Goal: Task Accomplishment & Management: Complete application form

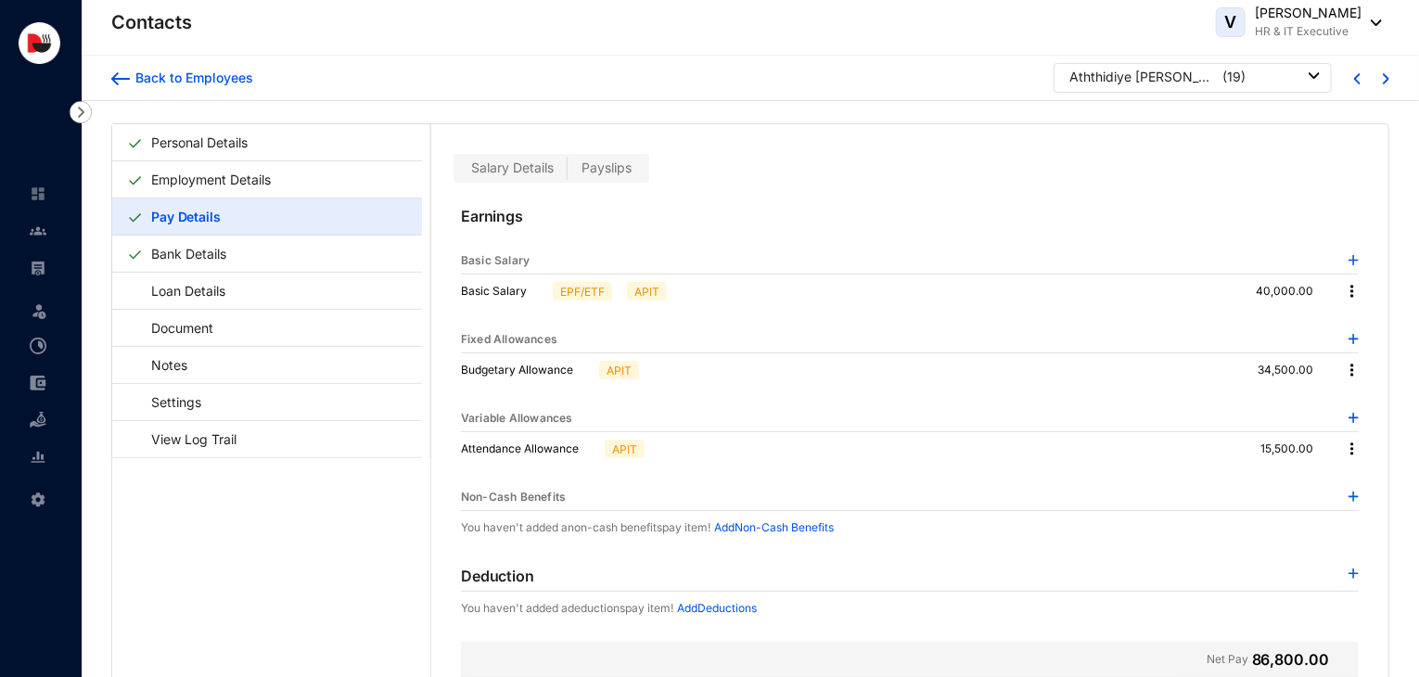
scroll to position [45, 0]
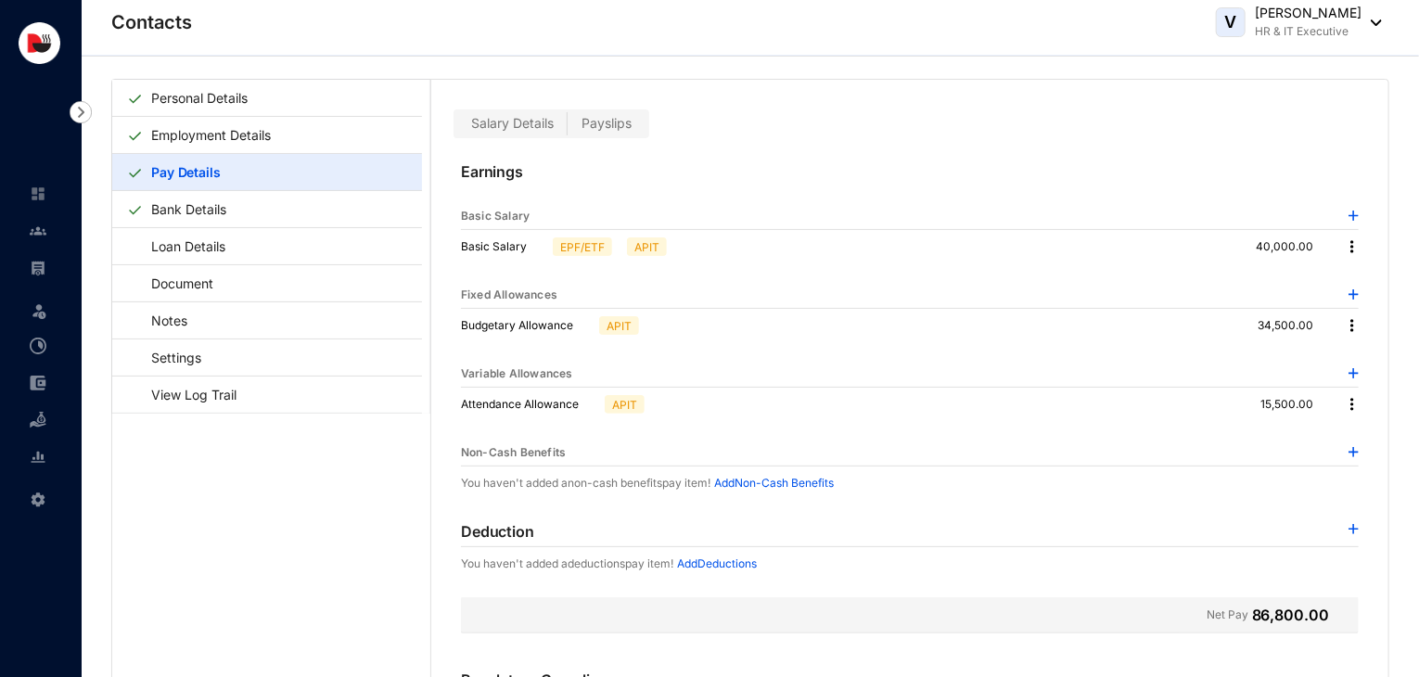
click at [1349, 528] on img at bounding box center [1354, 529] width 10 height 10
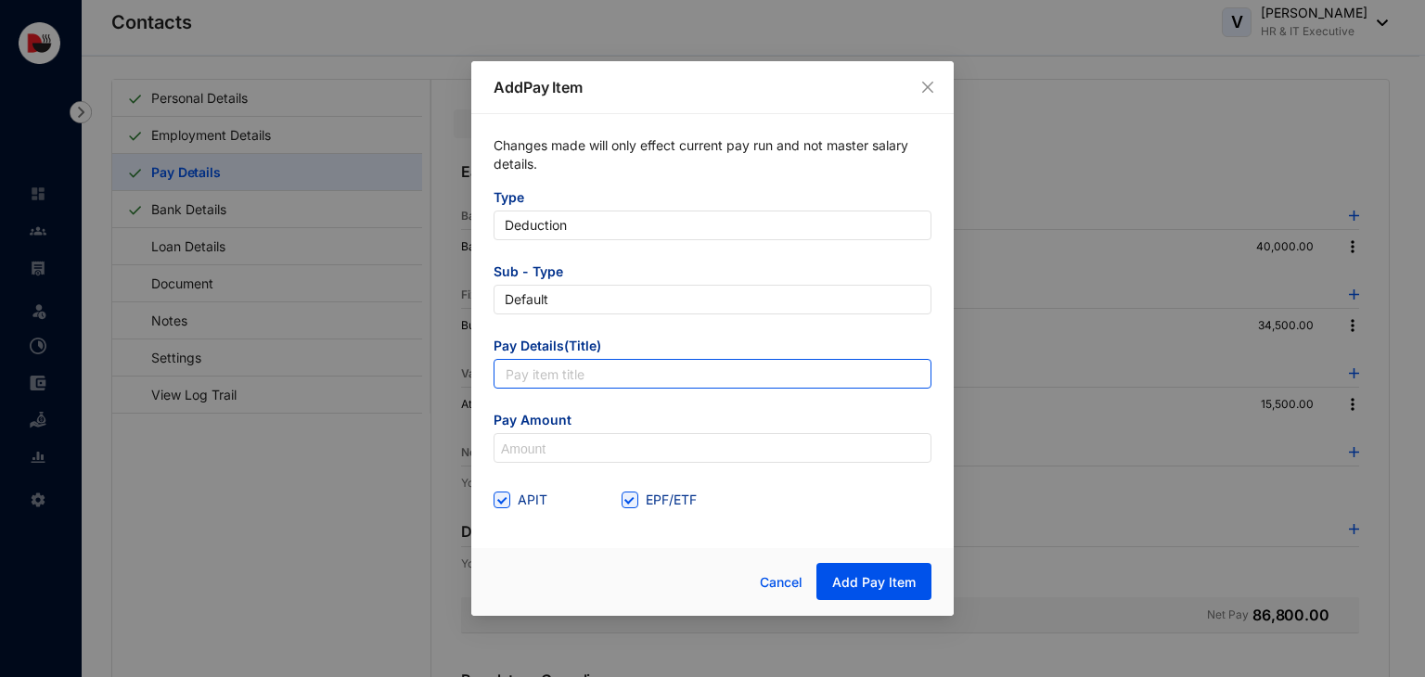
click at [637, 376] on input "text" at bounding box center [712, 374] width 438 height 30
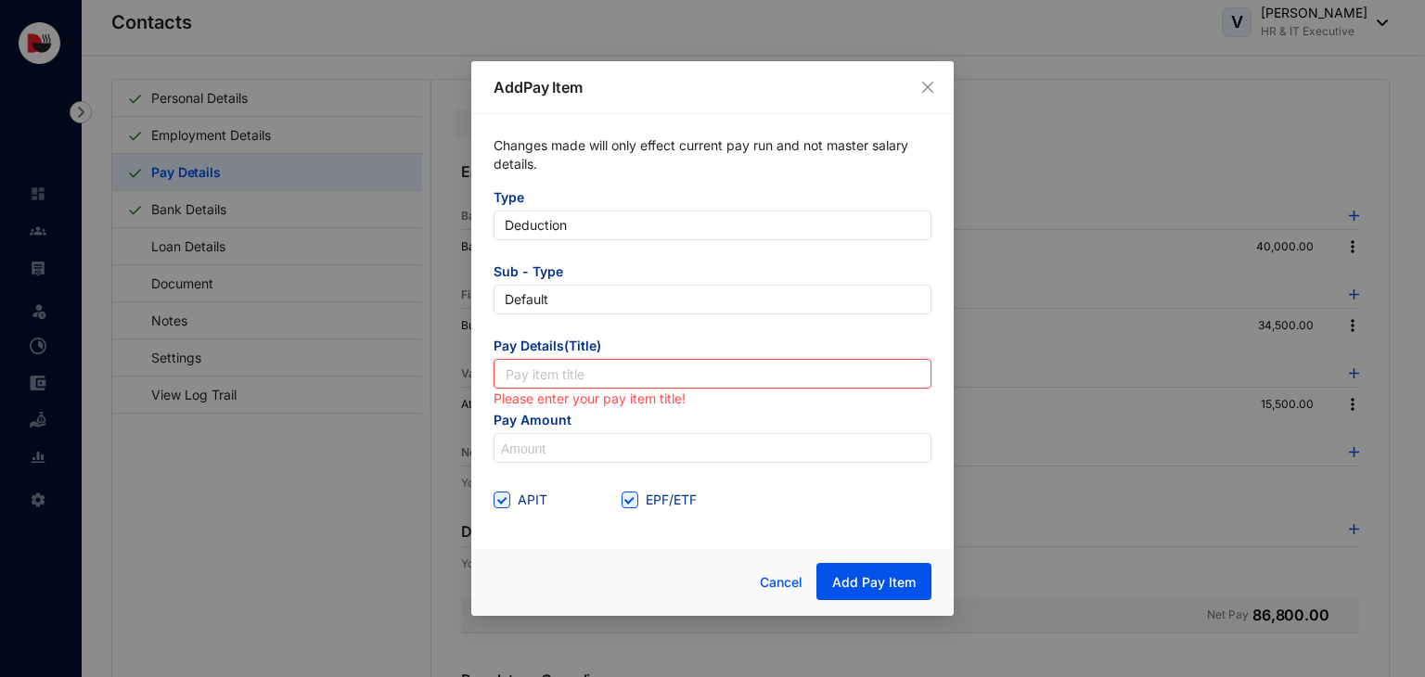
paste input "Accomodation Utility"
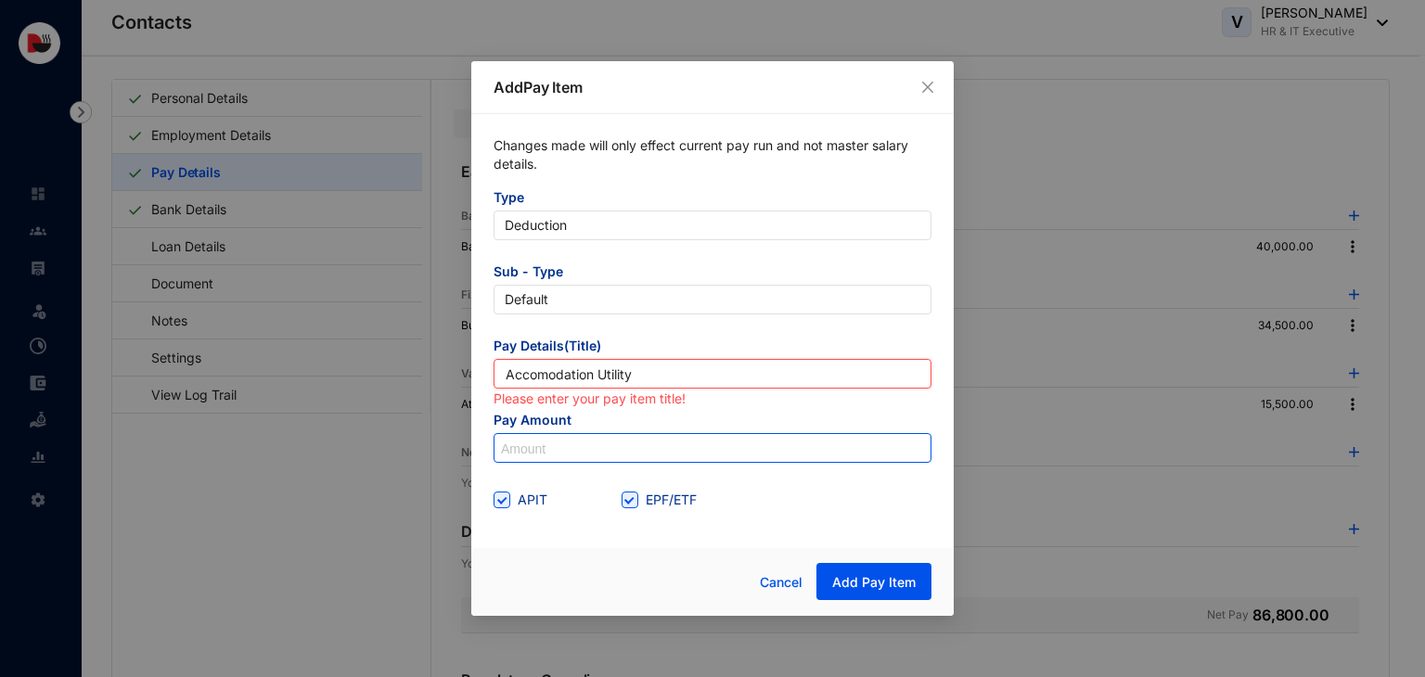
type input "Accomodation Utility"
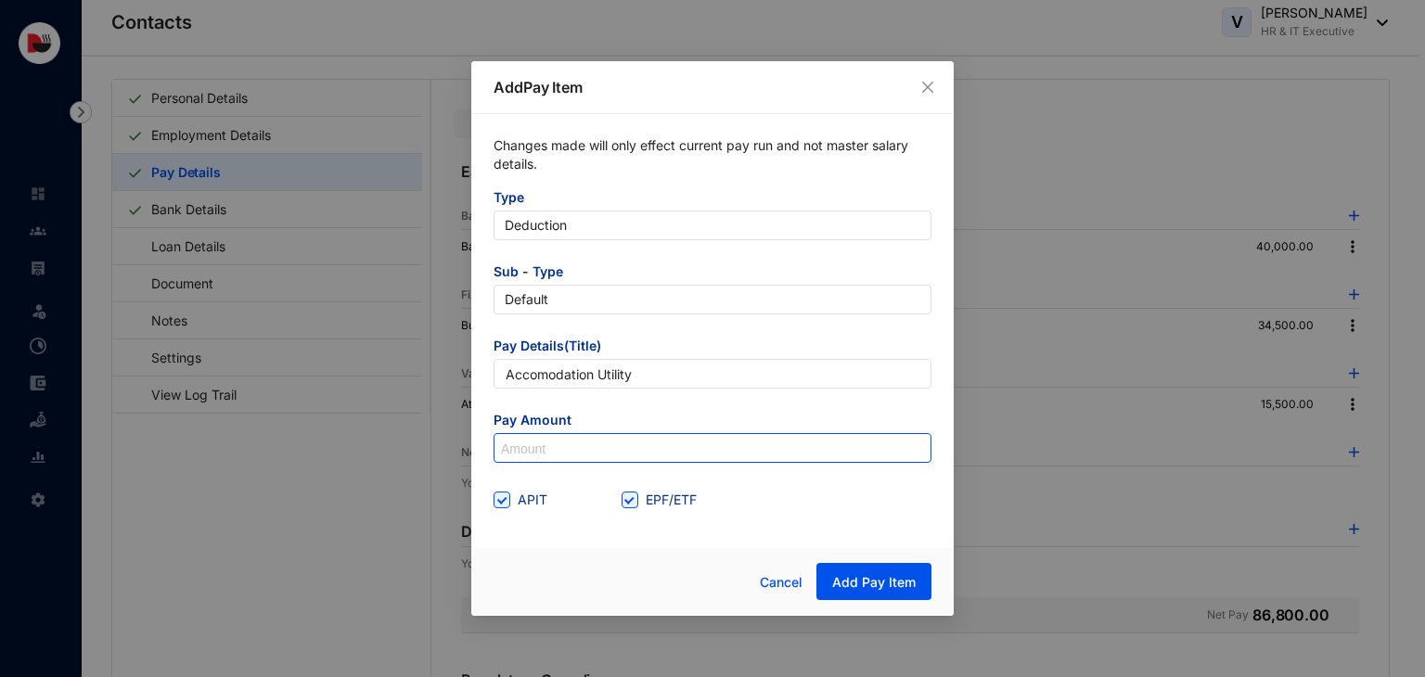
click at [615, 455] on input at bounding box center [712, 449] width 436 height 30
type input "850"
click at [638, 506] on span "EPF/ETF" at bounding box center [671, 500] width 66 height 20
click at [634, 505] on input "EPF/ETF" at bounding box center [627, 498] width 13 height 13
checkbox input "false"
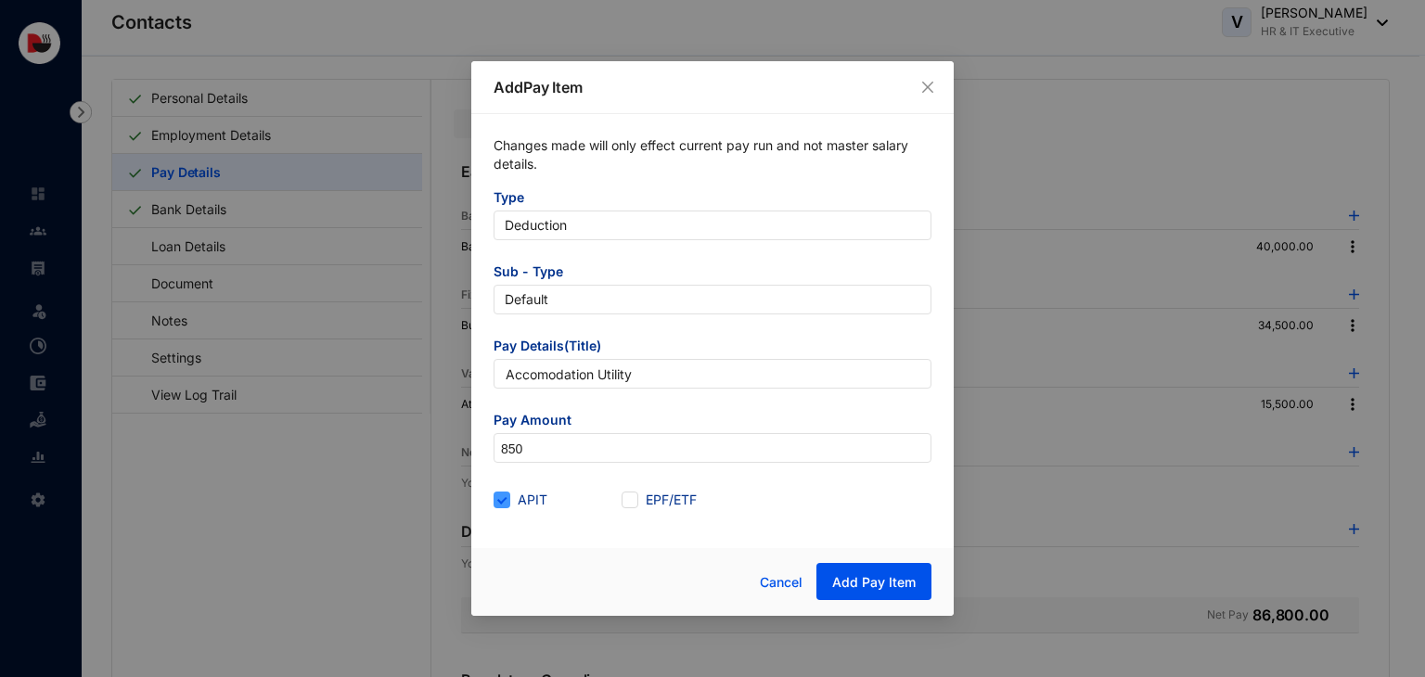
click at [512, 505] on span "APIT" at bounding box center [532, 500] width 45 height 20
click at [506, 505] on input "APIT" at bounding box center [499, 498] width 13 height 13
checkbox input "false"
click at [897, 585] on span "Add Pay Item" at bounding box center [873, 582] width 83 height 19
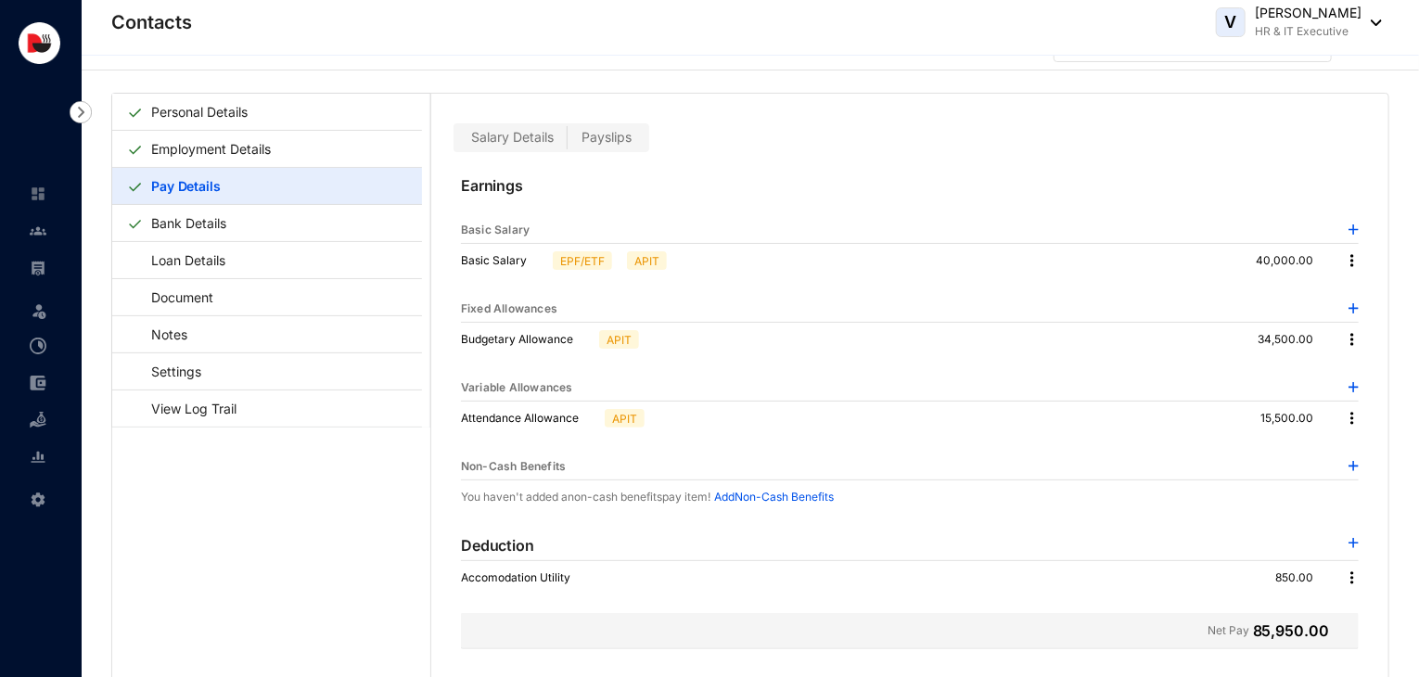
scroll to position [0, 0]
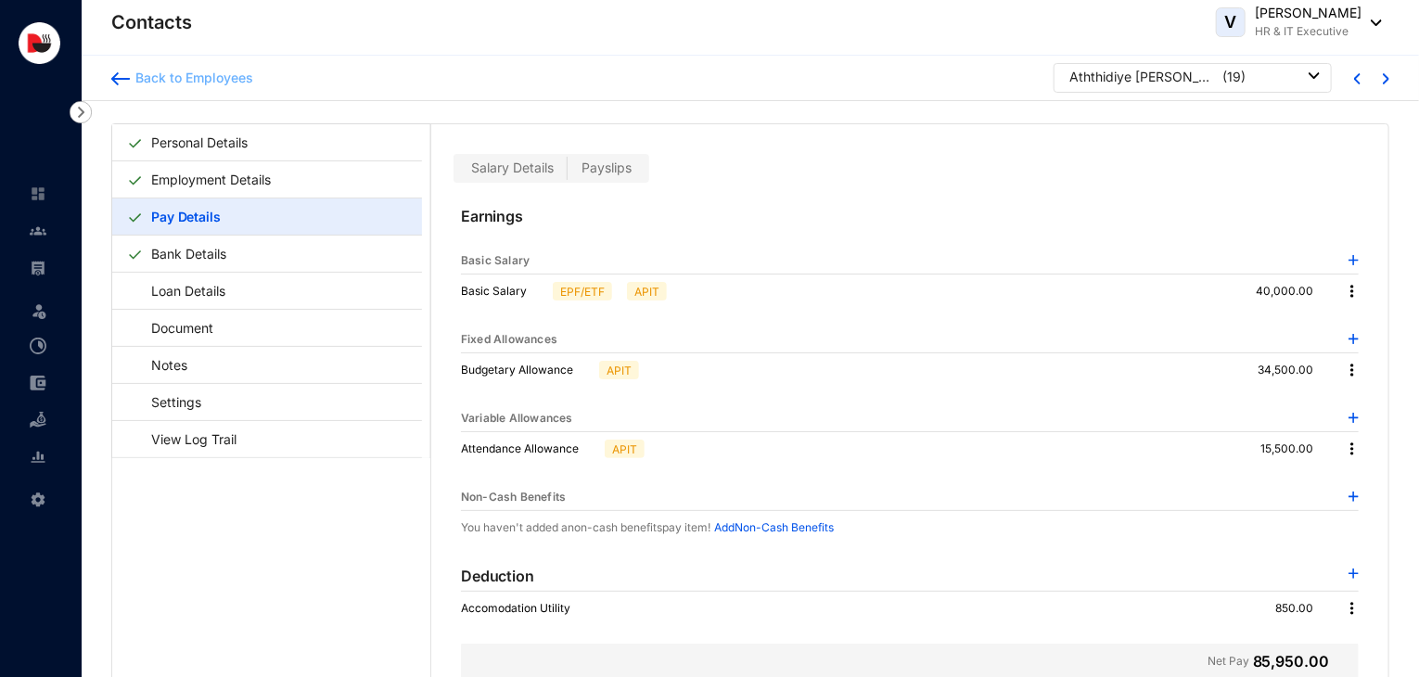
click at [146, 70] on div "Back to Employees" at bounding box center [191, 78] width 123 height 19
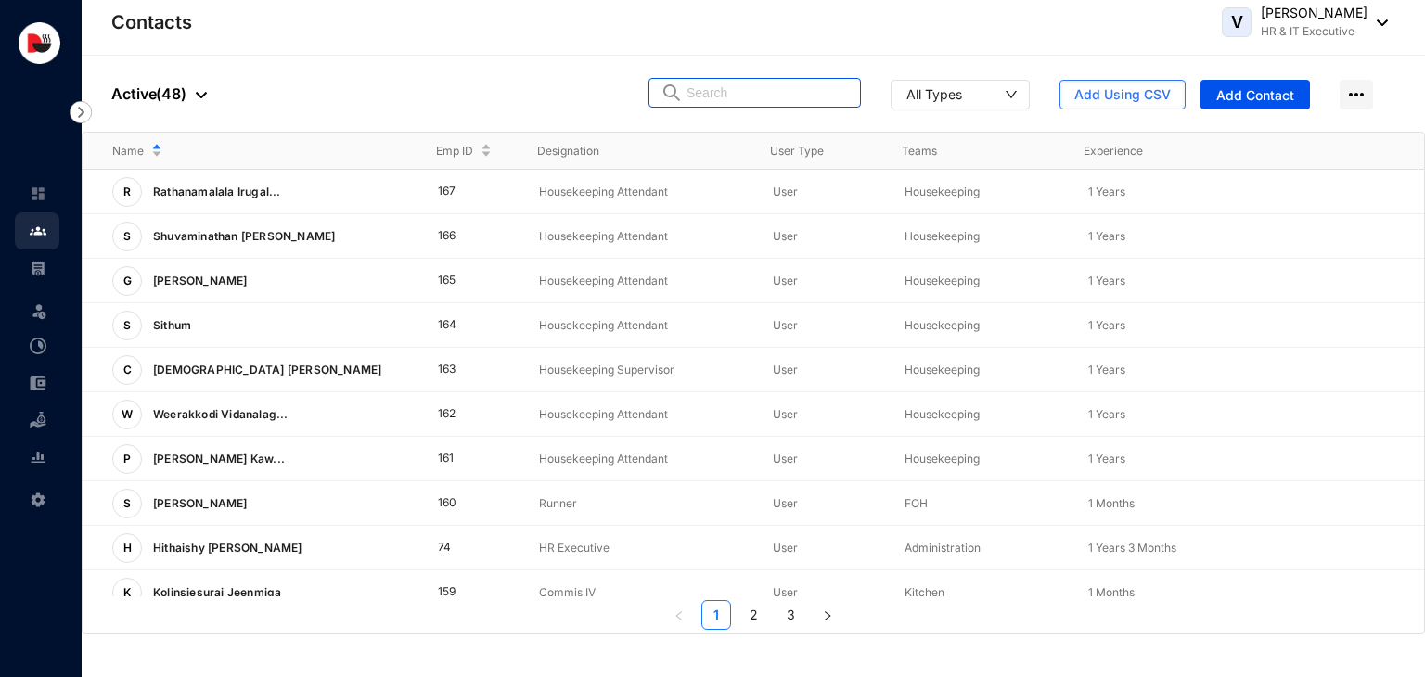
click at [809, 97] on input "text" at bounding box center [767, 93] width 162 height 28
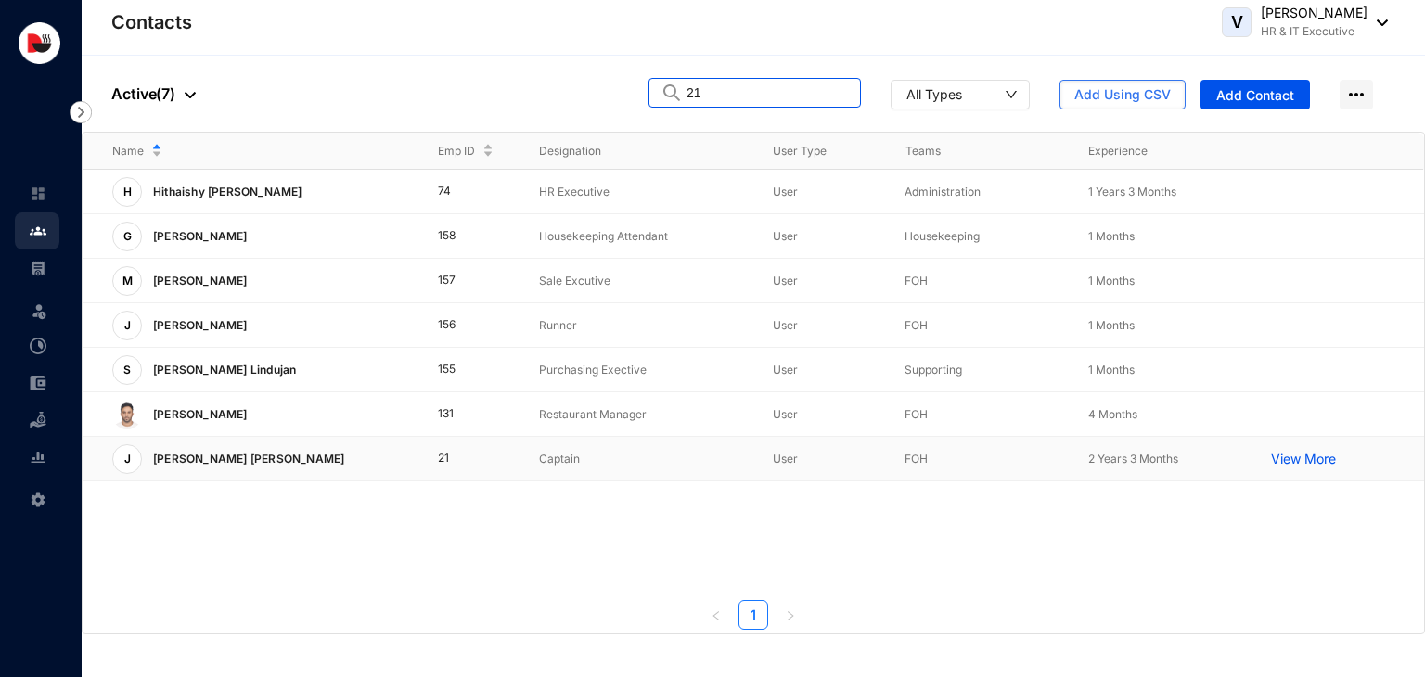
type input "21"
click at [475, 465] on td "21" at bounding box center [459, 459] width 102 height 45
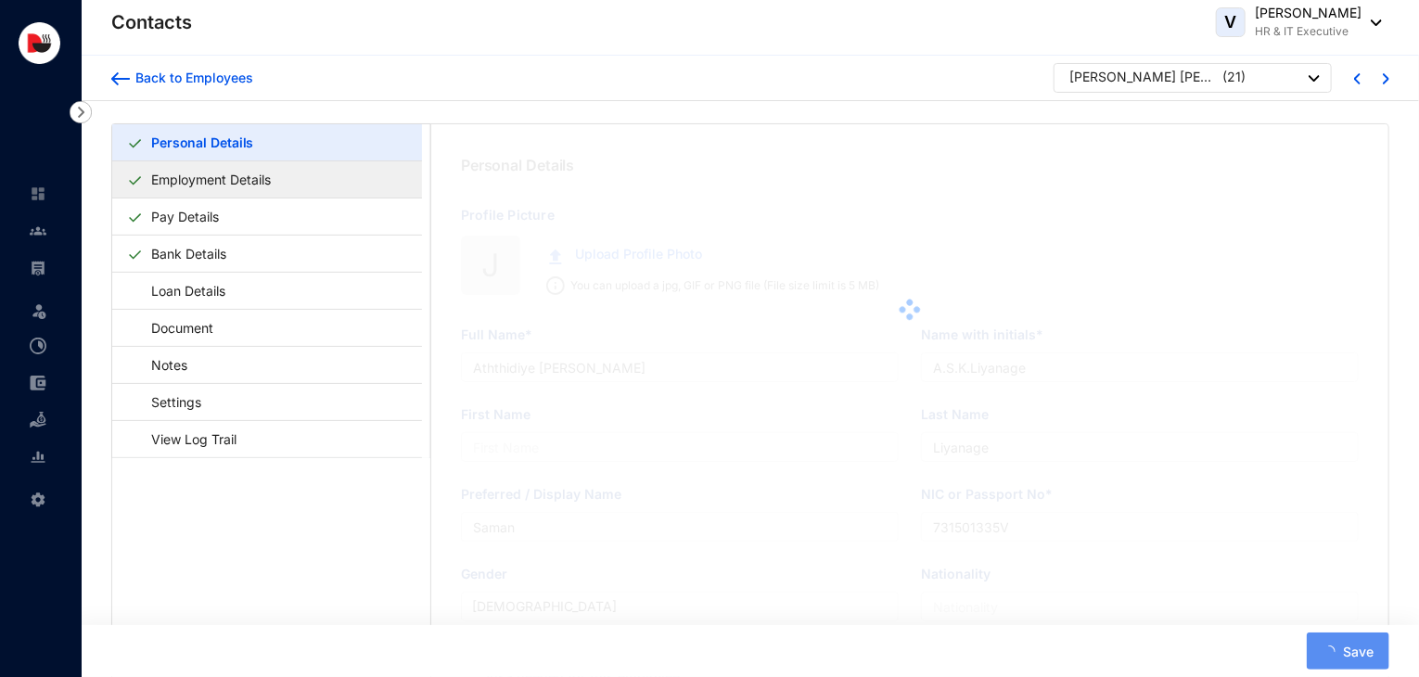
type input "[PERSON_NAME] [PERSON_NAME]"
type input "Julan"
type input "[PERSON_NAME]"
type input "Julan"
type input "912700623V"
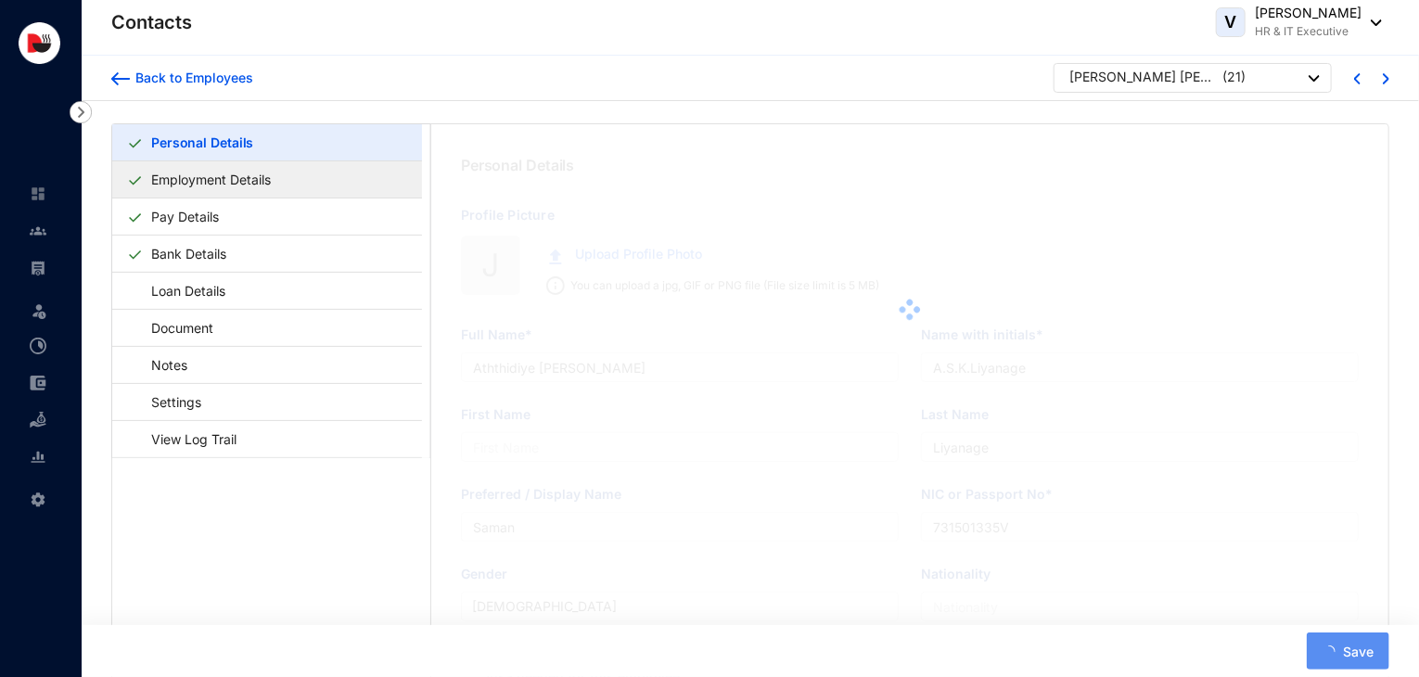
type input "771152330"
type input "[STREET_ADDRESS][PERSON_NAME]"
type input "[DATE]"
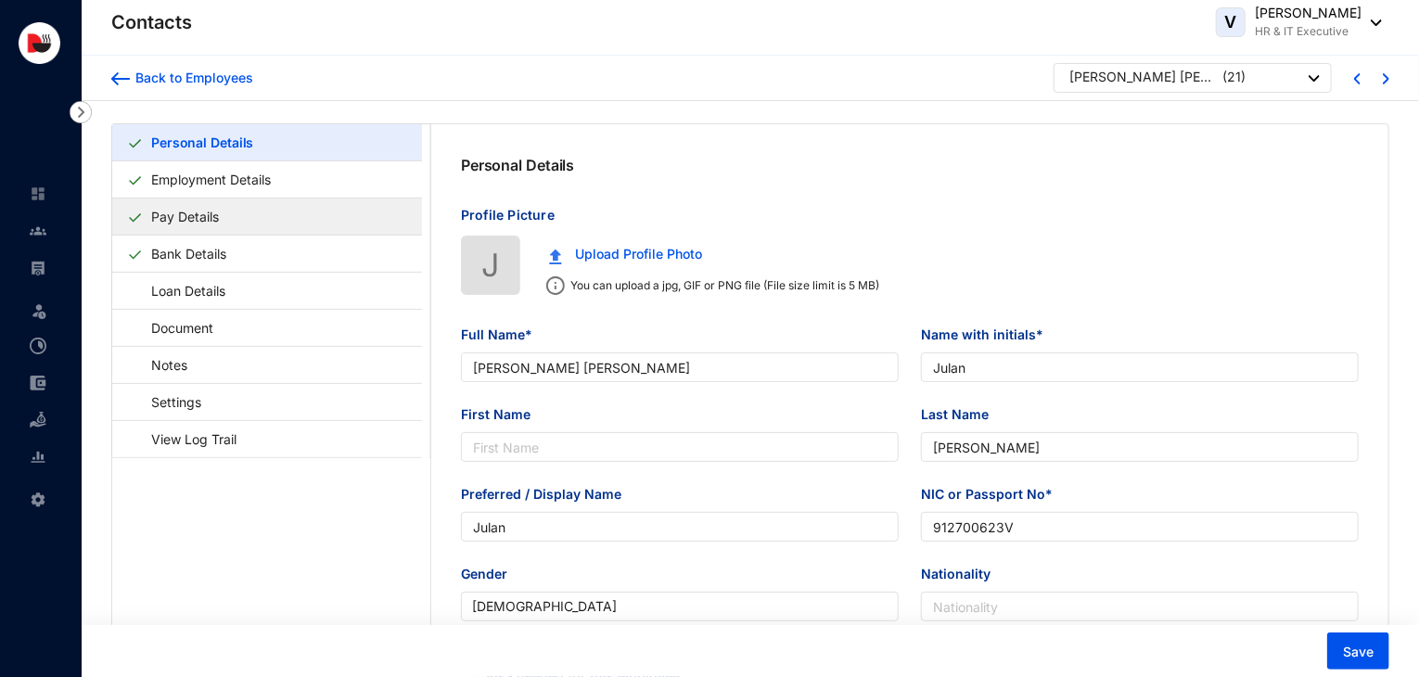
click at [225, 216] on link "Pay Details" at bounding box center [185, 217] width 83 height 38
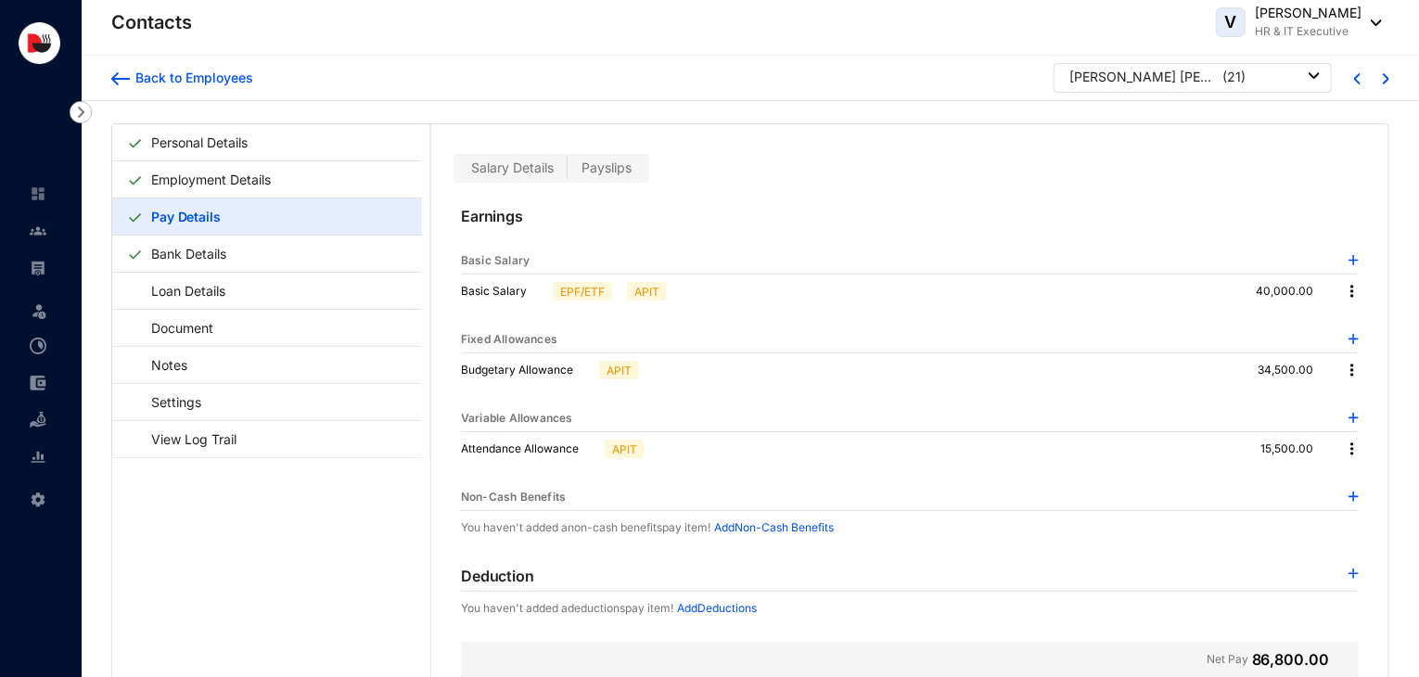
scroll to position [45, 0]
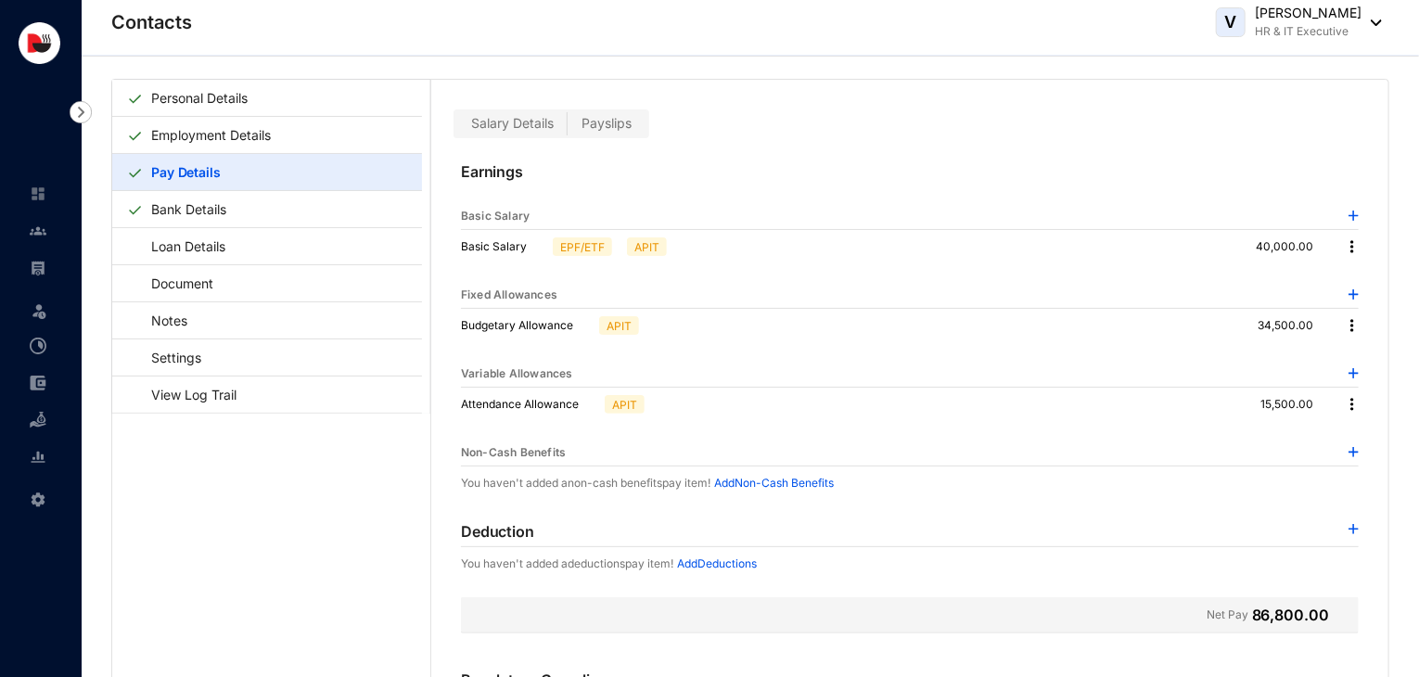
click at [1349, 520] on div at bounding box center [1354, 531] width 10 height 22
click at [1350, 526] on img at bounding box center [1354, 529] width 10 height 10
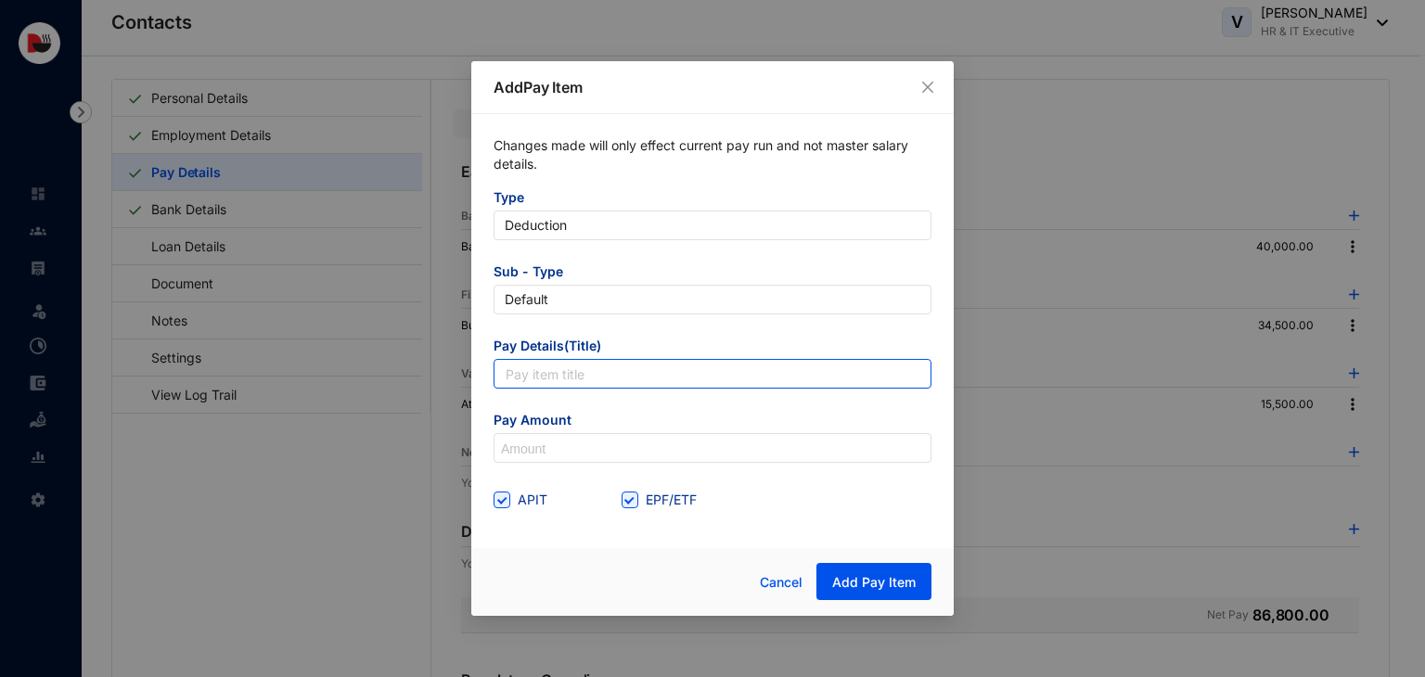
click at [621, 379] on input "text" at bounding box center [712, 374] width 438 height 30
type input "Accomodation Utility"
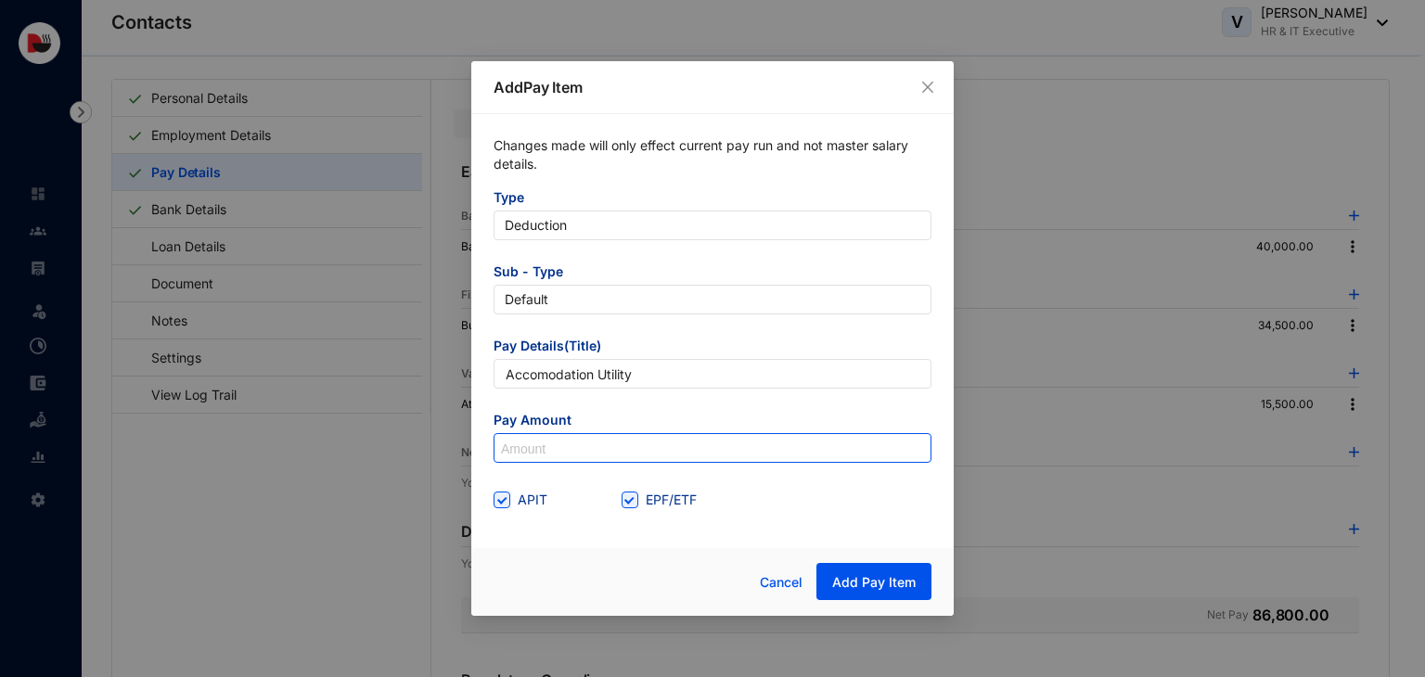
click at [594, 448] on input at bounding box center [712, 449] width 436 height 30
type input "850"
click at [645, 496] on span "EPF/ETF" at bounding box center [671, 500] width 66 height 20
click at [634, 496] on input "EPF/ETF" at bounding box center [627, 498] width 13 height 13
checkbox input "false"
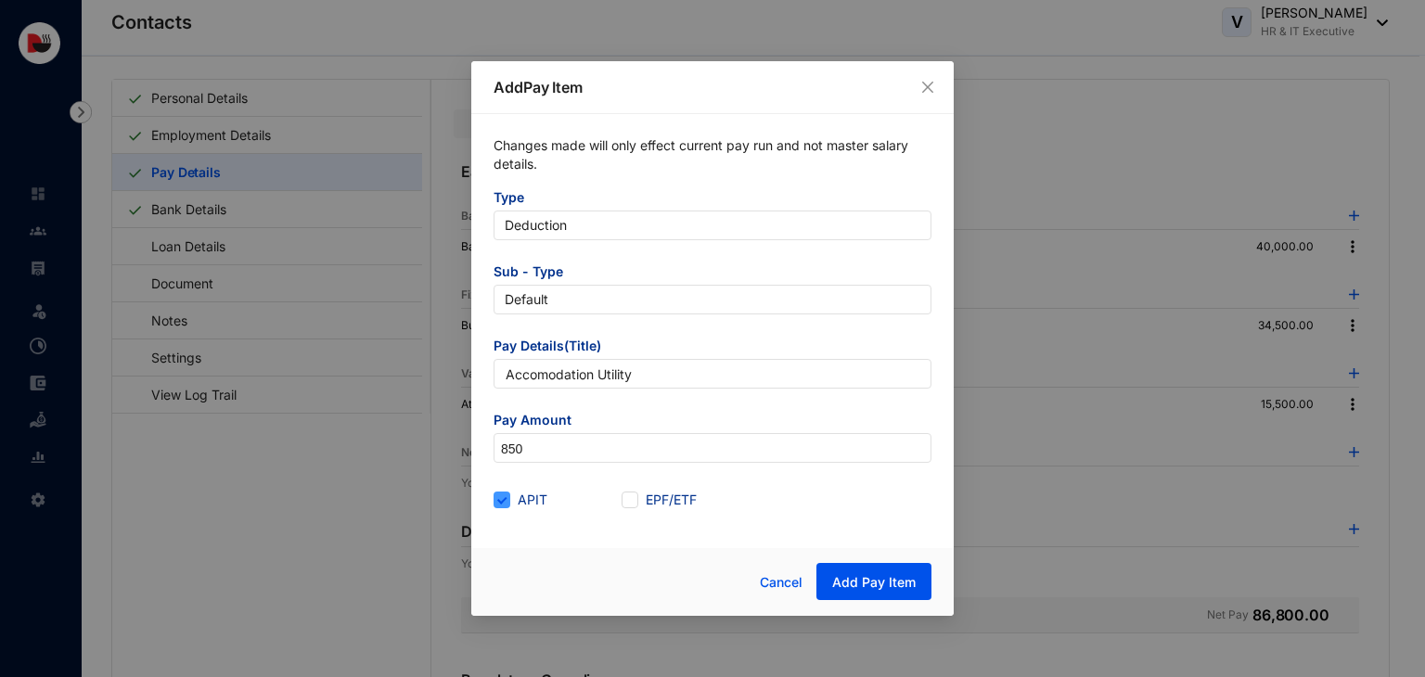
click at [504, 503] on input "APIT" at bounding box center [499, 498] width 13 height 13
checkbox input "false"
click at [854, 595] on button "Add Pay Item" at bounding box center [873, 581] width 115 height 37
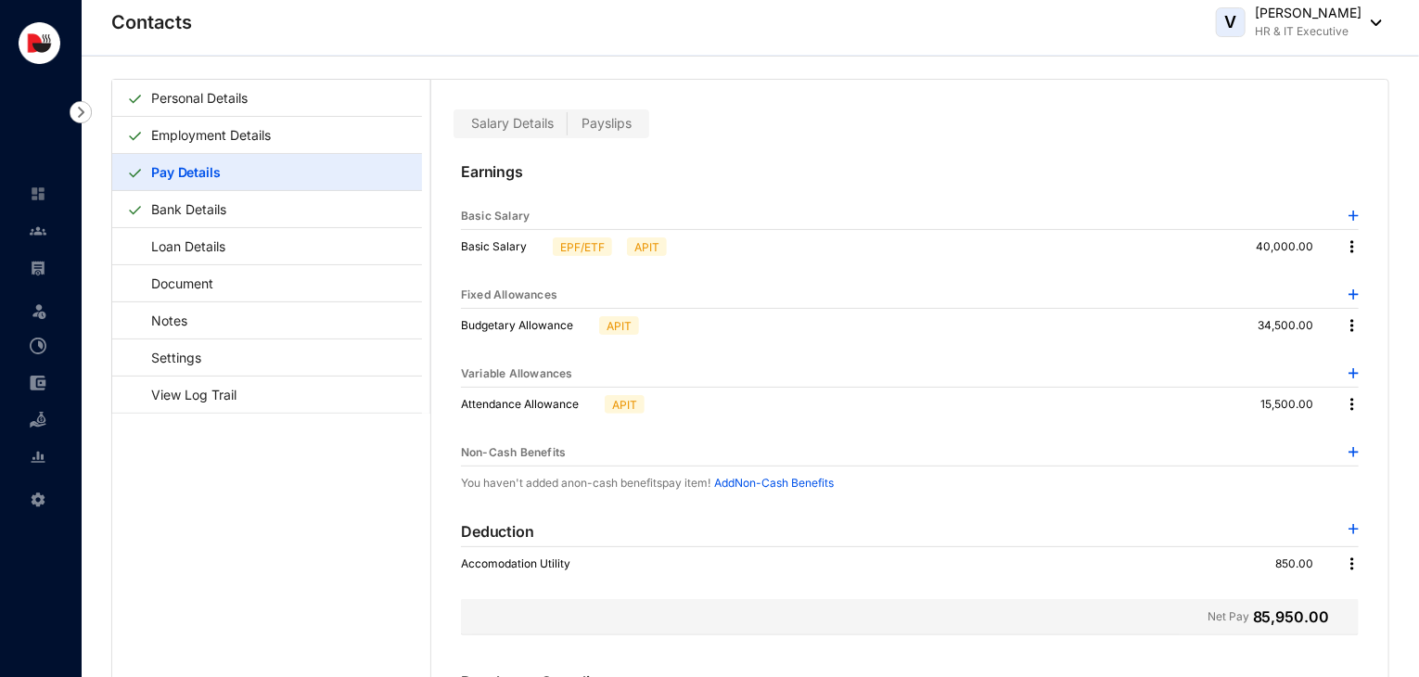
scroll to position [0, 0]
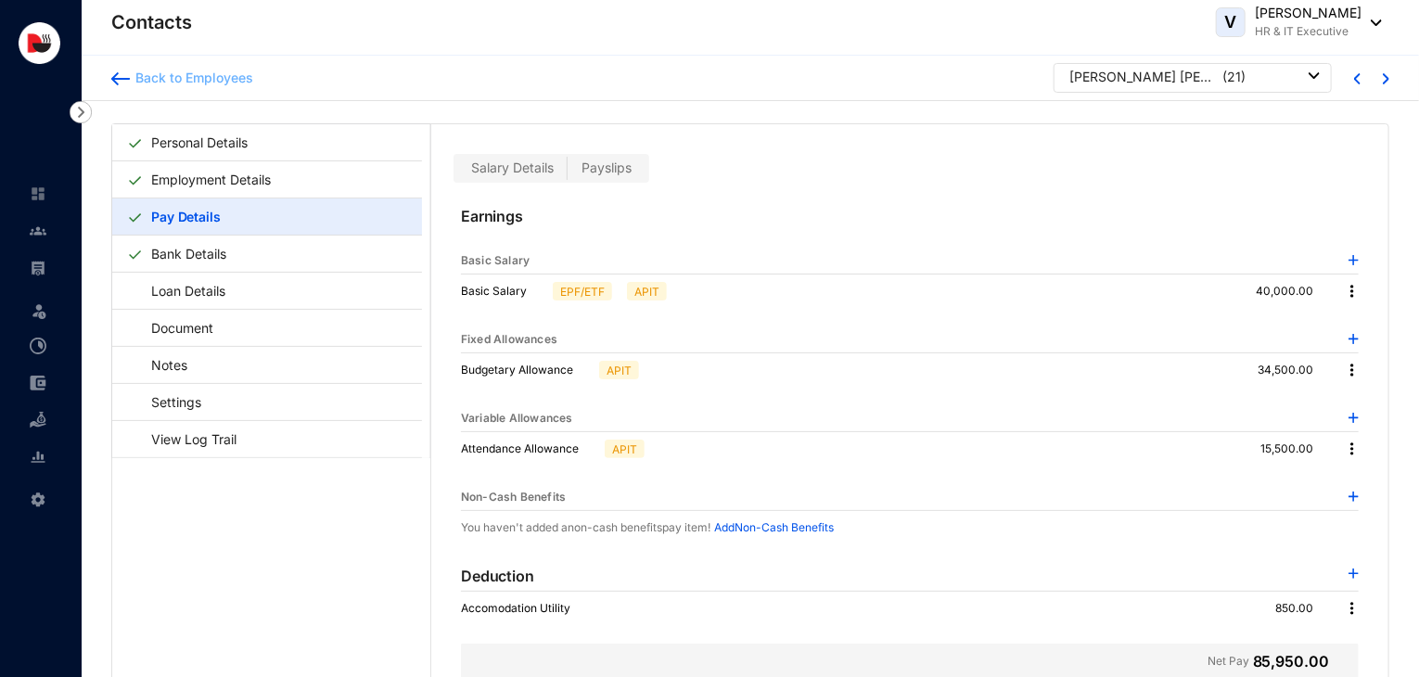
click at [197, 79] on div "Back to Employees" at bounding box center [191, 78] width 123 height 19
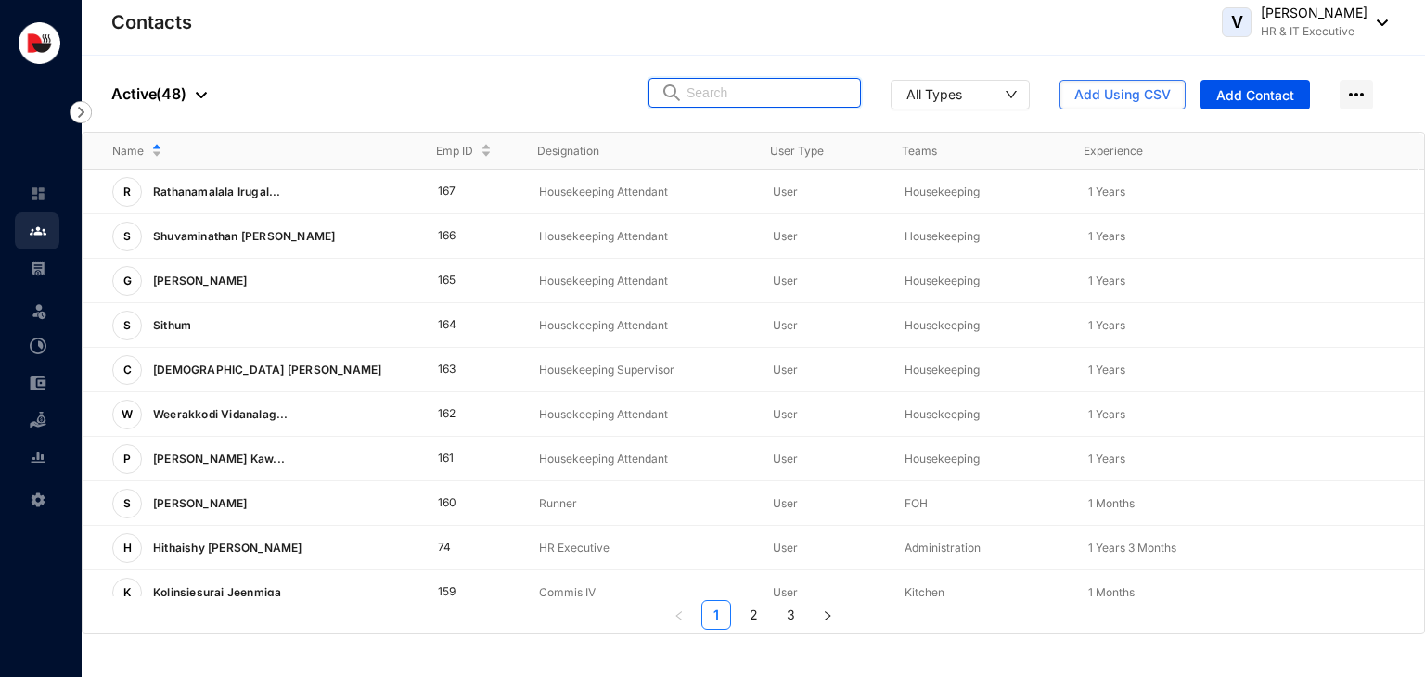
click at [747, 93] on input "text" at bounding box center [767, 93] width 162 height 28
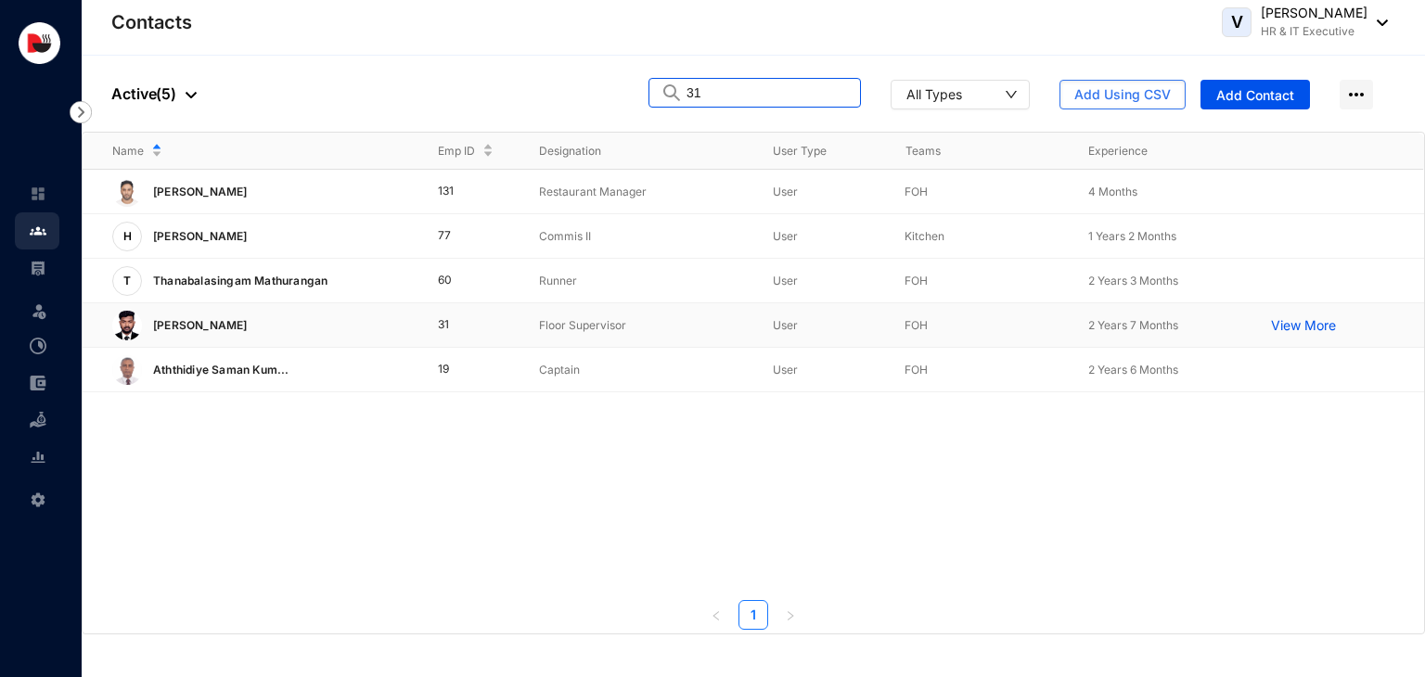
type input "31"
click at [686, 336] on td "Floor Supervisor" at bounding box center [626, 325] width 234 height 45
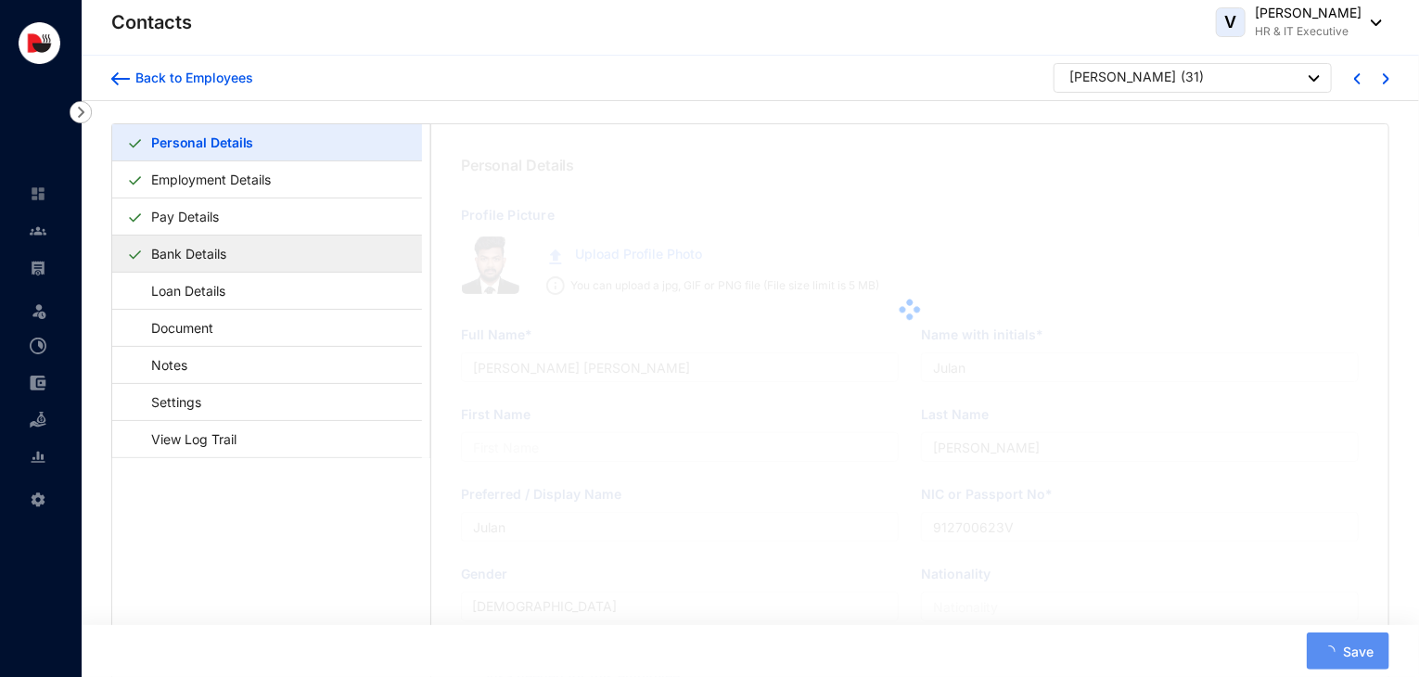
type input "[PERSON_NAME]"
type input "M.Santhosh"
type input "[PERSON_NAME]"
type input "200101503528"
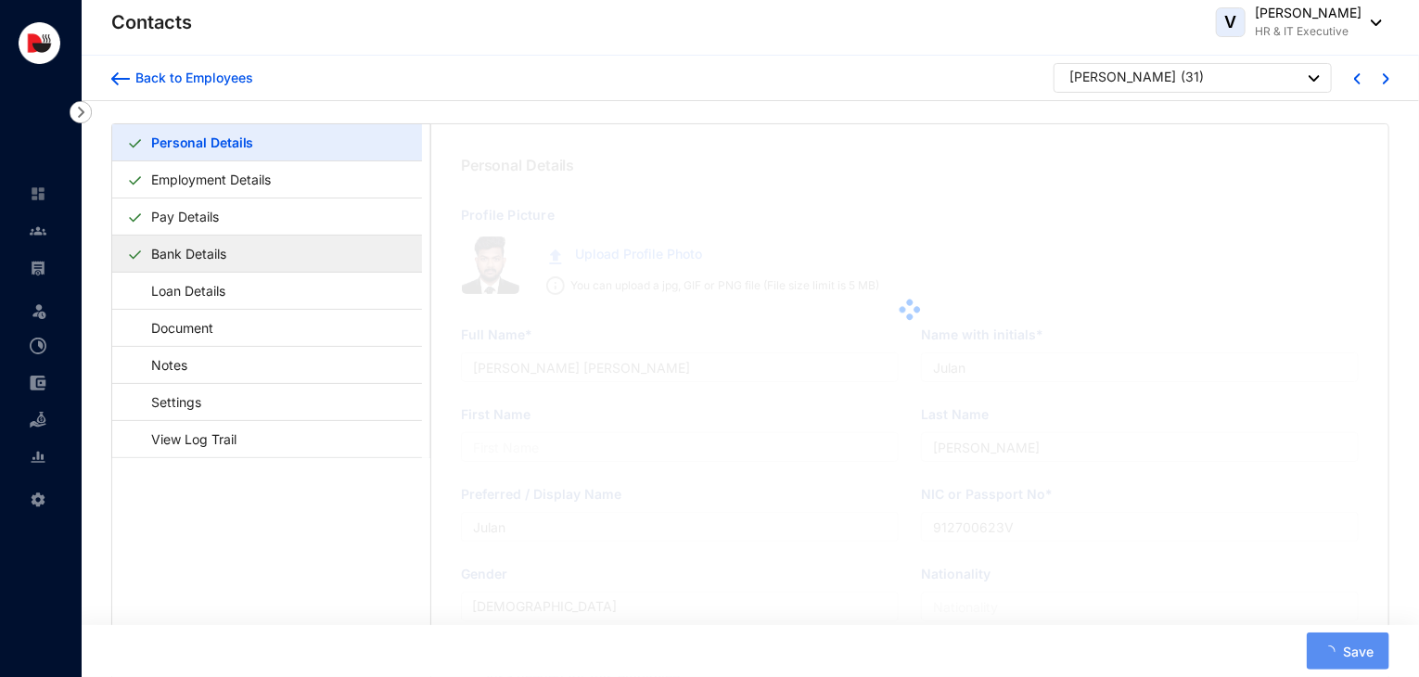
type input "776465309"
type input "No.38, Ariyapura, [GEOGRAPHIC_DATA]."
type input "[DATE]"
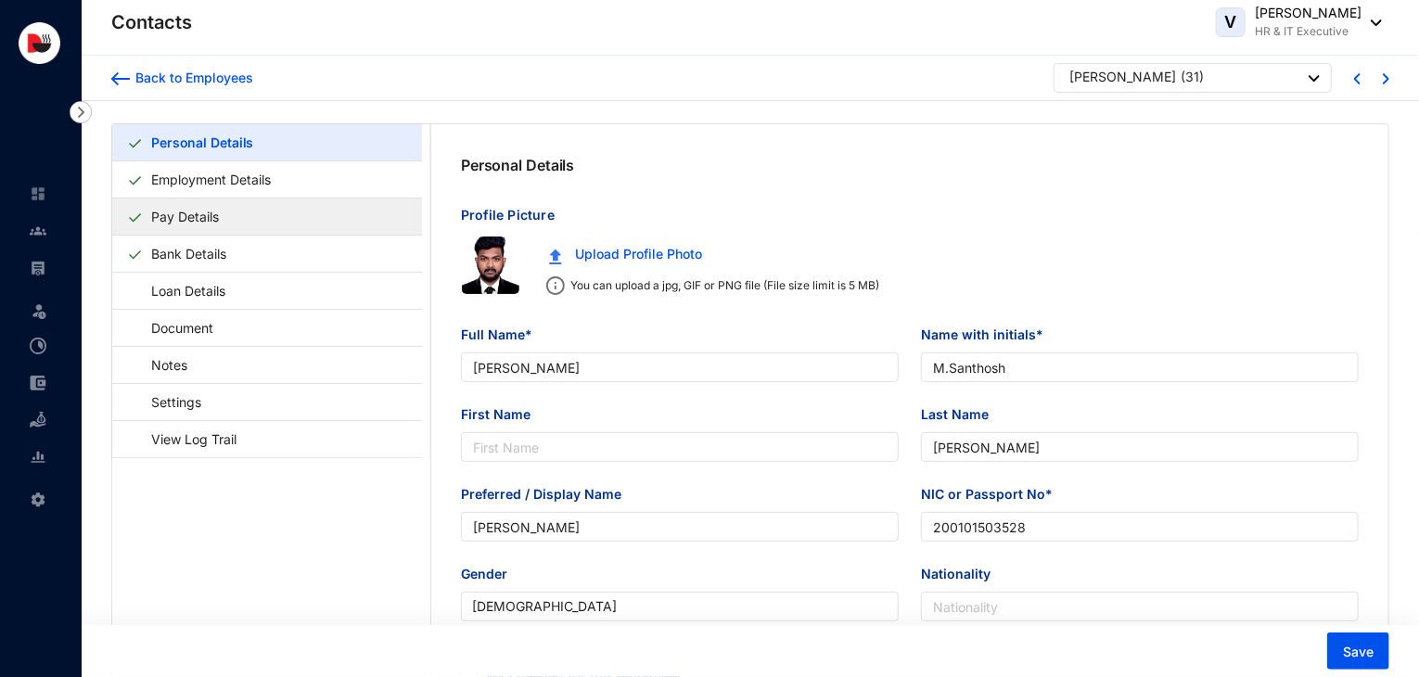
click at [213, 224] on link "Pay Details" at bounding box center [185, 217] width 83 height 38
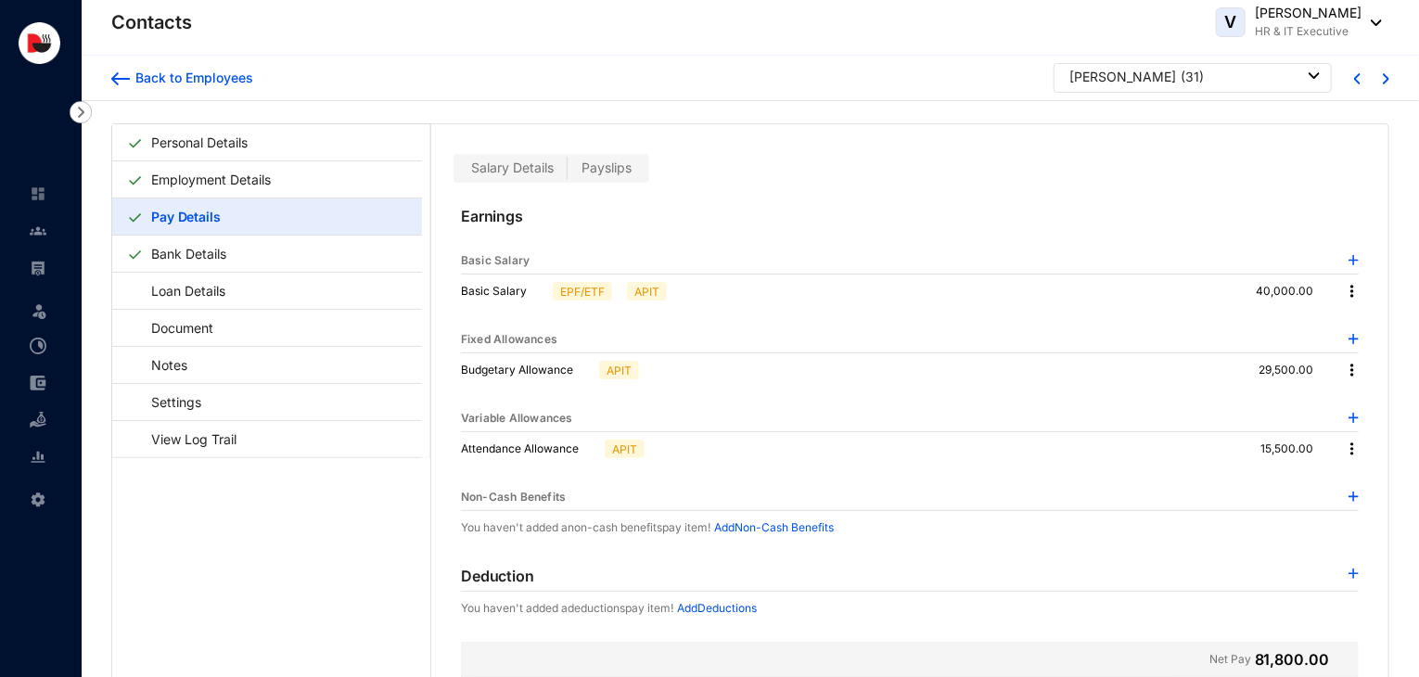
scroll to position [45, 0]
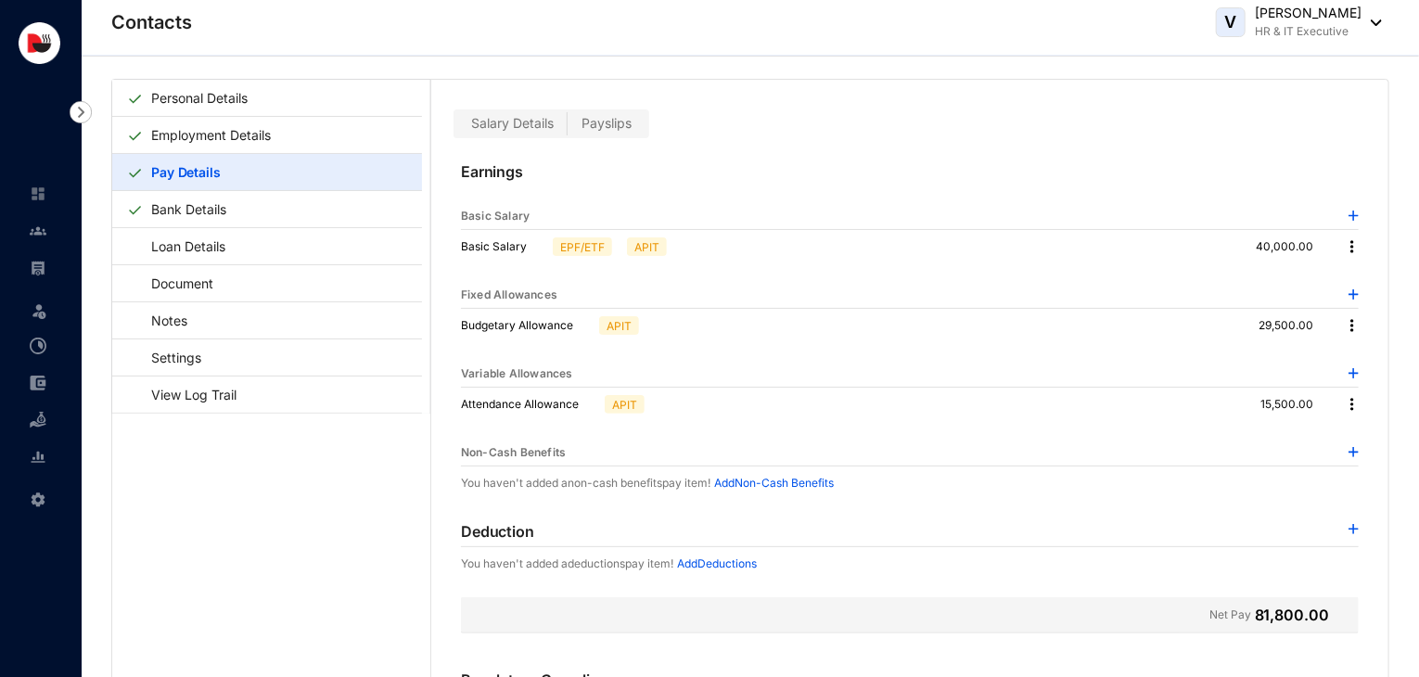
click at [1353, 527] on img at bounding box center [1354, 529] width 10 height 10
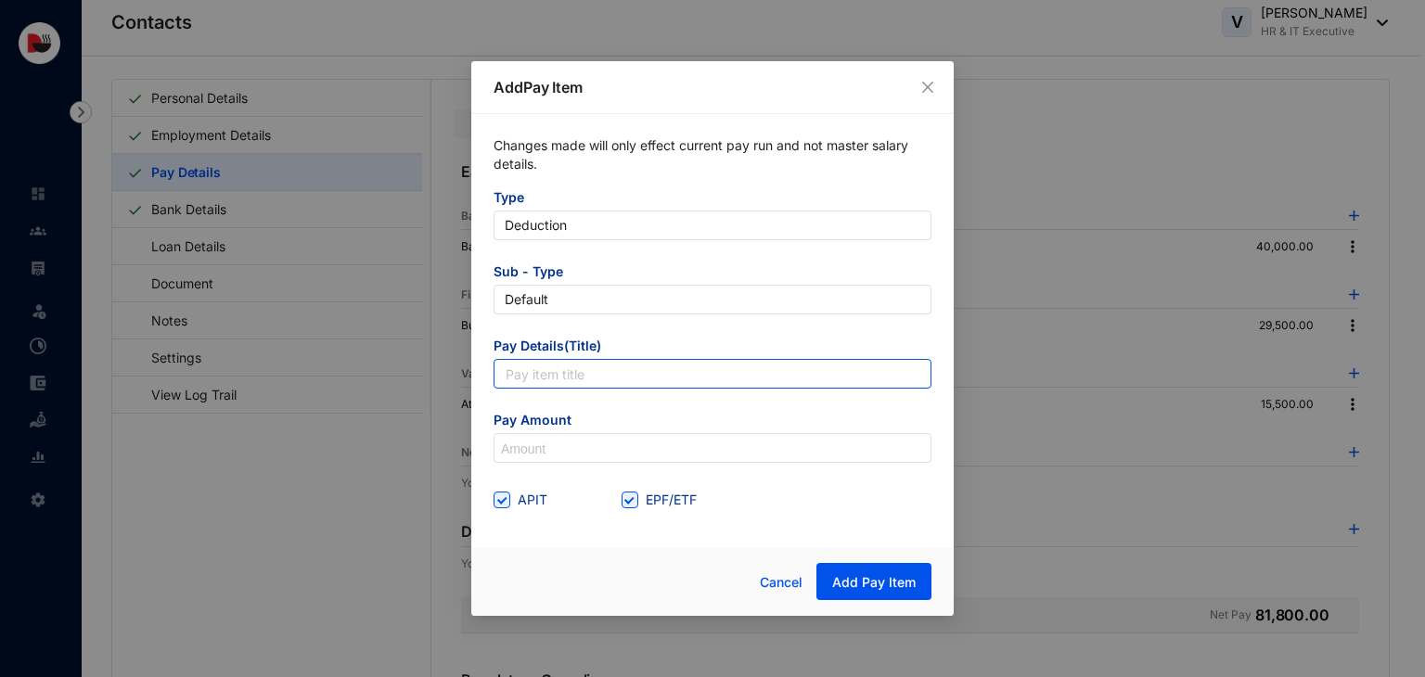
click at [649, 372] on input "text" at bounding box center [712, 374] width 438 height 30
type input "Accomodation Utility"
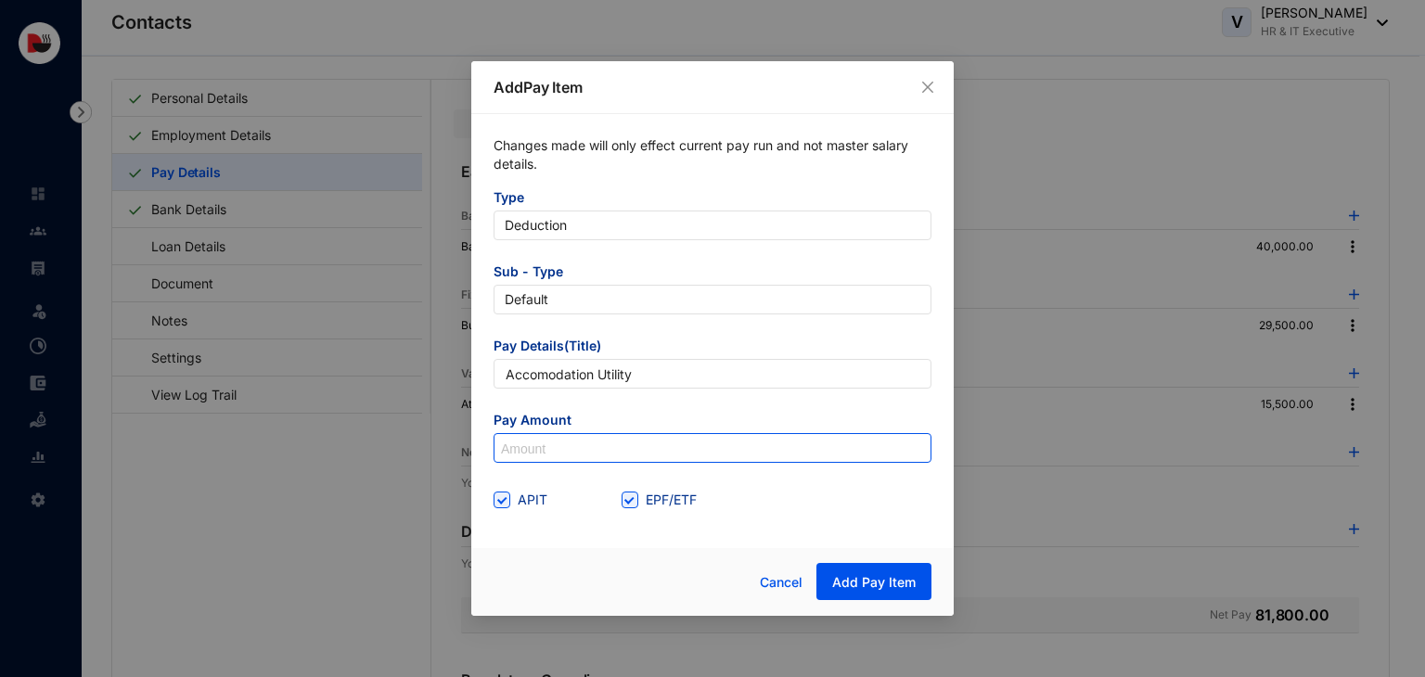
click at [515, 453] on input at bounding box center [712, 449] width 436 height 30
type input "850"
click at [501, 509] on label "APIT" at bounding box center [523, 500] width 61 height 20
click at [501, 505] on input "APIT" at bounding box center [499, 498] width 13 height 13
checkbox input "false"
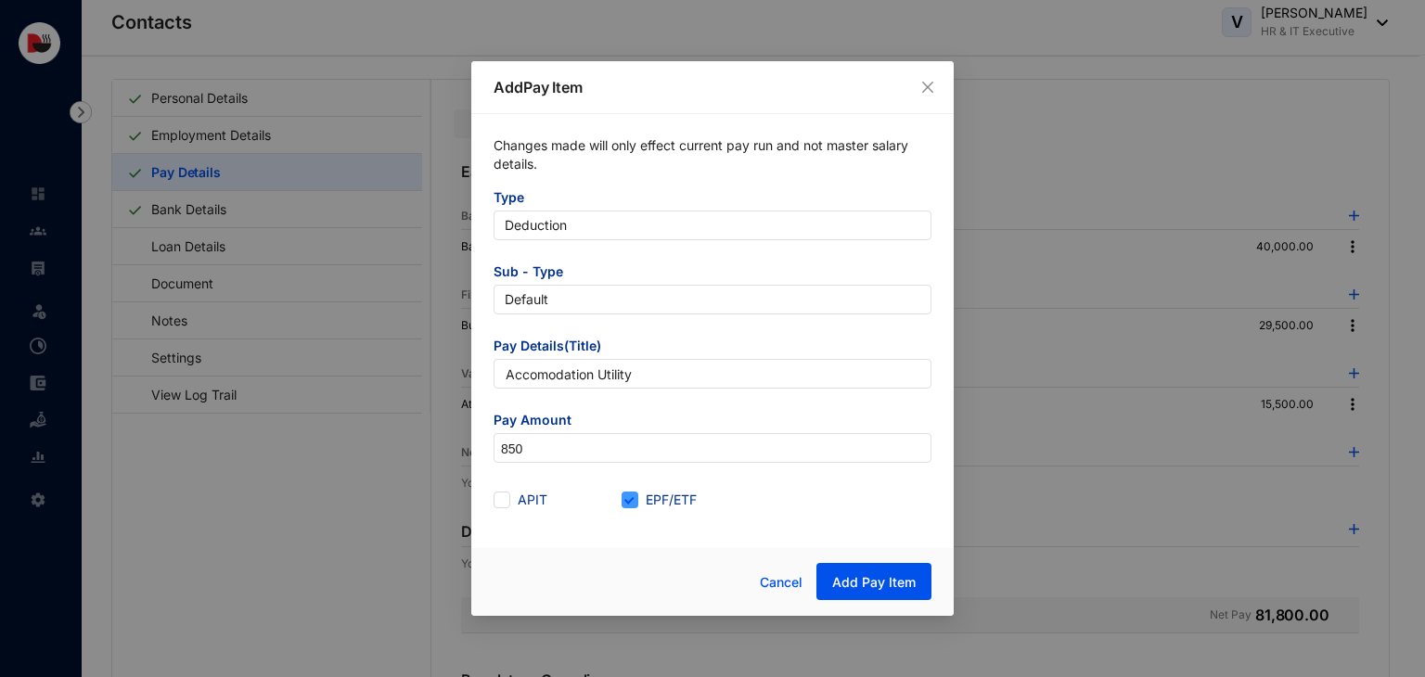
click at [641, 506] on span "EPF/ETF" at bounding box center [671, 500] width 66 height 20
click at [634, 505] on input "EPF/ETF" at bounding box center [627, 498] width 13 height 13
checkbox input "false"
click at [889, 578] on span "Add Pay Item" at bounding box center [873, 582] width 83 height 19
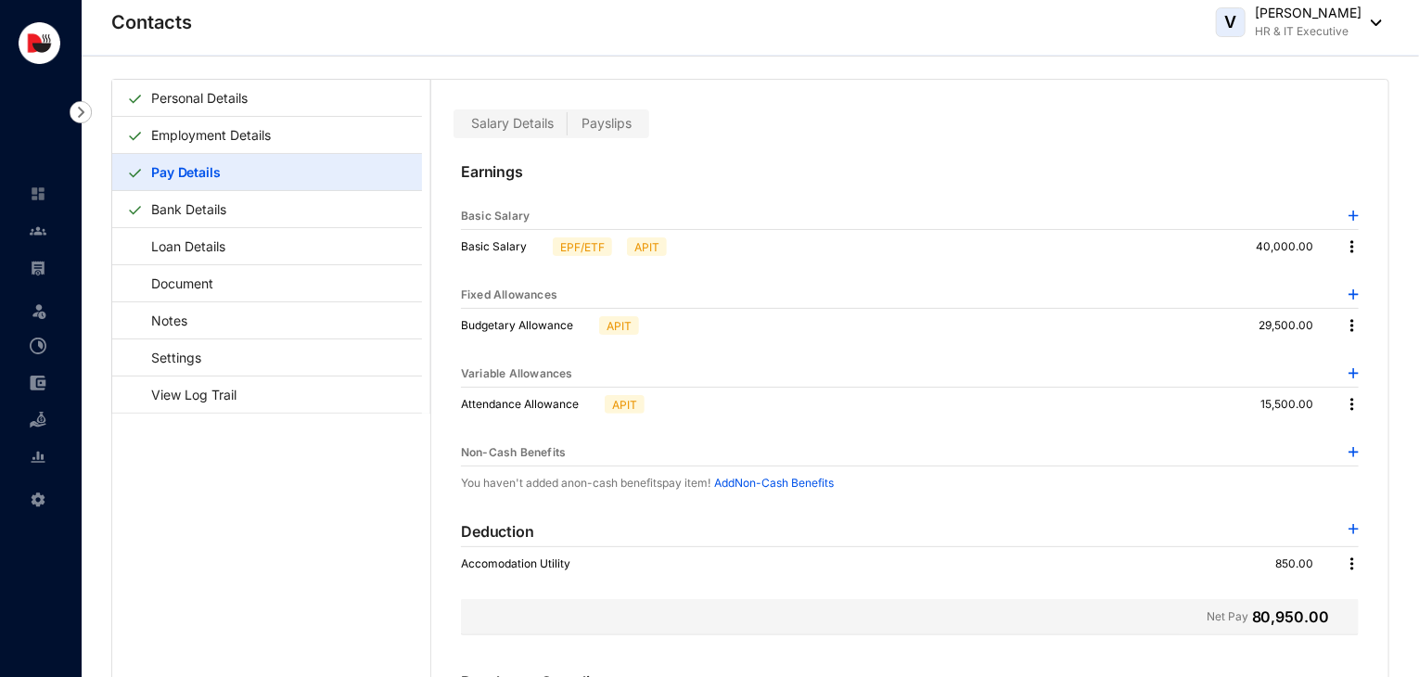
scroll to position [0, 0]
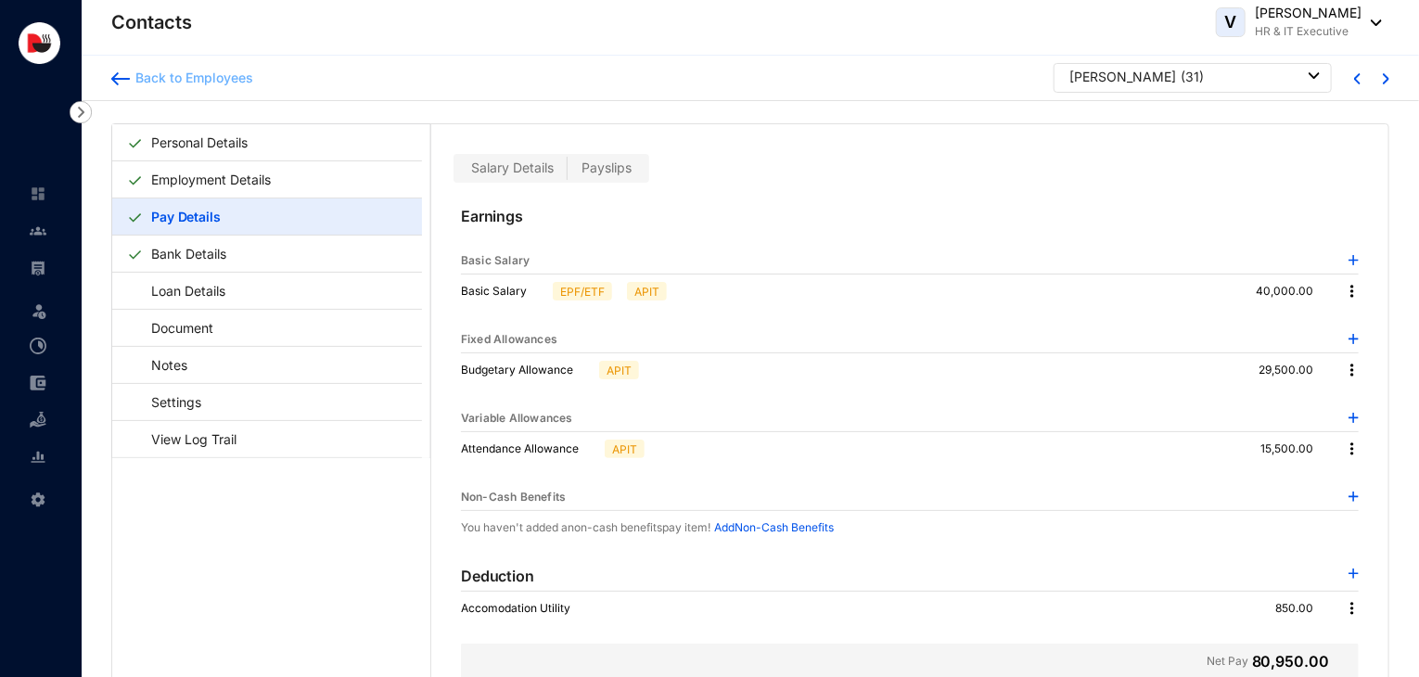
click at [223, 82] on div "Back to Employees" at bounding box center [191, 78] width 123 height 19
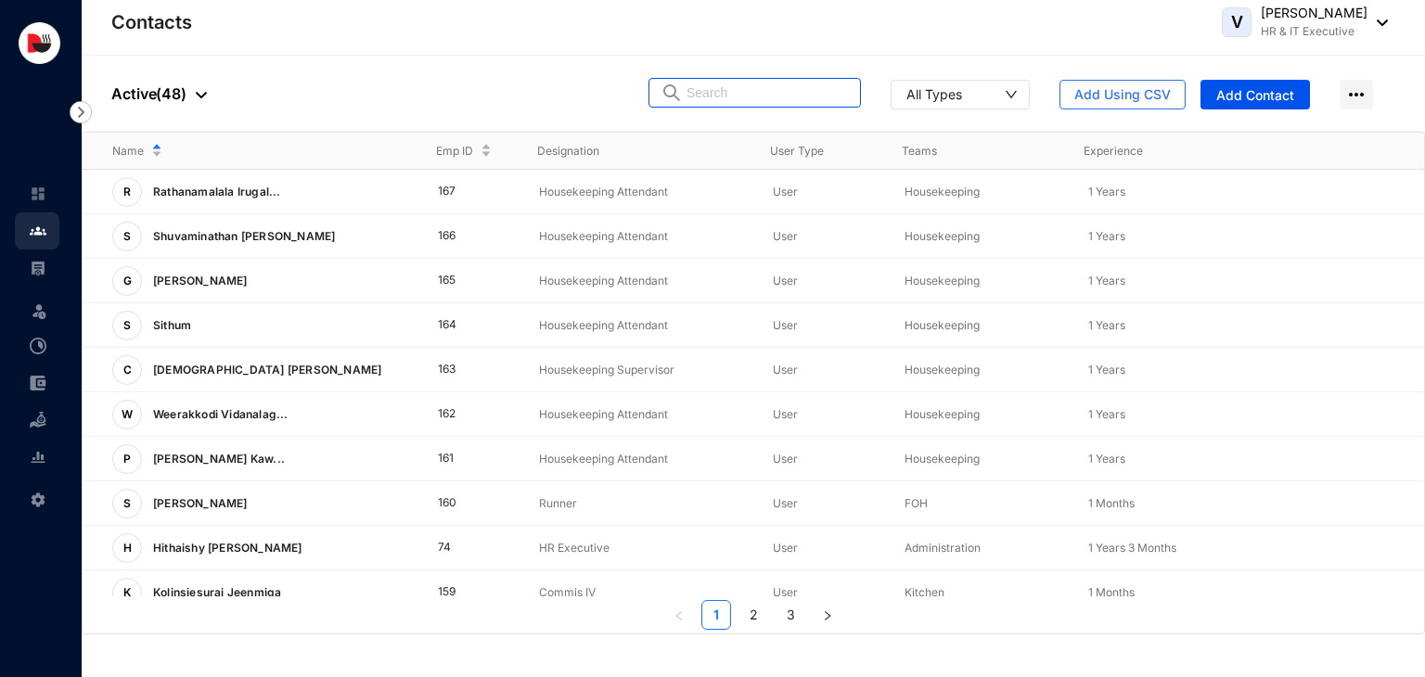
click at [732, 99] on input "text" at bounding box center [767, 93] width 162 height 28
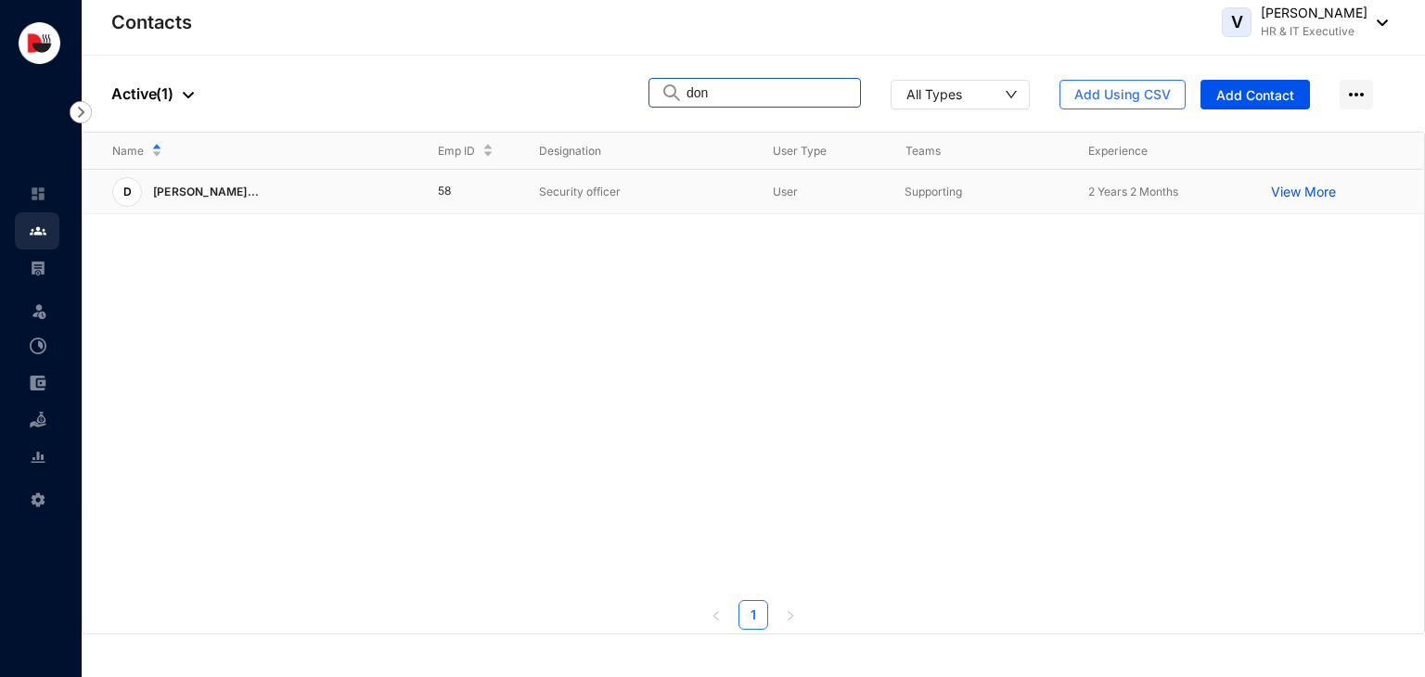
type input "don"
click at [686, 190] on p "Security officer" at bounding box center [641, 192] width 204 height 19
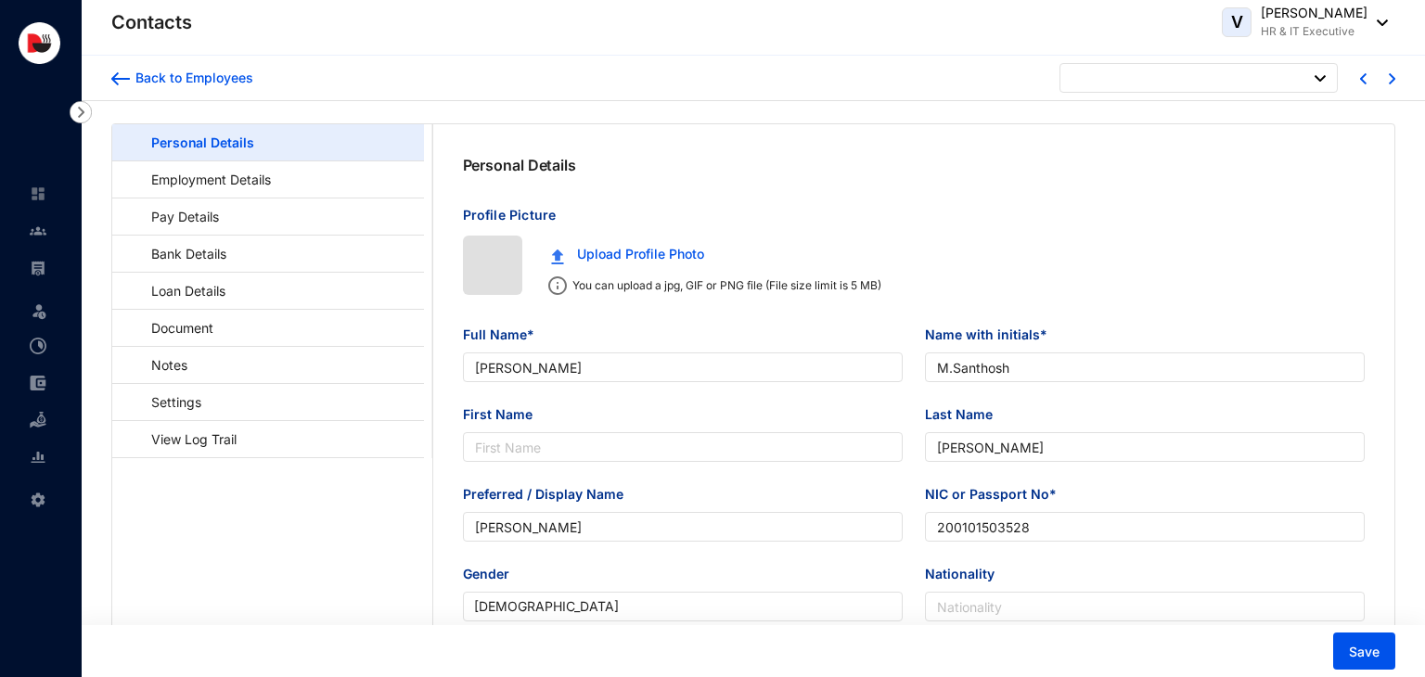
type input "[DATE]"
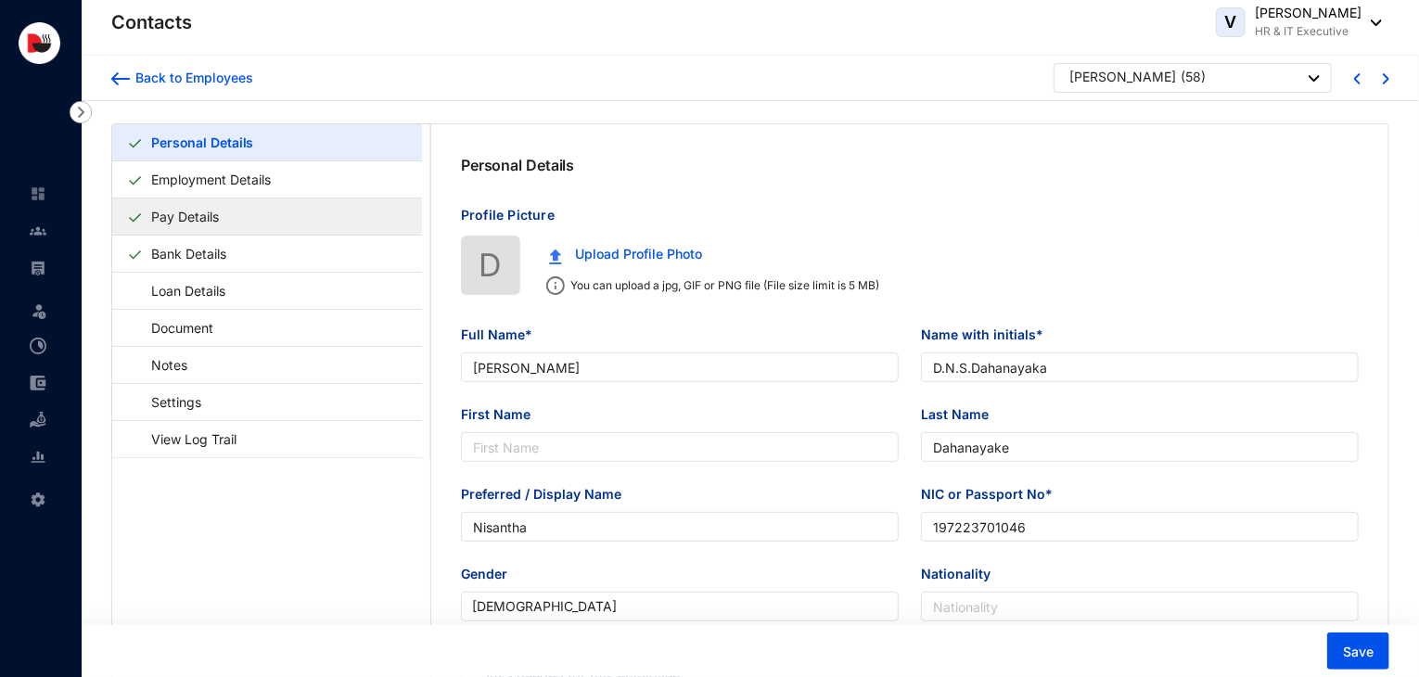
type input "[PERSON_NAME]"
type input "D.N.S.Dahanayaka"
type input "Dahanayake"
type input "Nisantha"
type input "197223701046"
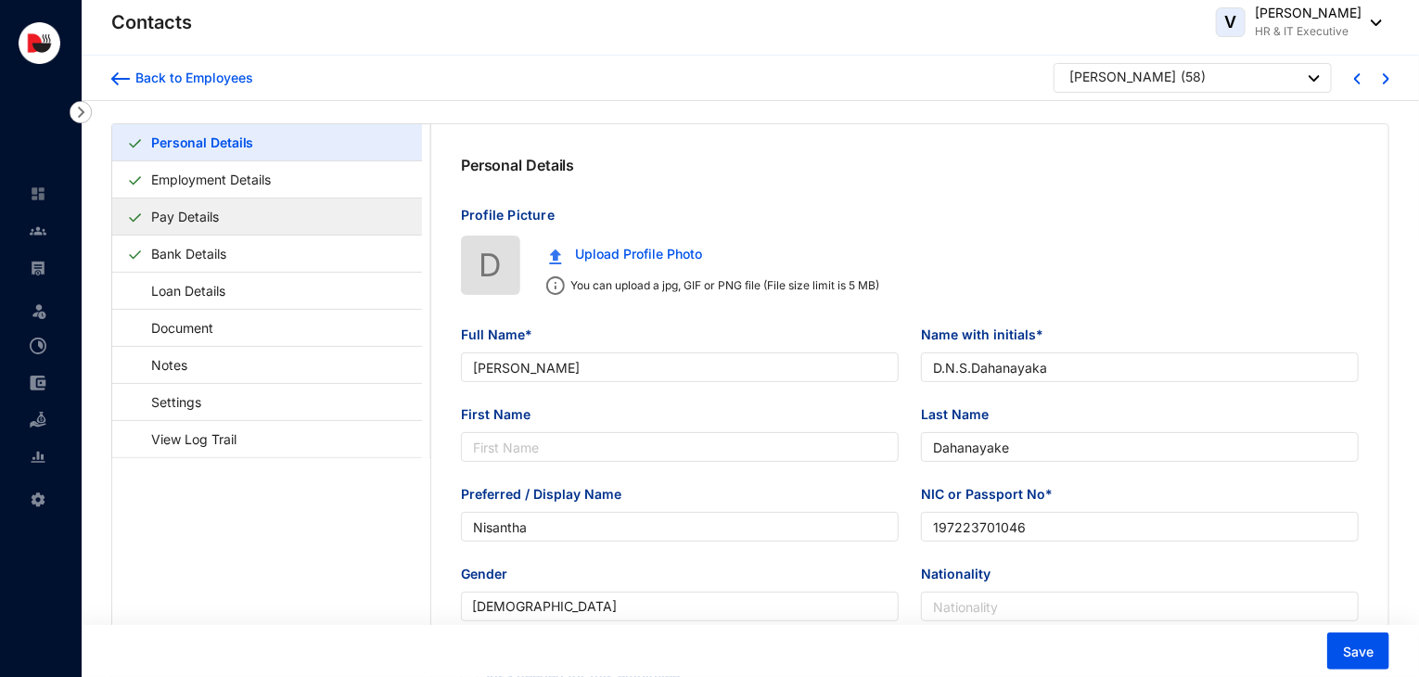
type input "775148654"
type input "No.113, Kottasa [PERSON_NAME], [PERSON_NAME], Galle."
type input "[DATE]"
click at [208, 224] on link "Pay Details" at bounding box center [185, 217] width 83 height 38
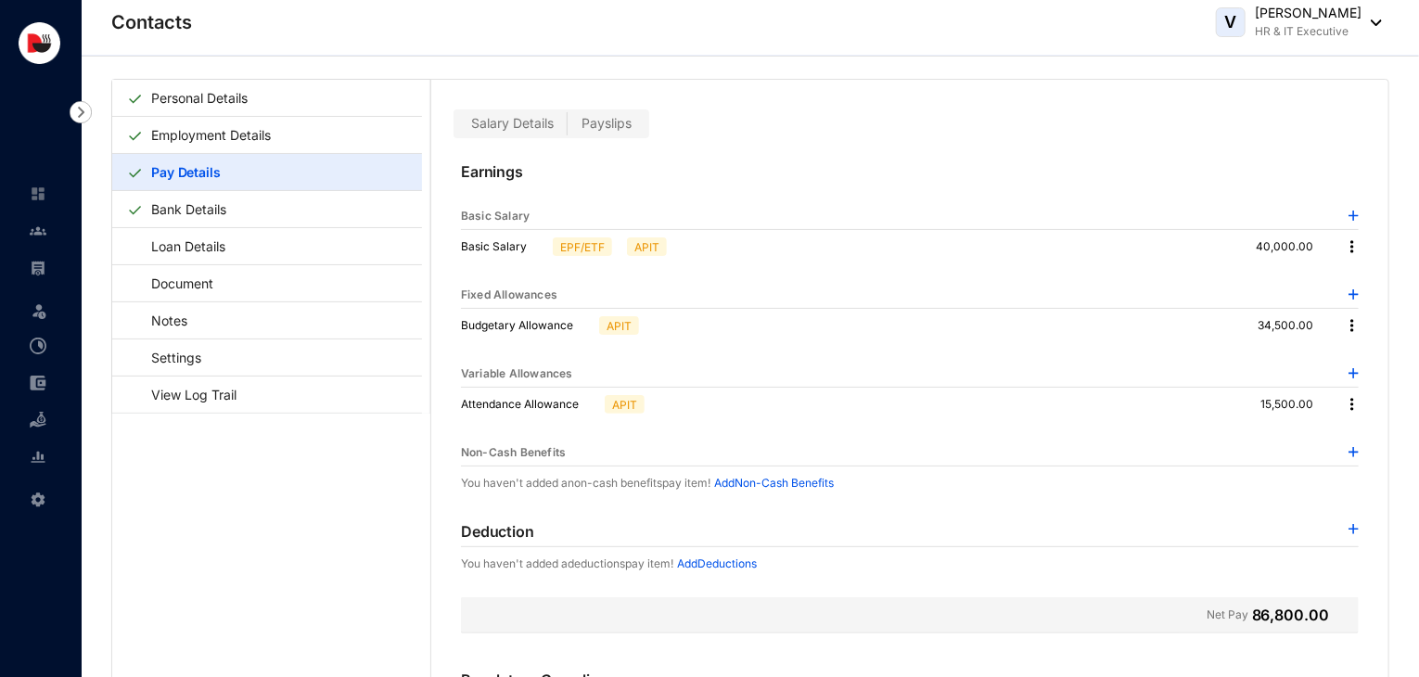
scroll to position [45, 0]
click at [1349, 528] on img at bounding box center [1354, 529] width 10 height 10
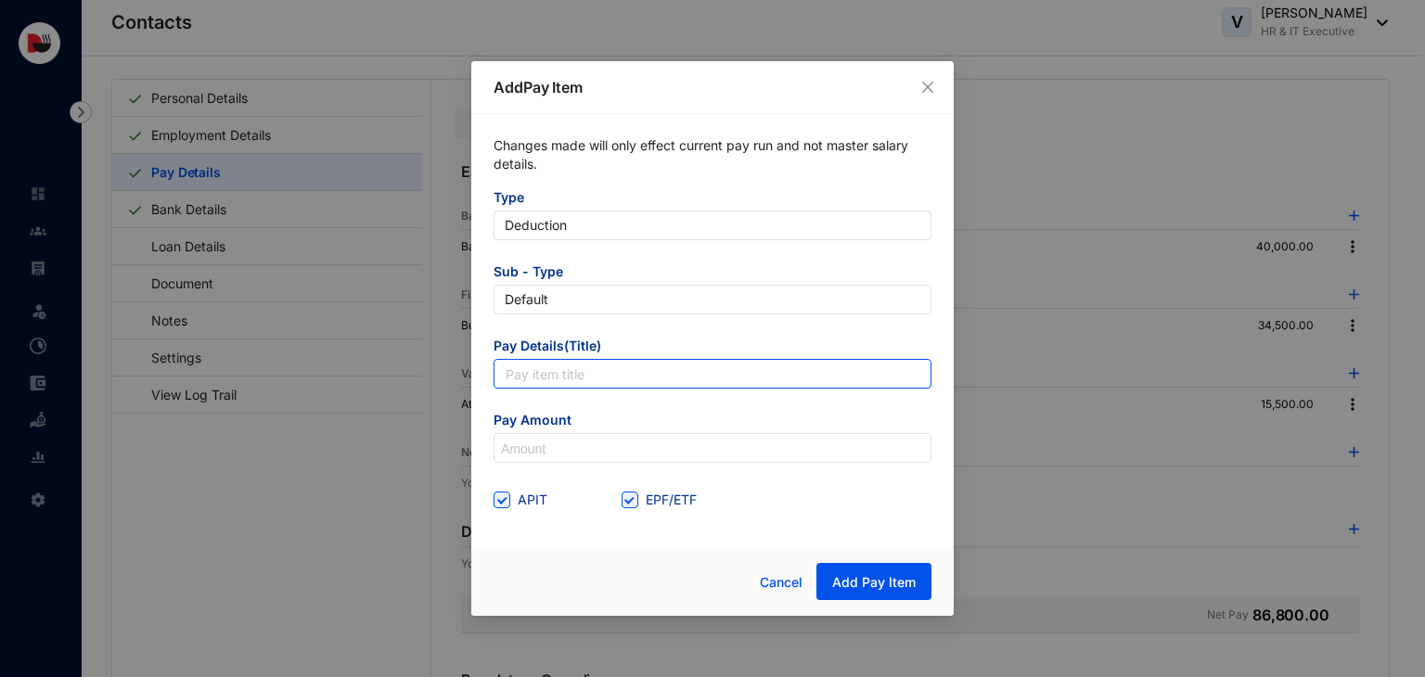
click at [810, 374] on input "text" at bounding box center [712, 374] width 438 height 30
type input "Accomodation Utility"
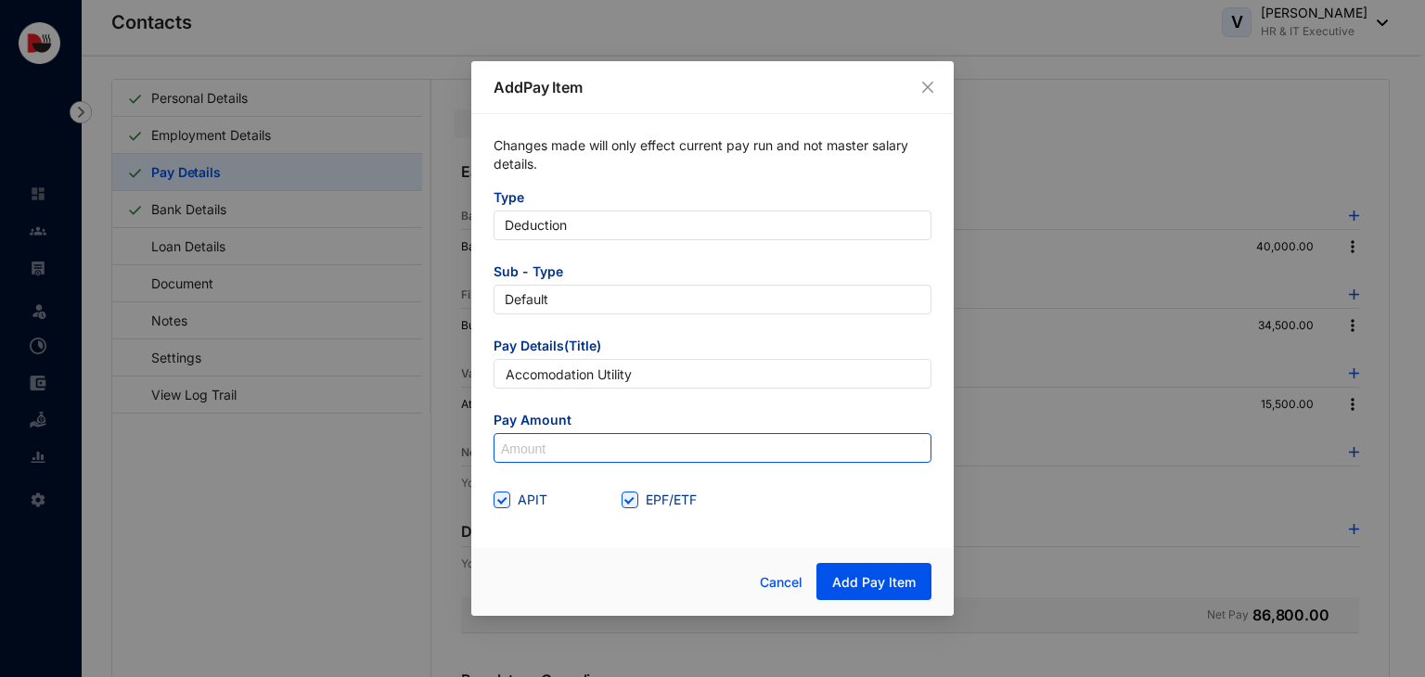
click at [563, 448] on input at bounding box center [712, 449] width 436 height 30
type input "850"
click at [620, 499] on div "APIT" at bounding box center [557, 500] width 128 height 20
click at [631, 500] on input "EPF/ETF" at bounding box center [627, 498] width 13 height 13
checkbox input "false"
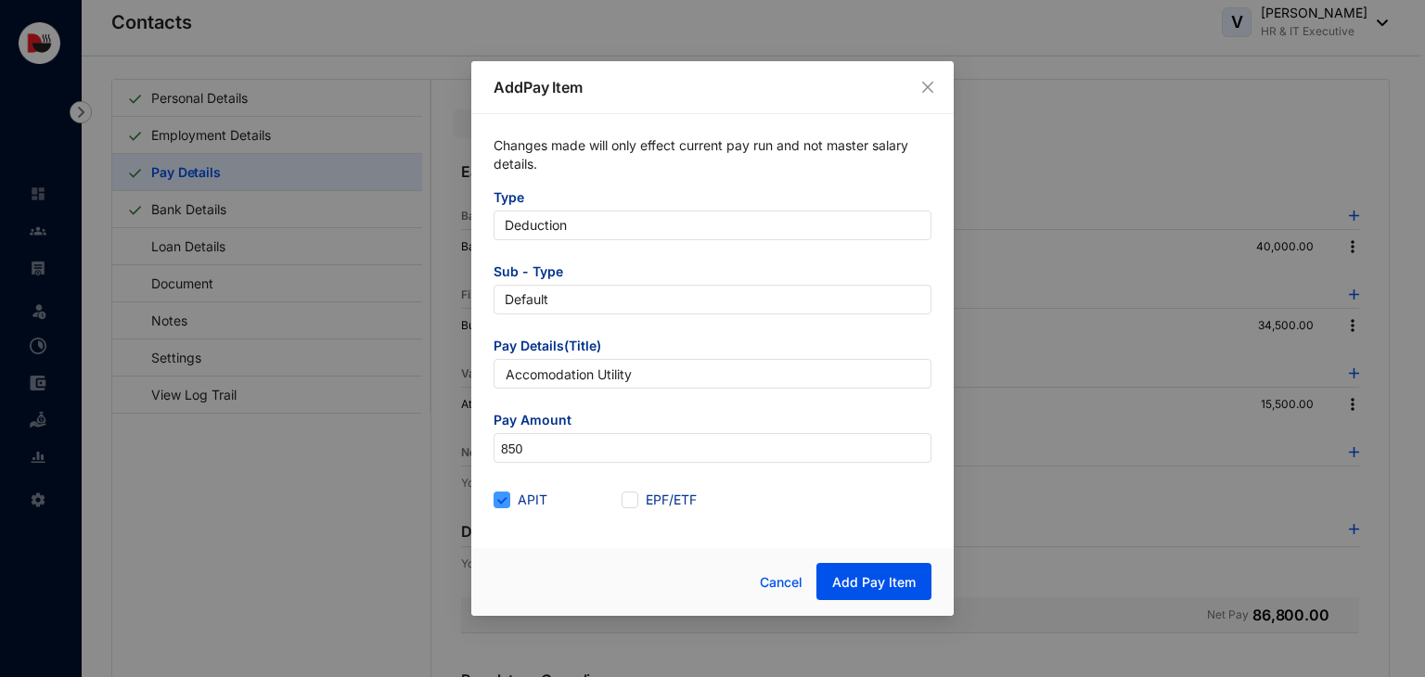
click at [514, 502] on span "APIT" at bounding box center [532, 500] width 45 height 20
click at [506, 502] on input "APIT" at bounding box center [499, 498] width 13 height 13
checkbox input "false"
click at [861, 589] on span "Add Pay Item" at bounding box center [873, 582] width 83 height 19
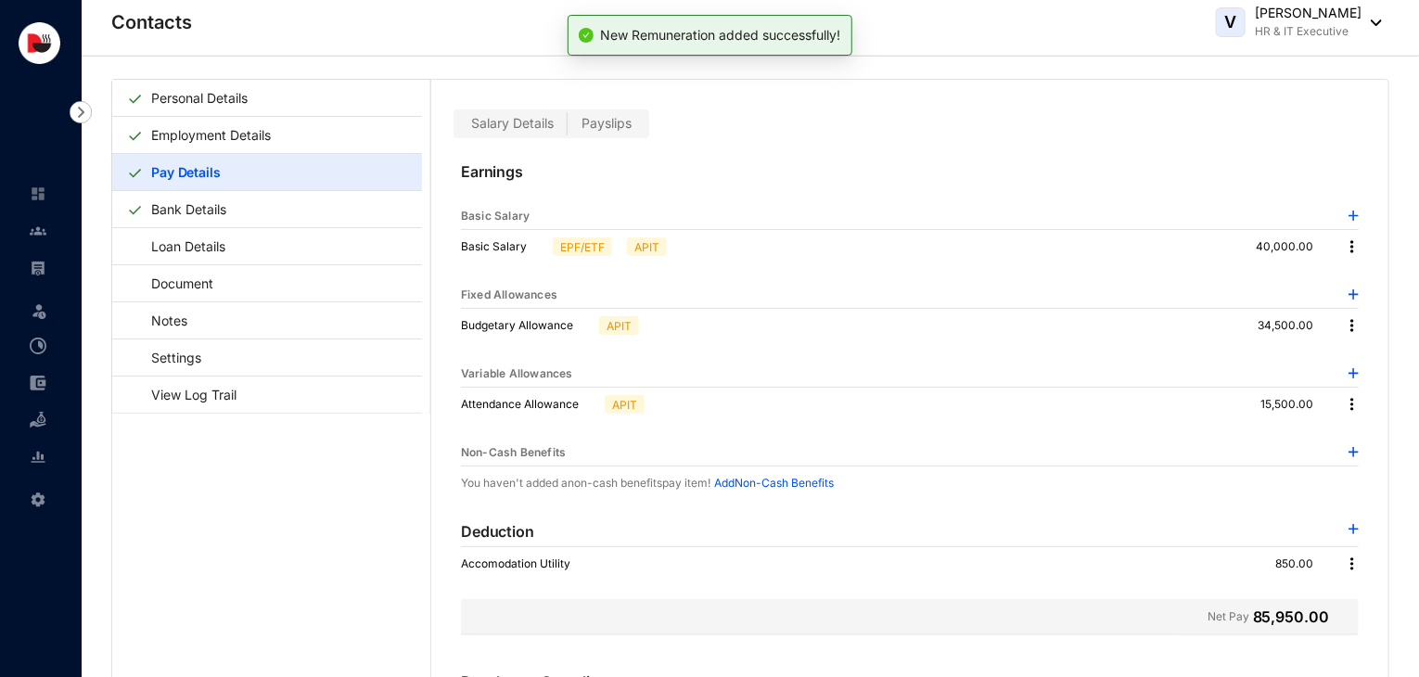
scroll to position [0, 0]
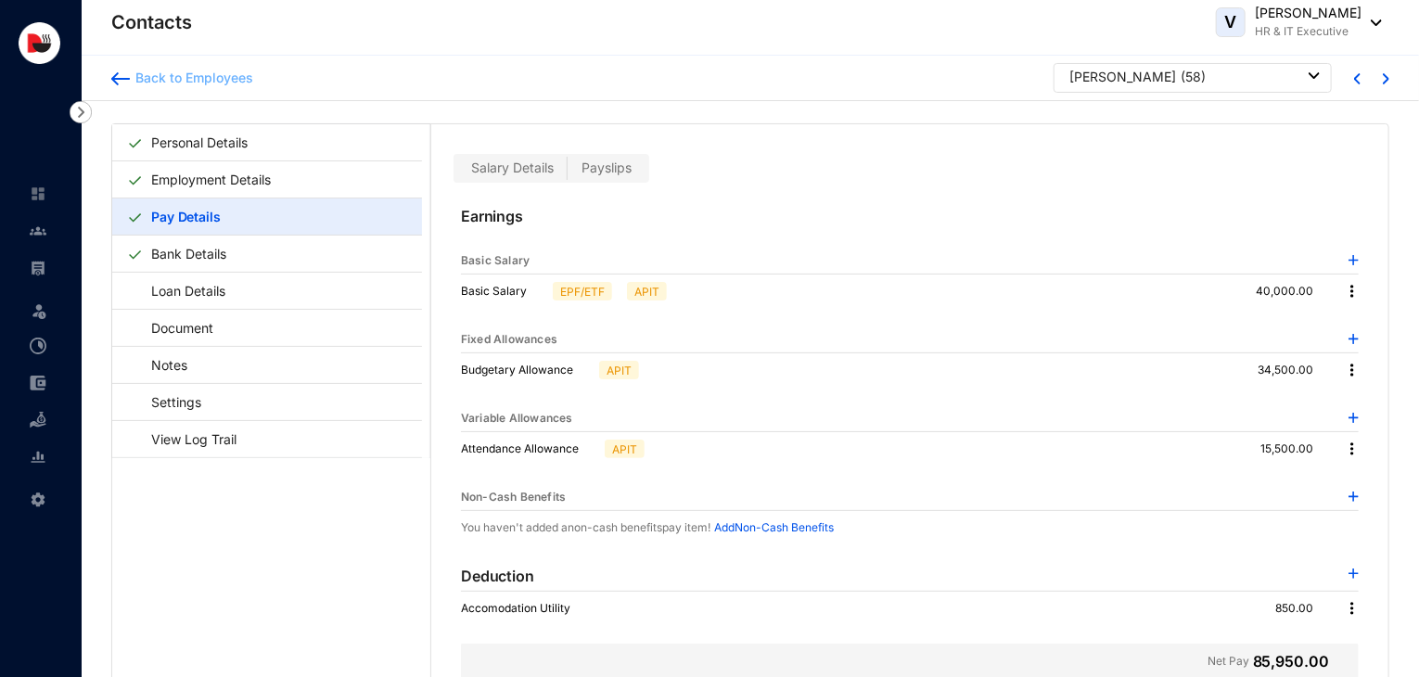
click at [223, 79] on div "Back to Employees" at bounding box center [191, 78] width 123 height 19
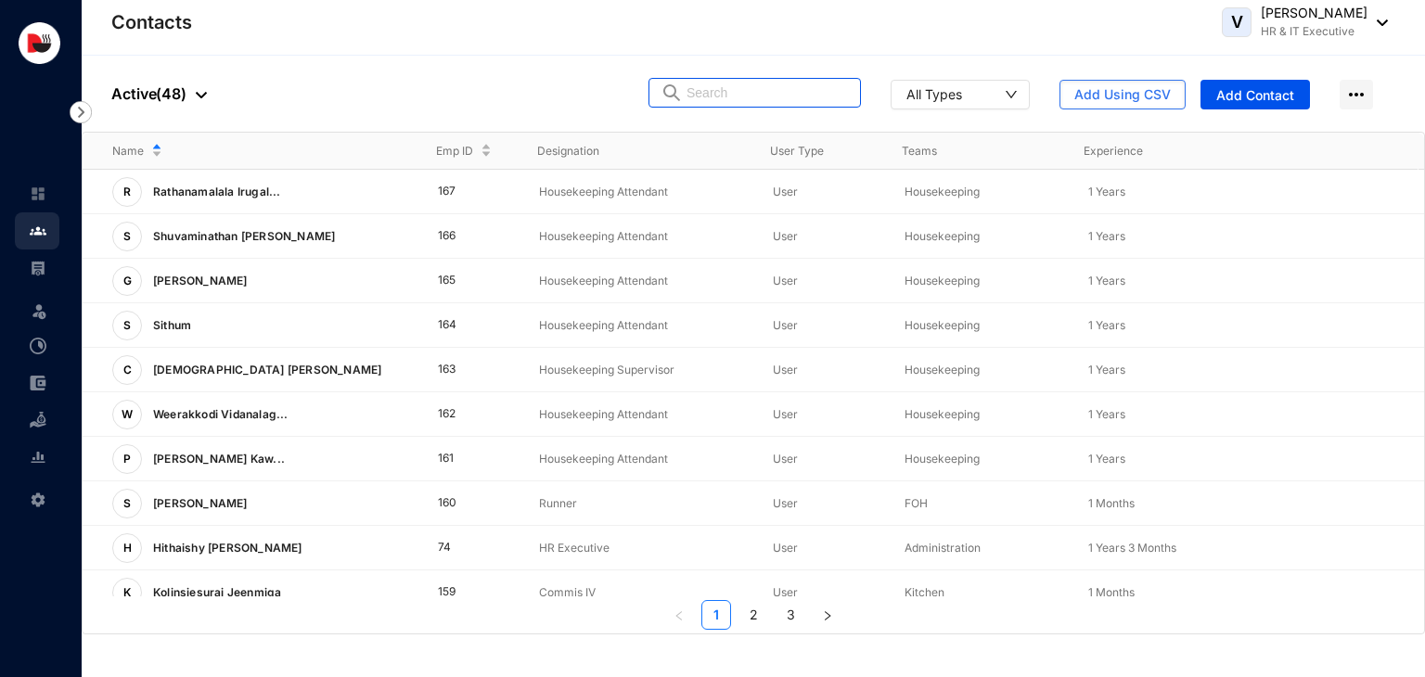
click at [720, 96] on input "text" at bounding box center [767, 93] width 162 height 28
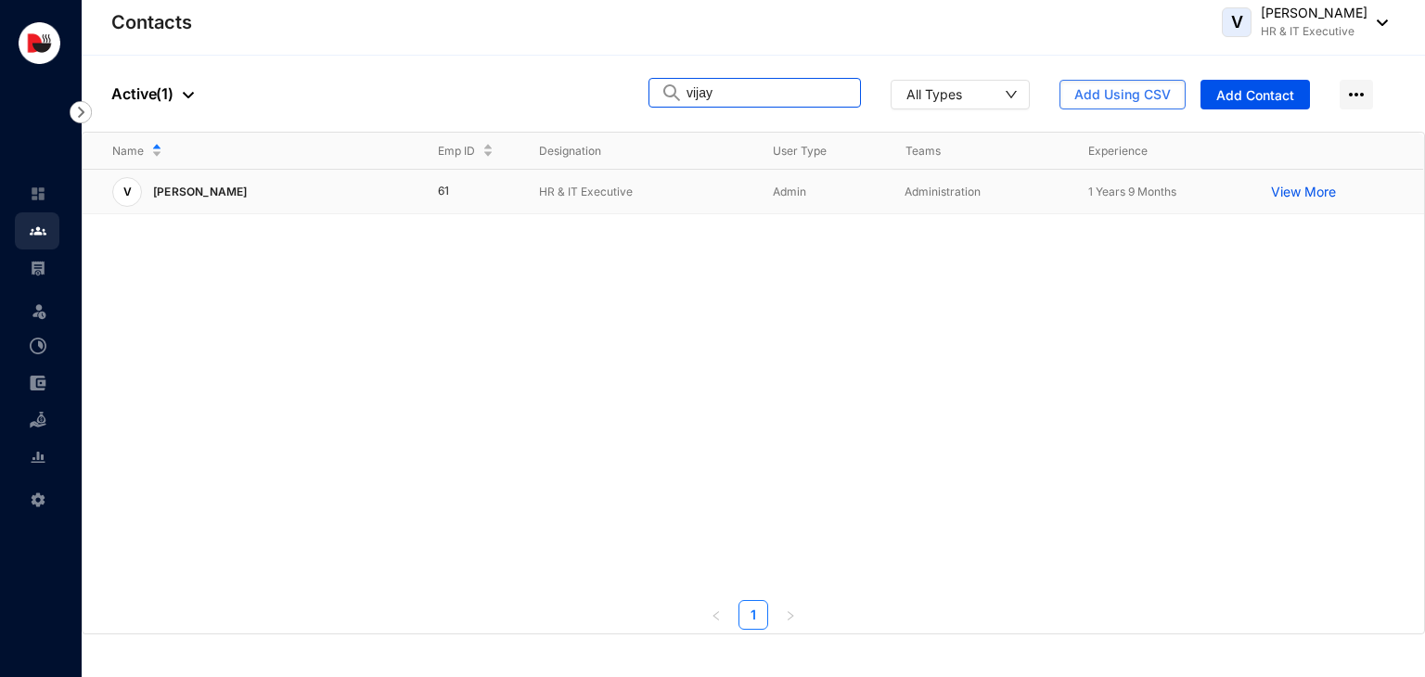
type input "vijay"
click at [764, 199] on td "Admin" at bounding box center [809, 192] width 132 height 45
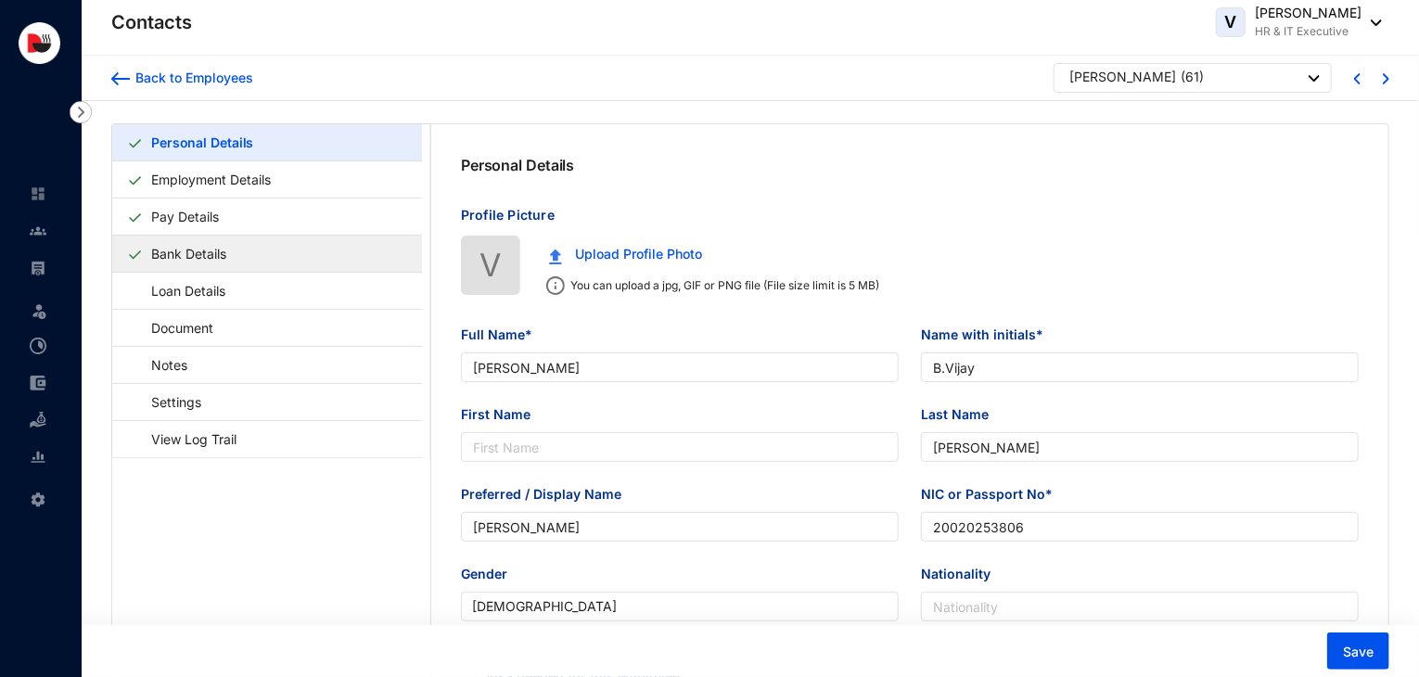
type input "[PERSON_NAME]"
type input "B.Vijay"
type input "[PERSON_NAME]"
type input "20020253806"
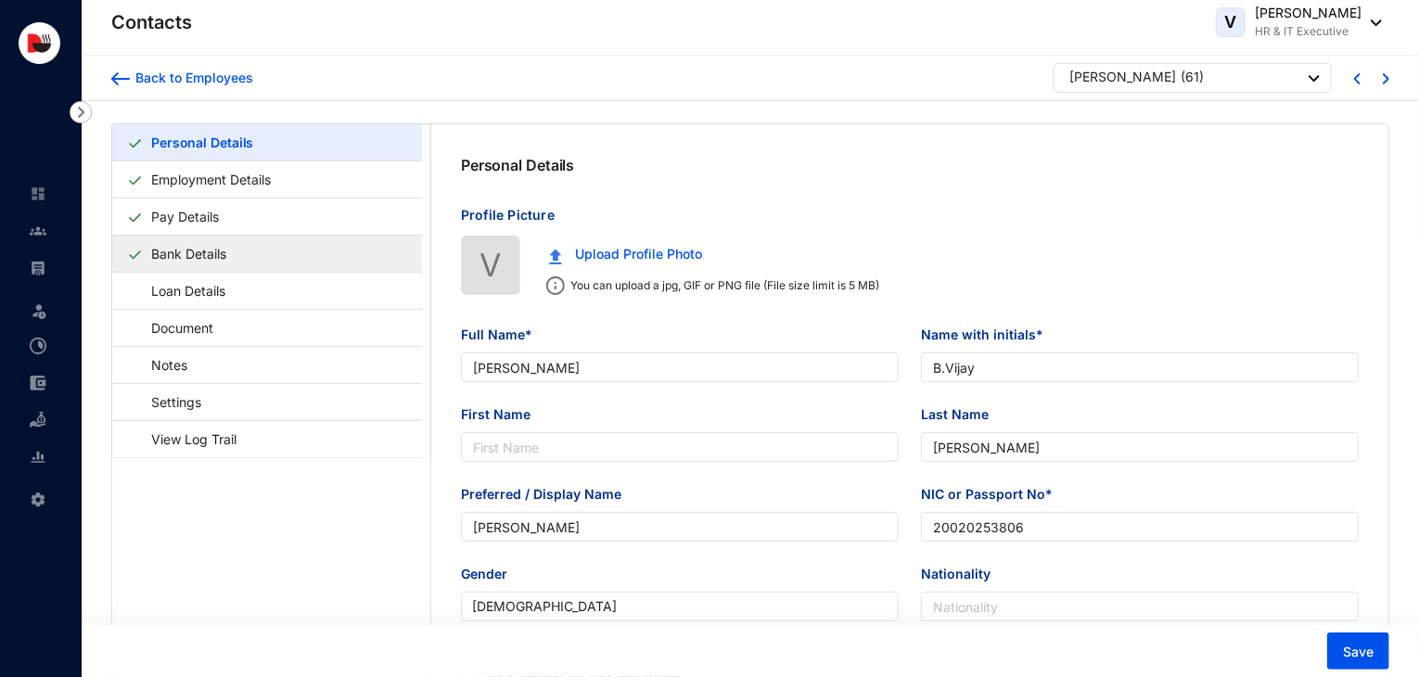
type input "760665082"
type input "[STREET_ADDRESS]."
type input "[PERSON_NAME]"
type input "Father"
type input "0775858750"
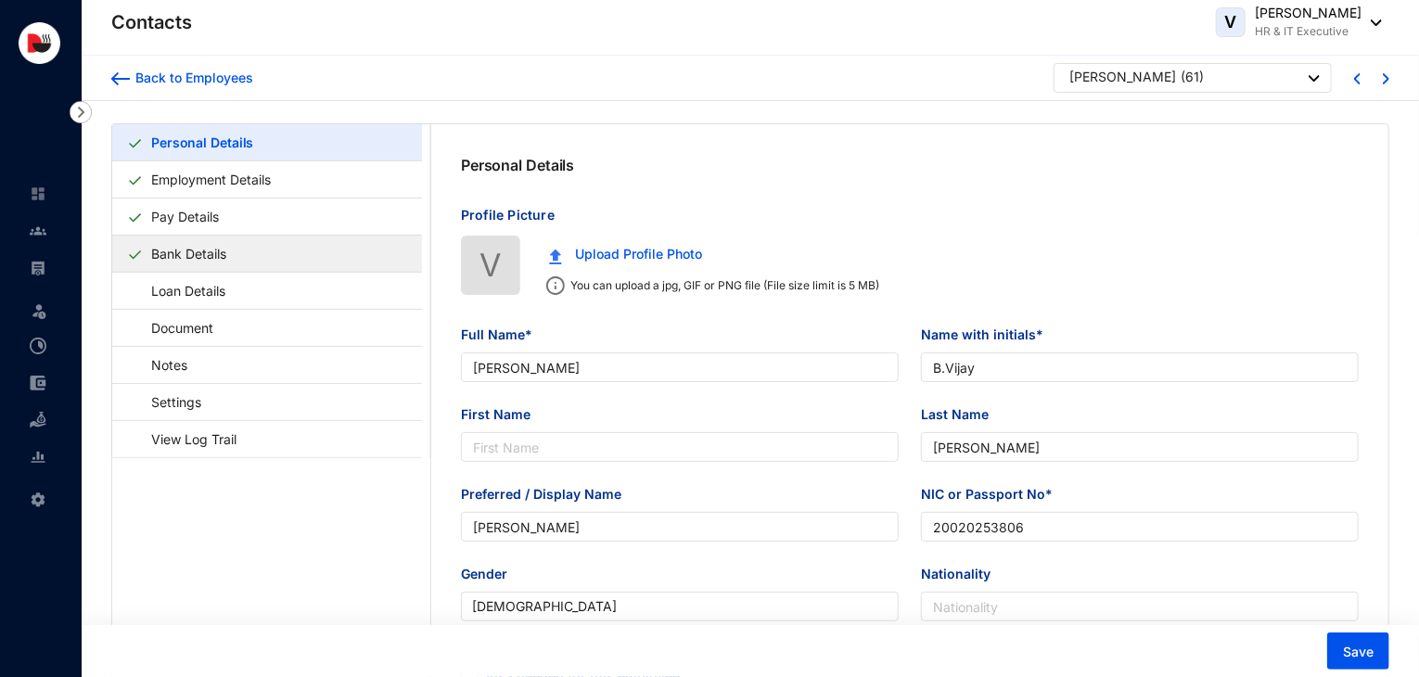
type input "[DATE]"
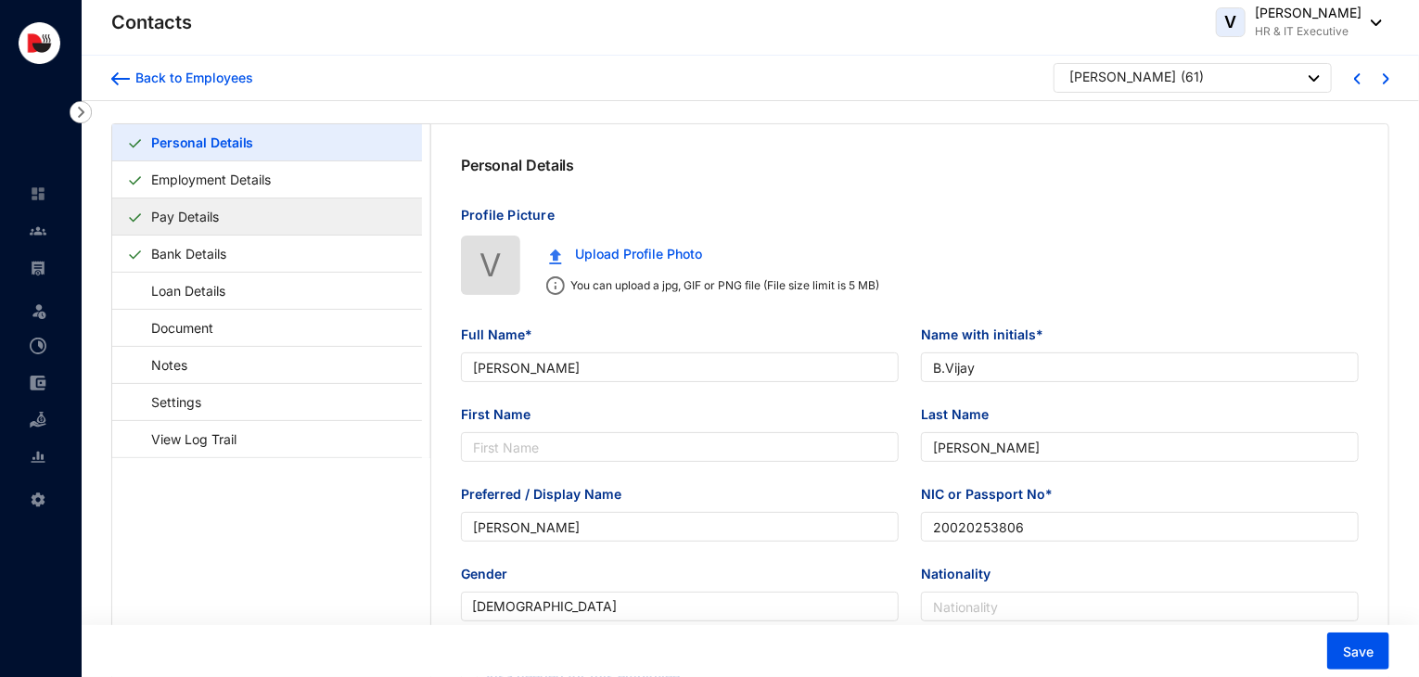
click at [219, 223] on link "Pay Details" at bounding box center [185, 217] width 83 height 38
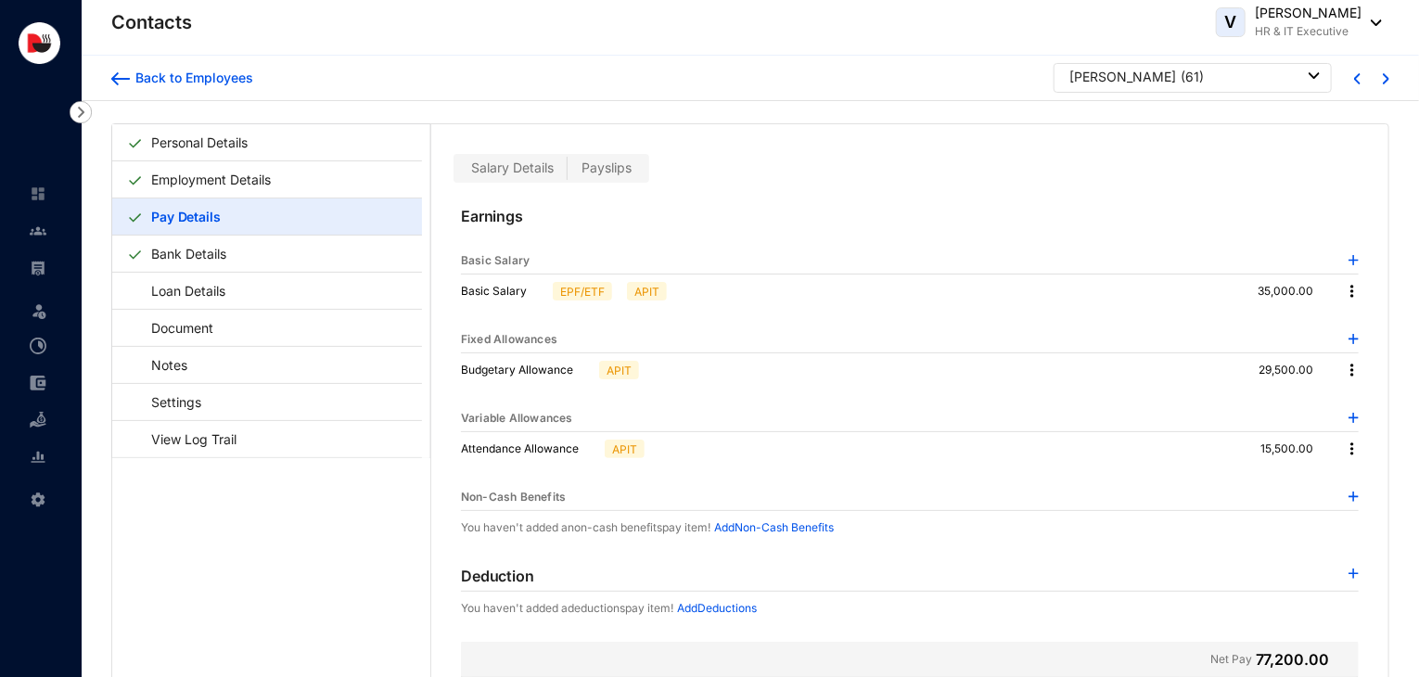
scroll to position [45, 0]
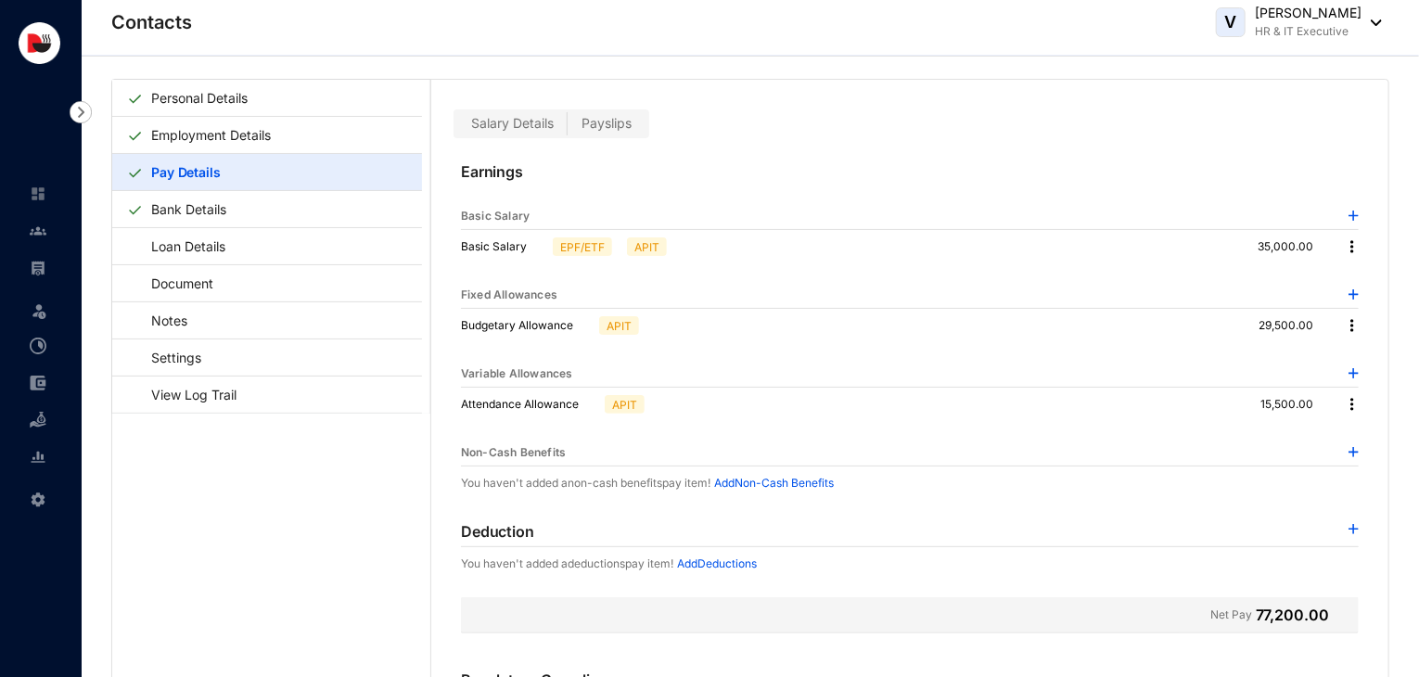
click at [1349, 531] on img at bounding box center [1354, 529] width 10 height 10
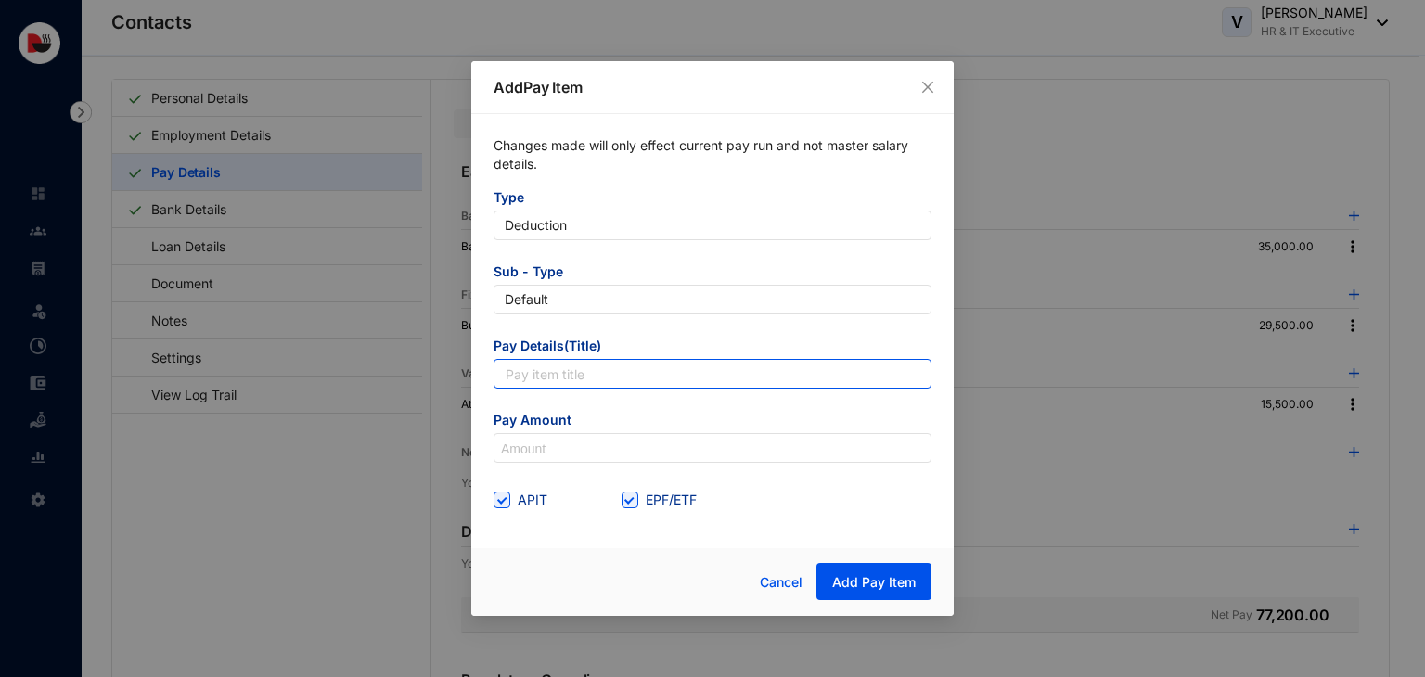
click at [702, 378] on input "text" at bounding box center [712, 374] width 438 height 30
type input "Accomodation Utility"
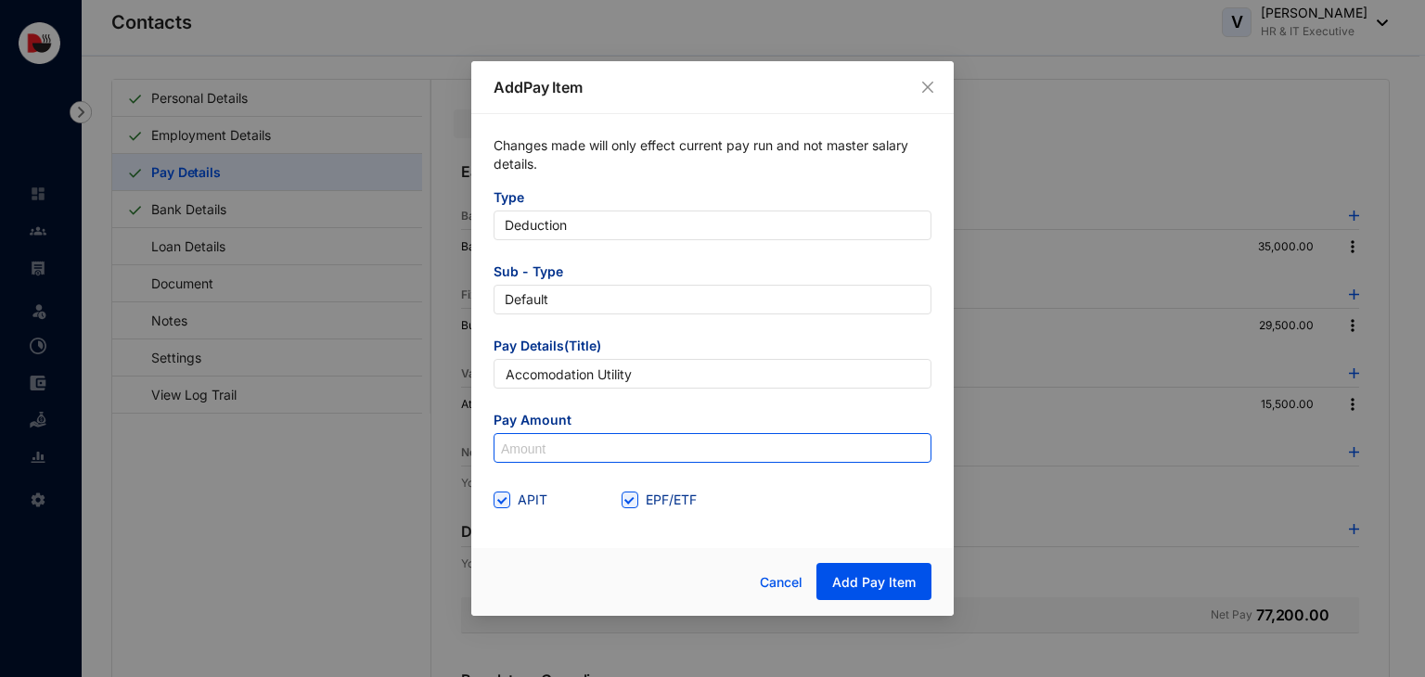
click at [594, 452] on input at bounding box center [712, 449] width 436 height 30
type input "850"
click at [513, 503] on span "APIT" at bounding box center [532, 500] width 45 height 20
click at [506, 503] on input "APIT" at bounding box center [499, 498] width 13 height 13
checkbox input "false"
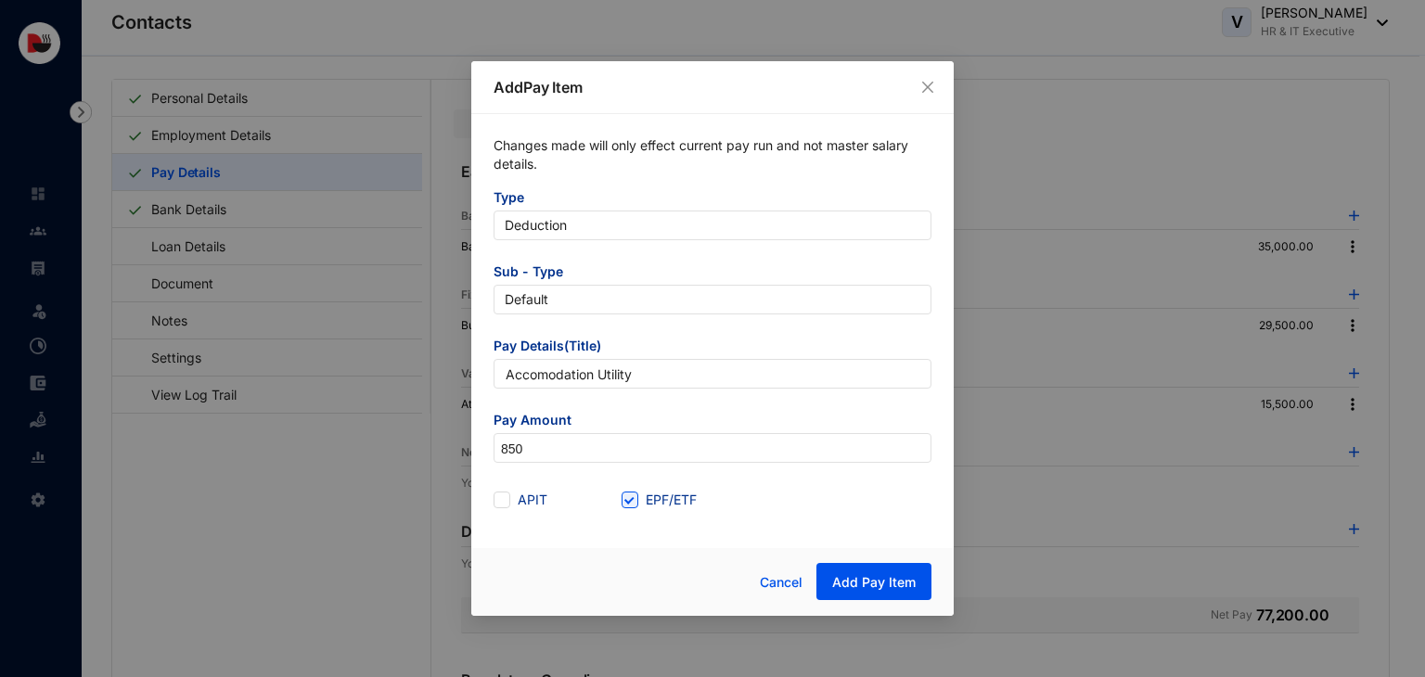
click at [620, 499] on div "APIT" at bounding box center [557, 500] width 128 height 20
click at [631, 499] on input "EPF/ETF" at bounding box center [627, 498] width 13 height 13
checkbox input "false"
click at [848, 588] on span "Add Pay Item" at bounding box center [873, 582] width 83 height 19
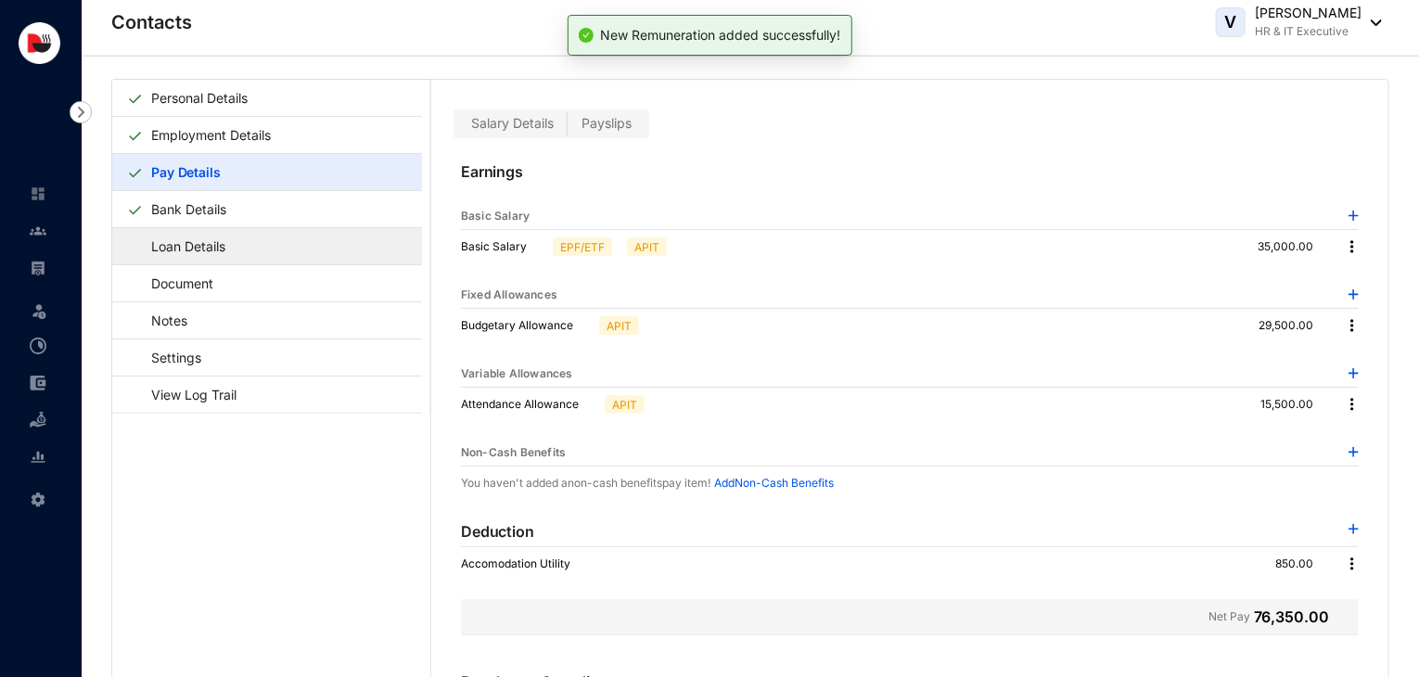
scroll to position [0, 0]
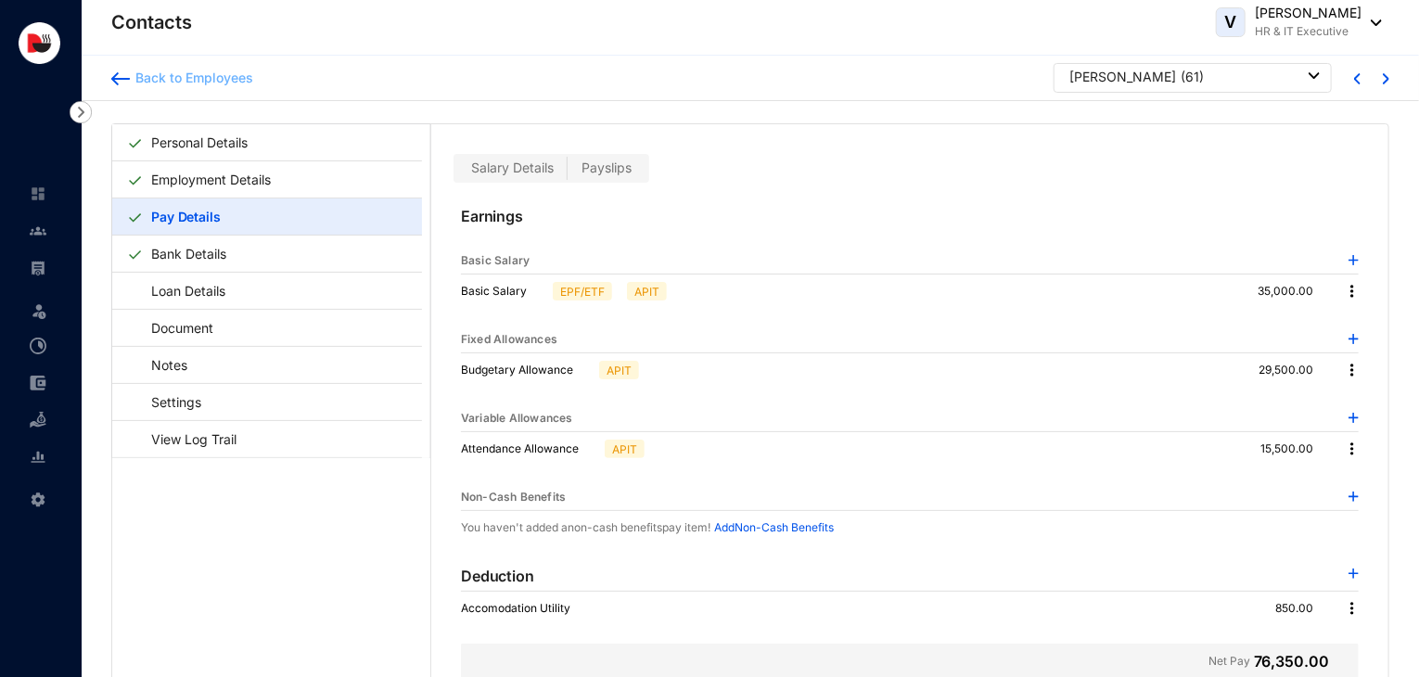
click at [213, 85] on div "Back to Employees" at bounding box center [191, 78] width 123 height 19
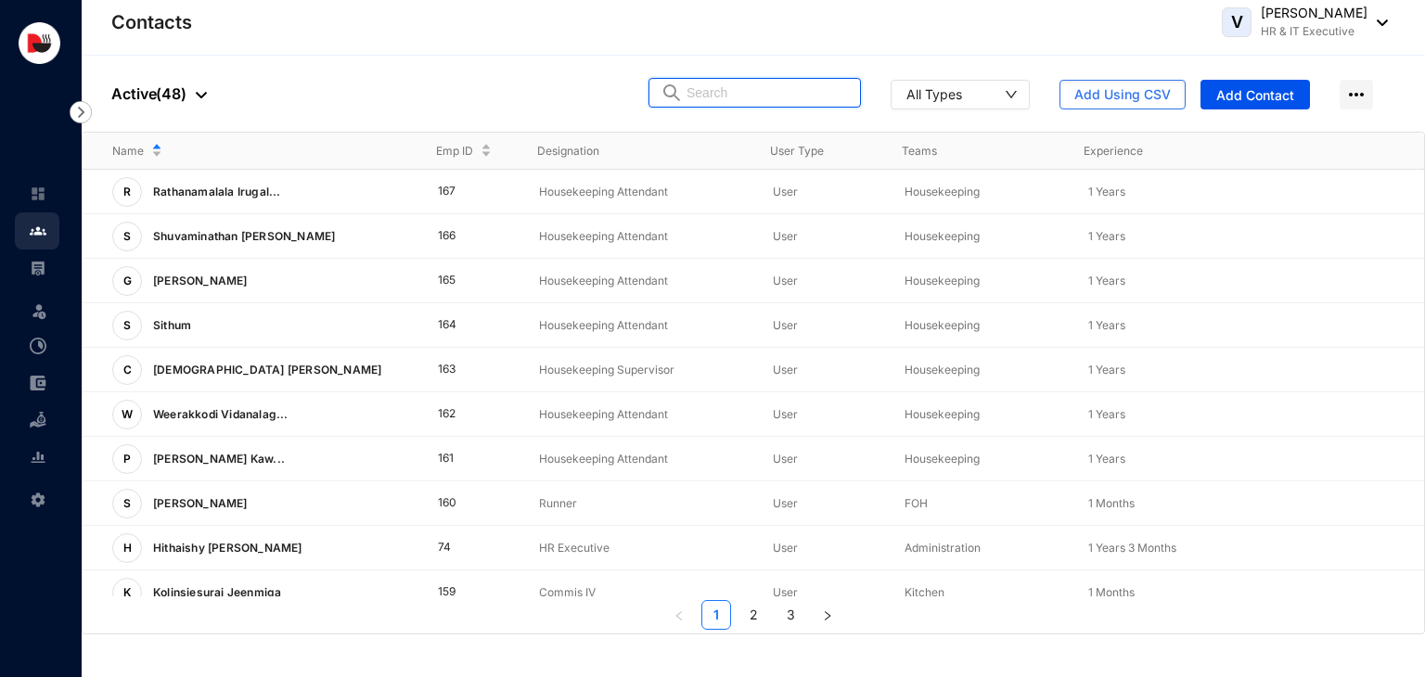
click at [723, 94] on input "text" at bounding box center [767, 93] width 162 height 28
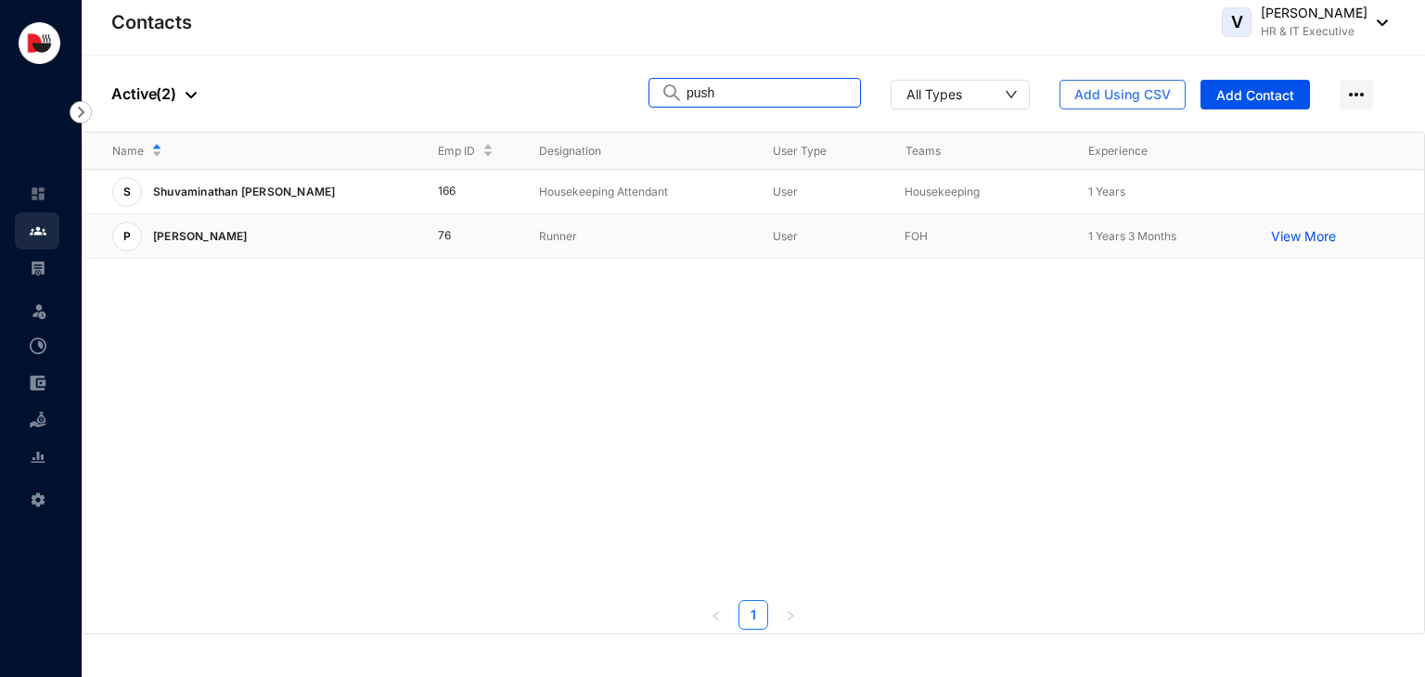
type input "push"
click at [604, 237] on p "Runner" at bounding box center [641, 236] width 204 height 19
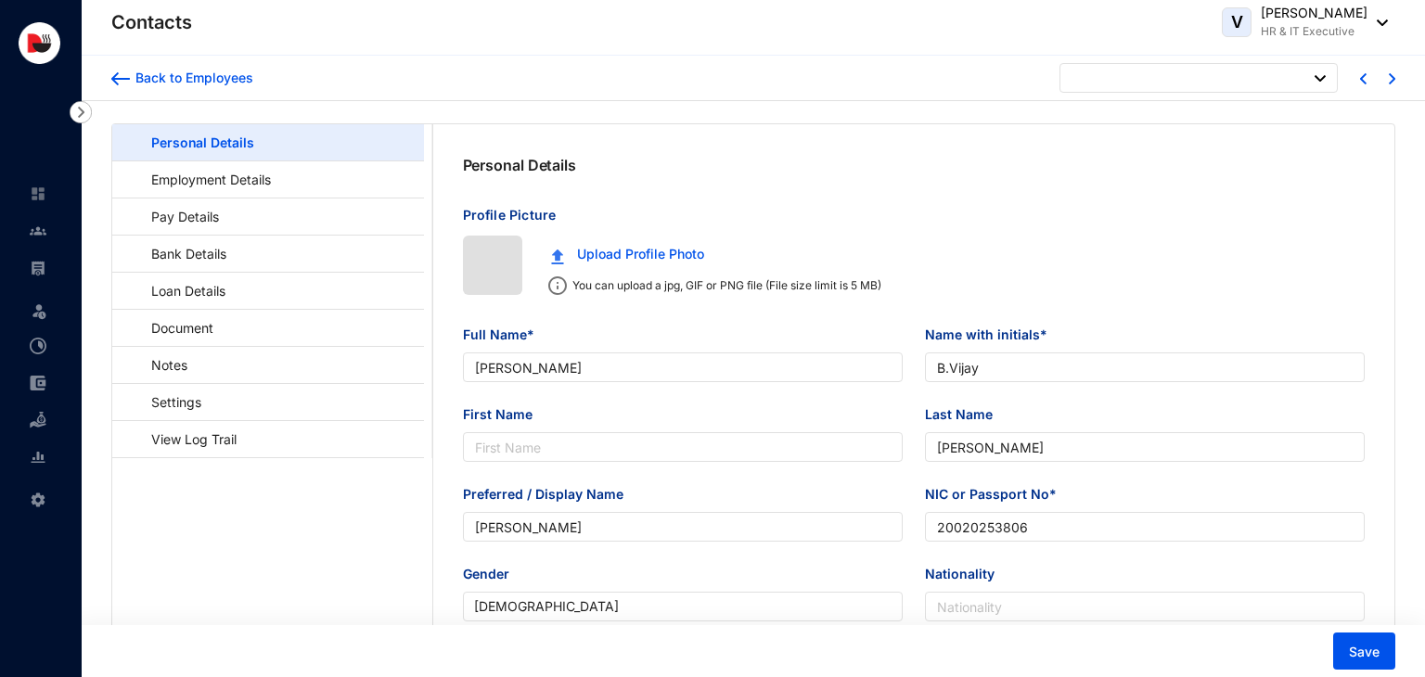
type input "[DATE]"
type input "[PERSON_NAME]"
type input "S.Pushpanjali"
type input "[PERSON_NAME]"
type input "Anjali"
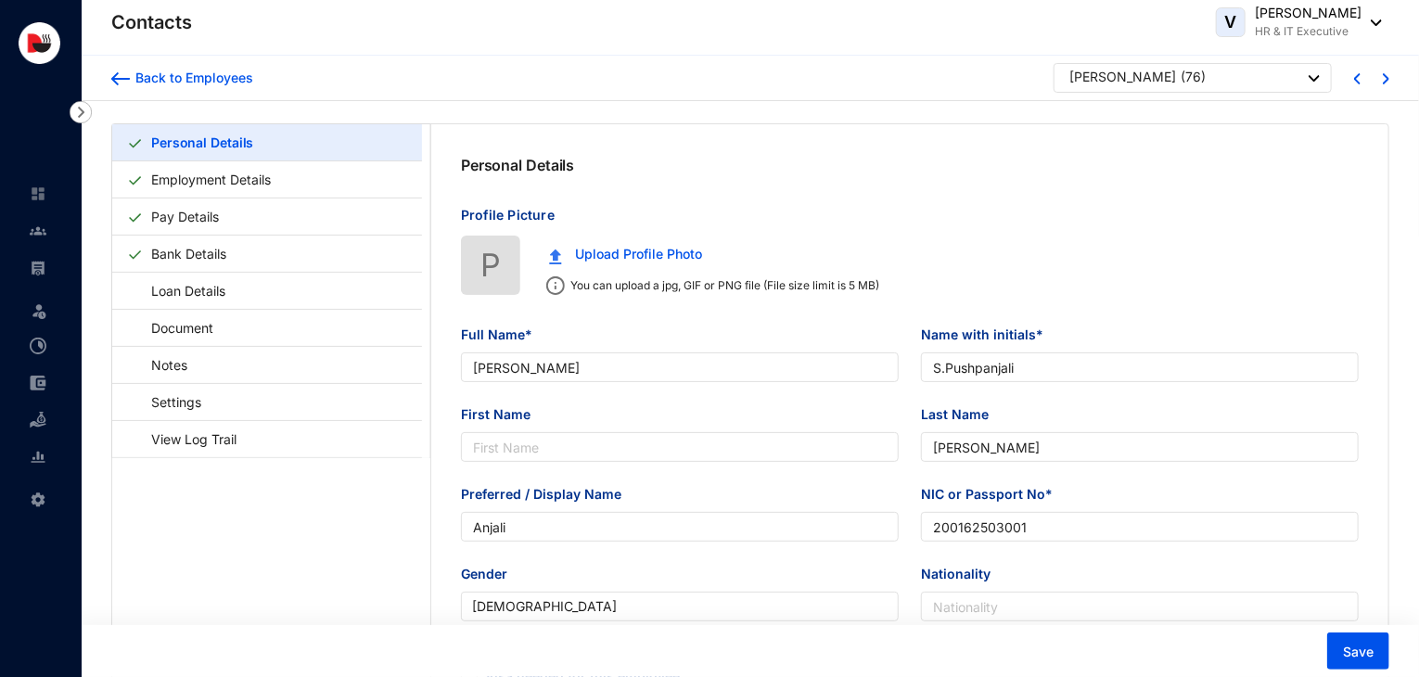
type input "200162503001"
type input "779367359"
type input "Old Factory "A" Division Hopton."
type input "[DATE]"
click at [226, 220] on link "Pay Details" at bounding box center [185, 217] width 83 height 38
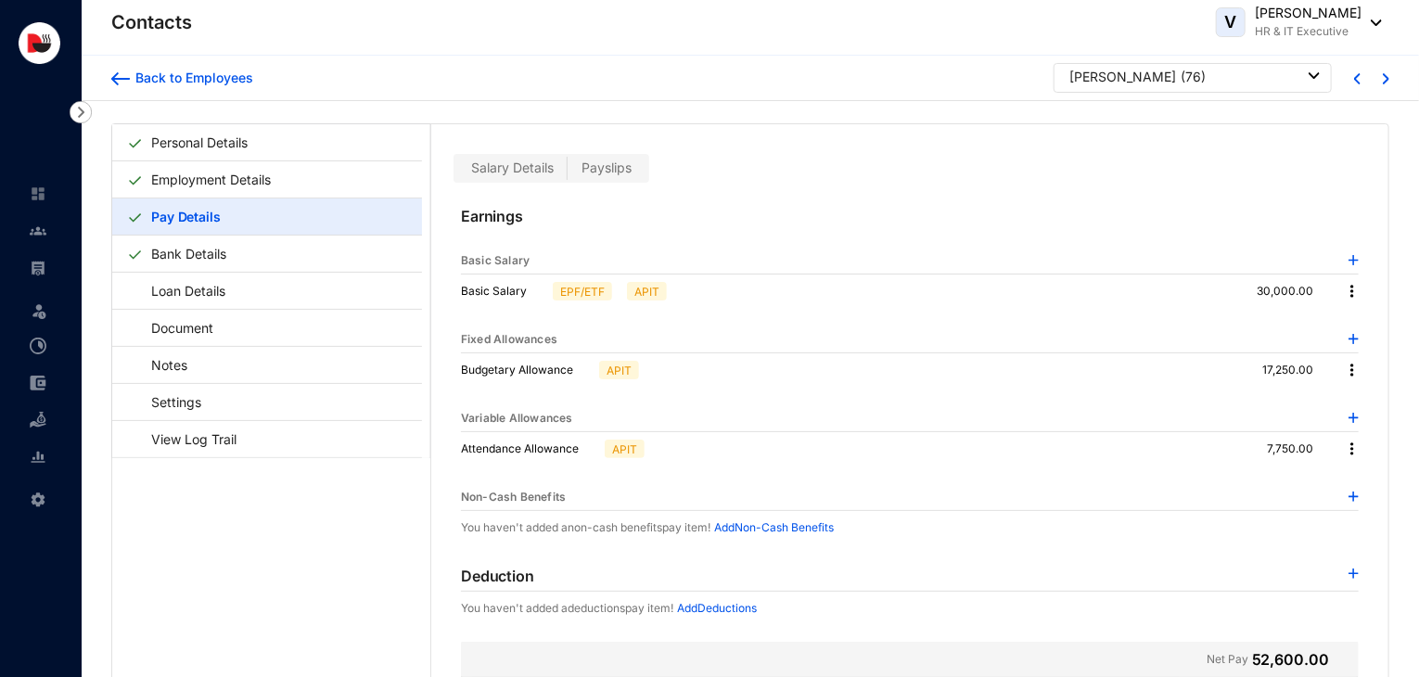
scroll to position [45, 0]
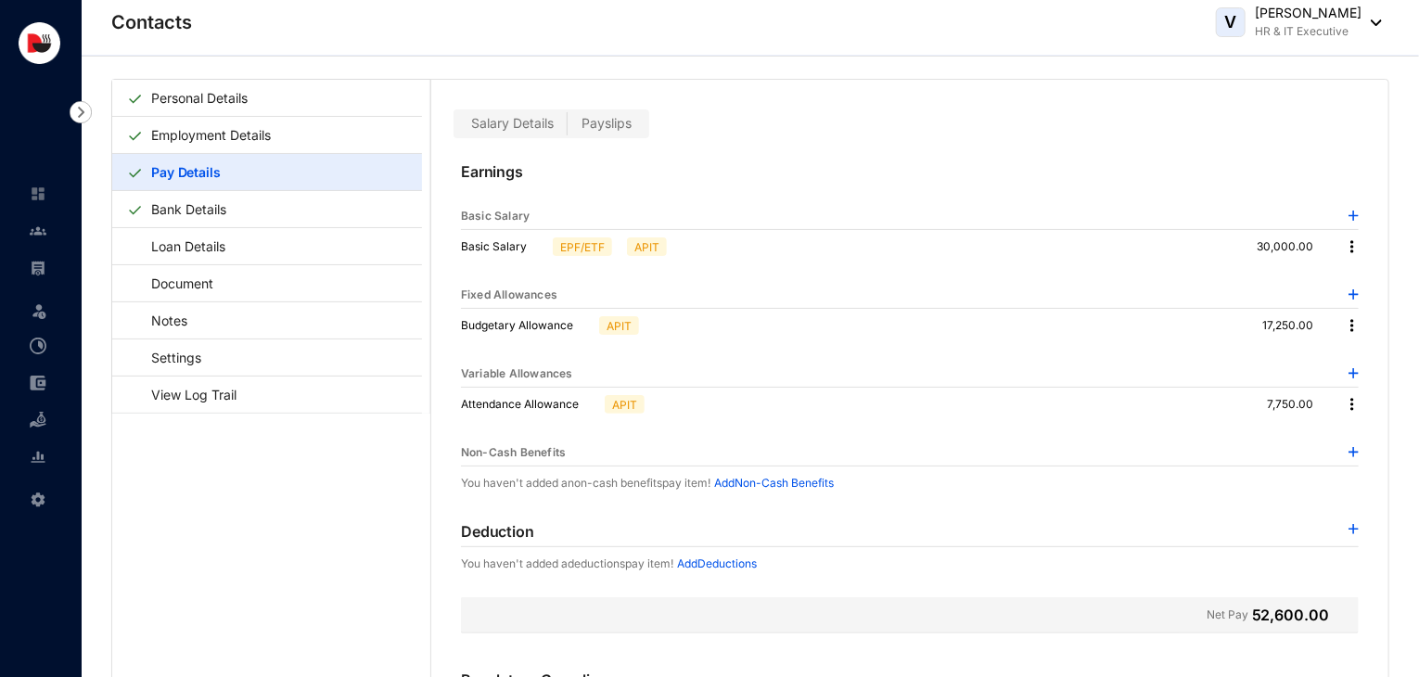
click at [1350, 524] on img at bounding box center [1354, 529] width 10 height 10
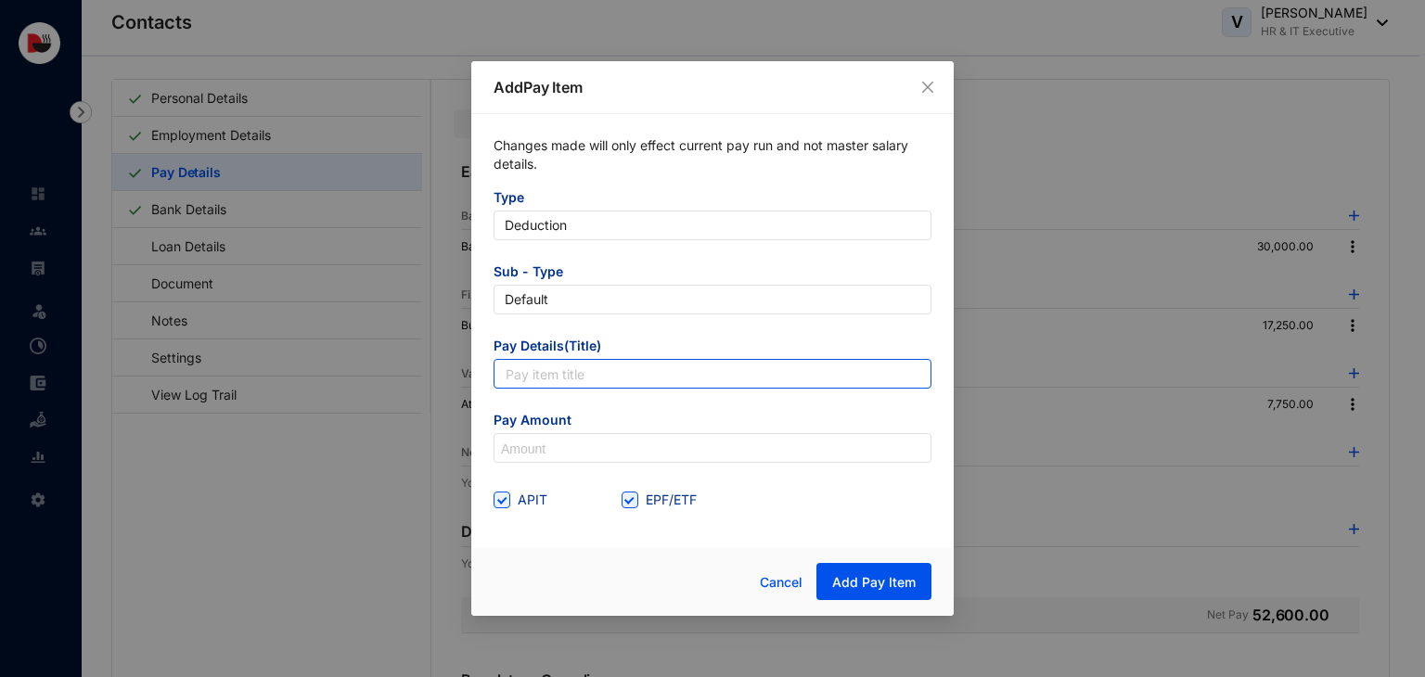
click at [637, 365] on input "text" at bounding box center [712, 374] width 438 height 30
type input "Accomodation Utility"
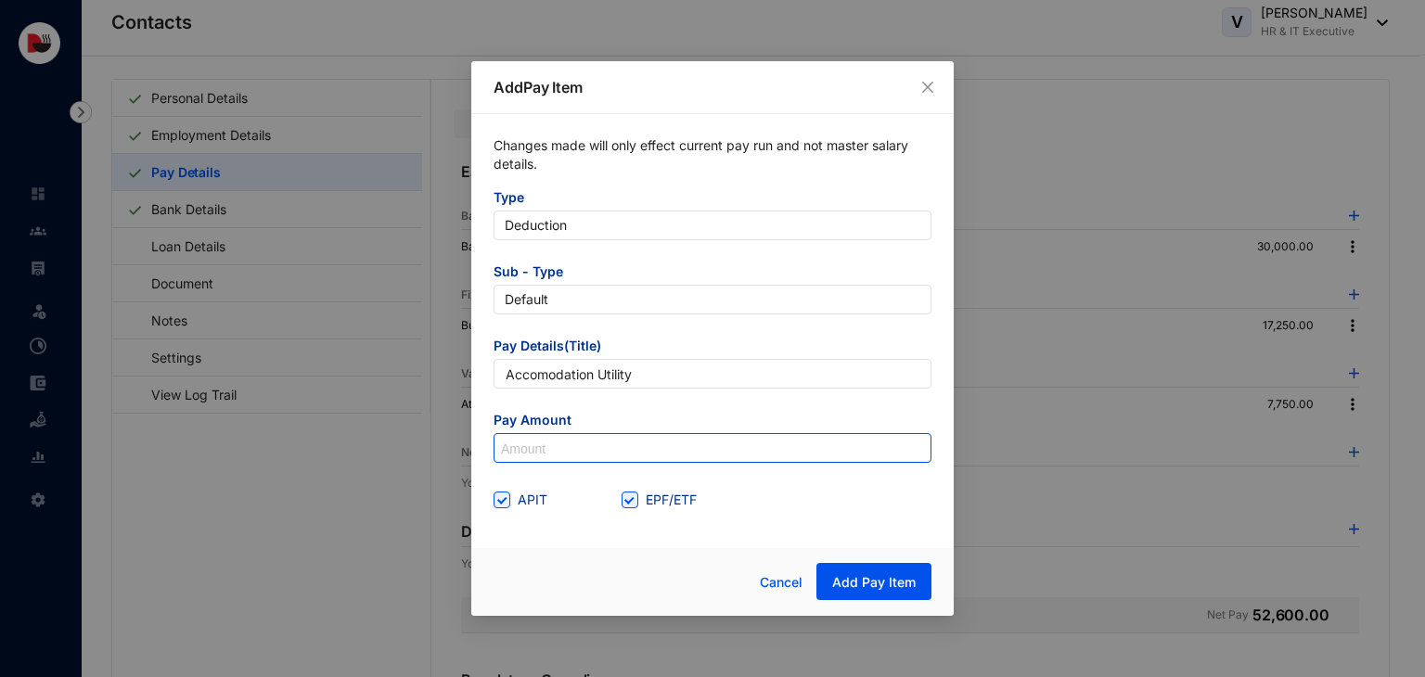
click at [579, 450] on input at bounding box center [712, 449] width 436 height 30
type input "850"
click at [506, 506] on span at bounding box center [501, 500] width 17 height 17
click at [506, 505] on input "APIT" at bounding box center [499, 498] width 13 height 13
checkbox input "false"
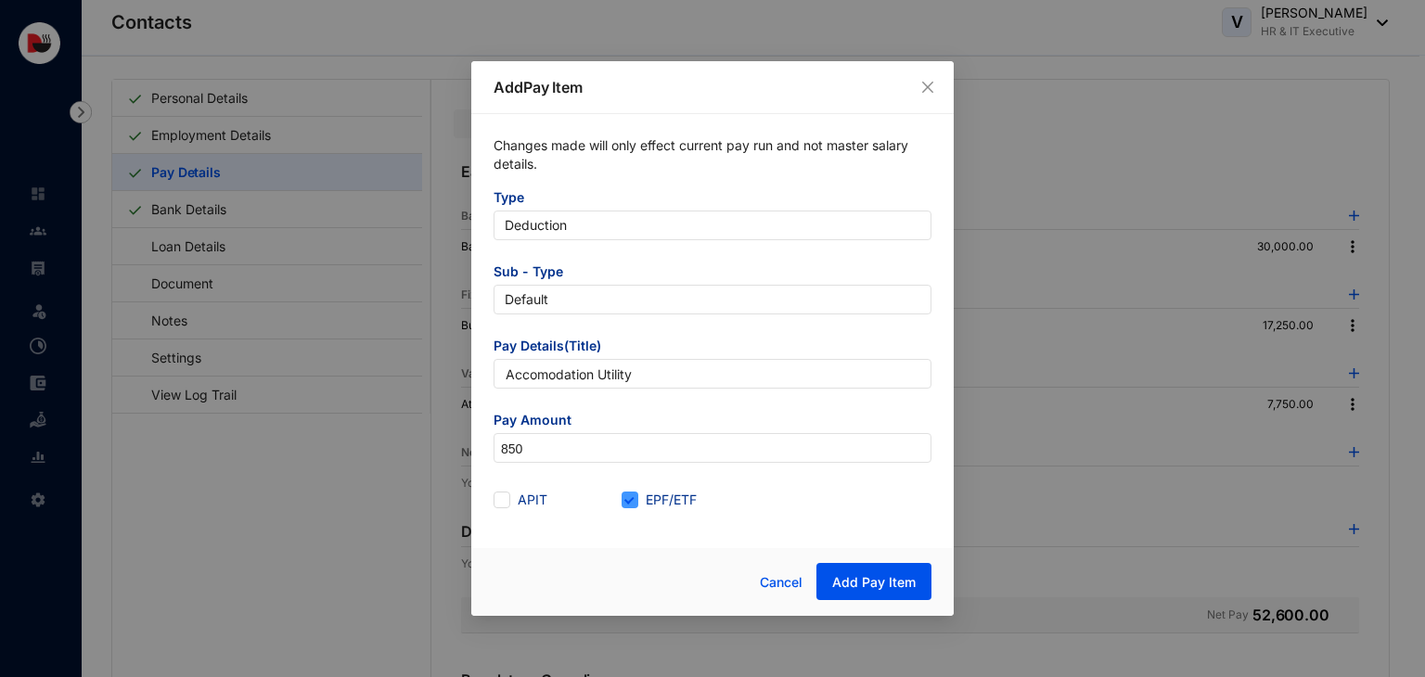
click at [645, 499] on span "EPF/ETF" at bounding box center [671, 500] width 66 height 20
click at [634, 499] on input "EPF/ETF" at bounding box center [627, 498] width 13 height 13
checkbox input "false"
click at [882, 572] on button "Add Pay Item" at bounding box center [873, 581] width 115 height 37
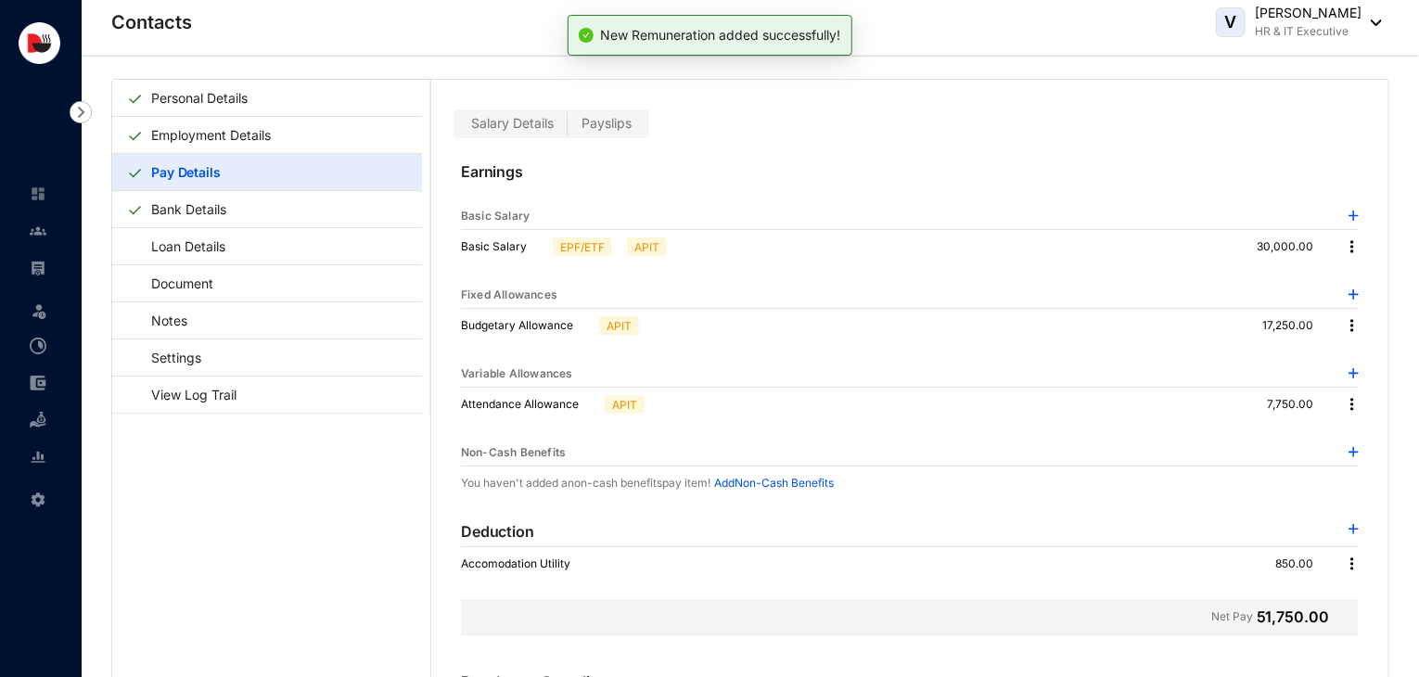
scroll to position [0, 0]
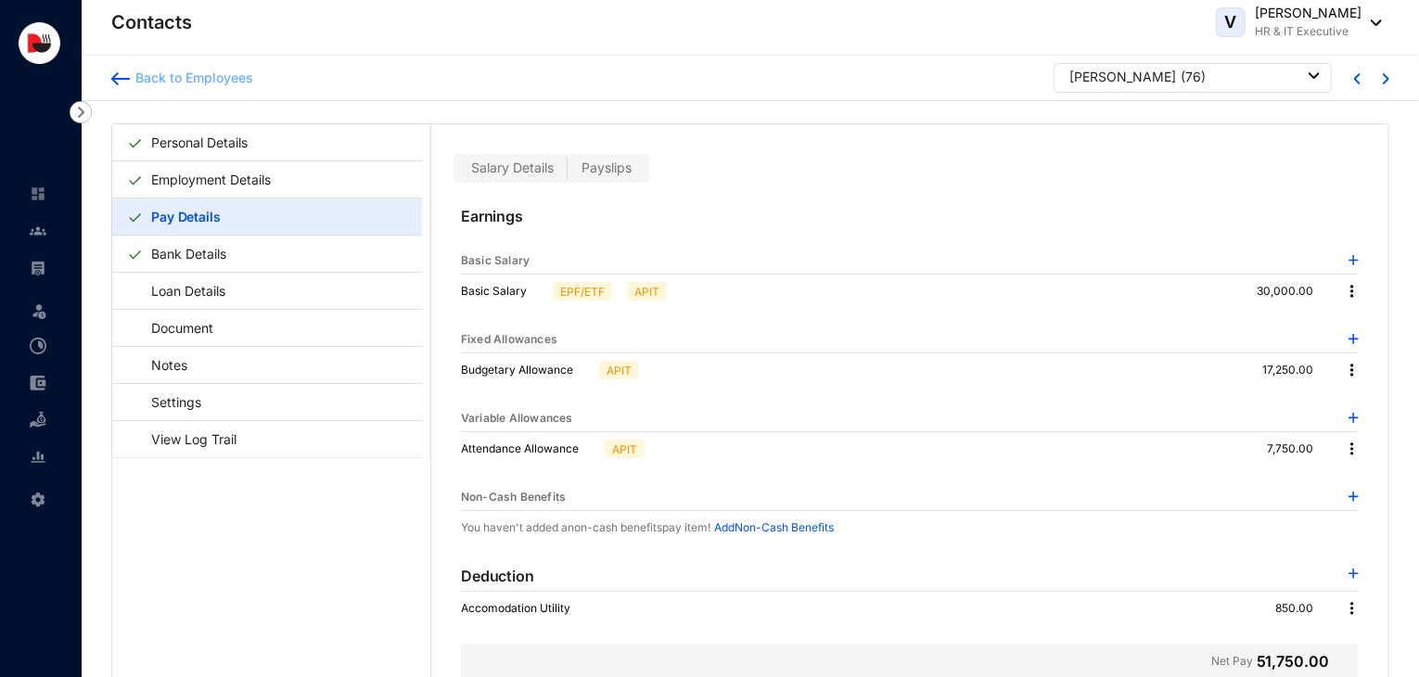
click at [194, 84] on div "Back to Employees" at bounding box center [191, 78] width 123 height 19
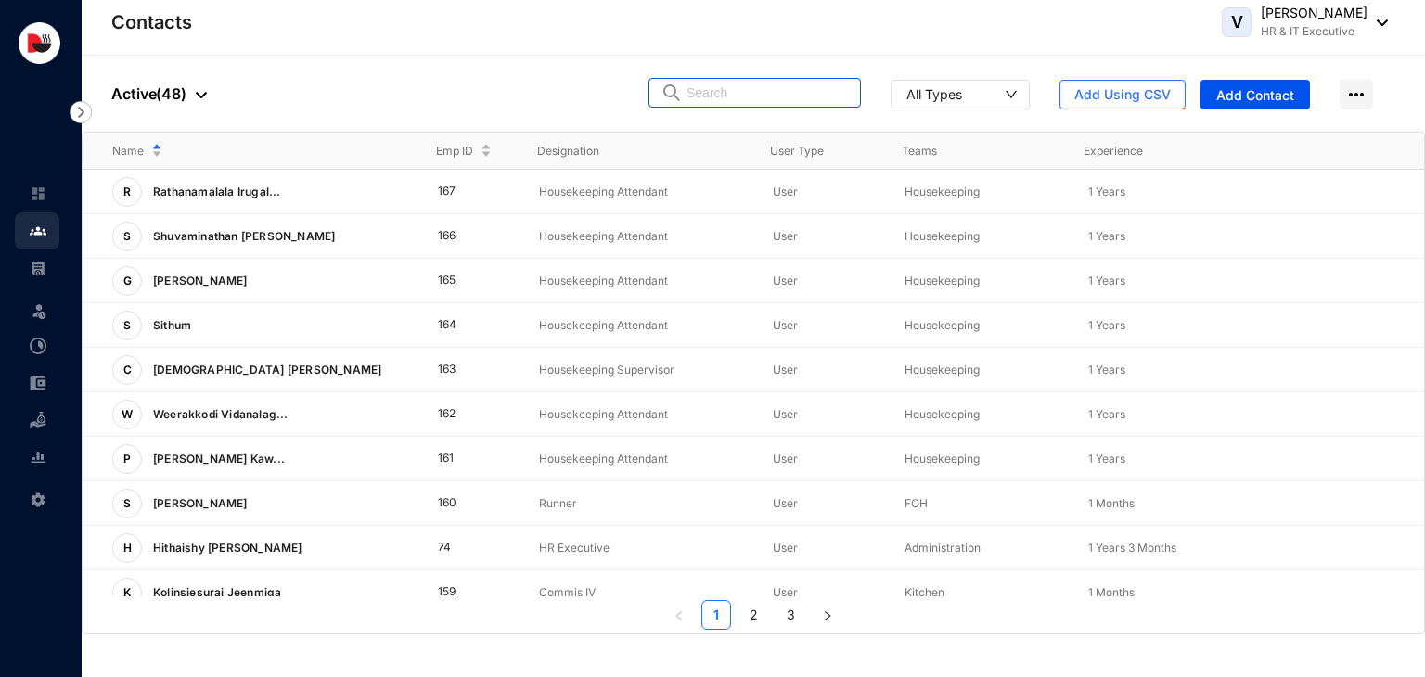
click at [747, 93] on input "text" at bounding box center [767, 93] width 162 height 28
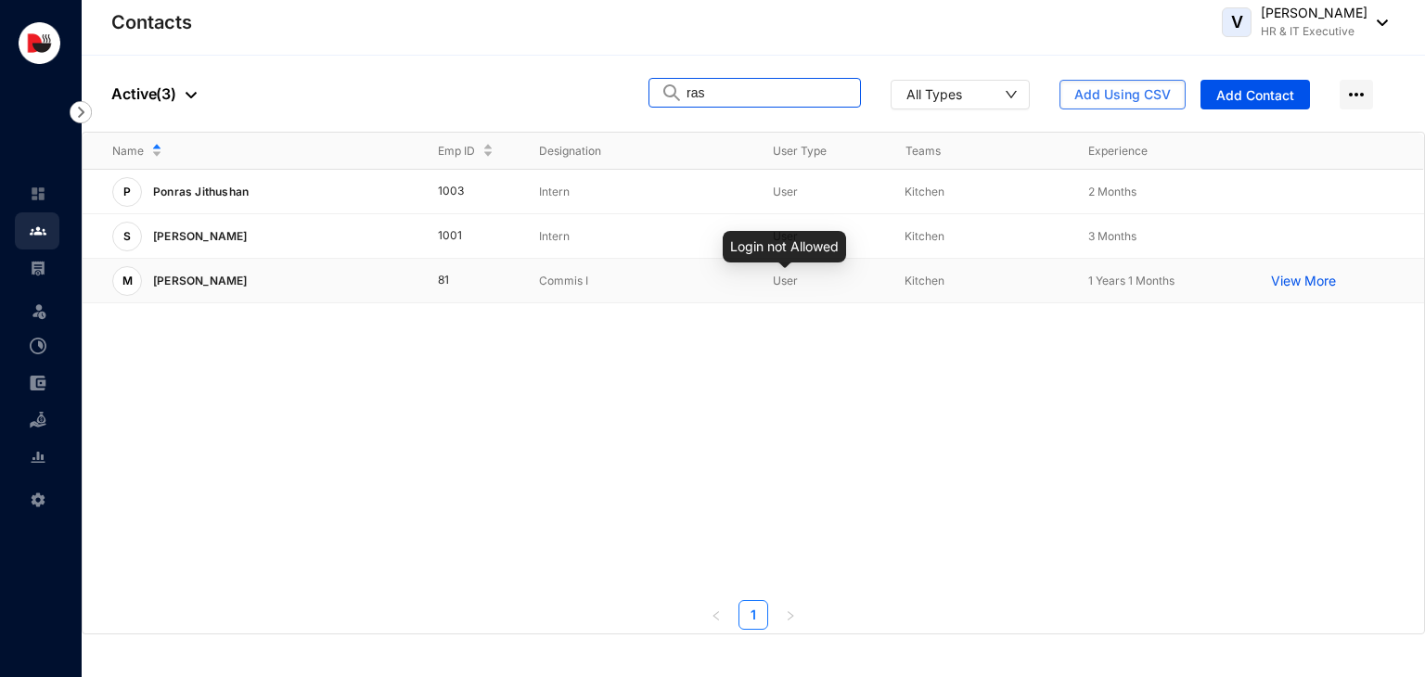
type input "ras"
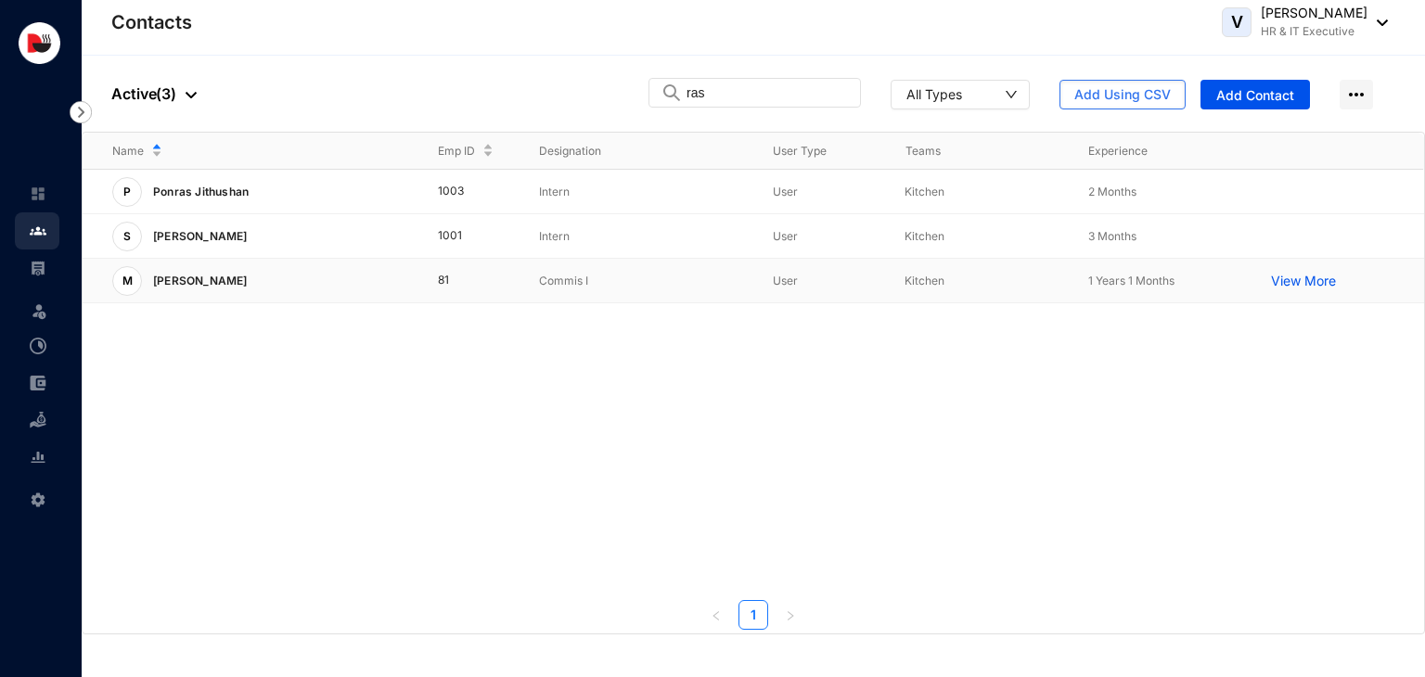
click at [801, 275] on p "User" at bounding box center [824, 281] width 102 height 19
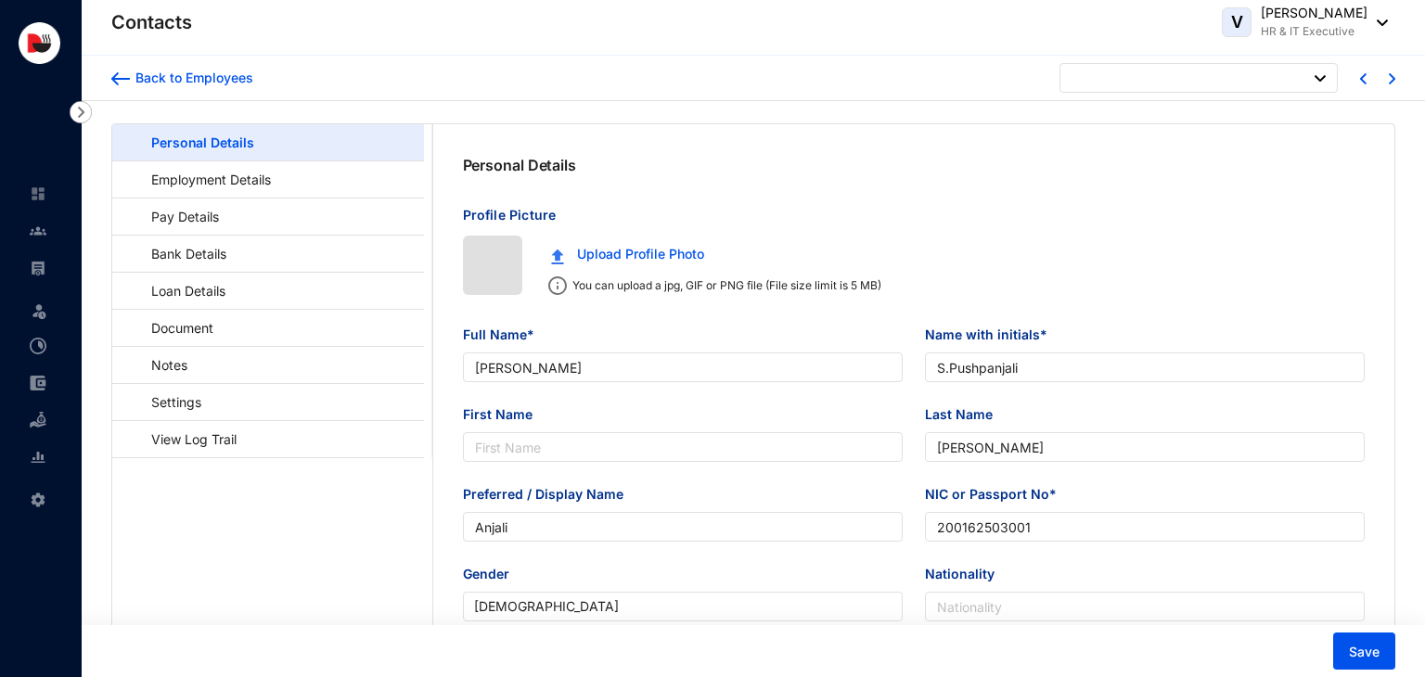
type input "[DATE]"
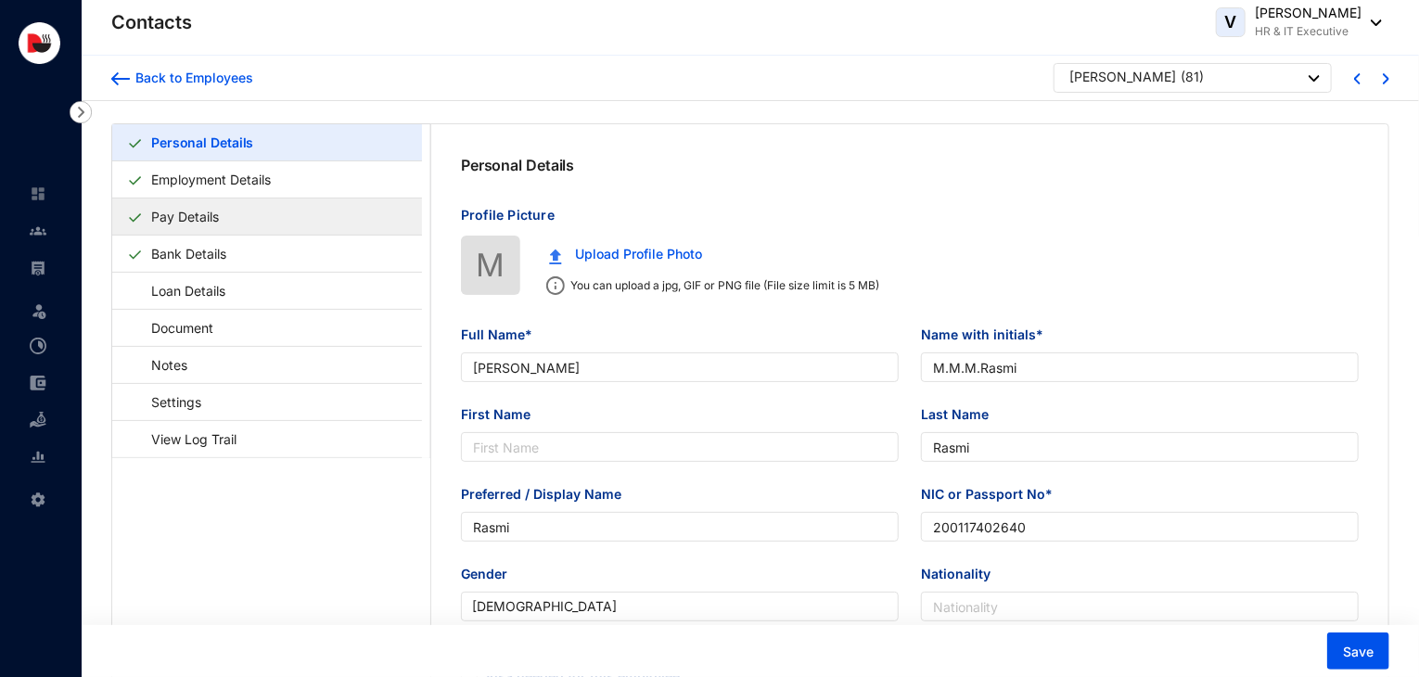
type input "[PERSON_NAME]"
type input "M.M.M.Rasmi"
type input "Rasmi"
type input "200117402640"
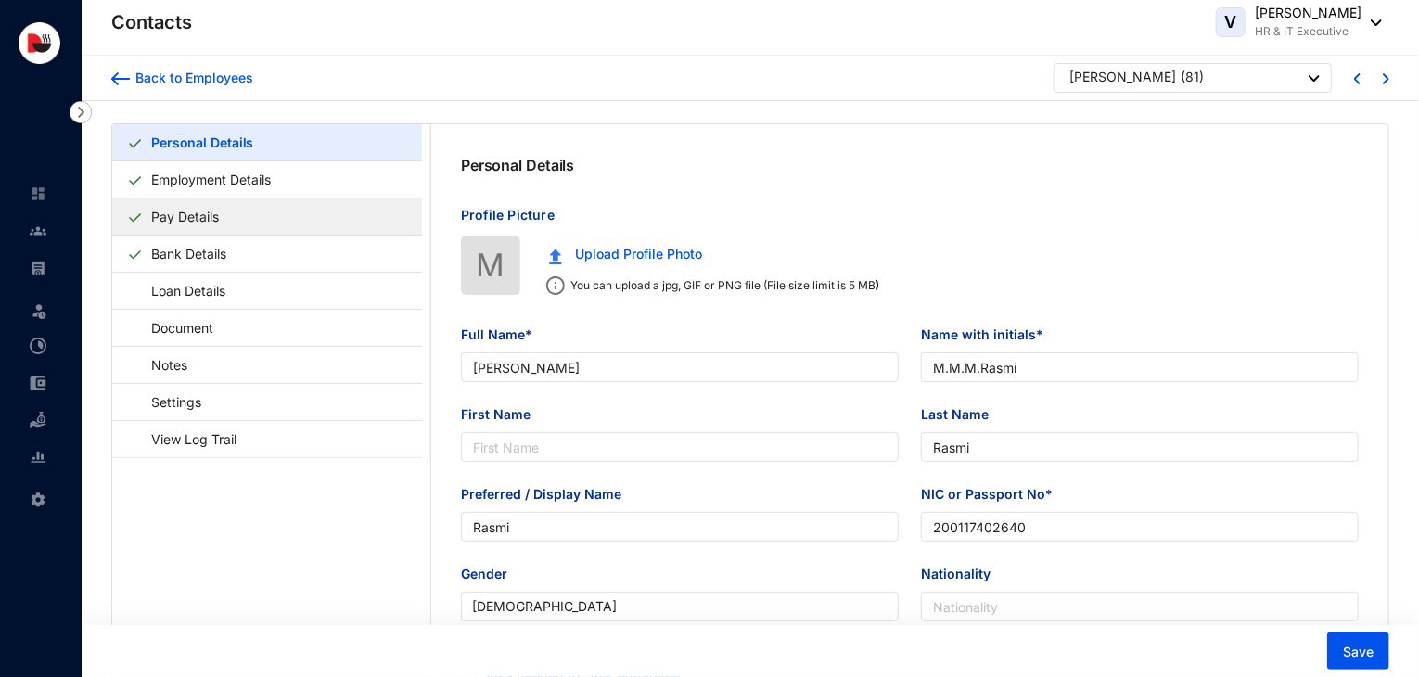
type input "717696698"
type input "F/46 Thalgaspitiya Aranayaka."
type input "[DATE]"
click at [202, 212] on link "Pay Details" at bounding box center [185, 217] width 83 height 38
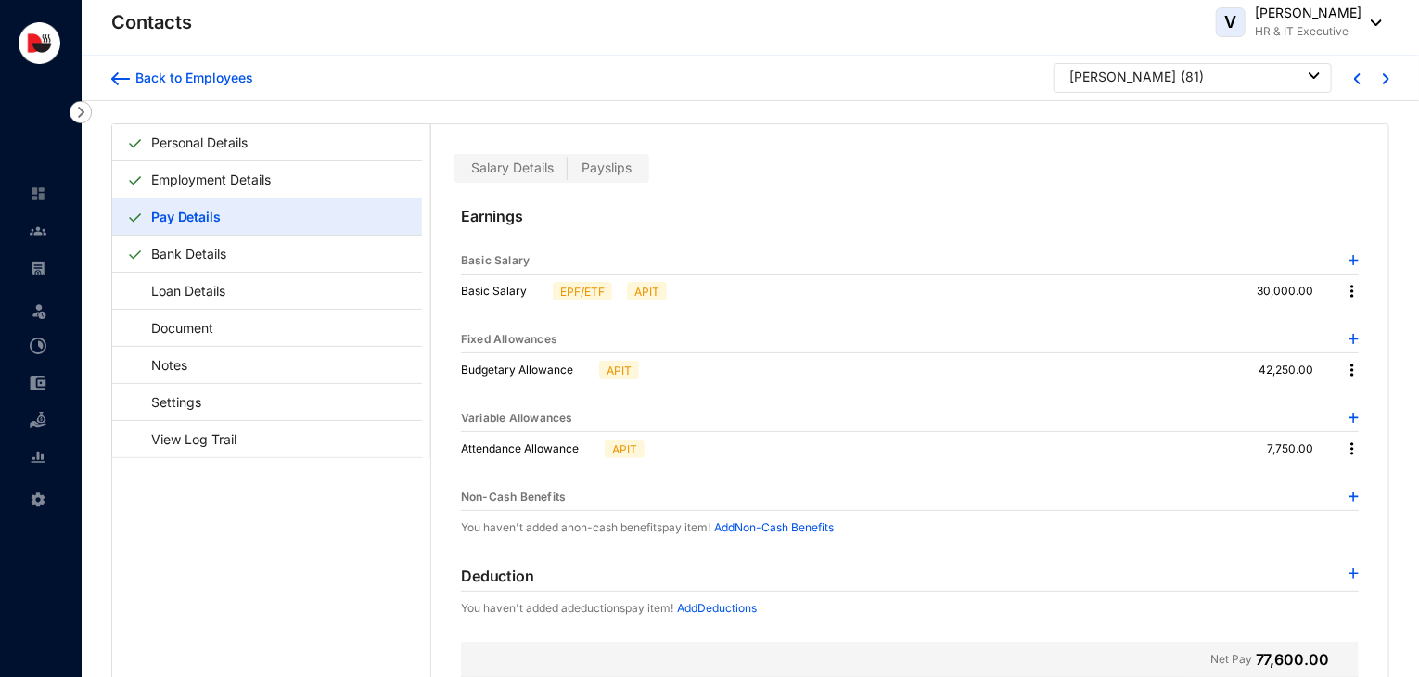
scroll to position [45, 0]
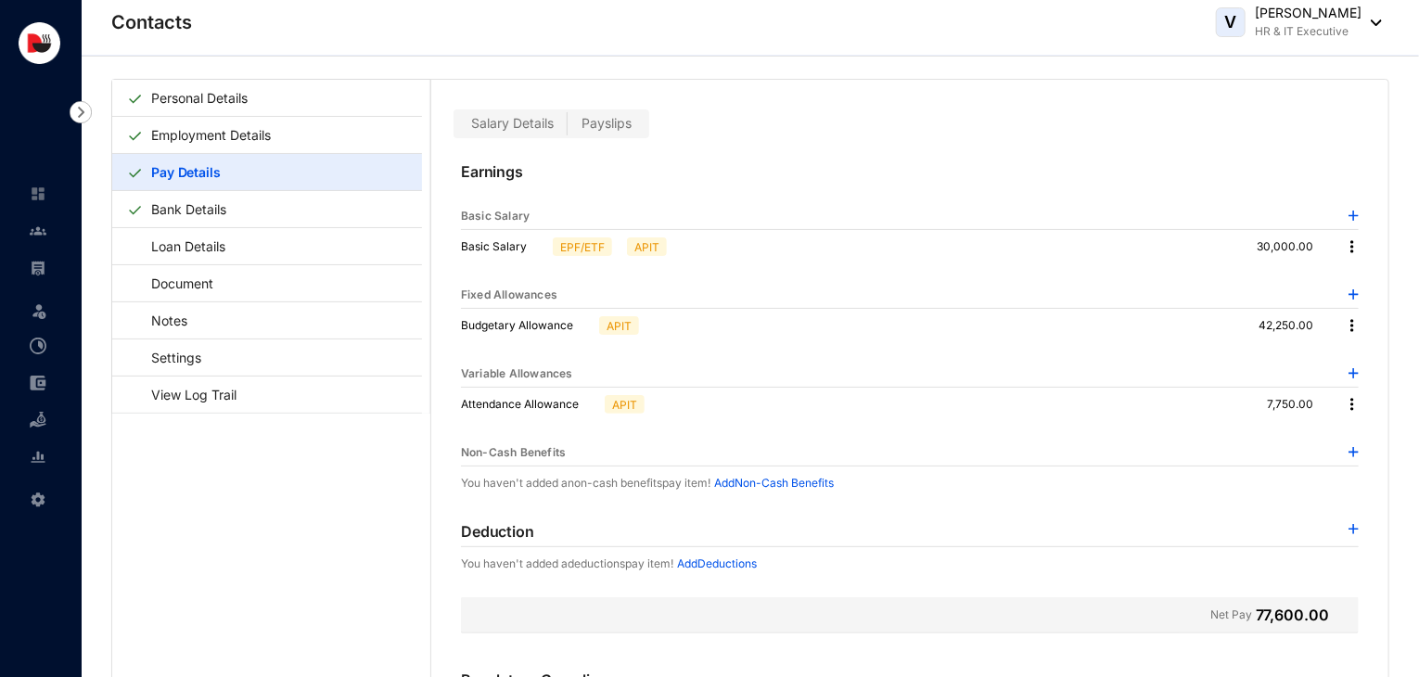
click at [1349, 525] on img at bounding box center [1354, 529] width 10 height 10
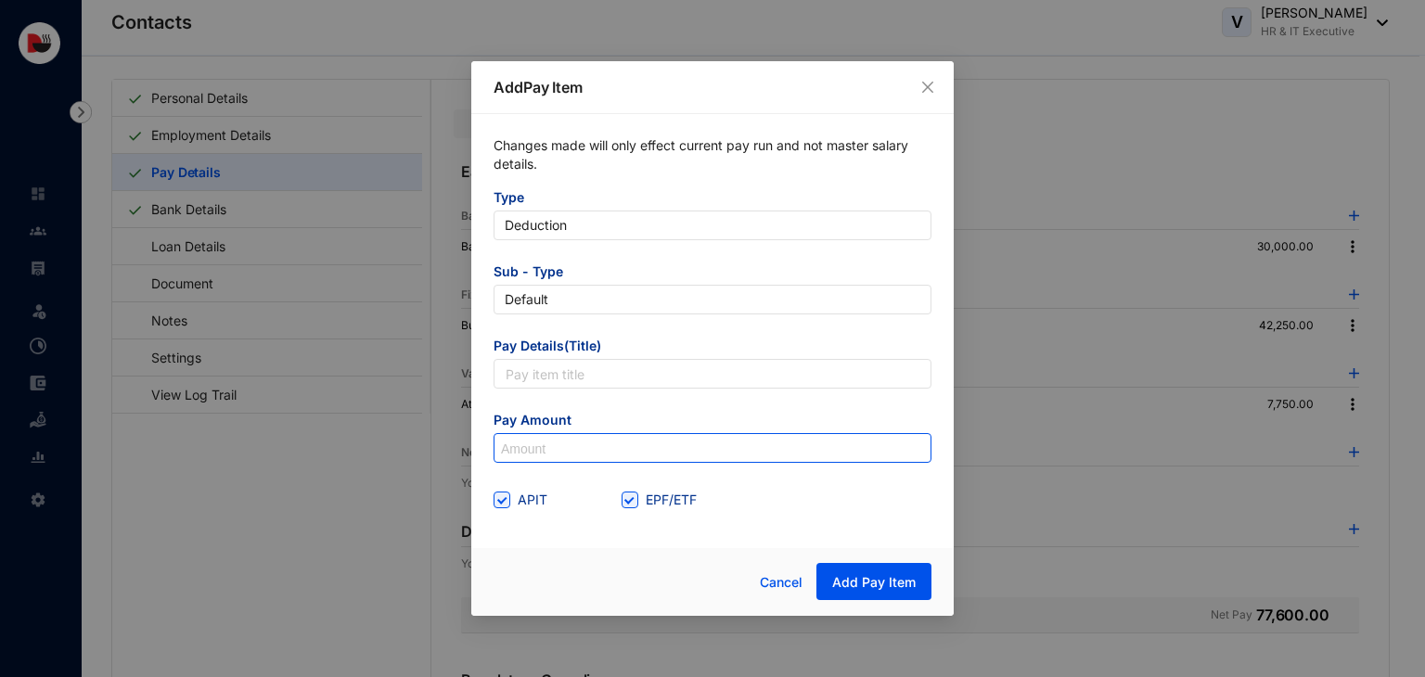
click at [588, 444] on input at bounding box center [712, 449] width 436 height 30
type input "850"
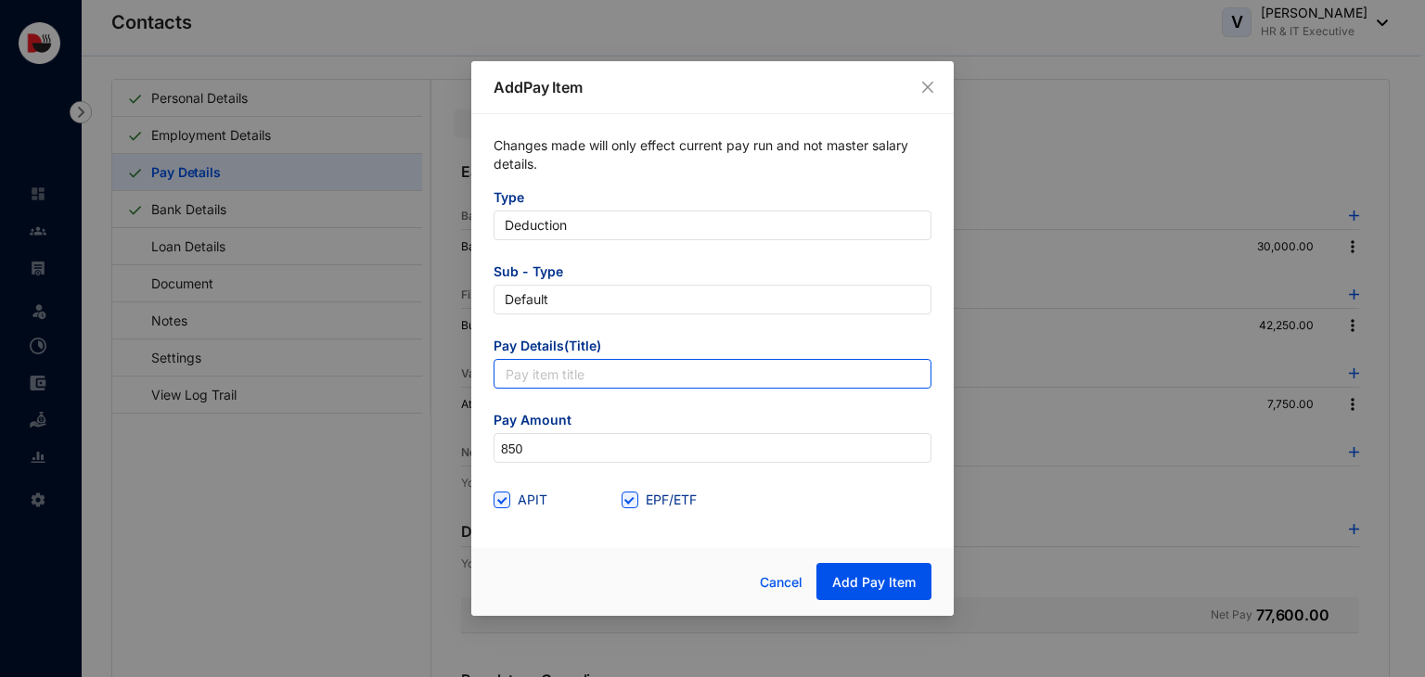
click at [565, 381] on input "text" at bounding box center [712, 374] width 438 height 30
type input "Accomodation Utility"
click at [514, 500] on span "APIT" at bounding box center [532, 500] width 45 height 20
click at [506, 500] on input "APIT" at bounding box center [499, 498] width 13 height 13
checkbox input "false"
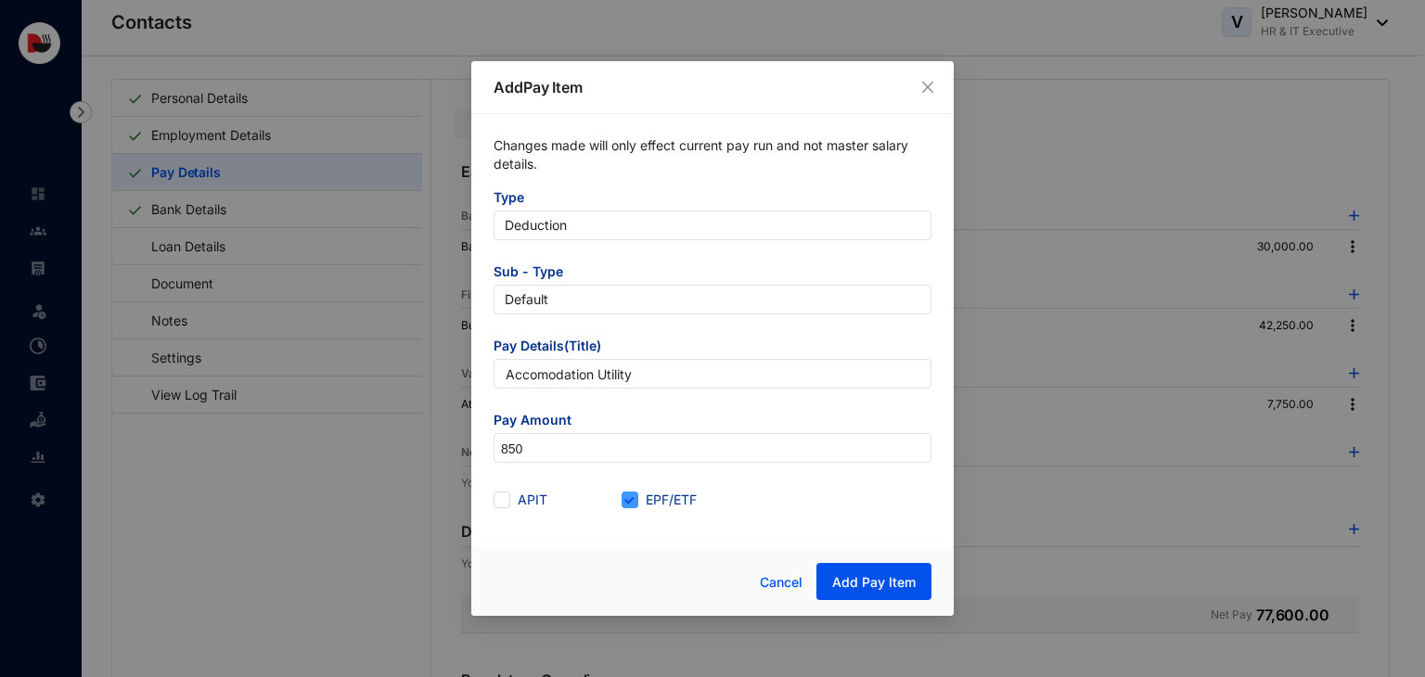
click at [648, 499] on span "EPF/ETF" at bounding box center [671, 500] width 66 height 20
click at [634, 499] on input "EPF/ETF" at bounding box center [627, 498] width 13 height 13
checkbox input "false"
click at [898, 586] on span "Add Pay Item" at bounding box center [873, 582] width 83 height 19
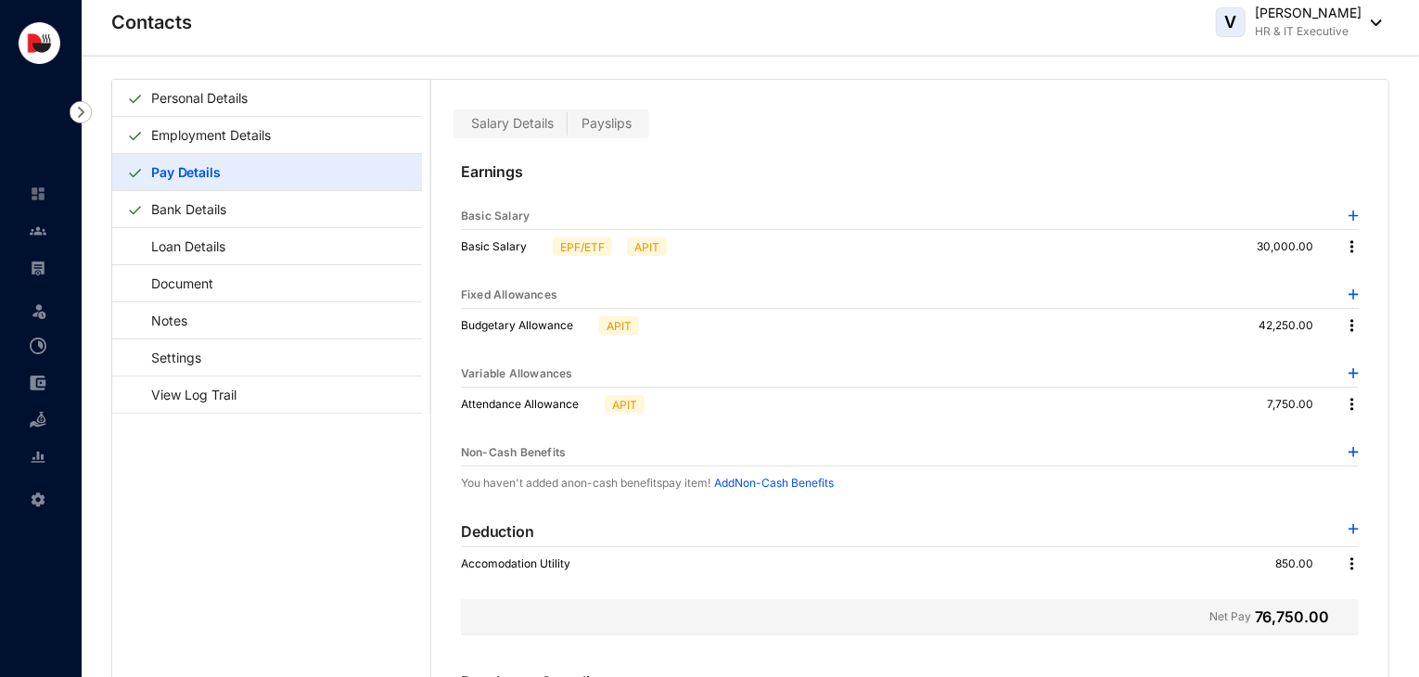
scroll to position [0, 0]
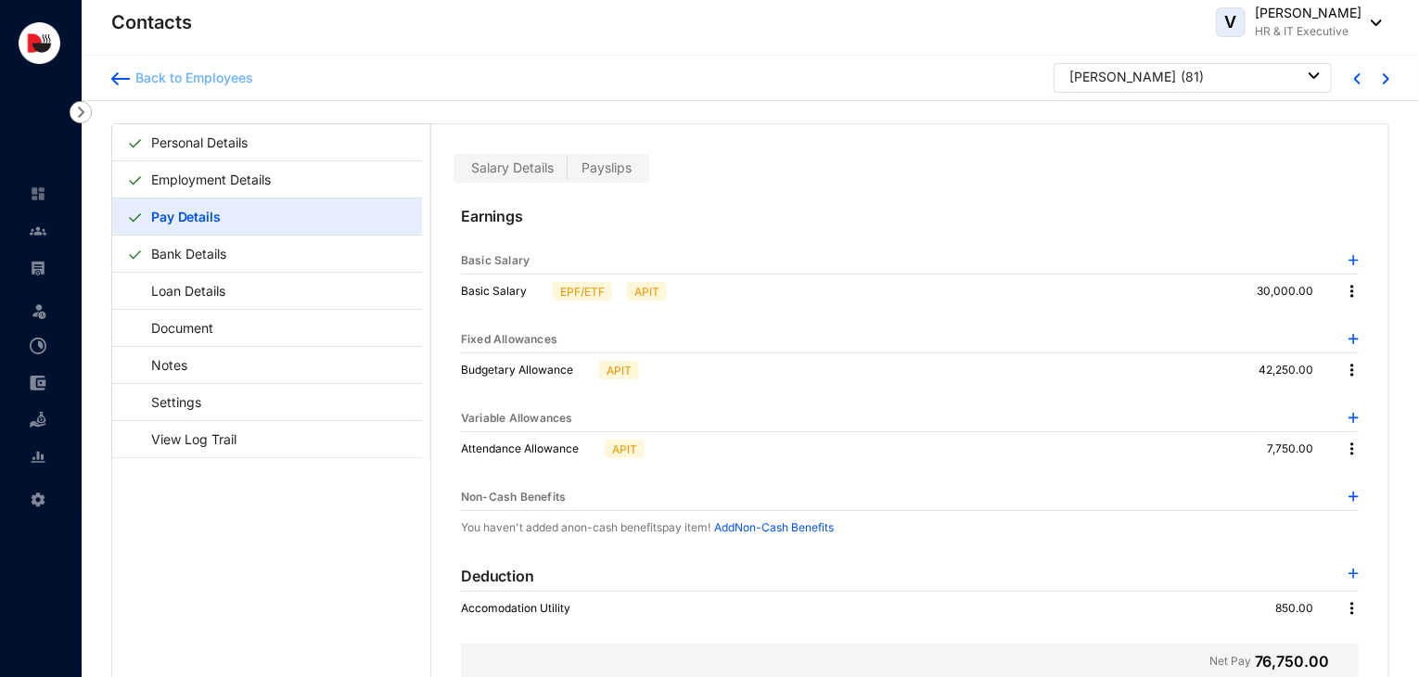
click at [197, 74] on div "Back to Employees" at bounding box center [191, 78] width 123 height 19
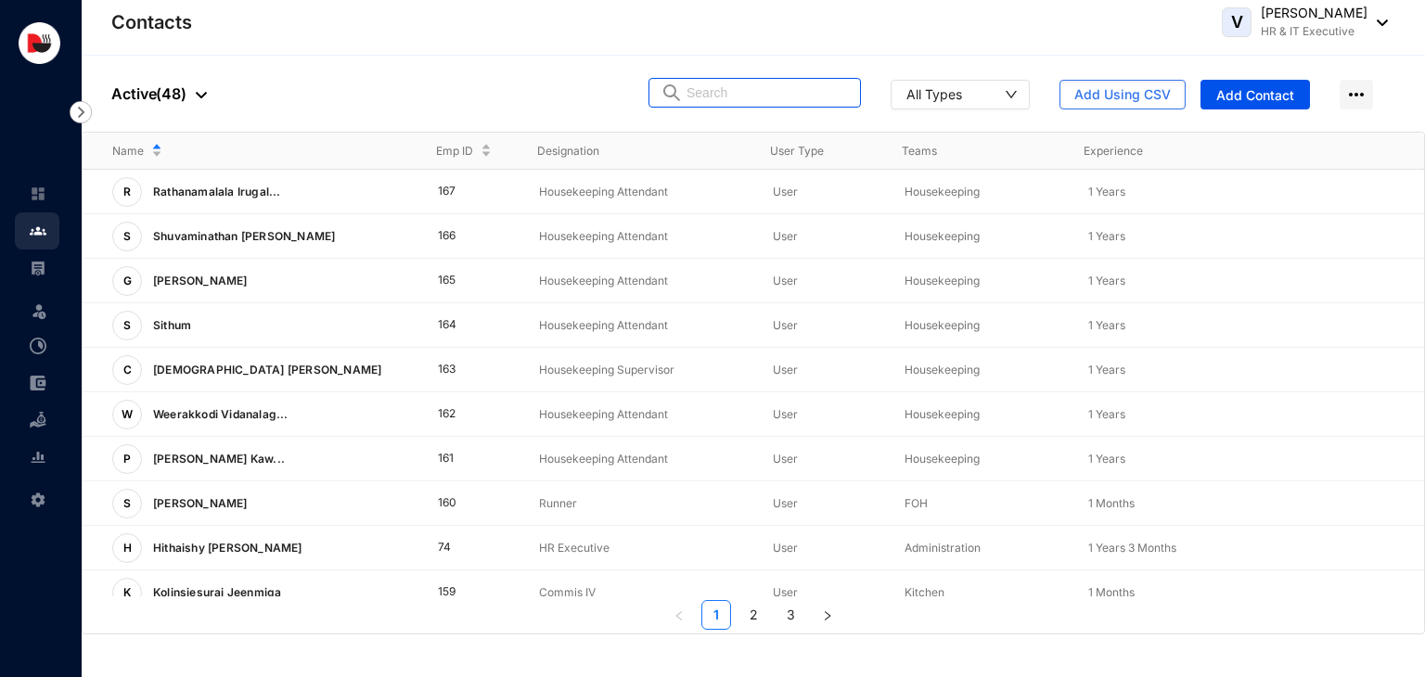
click at [738, 96] on input "text" at bounding box center [767, 93] width 162 height 28
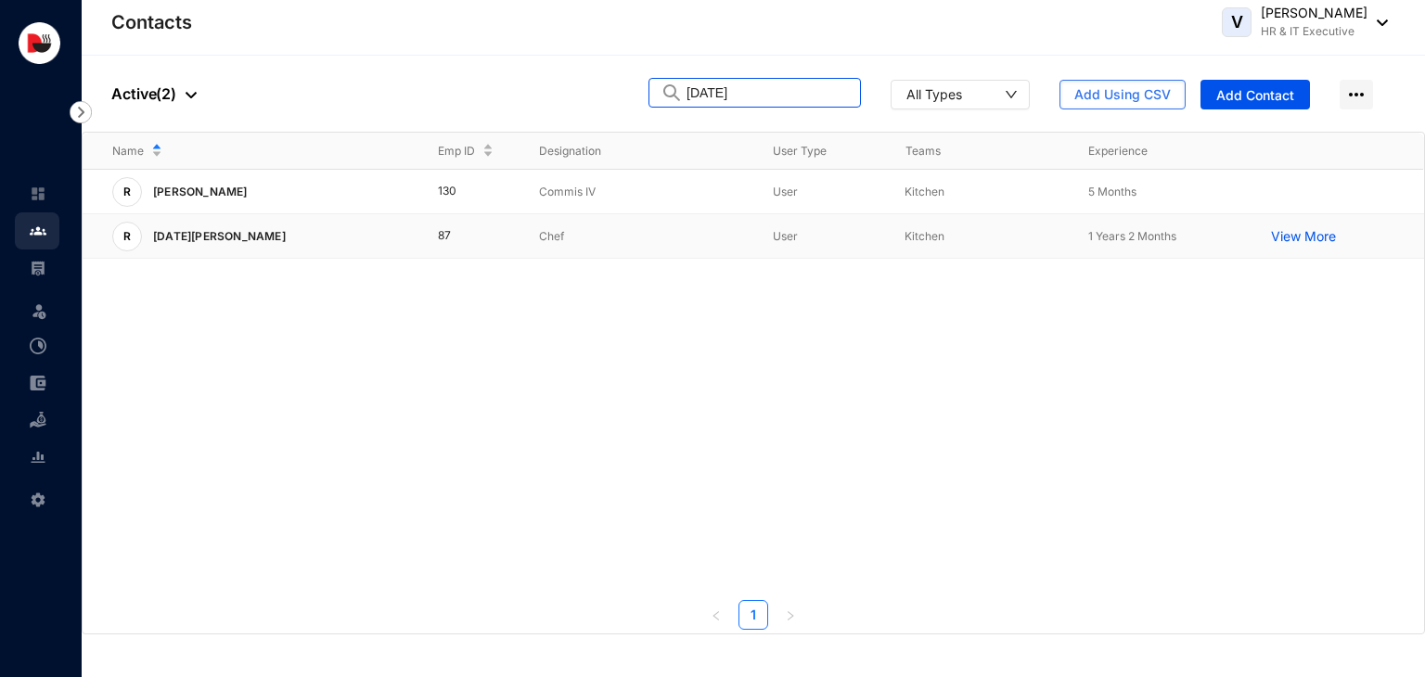
type input "[DATE]"
click at [663, 236] on p "Chef" at bounding box center [641, 236] width 204 height 19
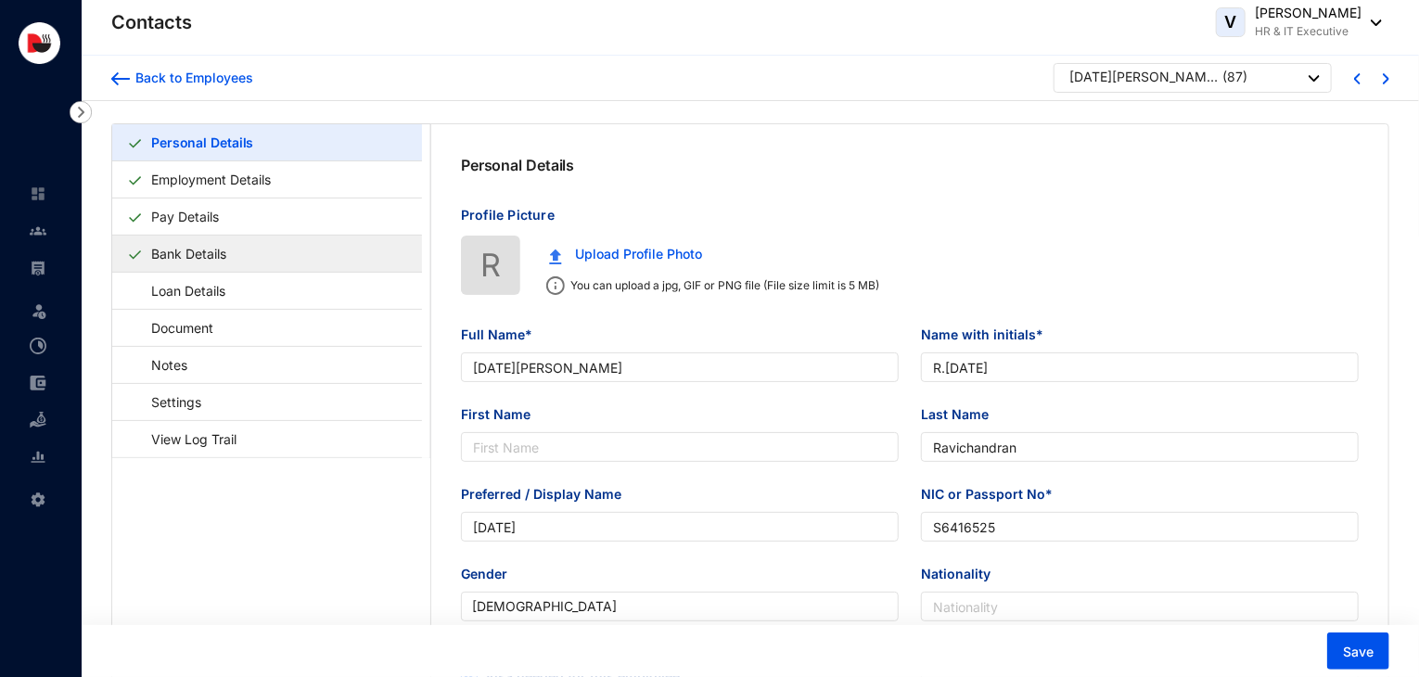
type input "[DATE][PERSON_NAME]"
type input "R.[DATE]"
type input "Ravichandran"
type input "[DATE]"
type input "S6416525"
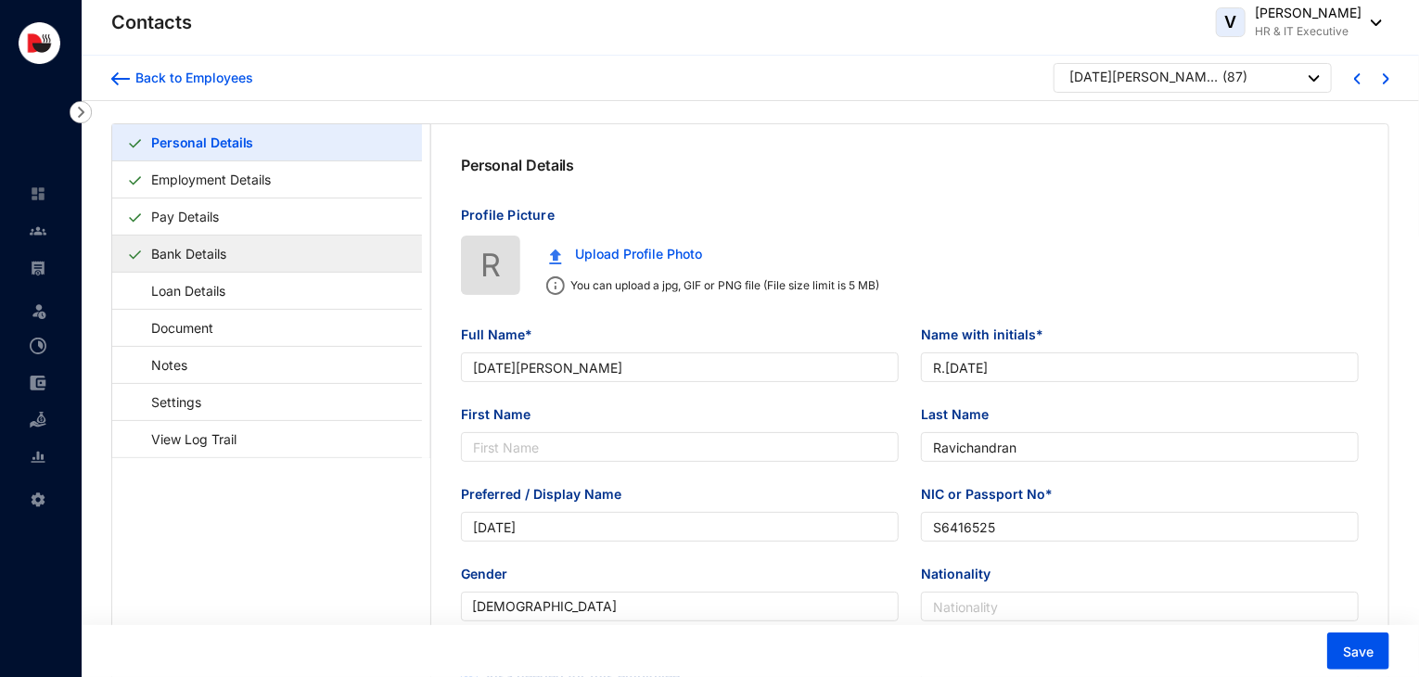
checkbox input "true"
type input "706465043"
type input "[STREET_ADDRESS]."
type input "[DATE]"
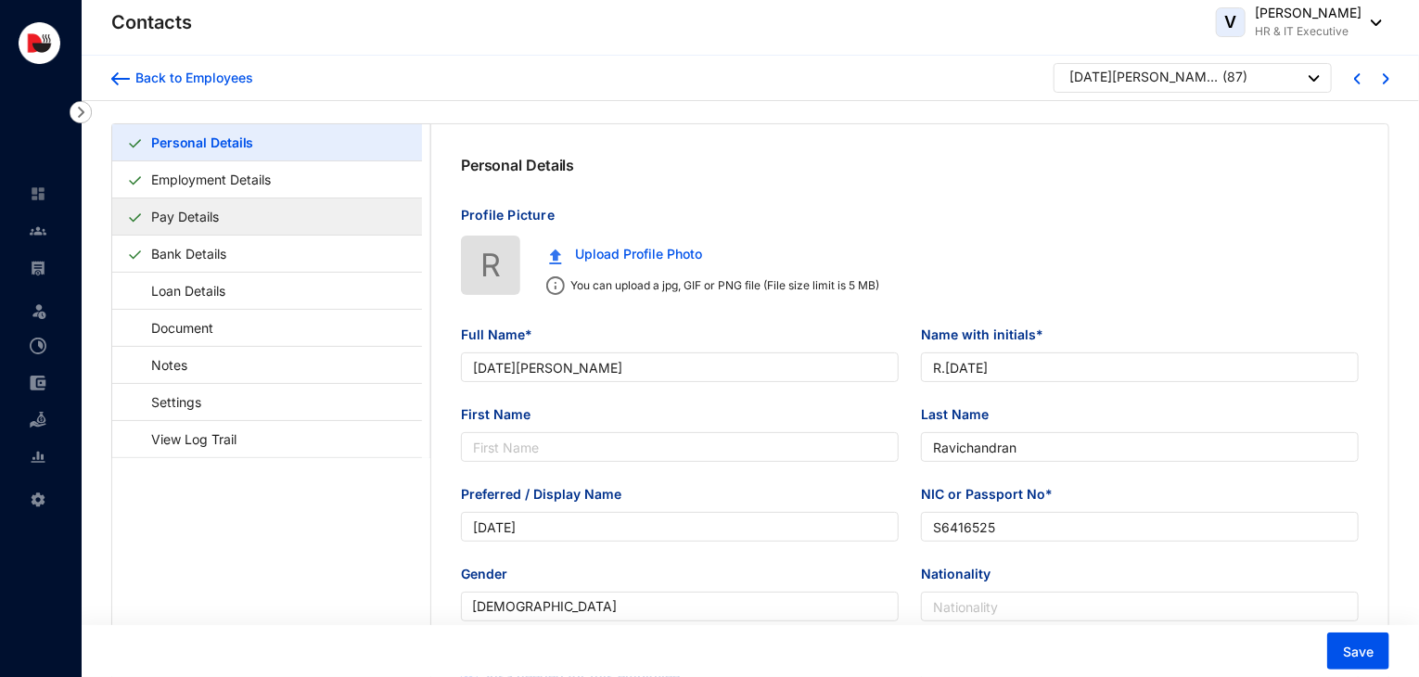
click at [226, 224] on link "Pay Details" at bounding box center [185, 217] width 83 height 38
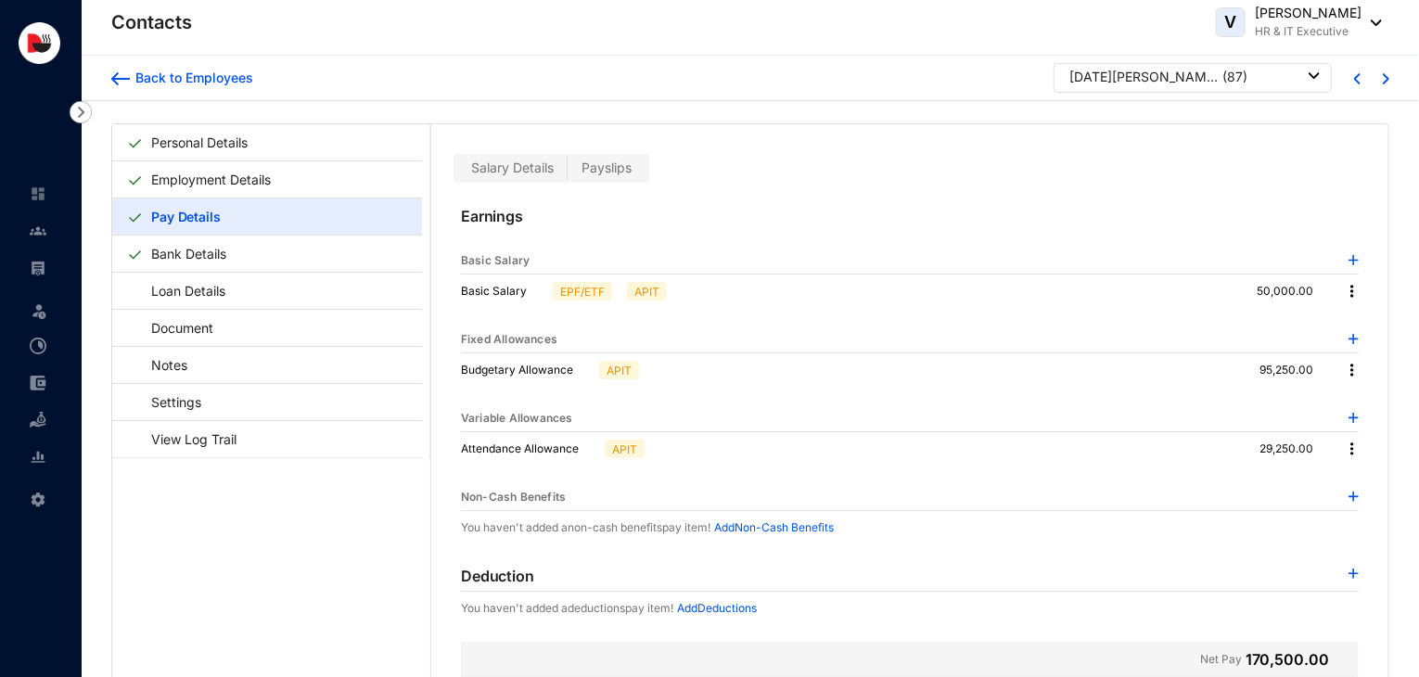
click at [1350, 574] on img at bounding box center [1354, 574] width 10 height 10
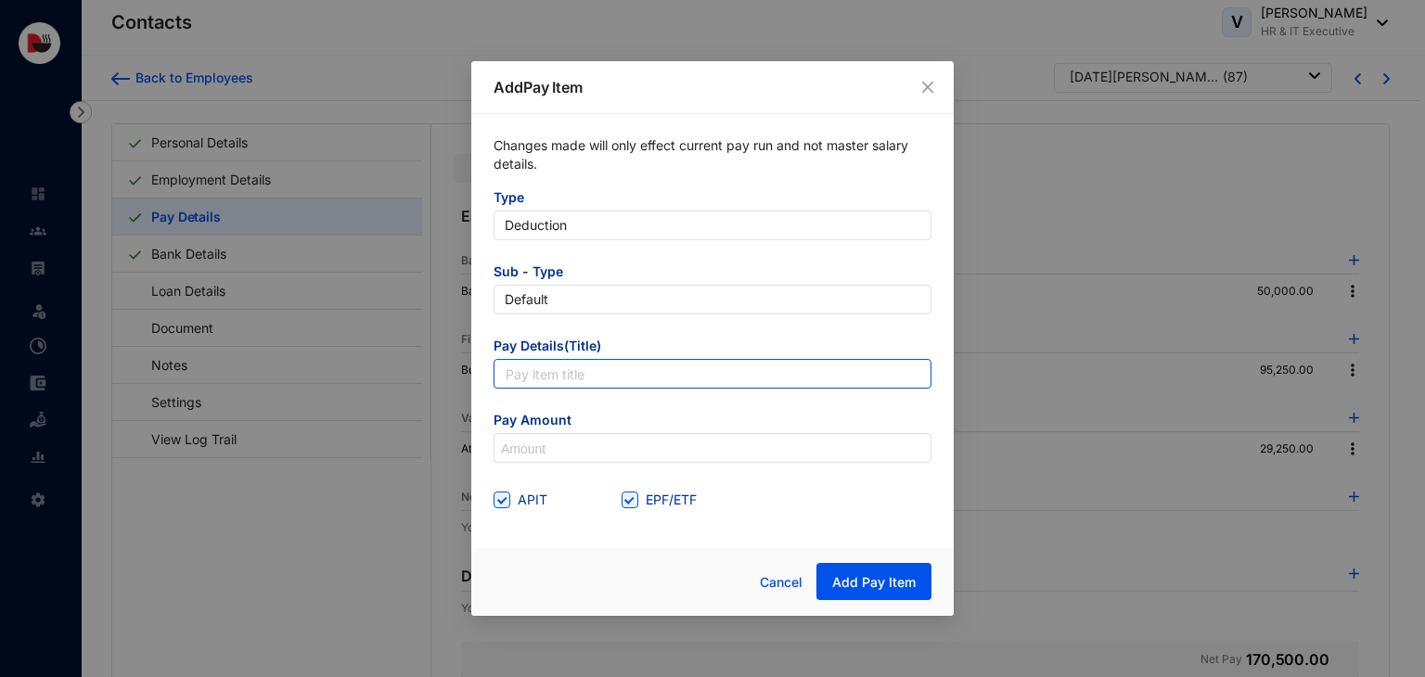
click at [704, 382] on input "text" at bounding box center [712, 374] width 438 height 30
type input "Accomodation Utility"
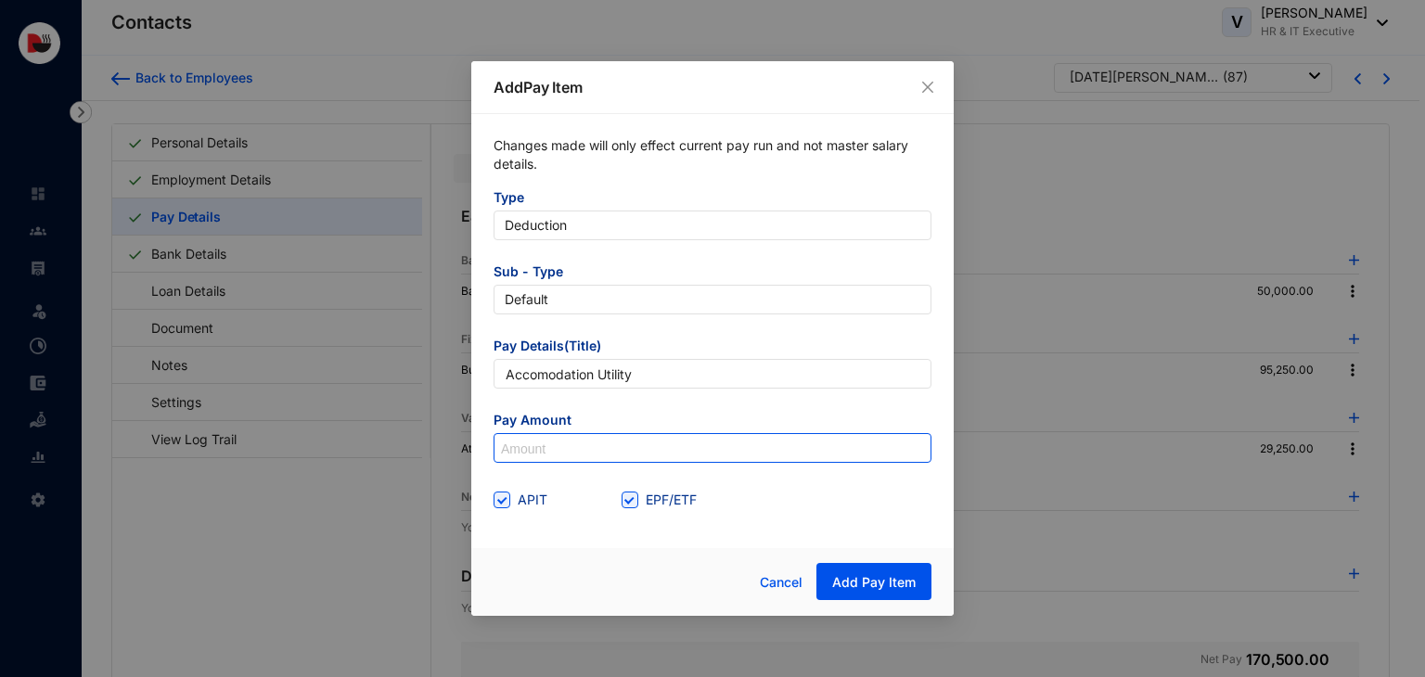
click at [578, 454] on input at bounding box center [712, 449] width 436 height 30
type input "850"
click at [632, 509] on label "EPF/ETF" at bounding box center [662, 500] width 83 height 20
click at [632, 505] on input "EPF/ETF" at bounding box center [627, 498] width 13 height 13
checkbox input "false"
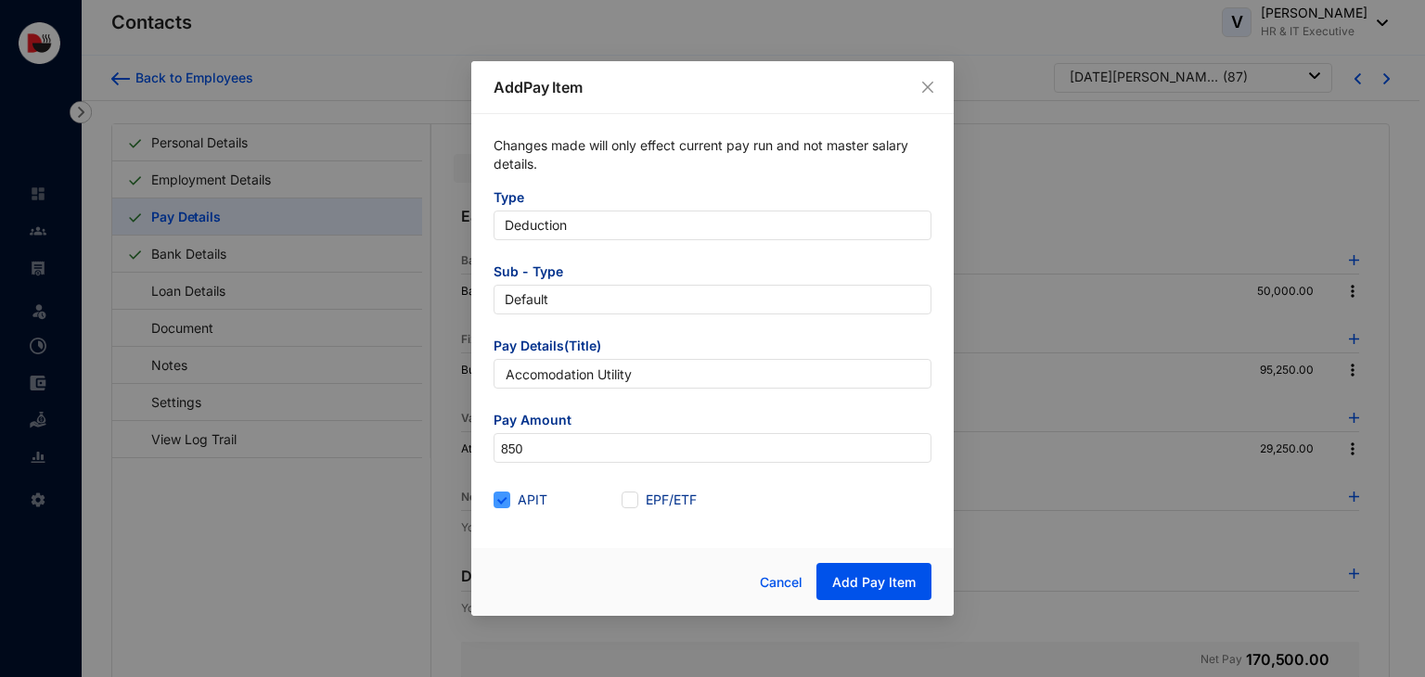
click at [504, 506] on span at bounding box center [501, 500] width 17 height 17
click at [504, 505] on input "APIT" at bounding box center [499, 498] width 13 height 13
checkbox input "false"
click at [857, 582] on span "Add Pay Item" at bounding box center [873, 582] width 83 height 19
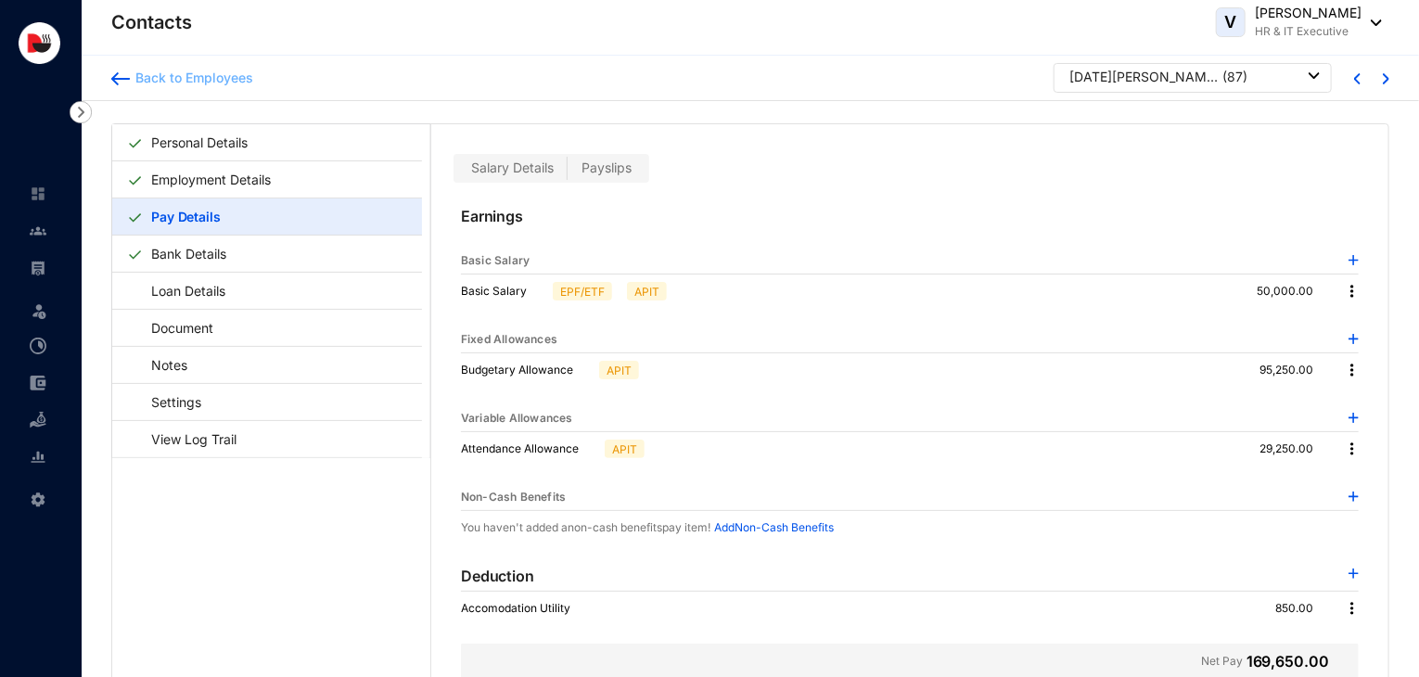
click at [223, 80] on div "Back to Employees" at bounding box center [191, 78] width 123 height 19
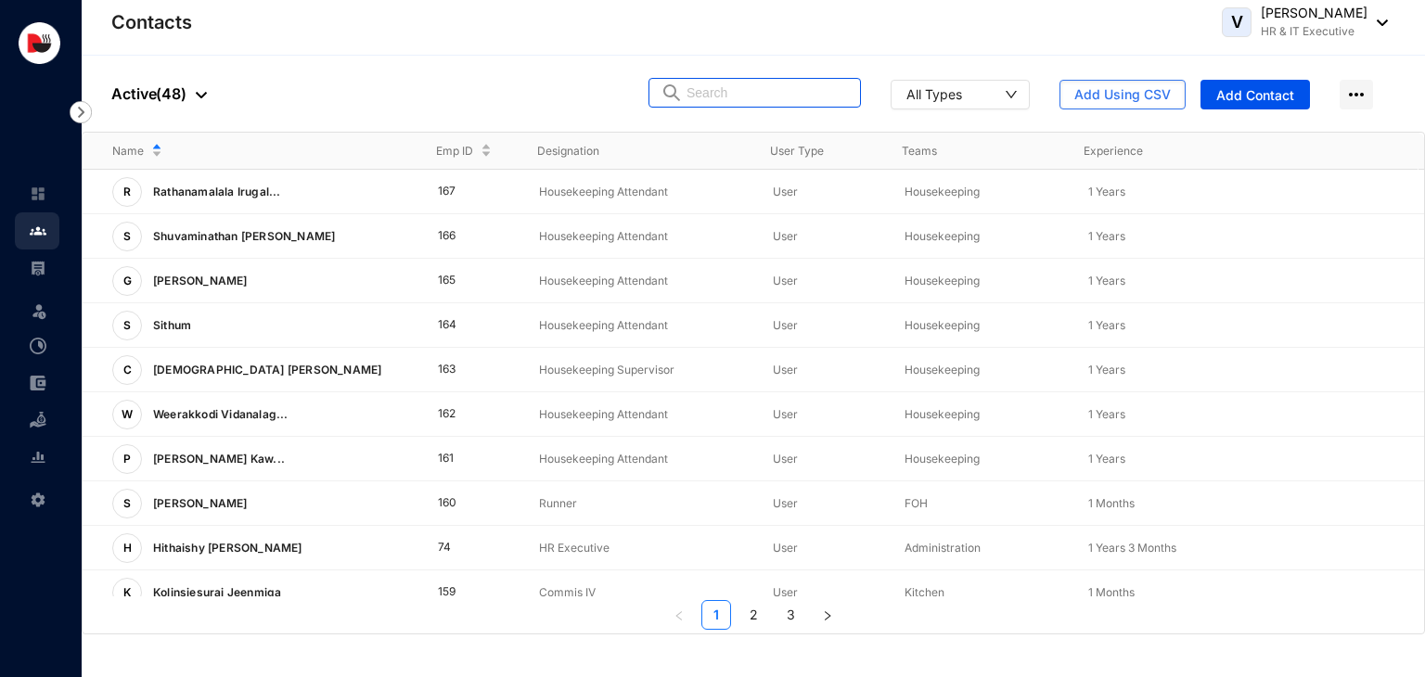
click at [746, 105] on input "text" at bounding box center [767, 93] width 162 height 28
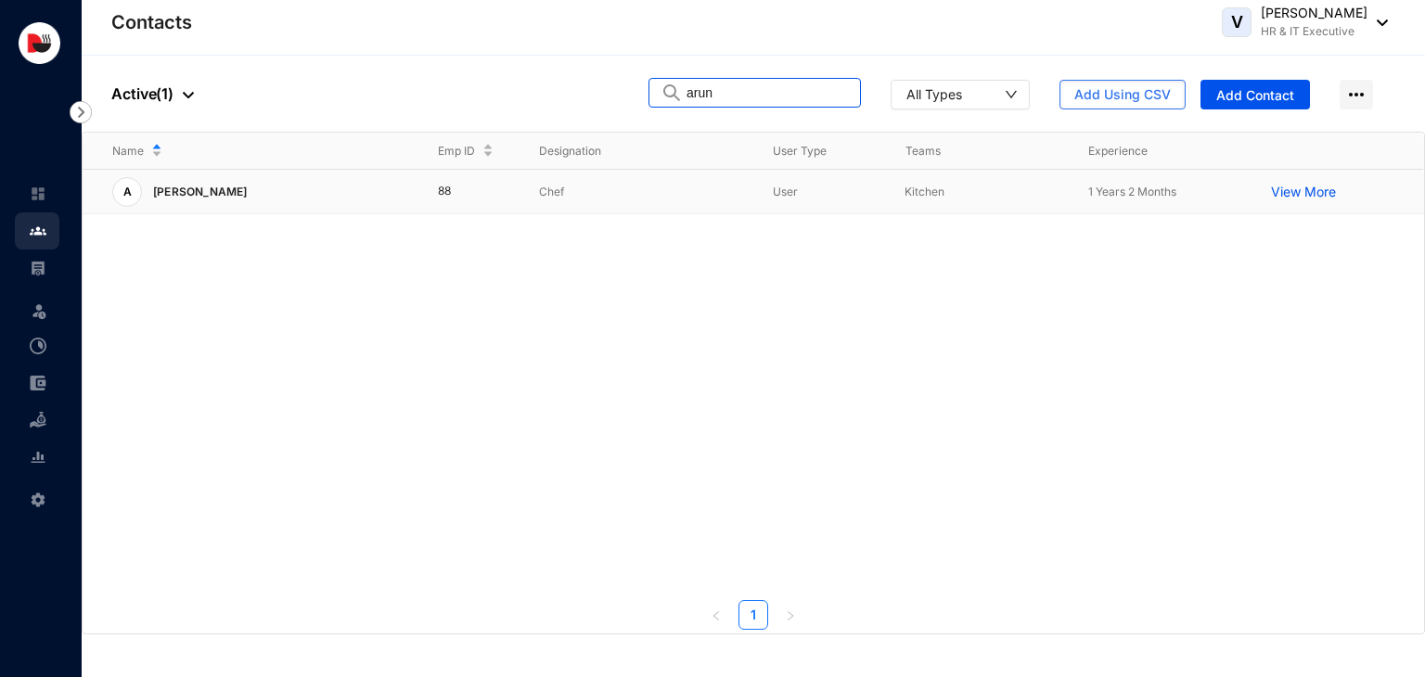
type input "arun"
click at [745, 195] on td "User" at bounding box center [809, 192] width 132 height 45
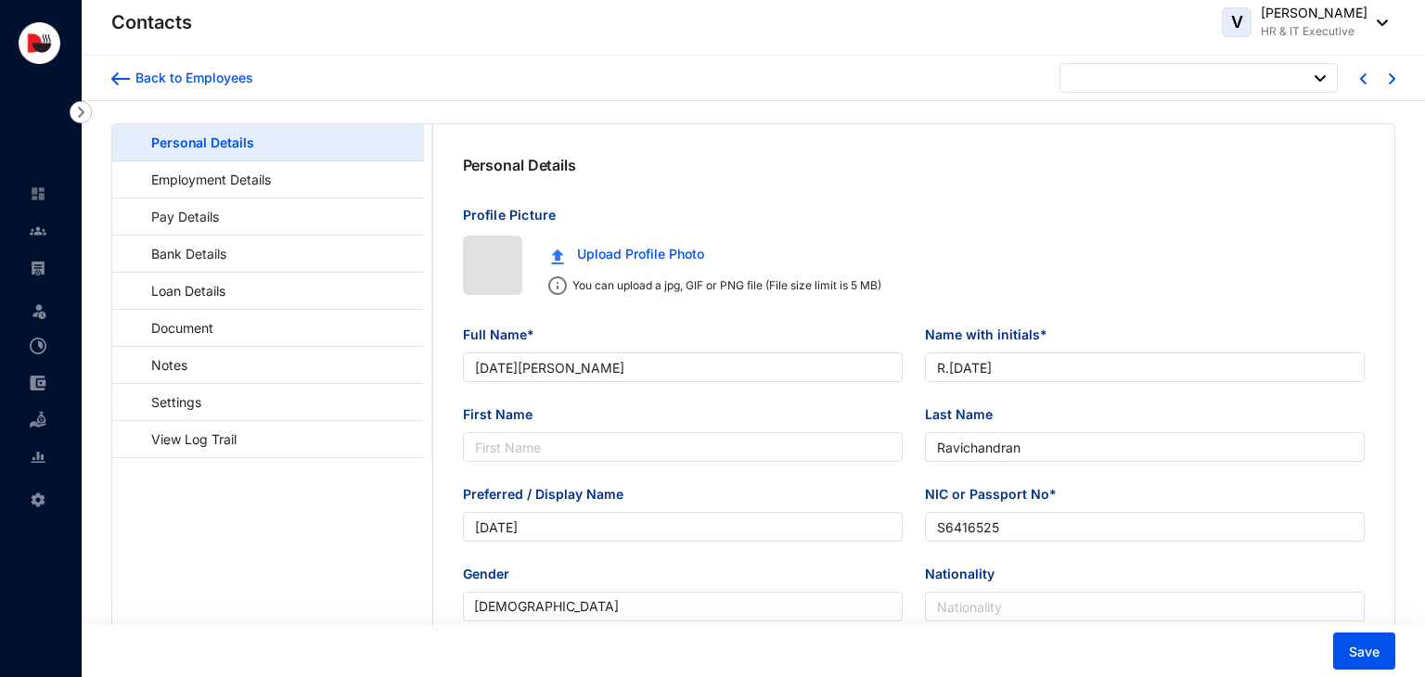
type input "[DATE]"
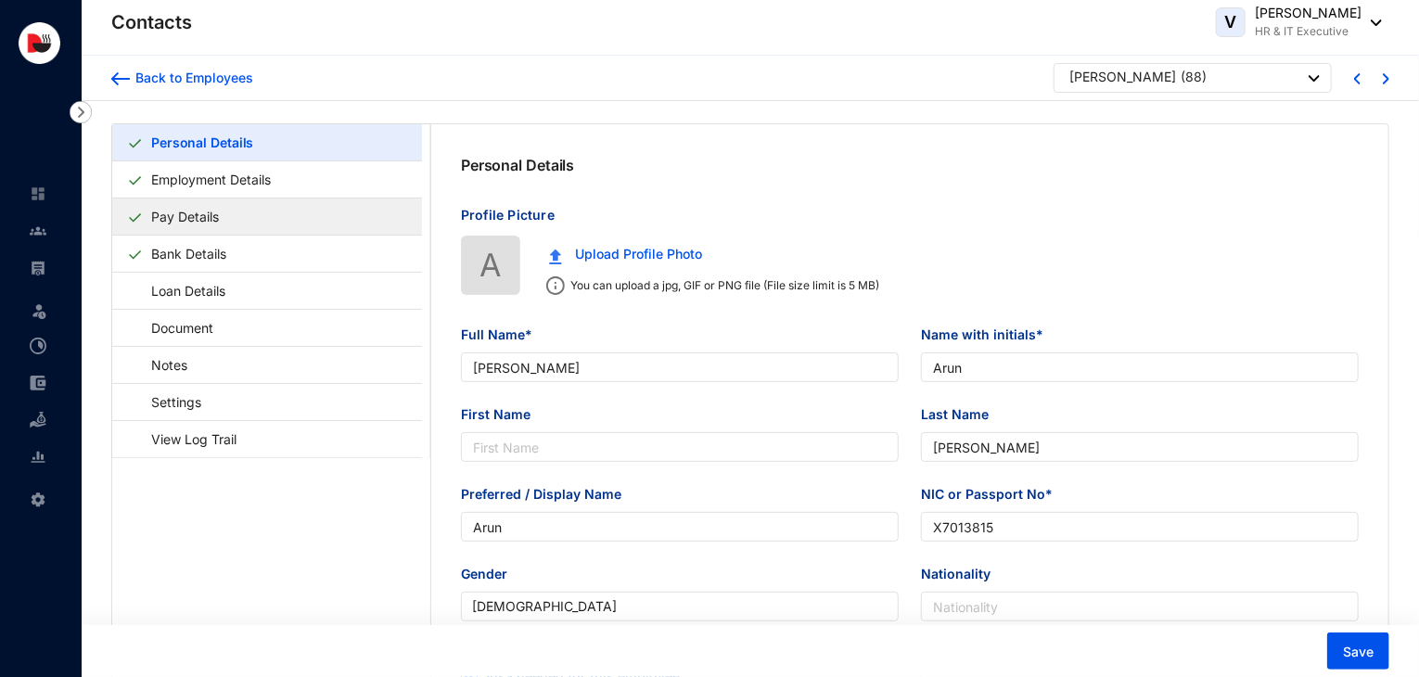
type input "[PERSON_NAME]"
type input "Arun"
type input "[PERSON_NAME]"
type input "Arun"
type input "X7013815"
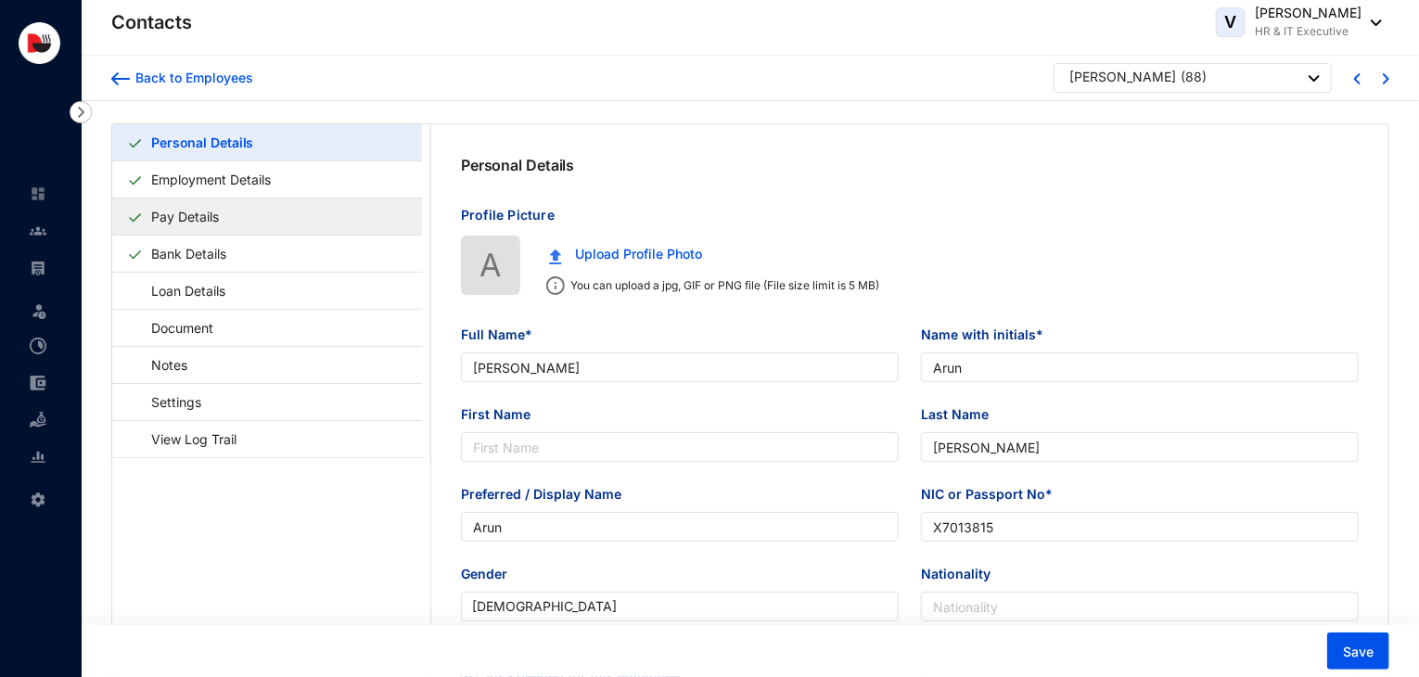
type input "706465044"
type input "No-4, Villa Post- Beta Pars,Ps- Harlakhi, [GEOGRAPHIC_DATA]"
type input "[DATE]"
click at [211, 230] on link "Pay Details" at bounding box center [185, 217] width 83 height 38
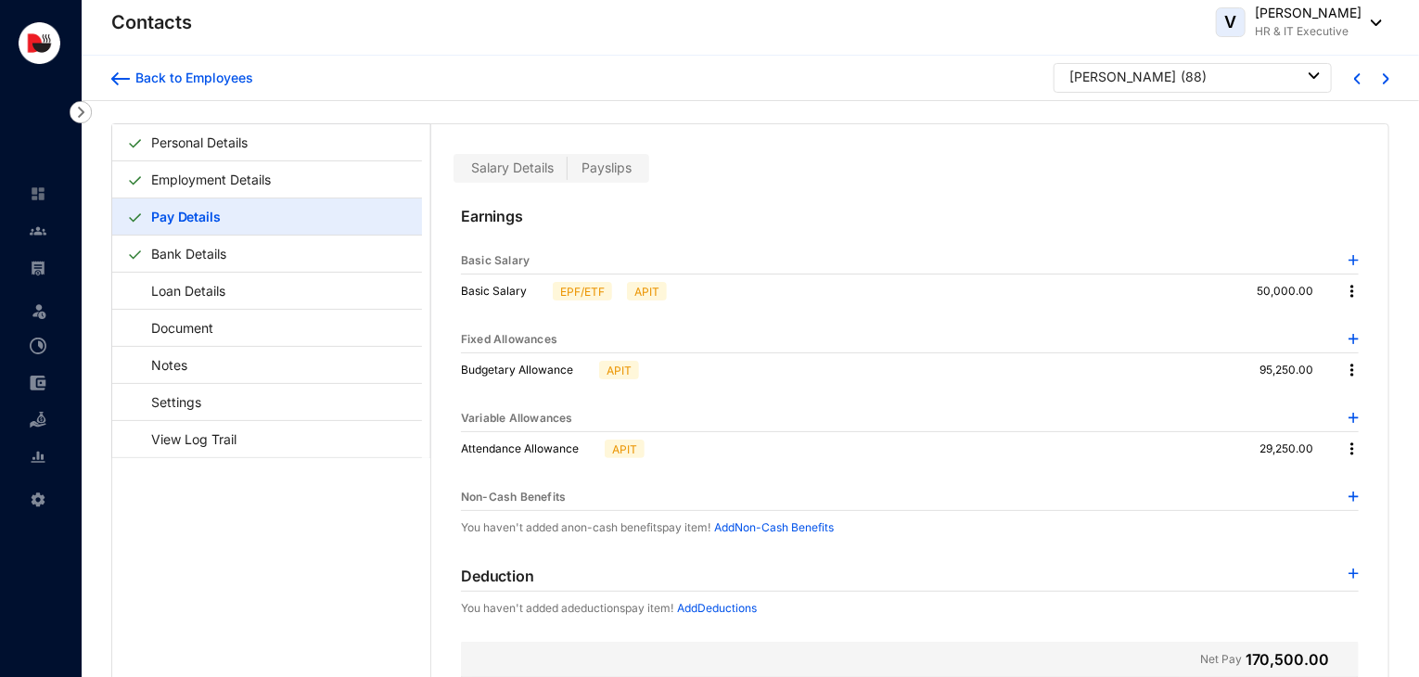
scroll to position [45, 0]
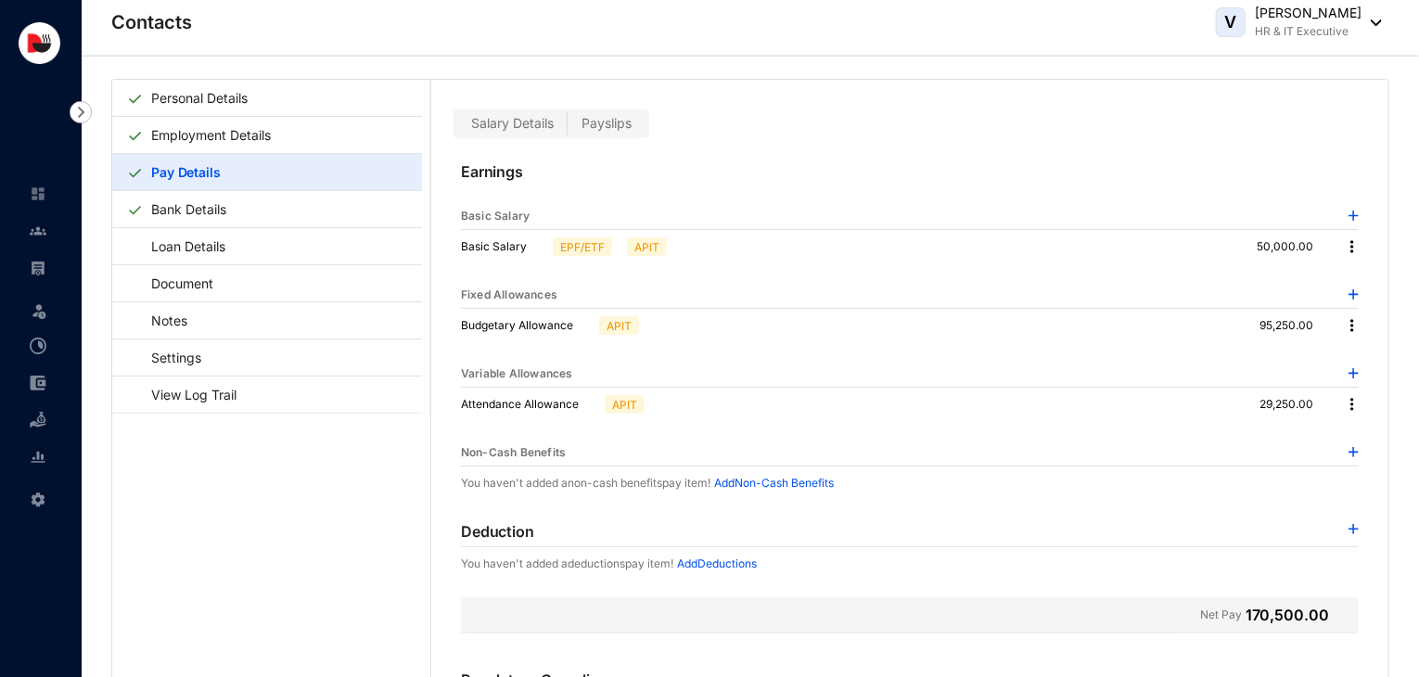
click at [1349, 528] on img at bounding box center [1354, 529] width 10 height 10
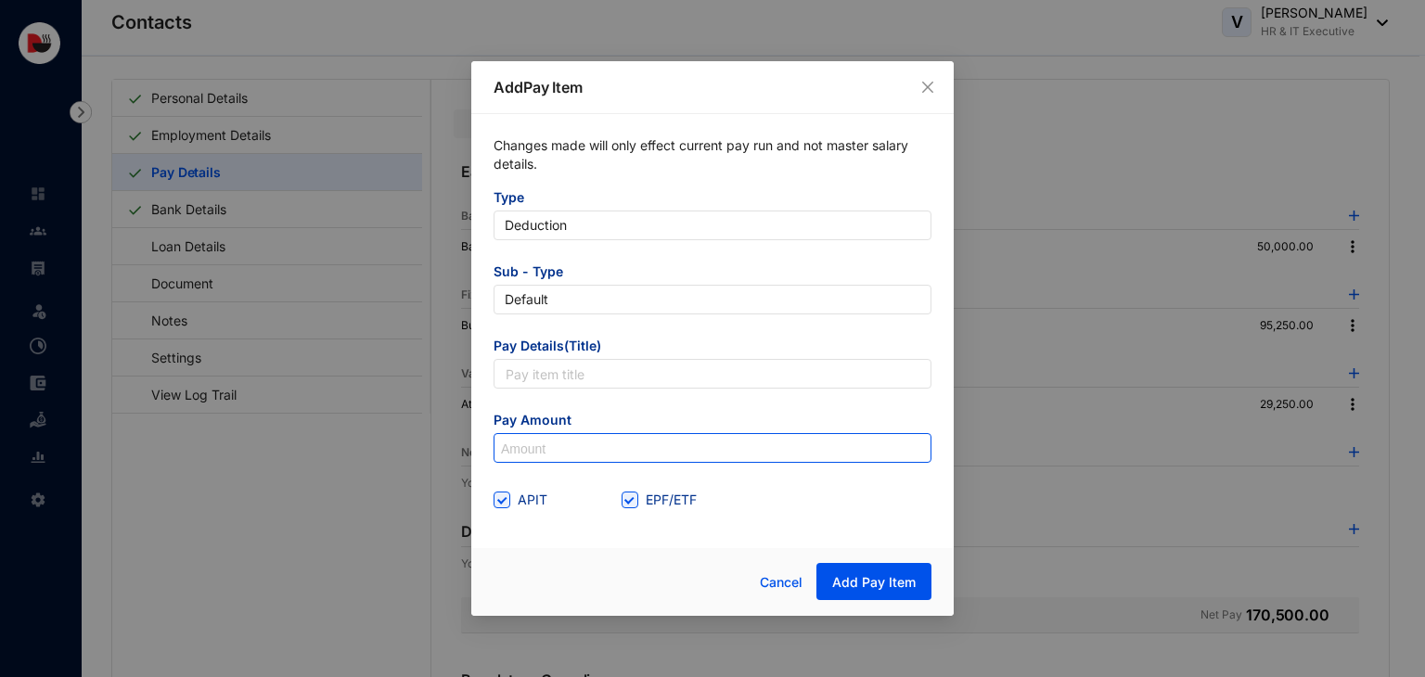
click at [637, 444] on input at bounding box center [712, 449] width 436 height 30
type input "850"
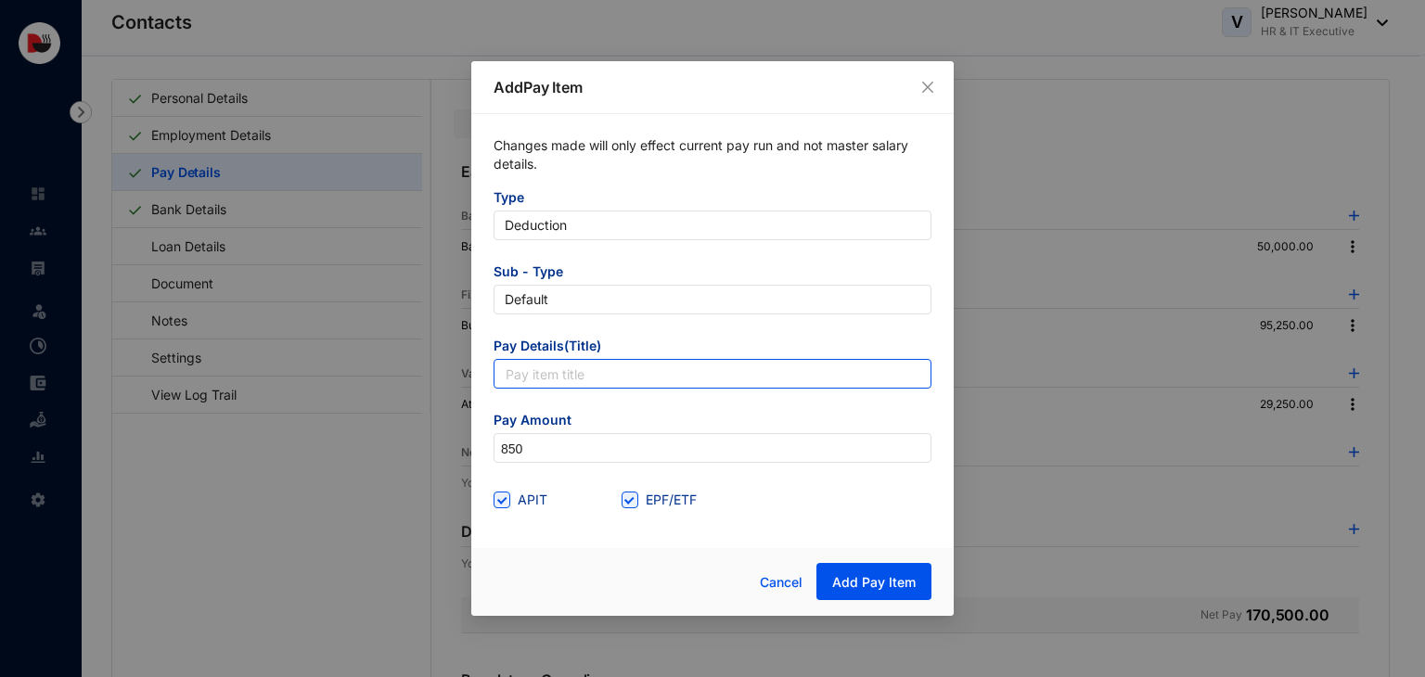
click at [592, 370] on input "text" at bounding box center [712, 374] width 438 height 30
type input "Accomodation Utility"
click at [630, 497] on input "EPF/ETF" at bounding box center [627, 498] width 13 height 13
checkbox input "false"
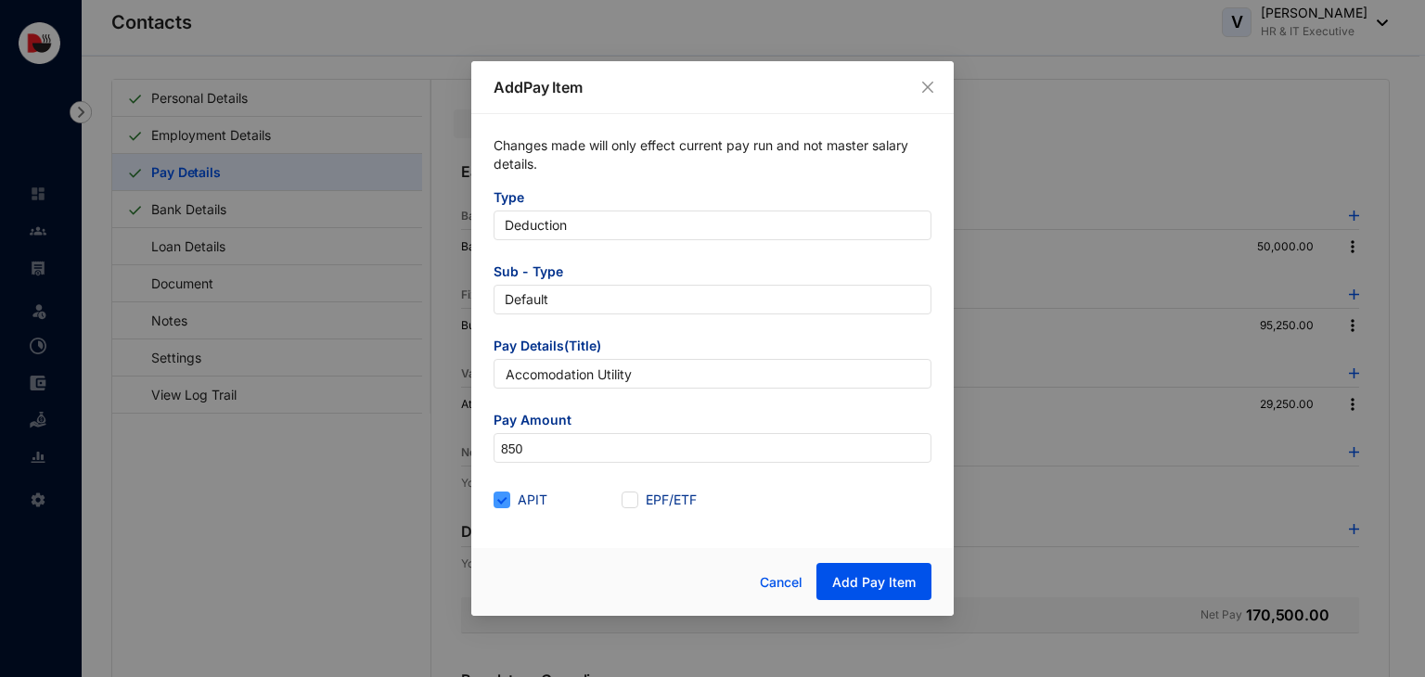
click at [508, 498] on span at bounding box center [501, 500] width 17 height 17
click at [506, 498] on input "APIT" at bounding box center [499, 498] width 13 height 13
checkbox input "false"
click at [879, 570] on button "Add Pay Item" at bounding box center [873, 581] width 115 height 37
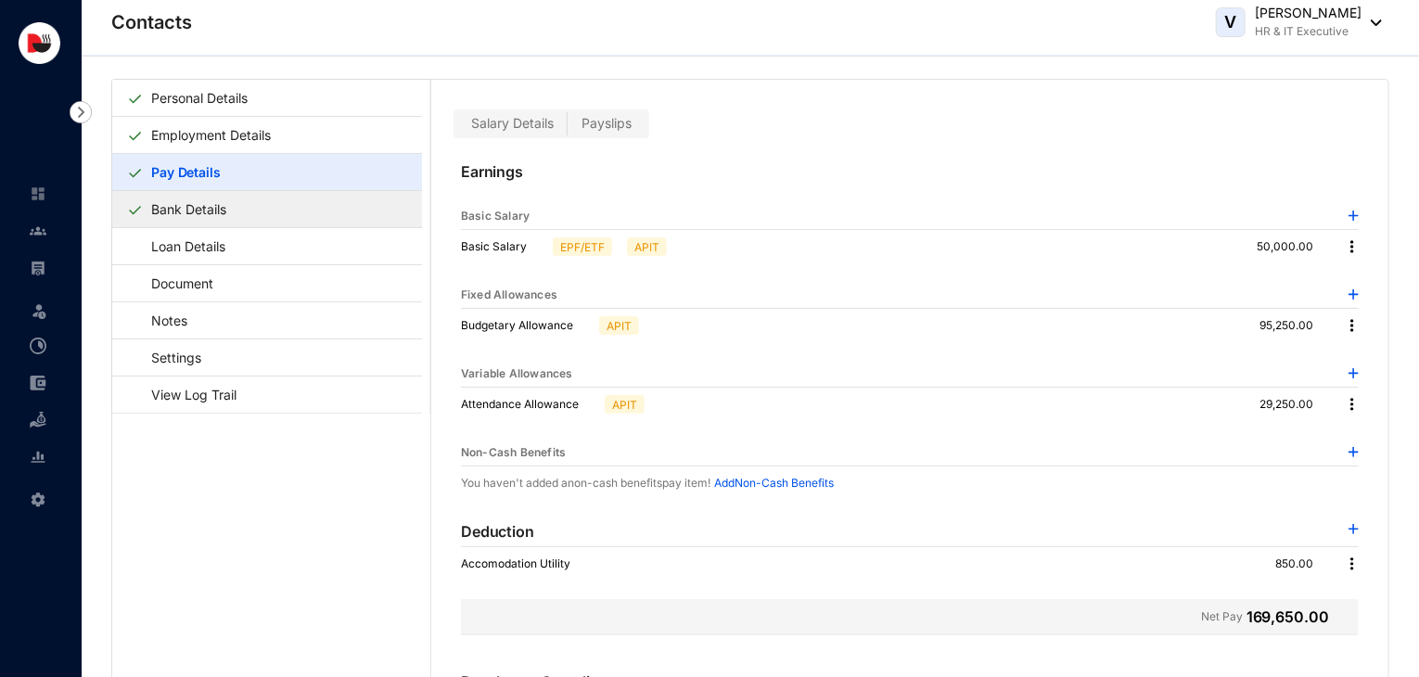
scroll to position [0, 0]
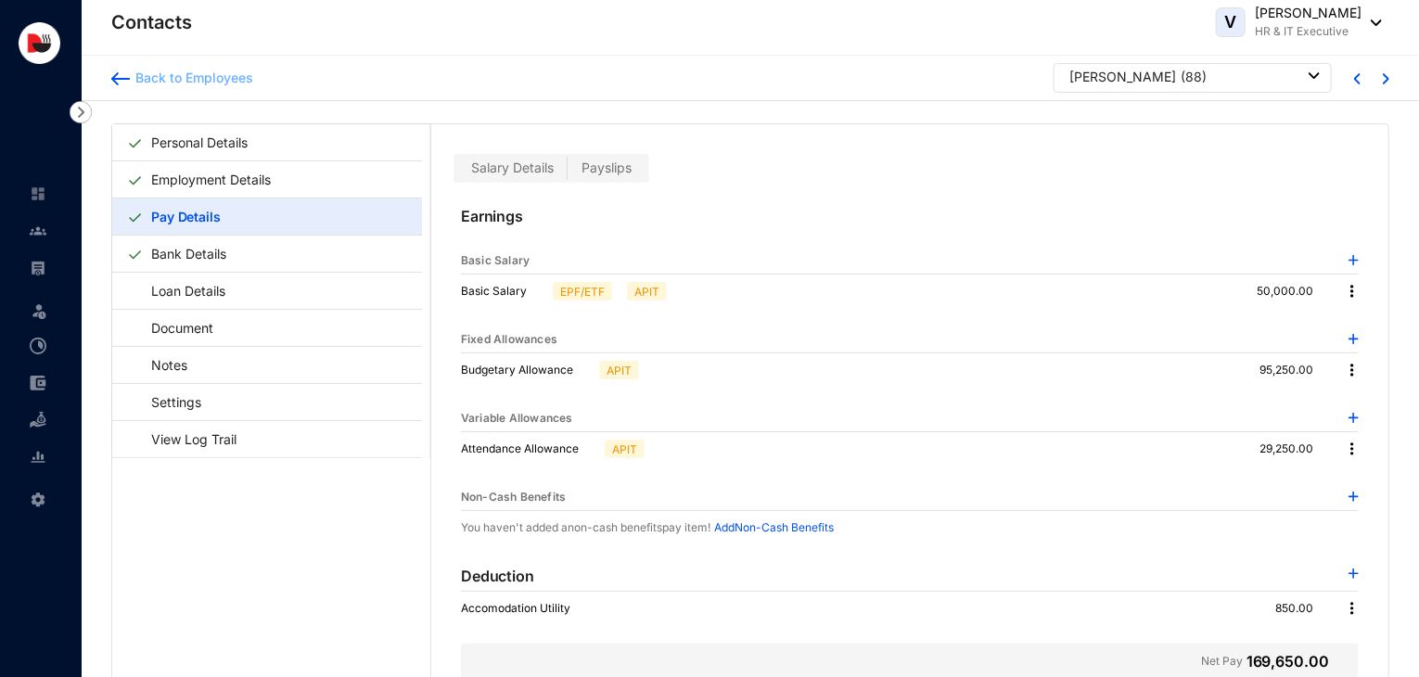
click at [208, 75] on div "Back to Employees" at bounding box center [191, 78] width 123 height 19
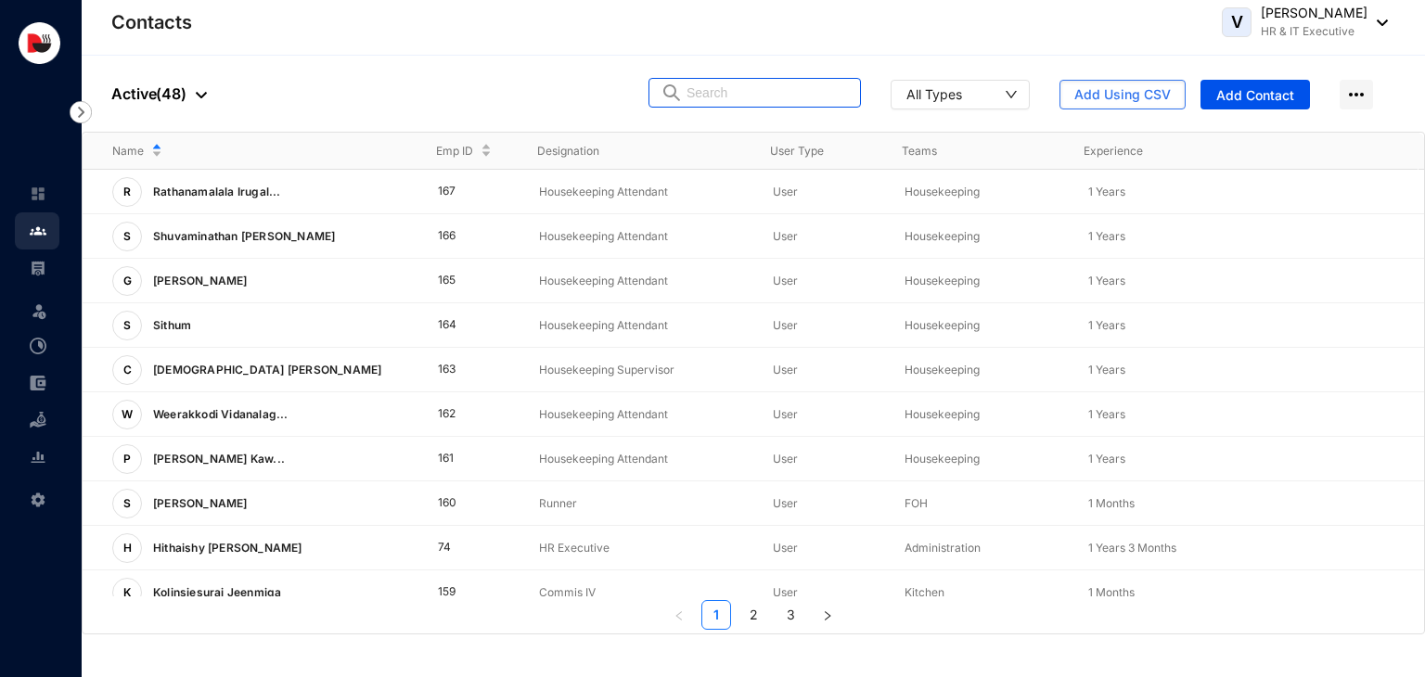
click at [739, 97] on input "text" at bounding box center [767, 93] width 162 height 28
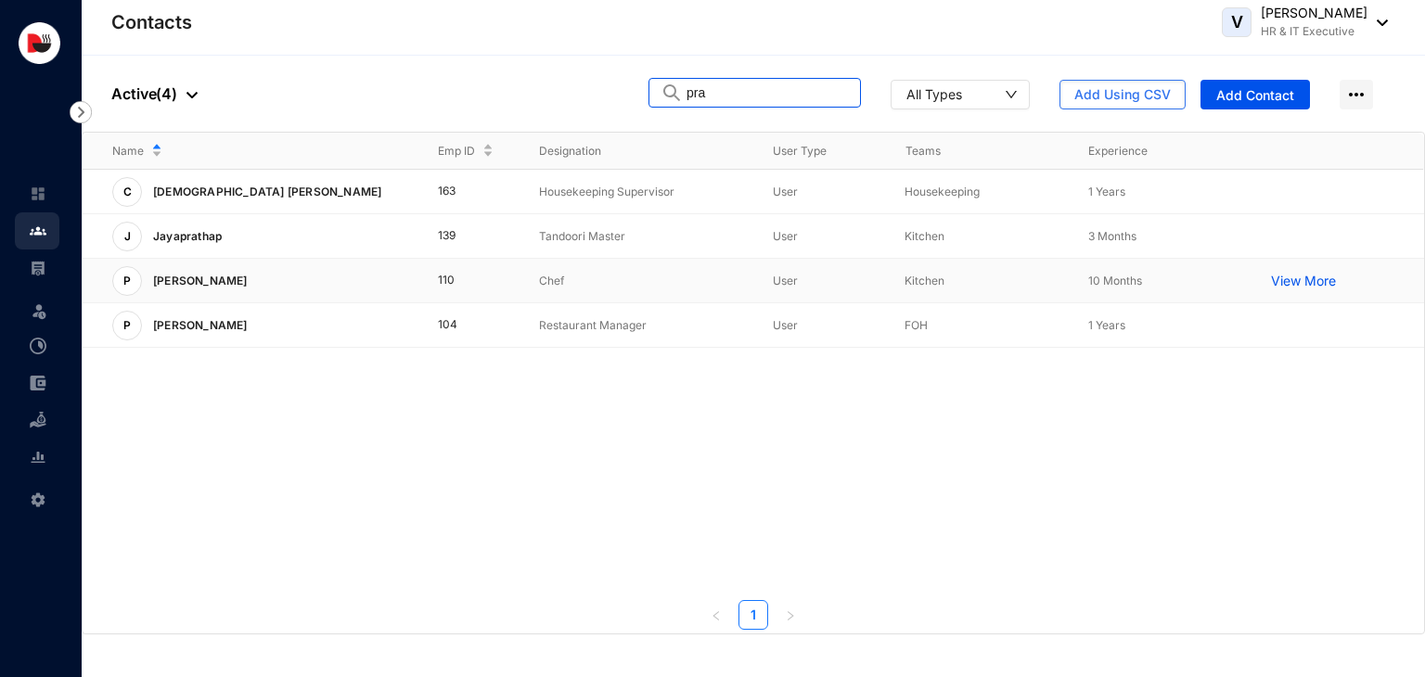
type input "pra"
click at [644, 287] on p "Chef" at bounding box center [641, 281] width 204 height 19
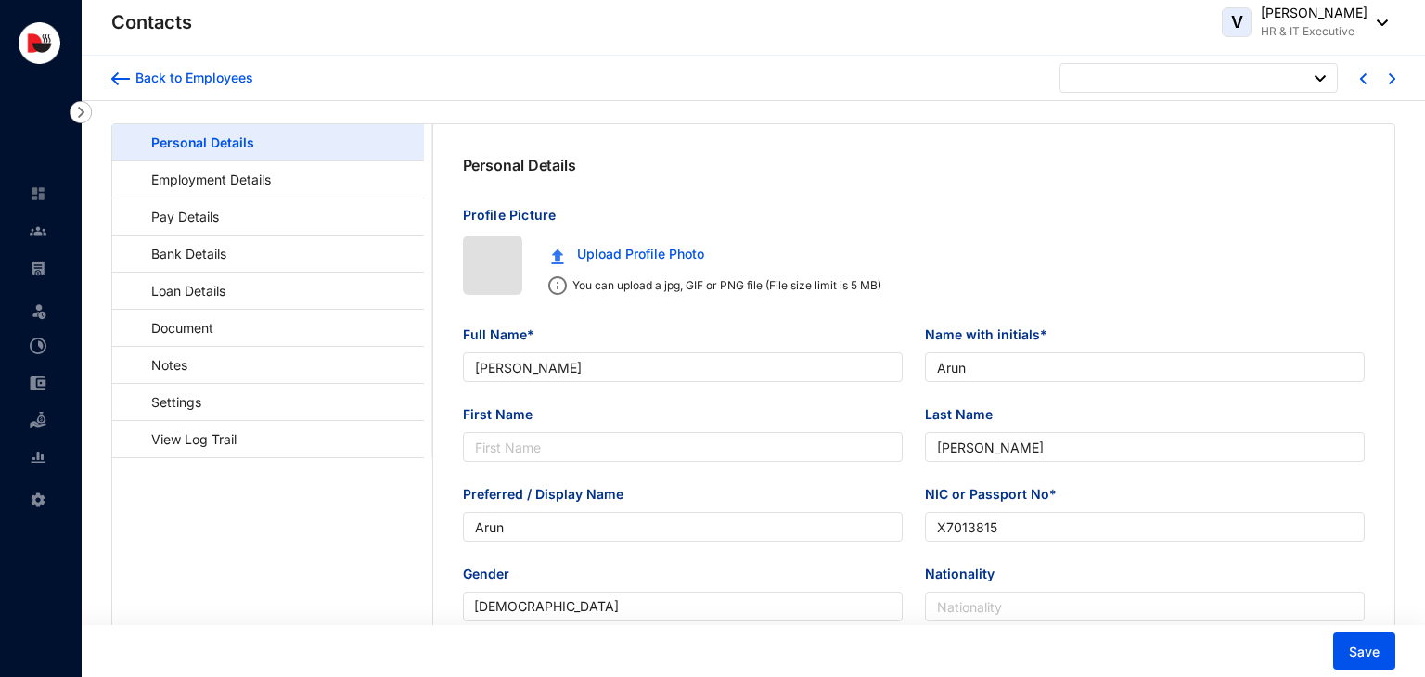
type input "[DATE]"
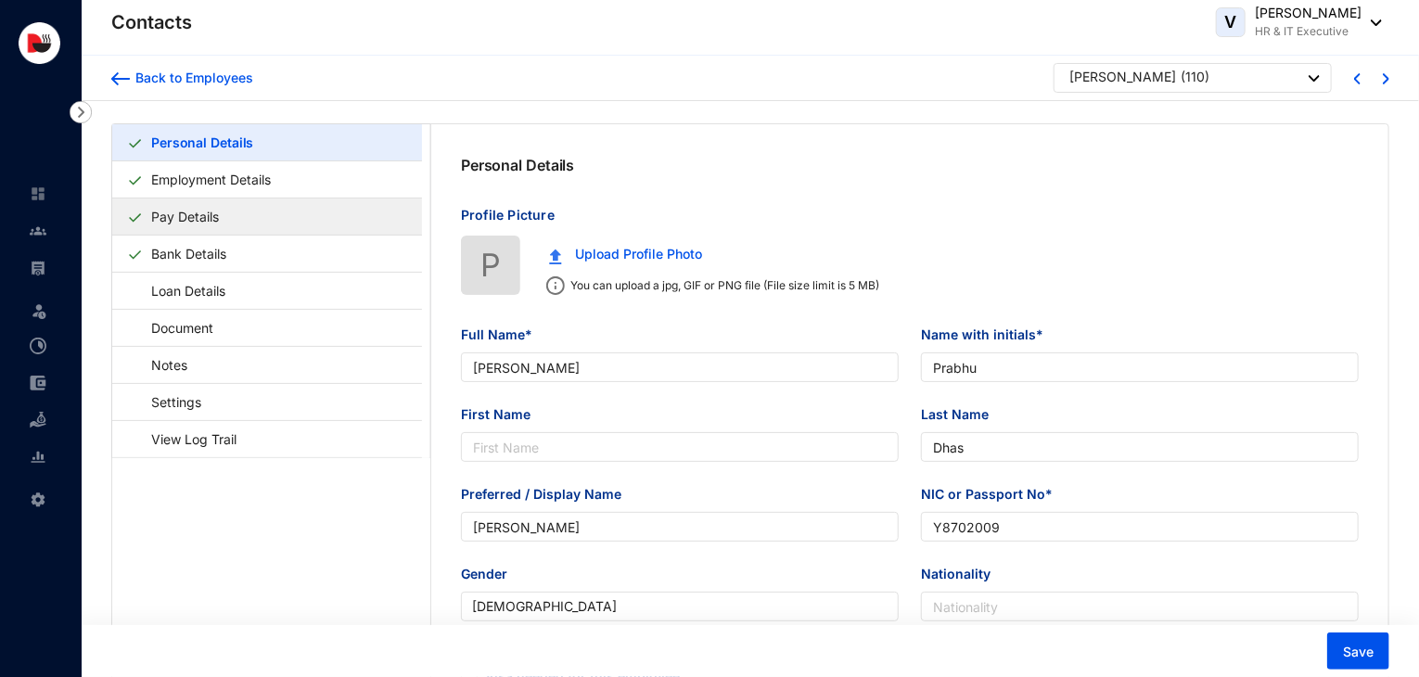
type input "[PERSON_NAME]"
type input "Prabhu"
type input "Dhas"
type input "[PERSON_NAME]"
type input "Y8702009"
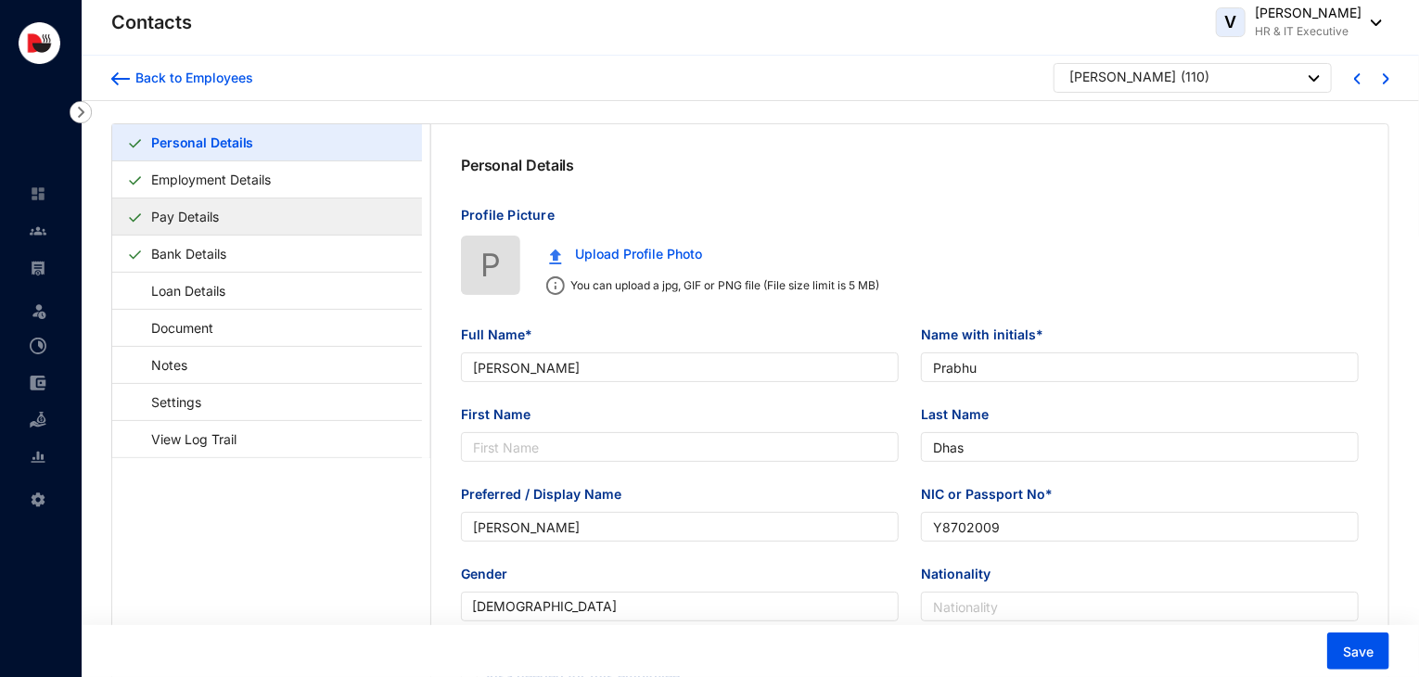
checkbox input "false"
type input "7011029570"
type input "Vill Po Betaparsa [PERSON_NAME] No4 , Ps-Harlakhi, [GEOGRAPHIC_DATA]"
type input "[DATE]"
click at [224, 213] on link "Pay Details" at bounding box center [185, 217] width 83 height 38
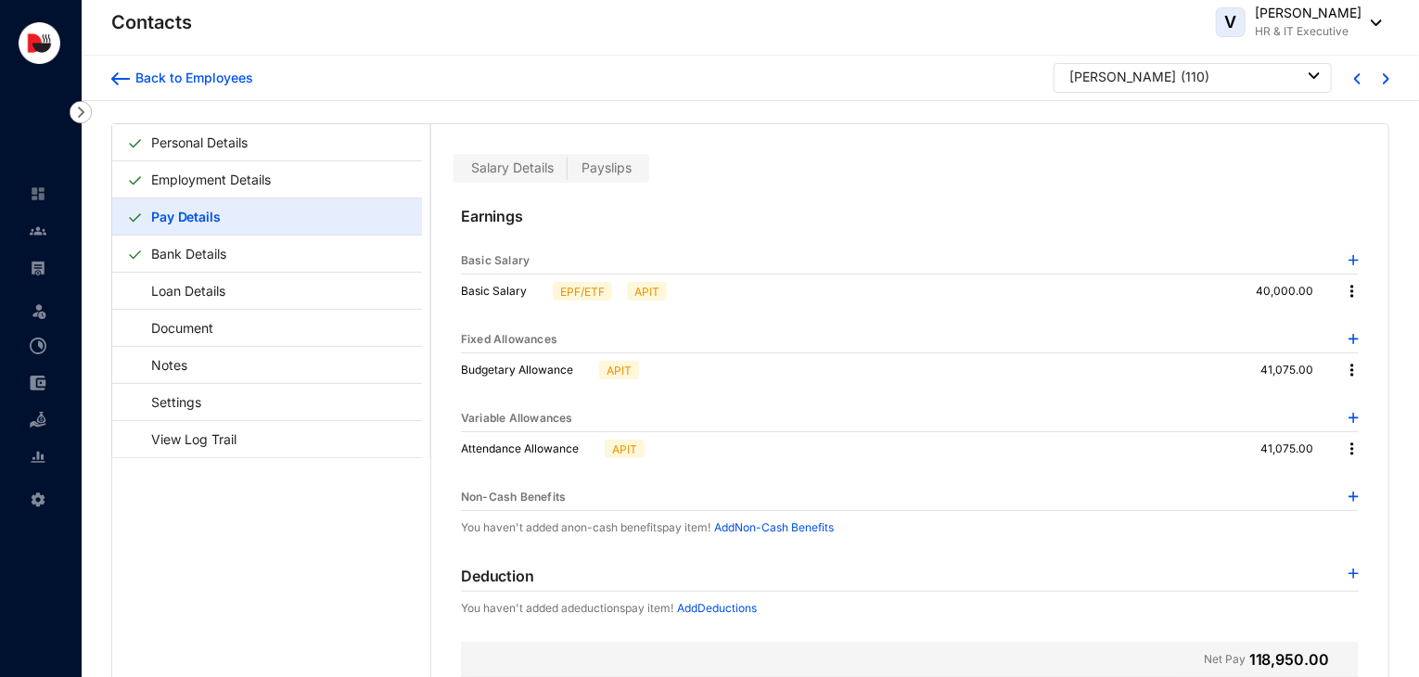
scroll to position [45, 0]
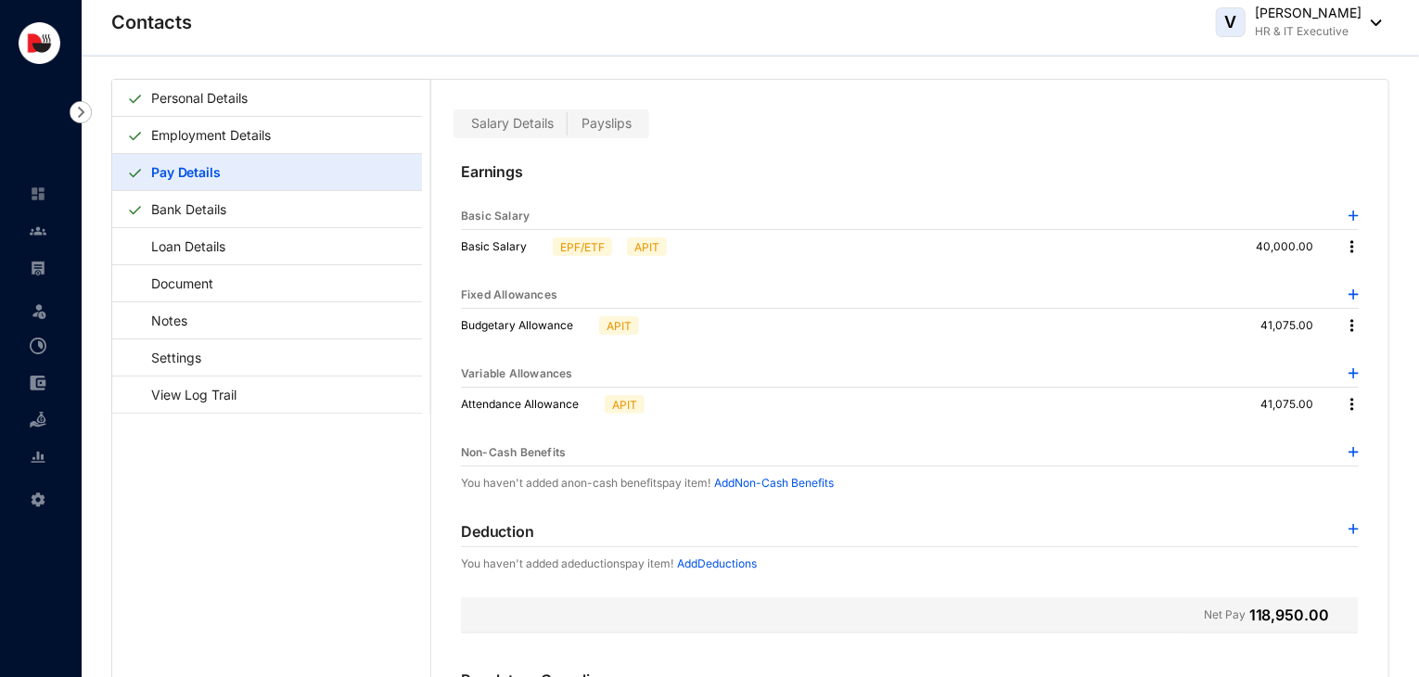
click at [1349, 531] on img at bounding box center [1354, 529] width 10 height 10
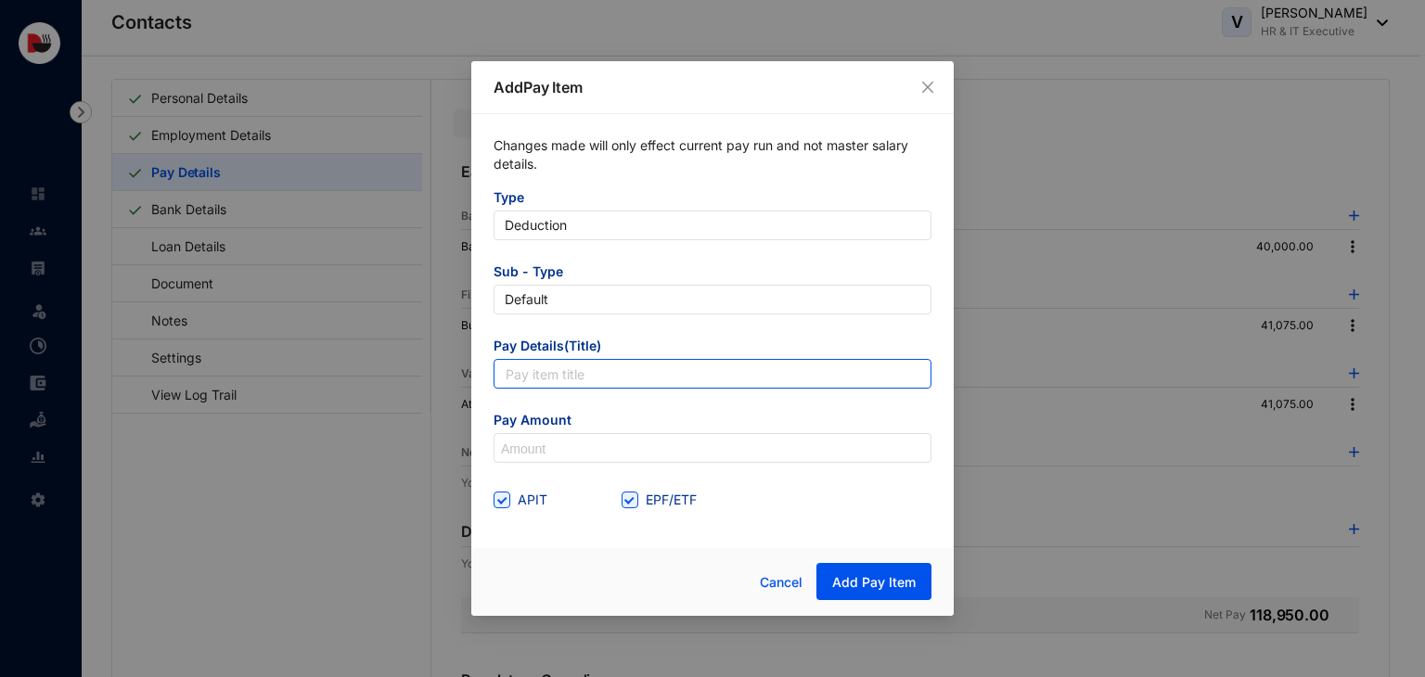
click at [614, 365] on input "text" at bounding box center [712, 374] width 438 height 30
type input "Accomodation Utility"
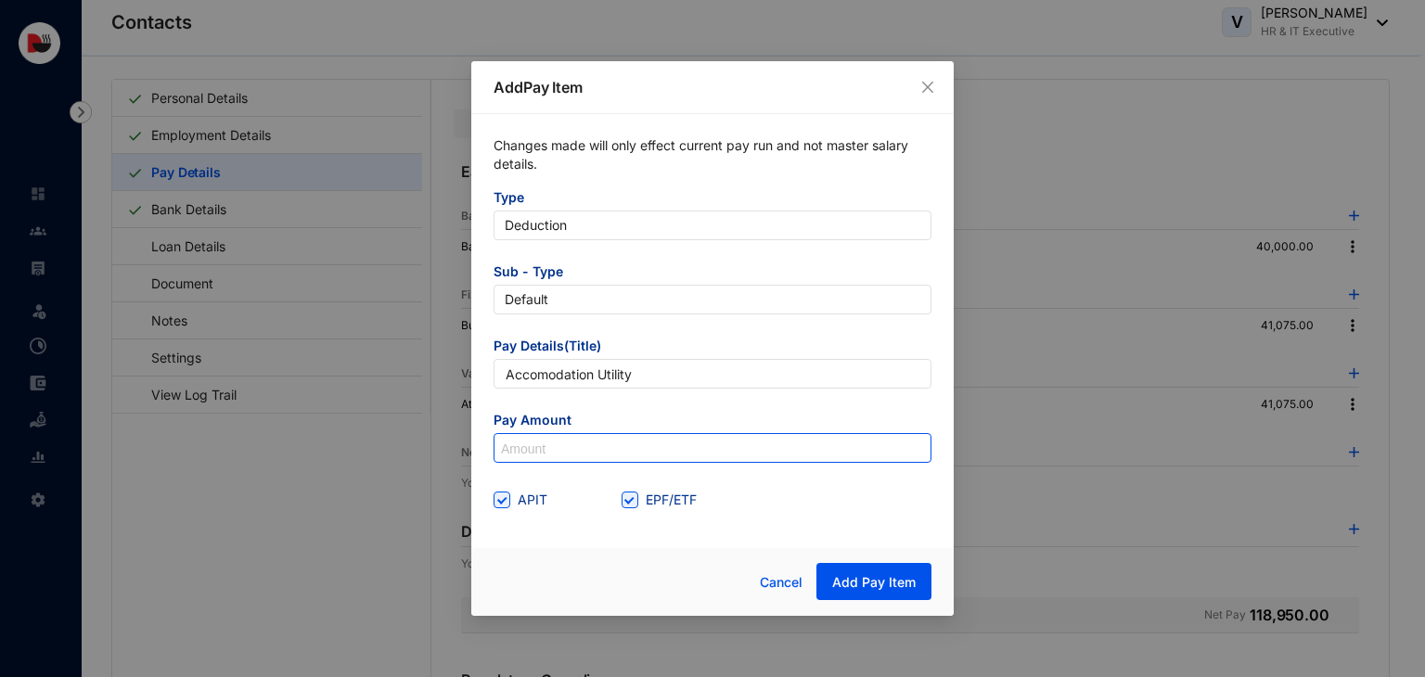
click at [590, 456] on input at bounding box center [712, 449] width 436 height 30
type input "850"
click at [503, 503] on input "APIT" at bounding box center [499, 498] width 13 height 13
checkbox input "false"
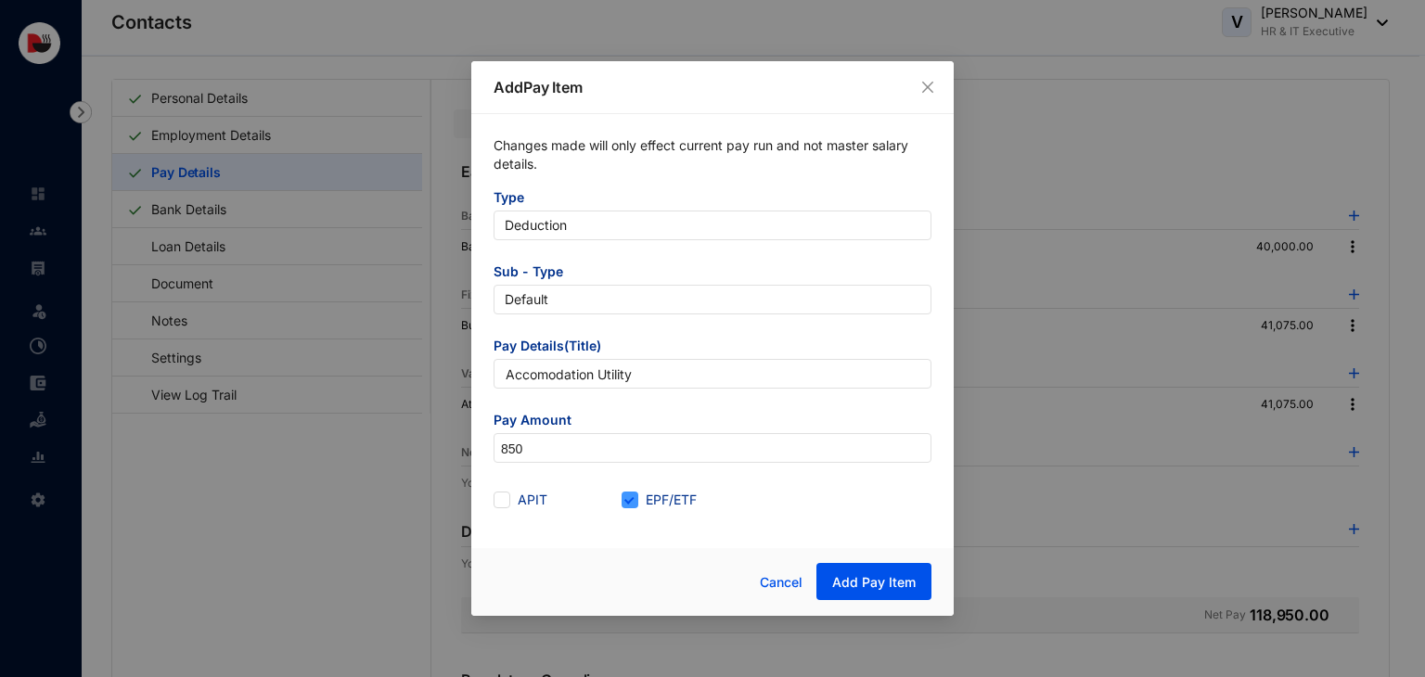
click at [657, 497] on span "EPF/ETF" at bounding box center [671, 500] width 66 height 20
click at [634, 497] on input "EPF/ETF" at bounding box center [627, 498] width 13 height 13
checkbox input "false"
click at [898, 577] on span "Add Pay Item" at bounding box center [873, 582] width 83 height 19
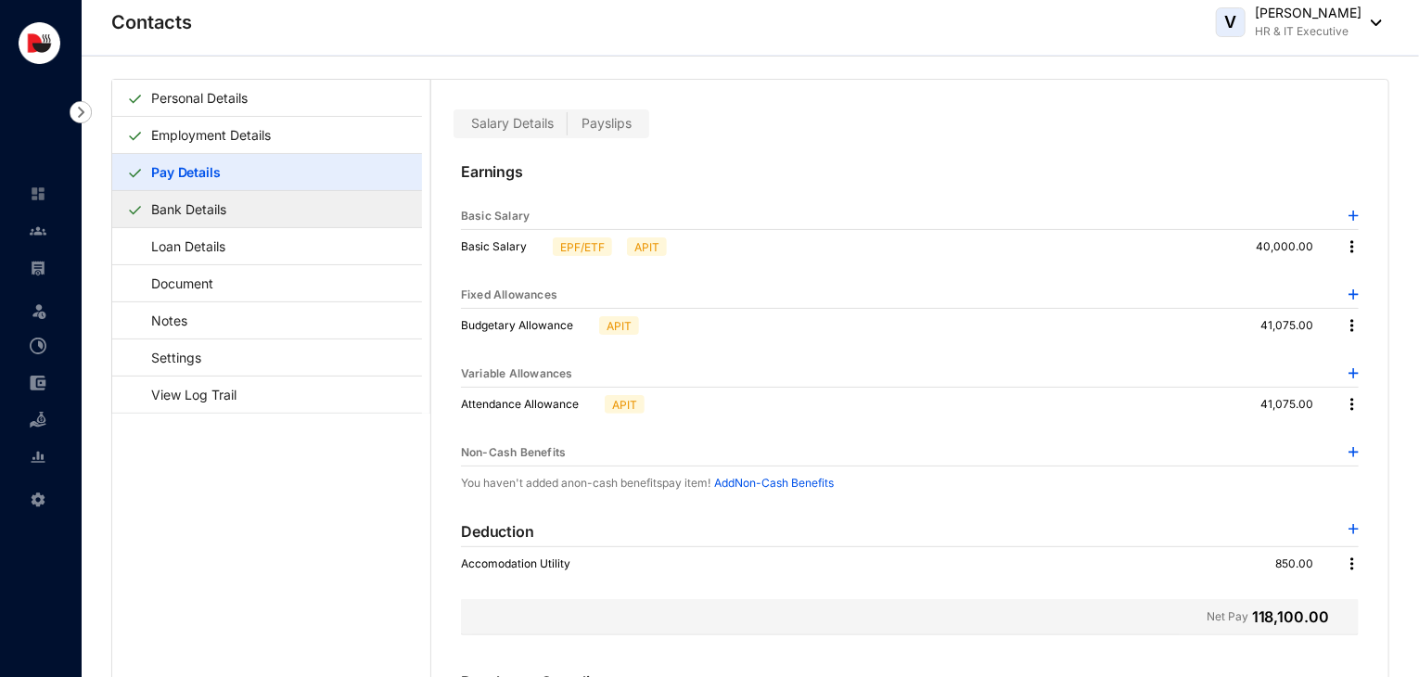
scroll to position [0, 0]
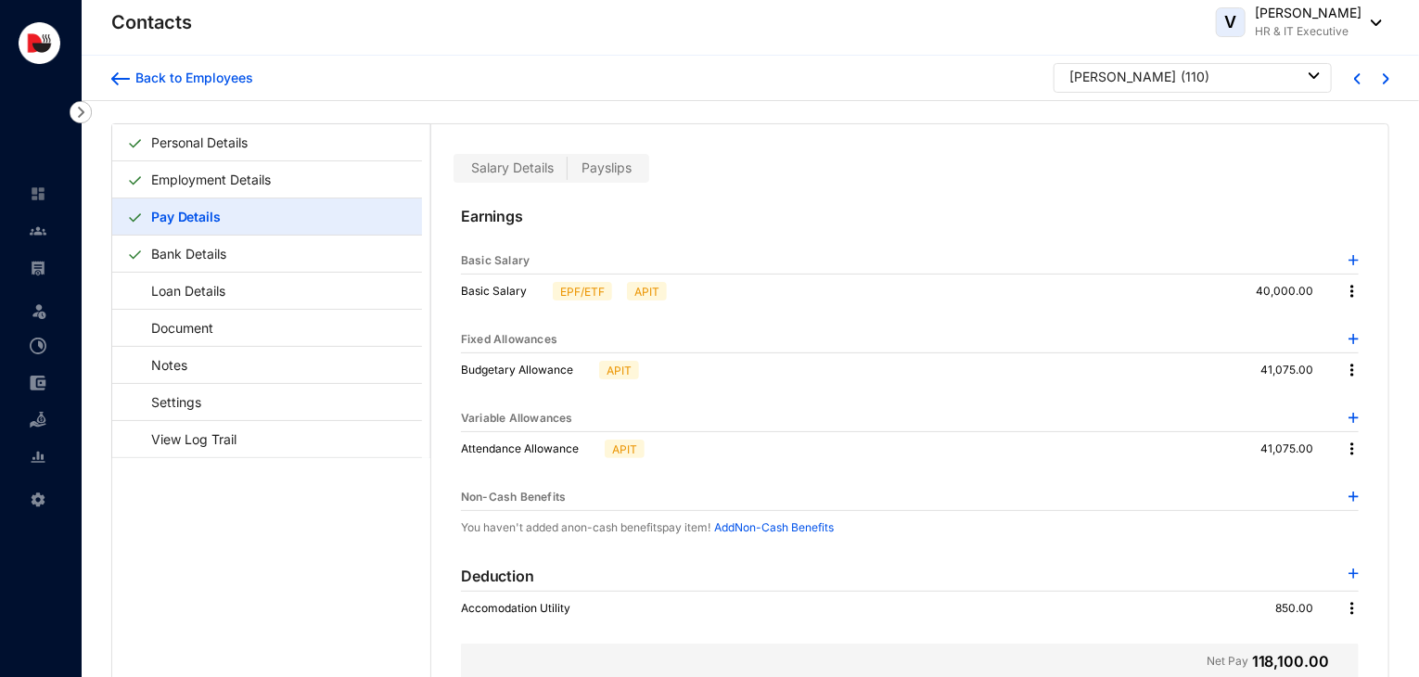
click at [156, 91] on div "Back to Employees" at bounding box center [182, 78] width 142 height 30
click at [166, 72] on div "Back to Employees" at bounding box center [191, 78] width 123 height 19
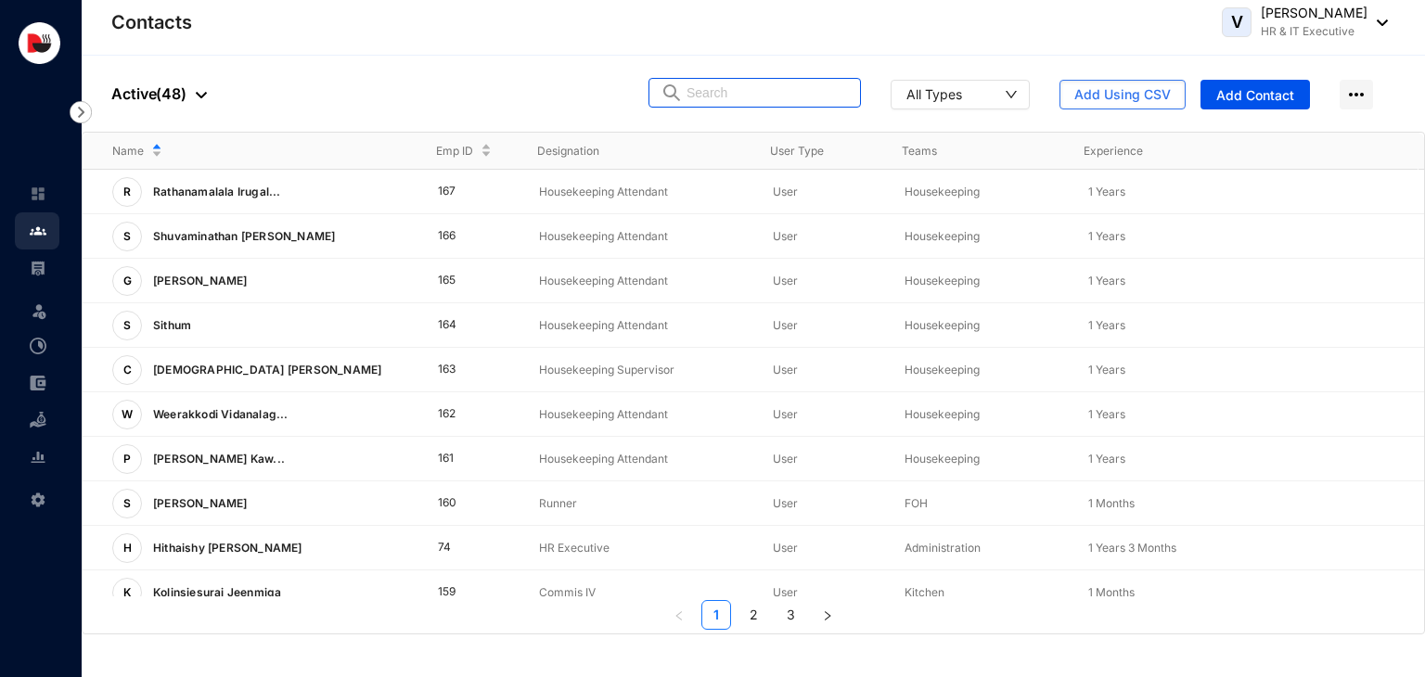
click at [740, 90] on input "text" at bounding box center [767, 93] width 162 height 28
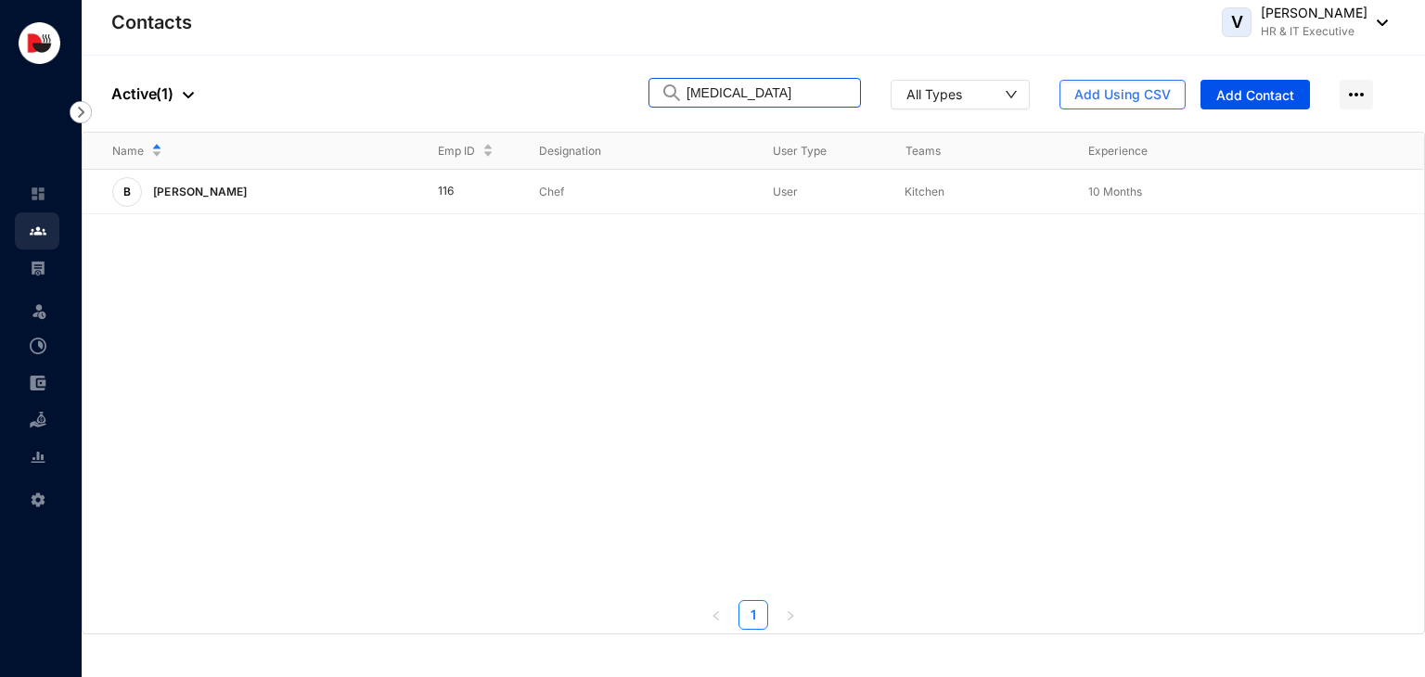
type input "[MEDICAL_DATA]"
click at [642, 168] on th "Designation" at bounding box center [626, 151] width 234 height 37
click at [621, 200] on p "Chef" at bounding box center [641, 192] width 204 height 19
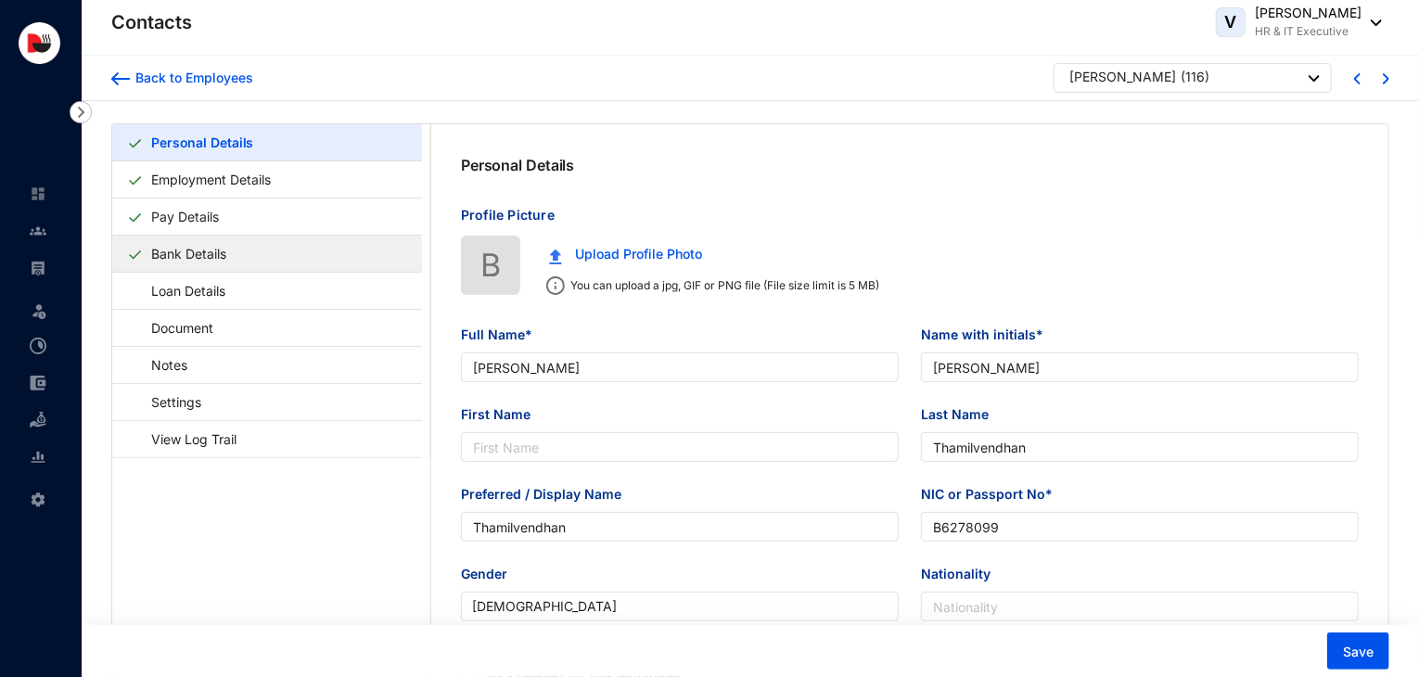
type input "[PERSON_NAME]"
type input "Thamilvendhan"
type input "B6278099"
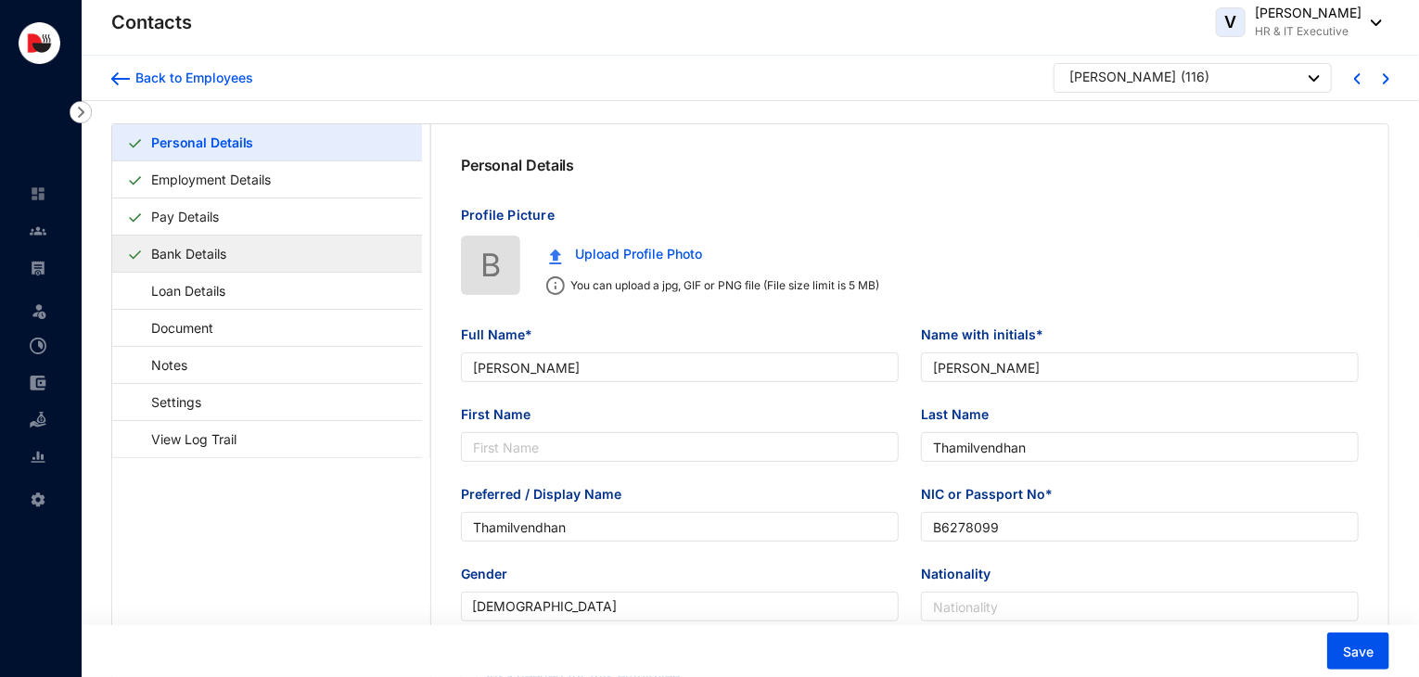
type input "7373992269"
type input "Keezha Street, Verkudi, Periyakuruvadi Po, Koothanallur Tk, [GEOGRAPHIC_DATA]"
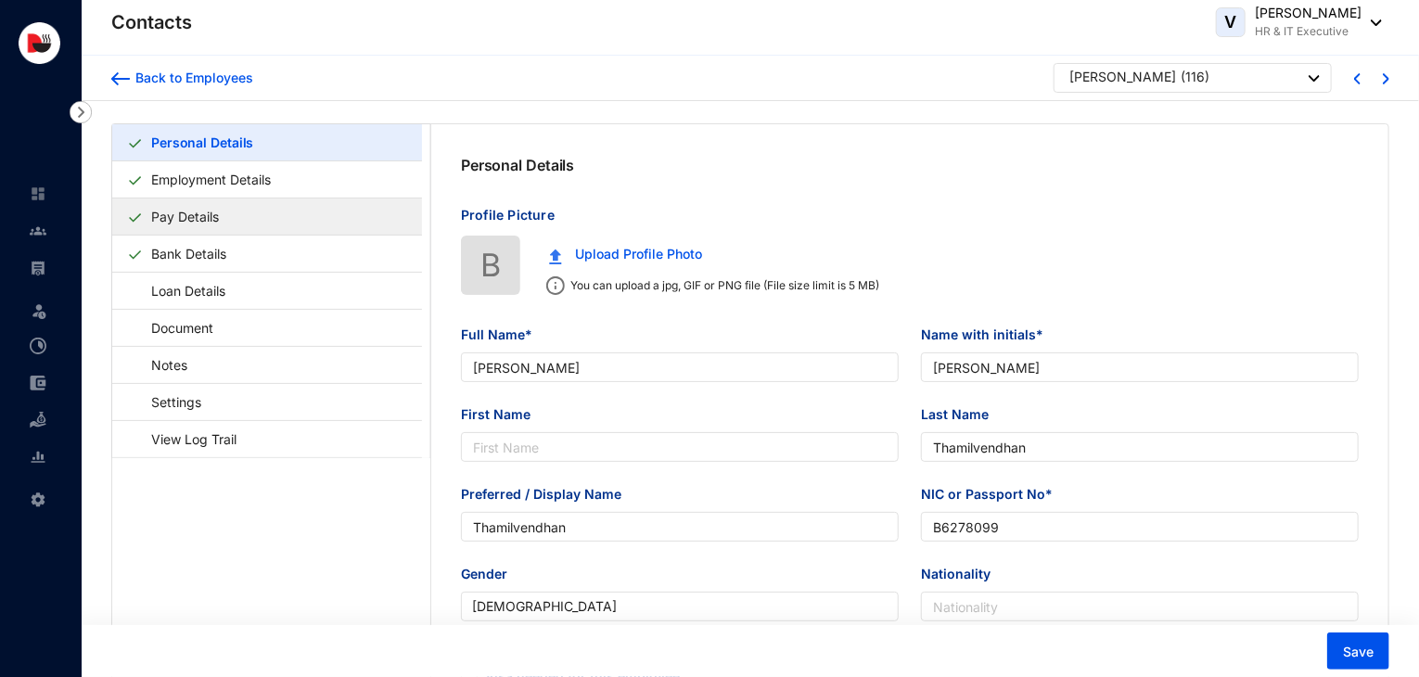
type input "[DATE]"
click at [226, 212] on link "Pay Details" at bounding box center [185, 217] width 83 height 38
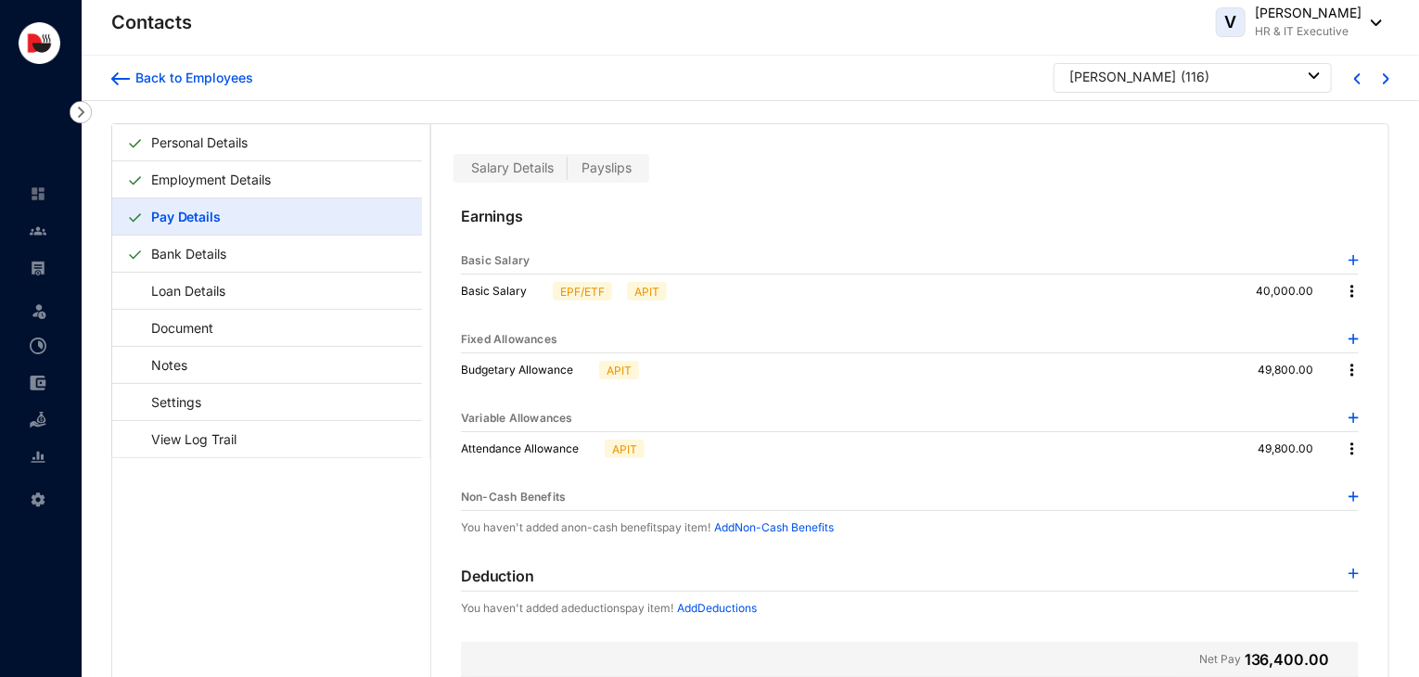
scroll to position [45, 0]
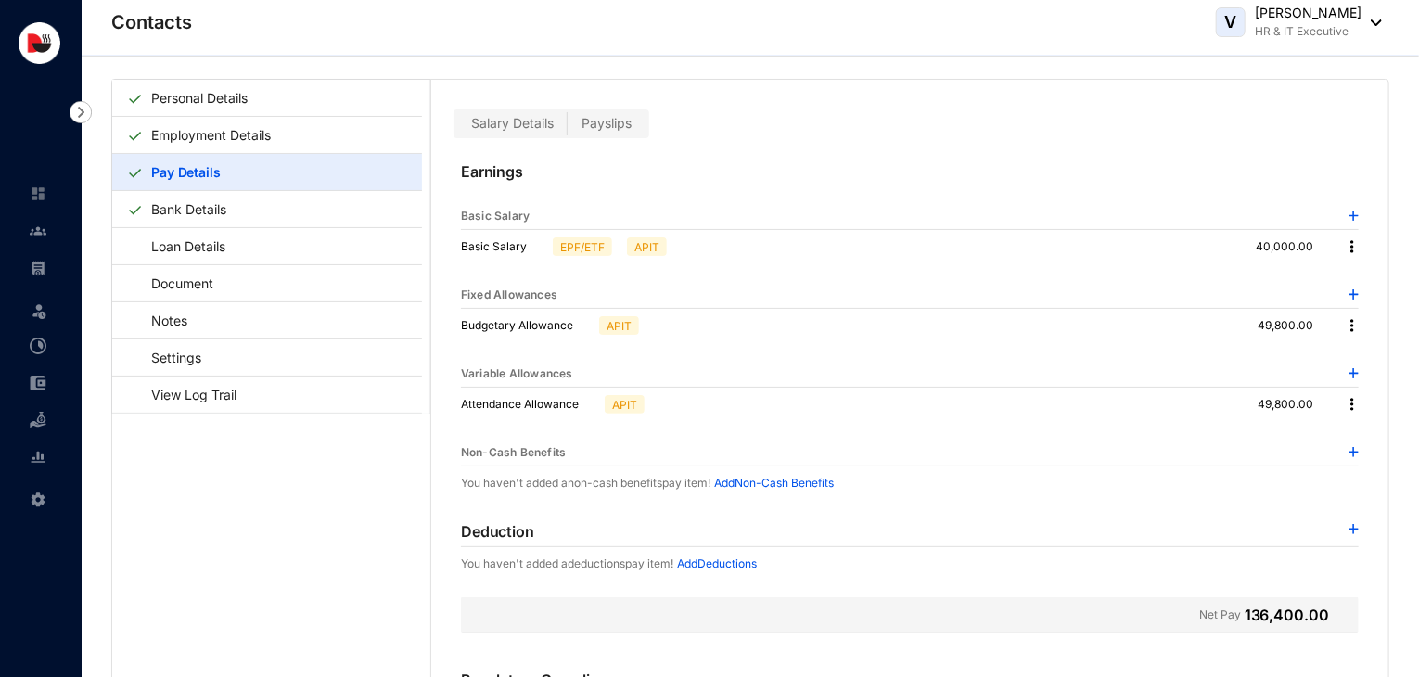
click at [1350, 527] on img at bounding box center [1354, 529] width 10 height 10
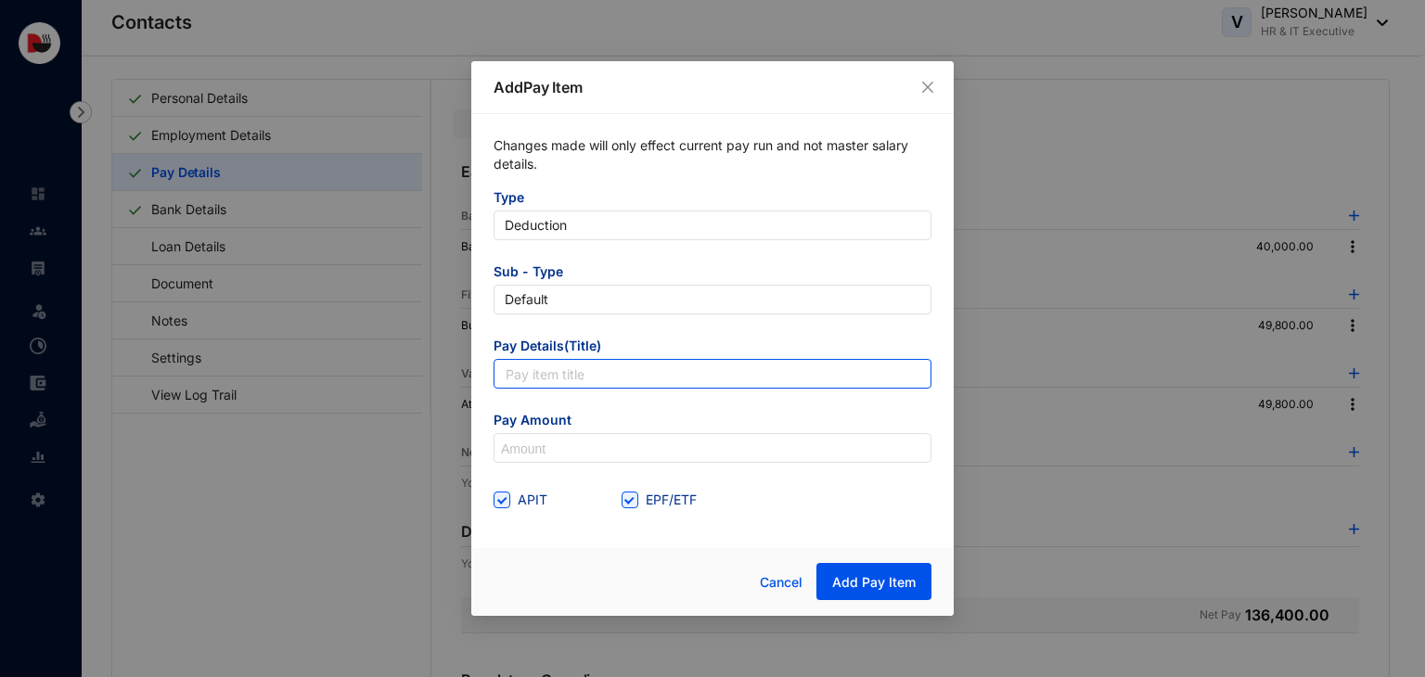
click at [698, 361] on input "text" at bounding box center [712, 374] width 438 height 30
type input "Accomodation Utility"
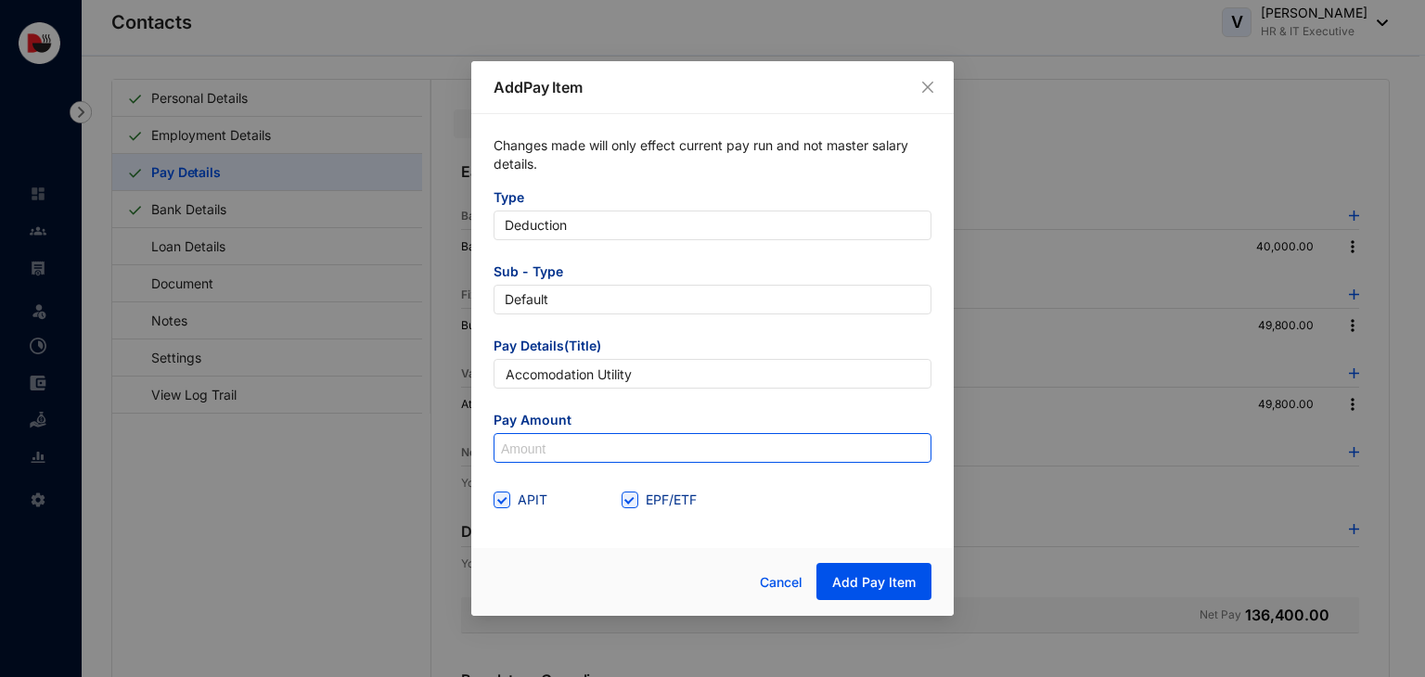
click at [587, 457] on input at bounding box center [712, 449] width 436 height 30
type input "850"
click at [660, 506] on span "EPF/ETF" at bounding box center [671, 500] width 66 height 20
click at [634, 505] on input "EPF/ETF" at bounding box center [627, 498] width 13 height 13
checkbox input "false"
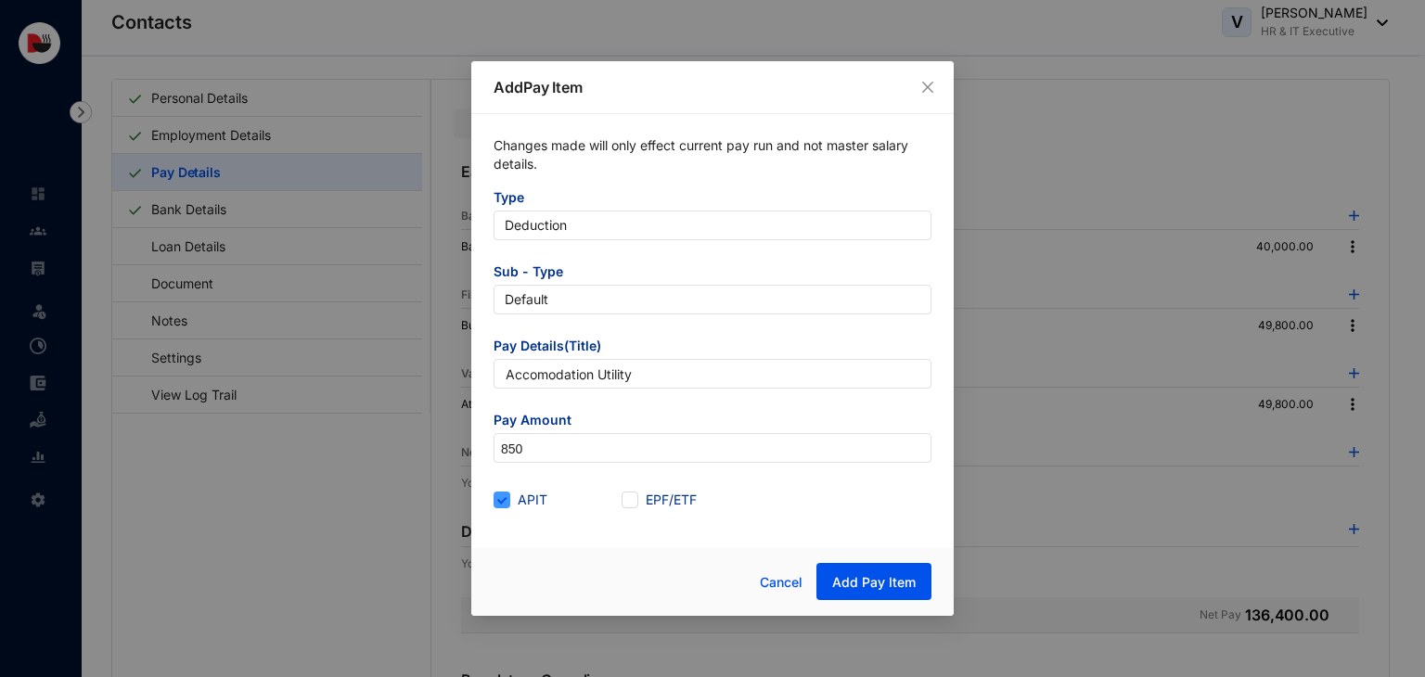
click at [529, 493] on span "APIT" at bounding box center [532, 500] width 45 height 20
click at [506, 493] on input "APIT" at bounding box center [499, 498] width 13 height 13
checkbox input "false"
click at [850, 573] on span "Add Pay Item" at bounding box center [873, 582] width 83 height 19
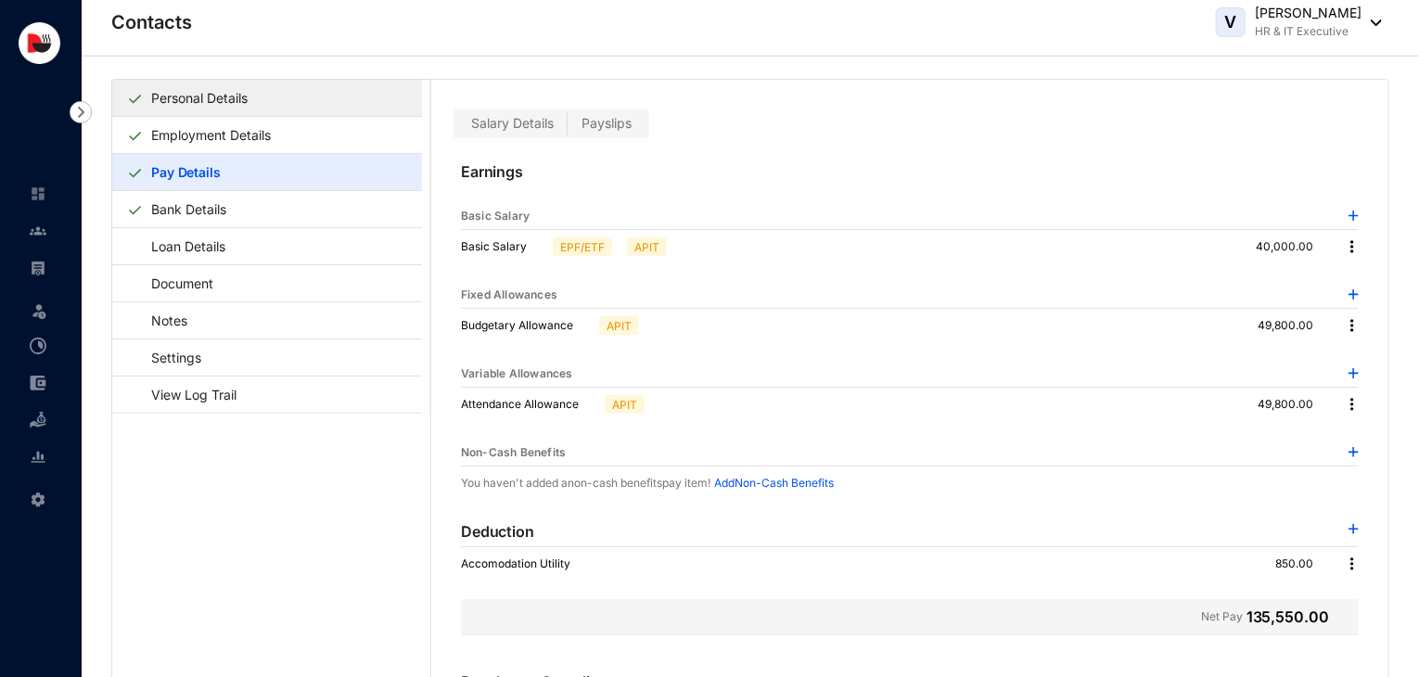
scroll to position [0, 0]
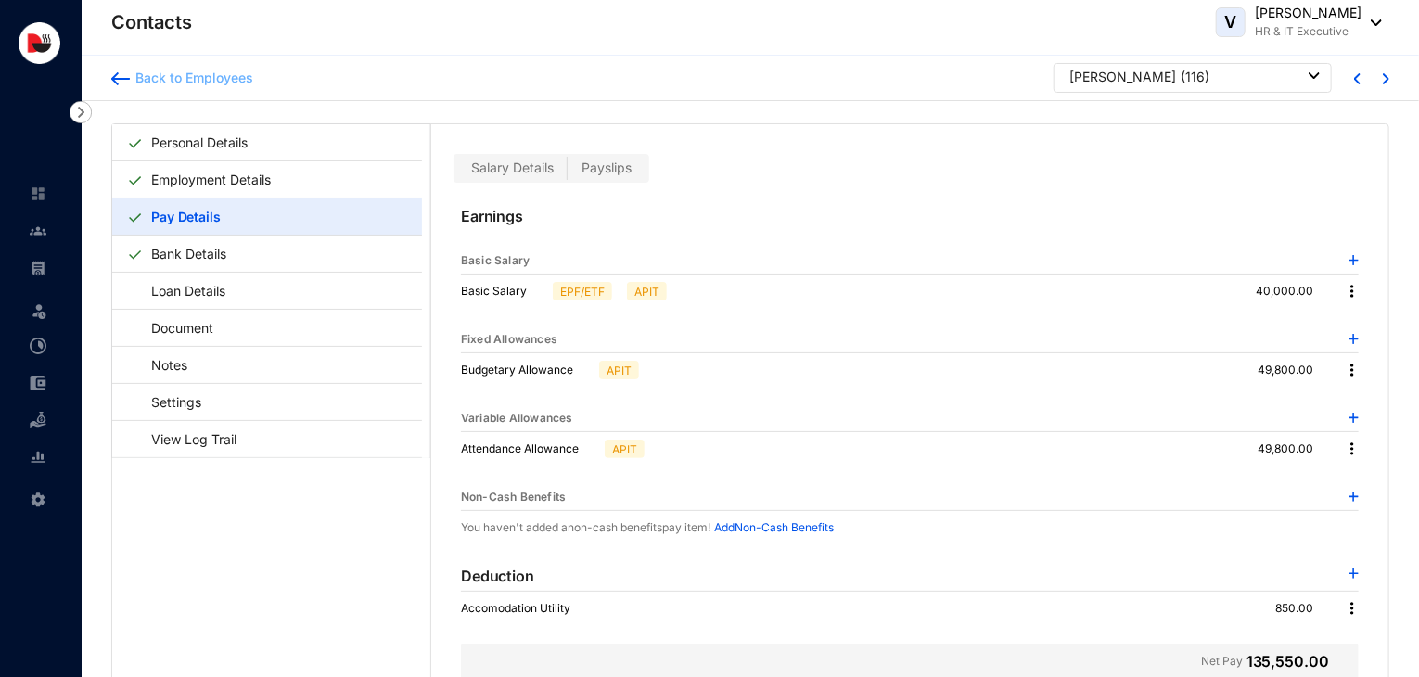
click at [186, 75] on div "Back to Employees" at bounding box center [191, 78] width 123 height 19
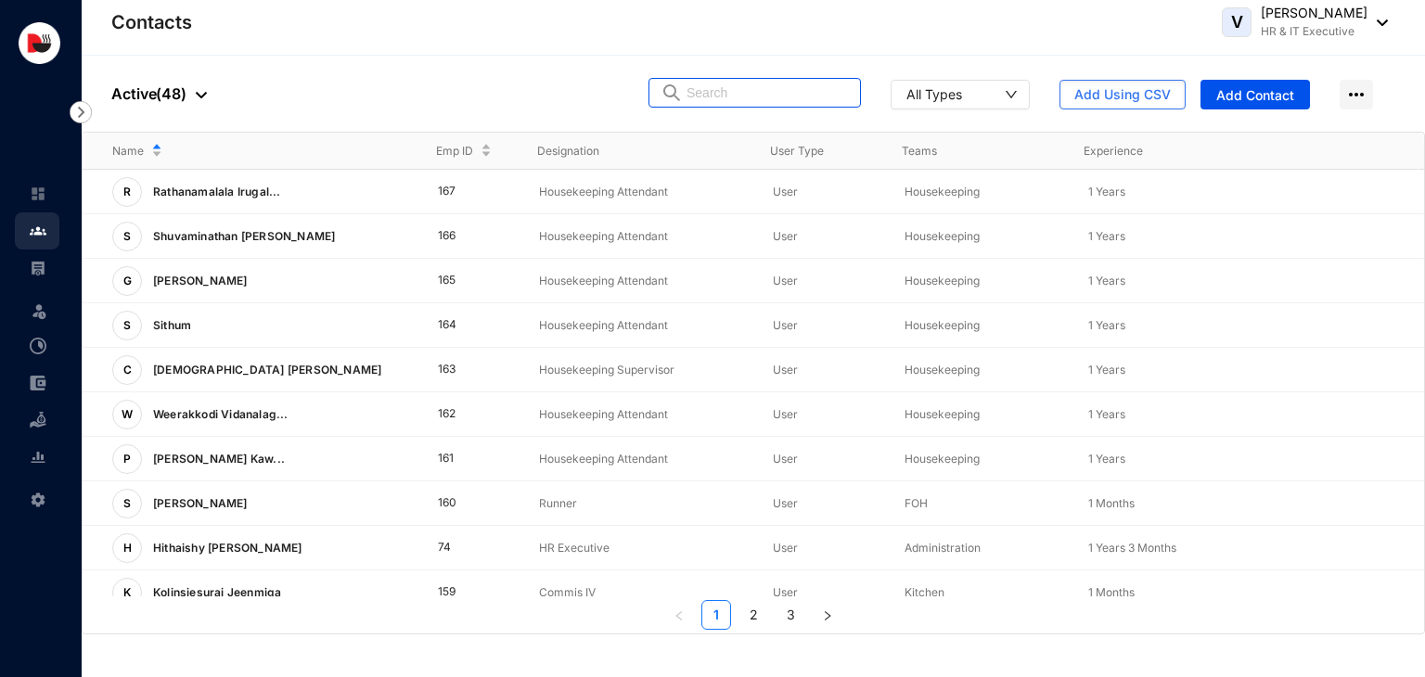
click at [757, 95] on input "text" at bounding box center [767, 93] width 162 height 28
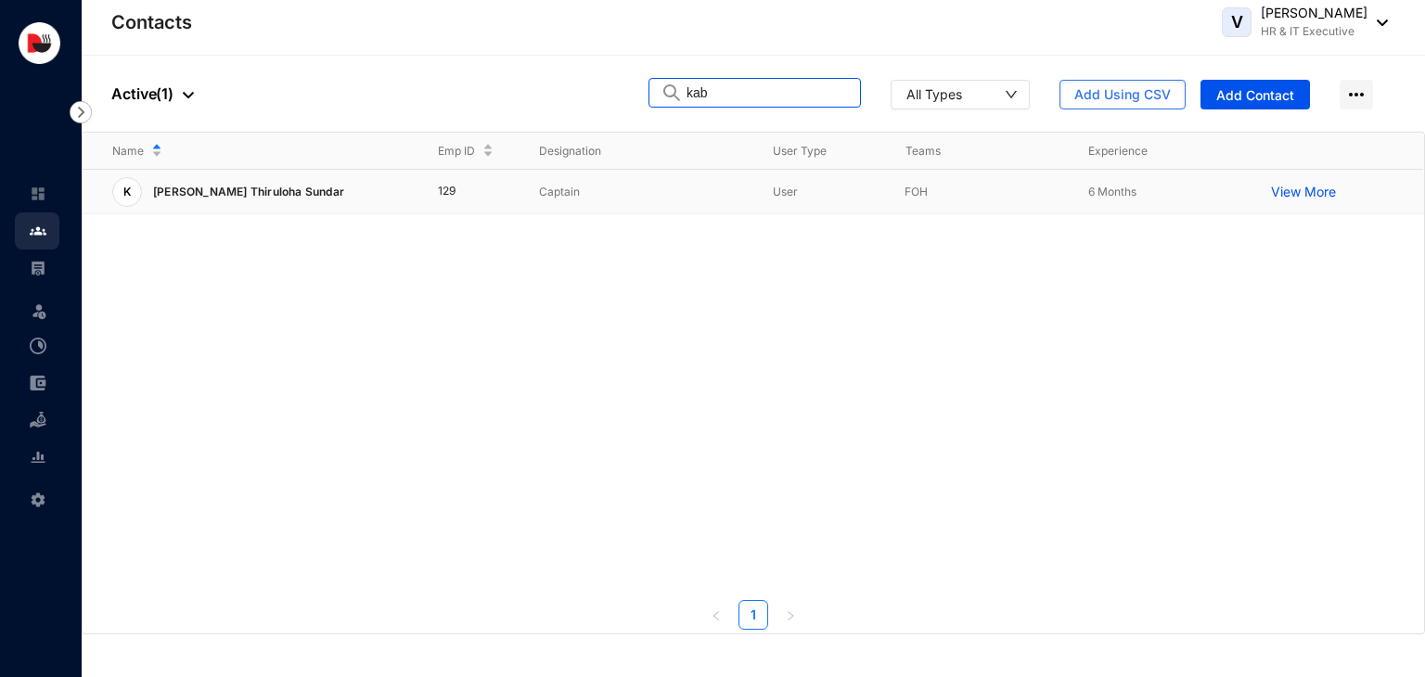
type input "kab"
click at [675, 197] on p "Captain" at bounding box center [641, 192] width 204 height 19
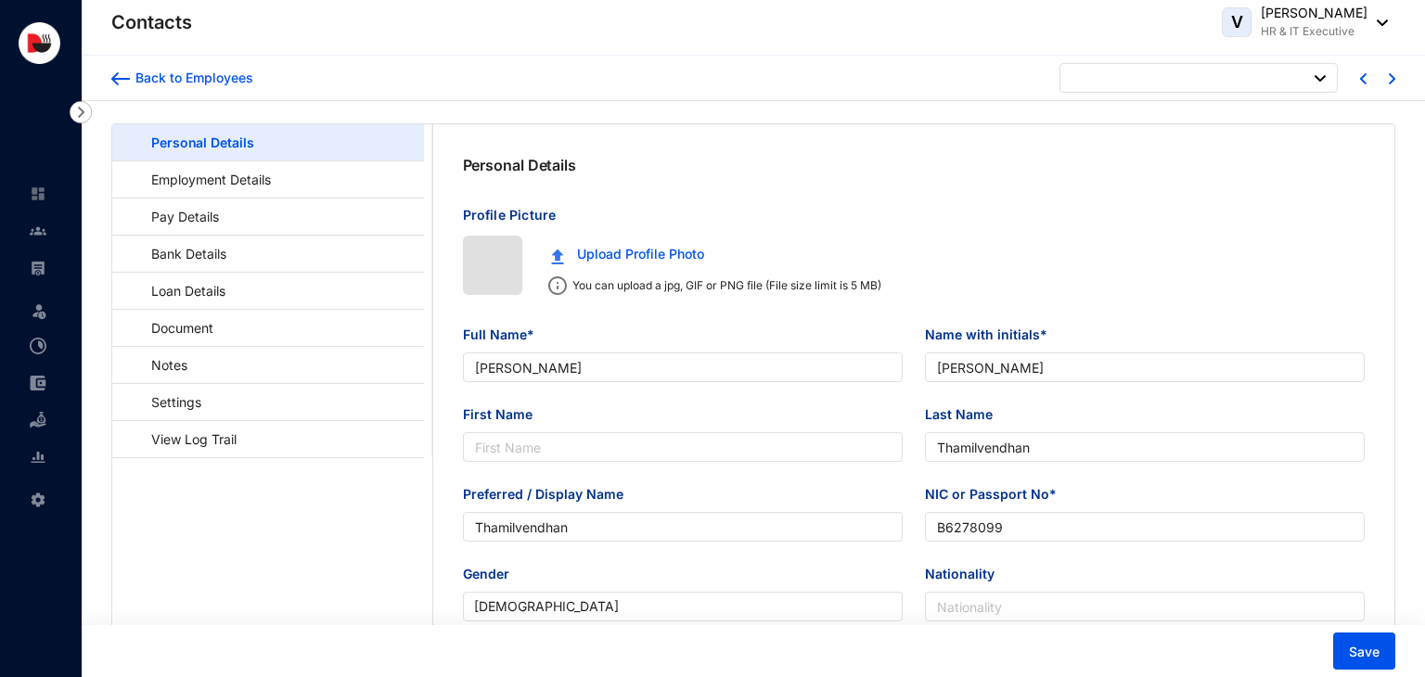
type input "[DATE]"
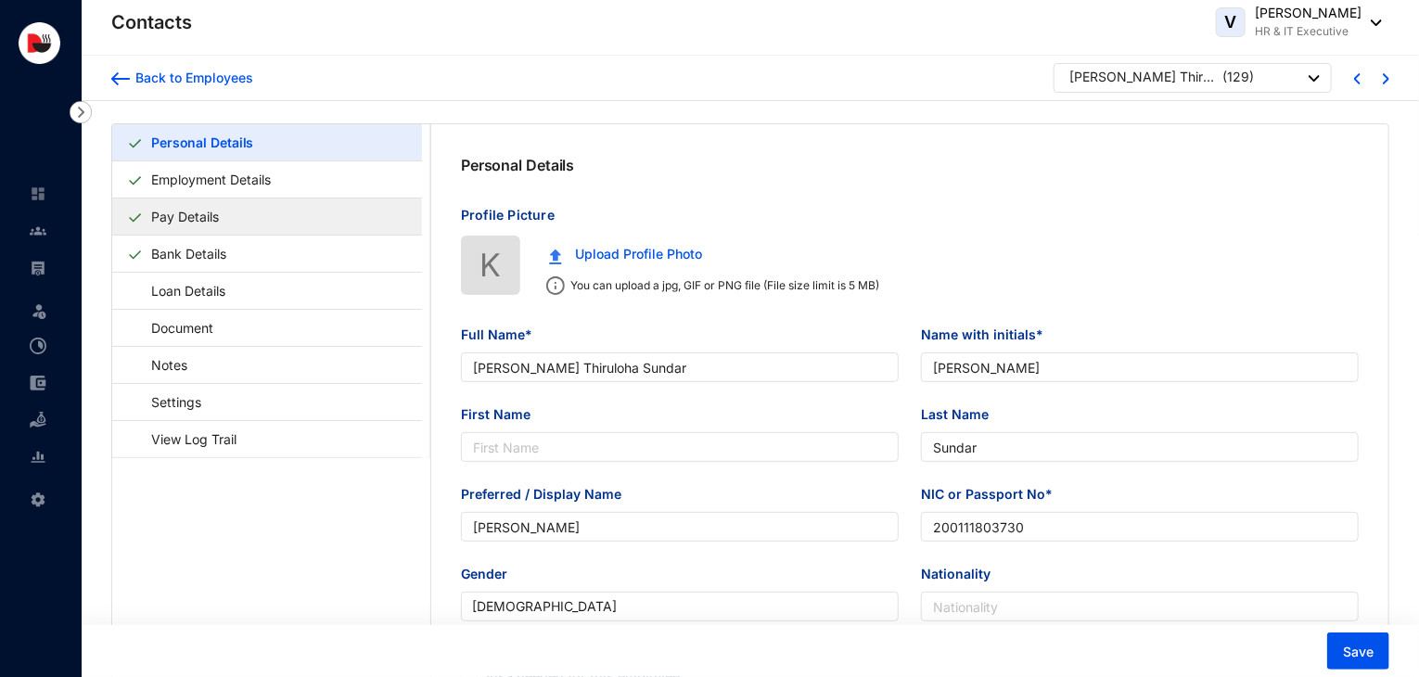
type input "[PERSON_NAME] Thiruloha Sundar"
type input "[PERSON_NAME]"
type input "Sundar"
type input "[PERSON_NAME]"
type input "200111803730"
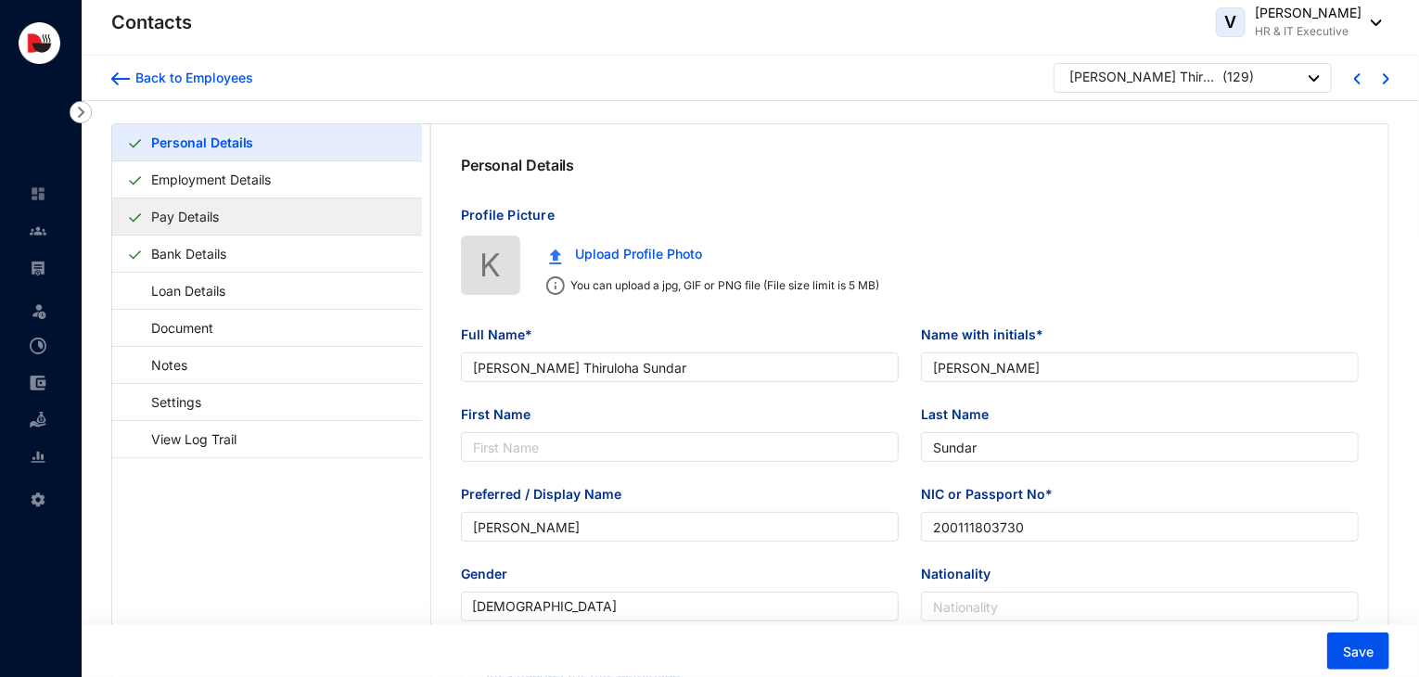
type input "721969549"
type input "104/1 Duckwaro Rangala."
type input "[DATE]"
click at [226, 221] on link "Pay Details" at bounding box center [185, 217] width 83 height 38
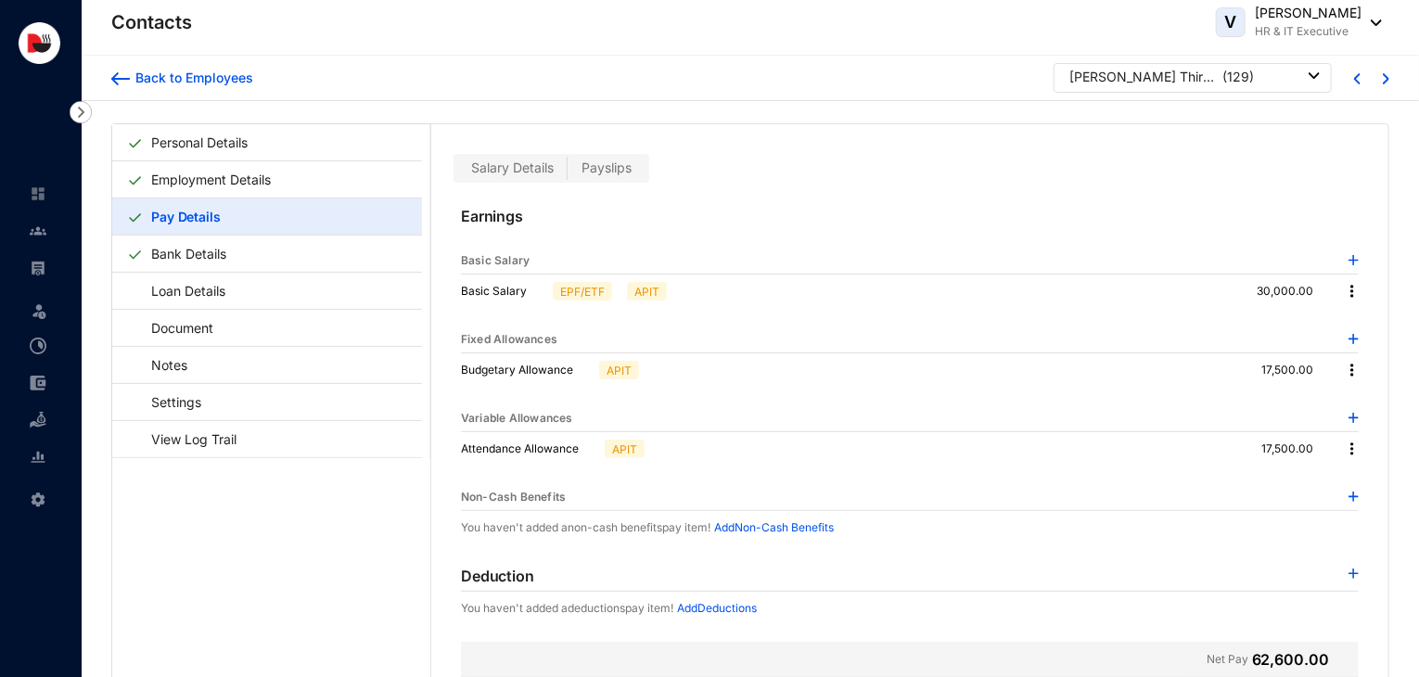
scroll to position [45, 0]
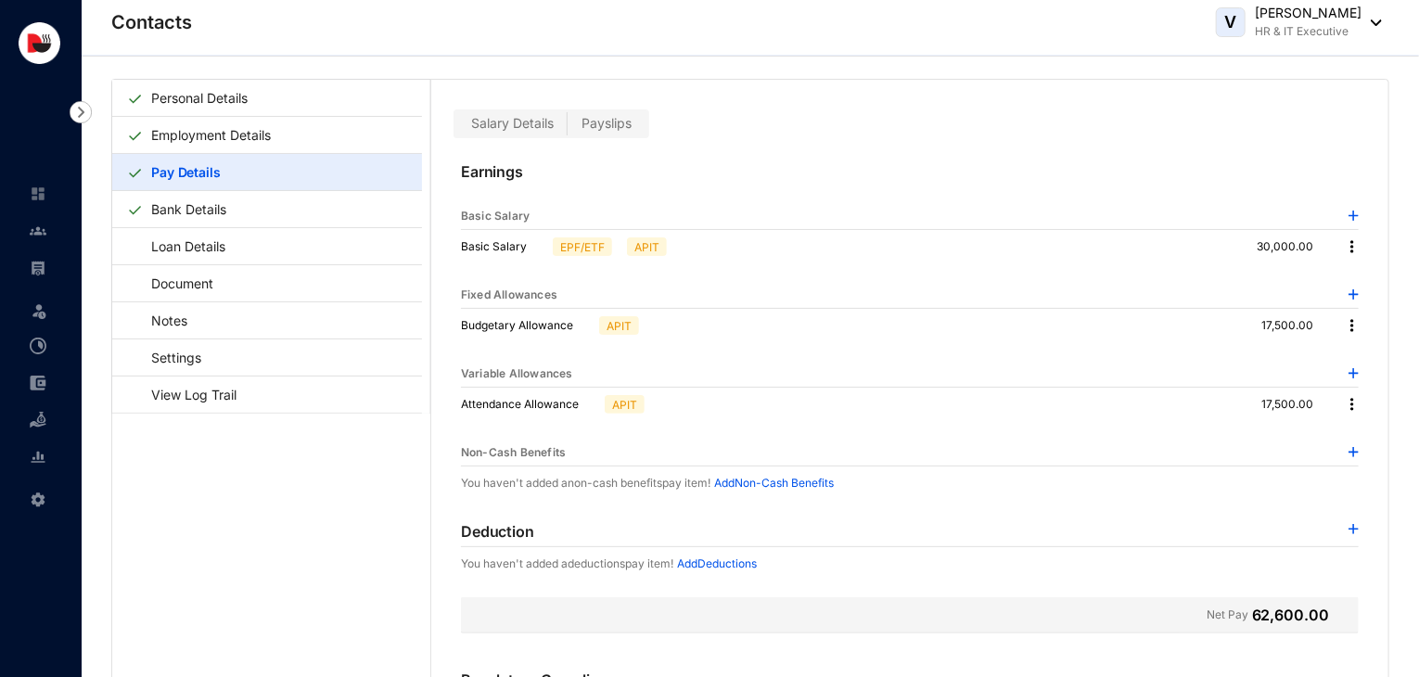
click at [1349, 525] on img at bounding box center [1354, 529] width 10 height 10
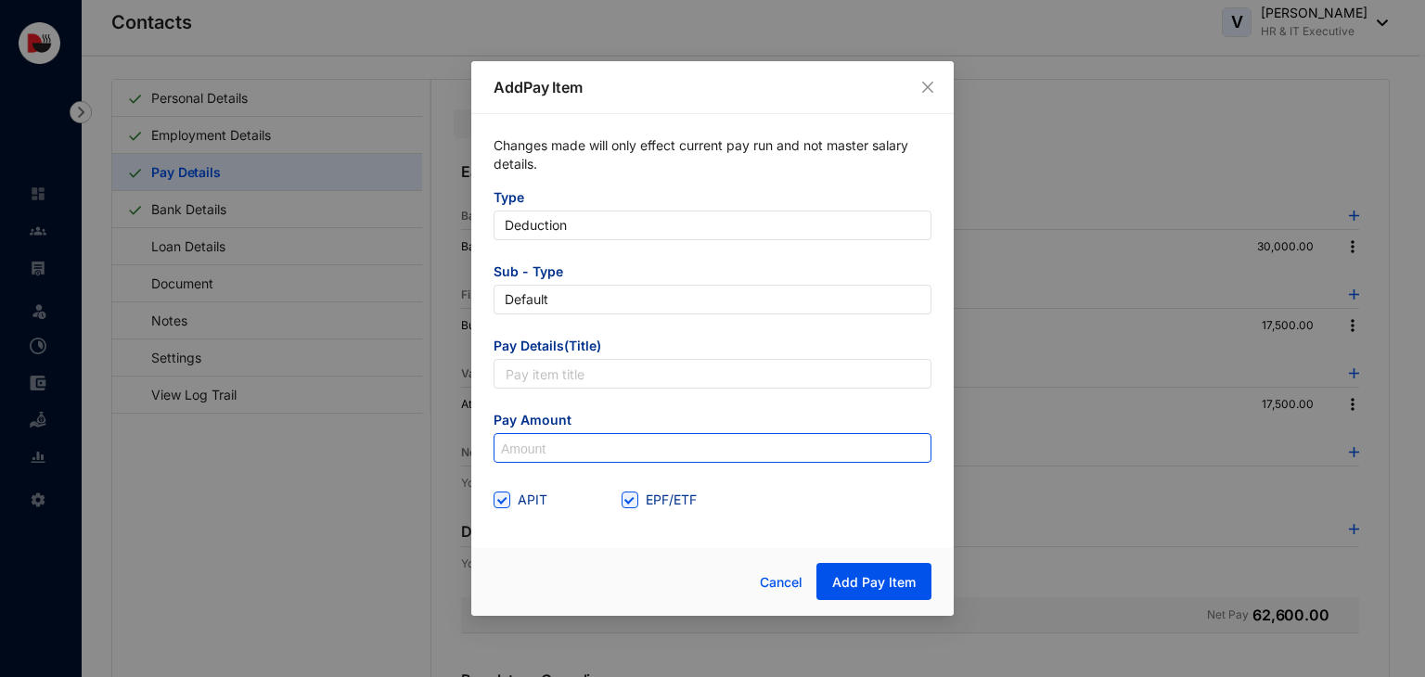
click at [657, 446] on input at bounding box center [712, 449] width 436 height 30
type input "850"
click at [632, 519] on div "Changes made will only effect current pay run and not master salary details. Ty…" at bounding box center [712, 325] width 482 height 423
click at [637, 510] on div "EPF/ETF" at bounding box center [685, 500] width 128 height 30
click at [632, 502] on input "EPF/ETF" at bounding box center [627, 498] width 13 height 13
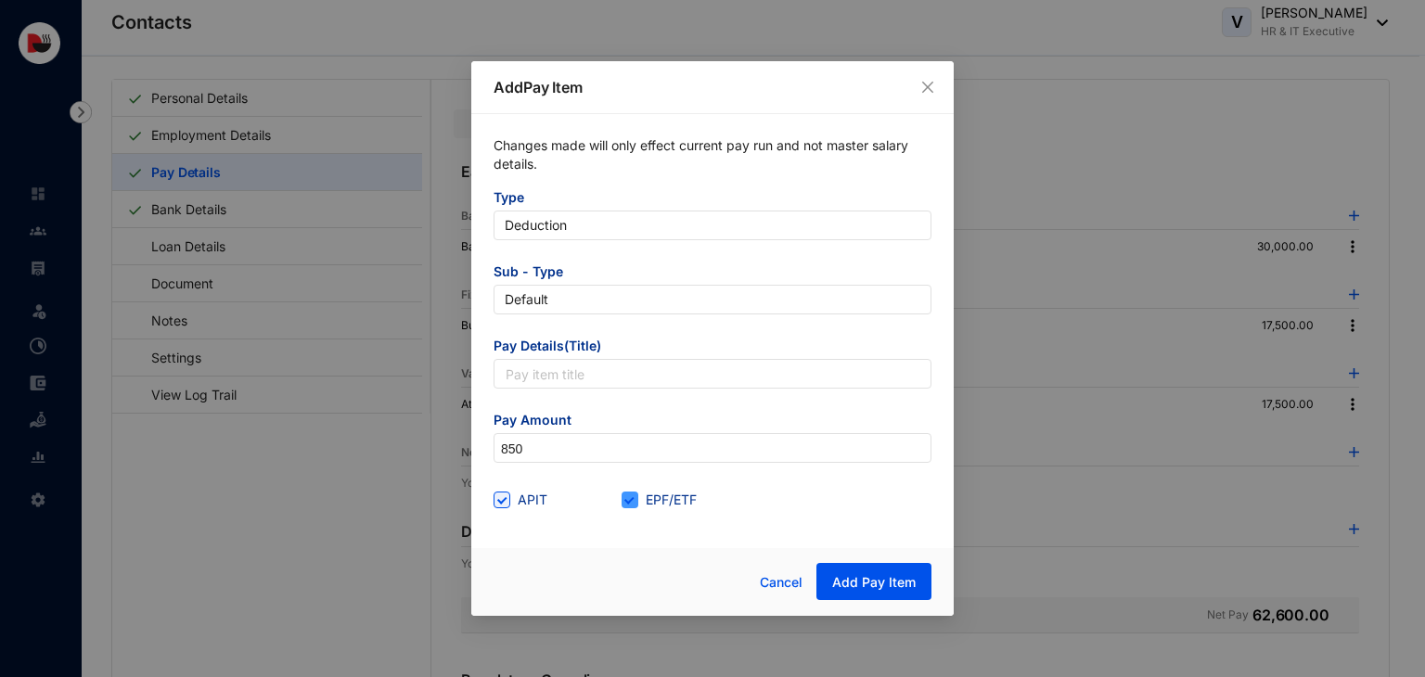
checkbox input "false"
click at [515, 498] on span "APIT" at bounding box center [532, 500] width 45 height 20
click at [506, 498] on input "APIT" at bounding box center [499, 498] width 13 height 13
checkbox input "false"
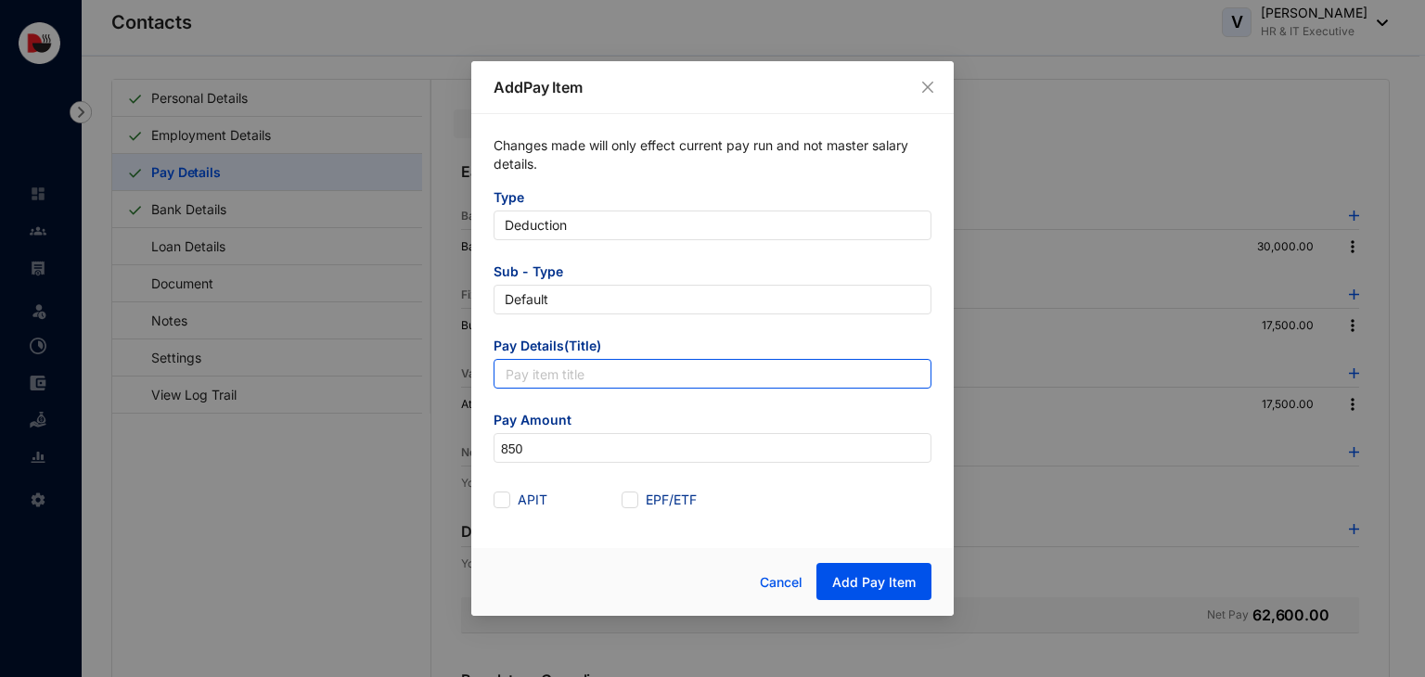
click at [607, 371] on input "text" at bounding box center [712, 374] width 438 height 30
type input "Accomodation Utility"
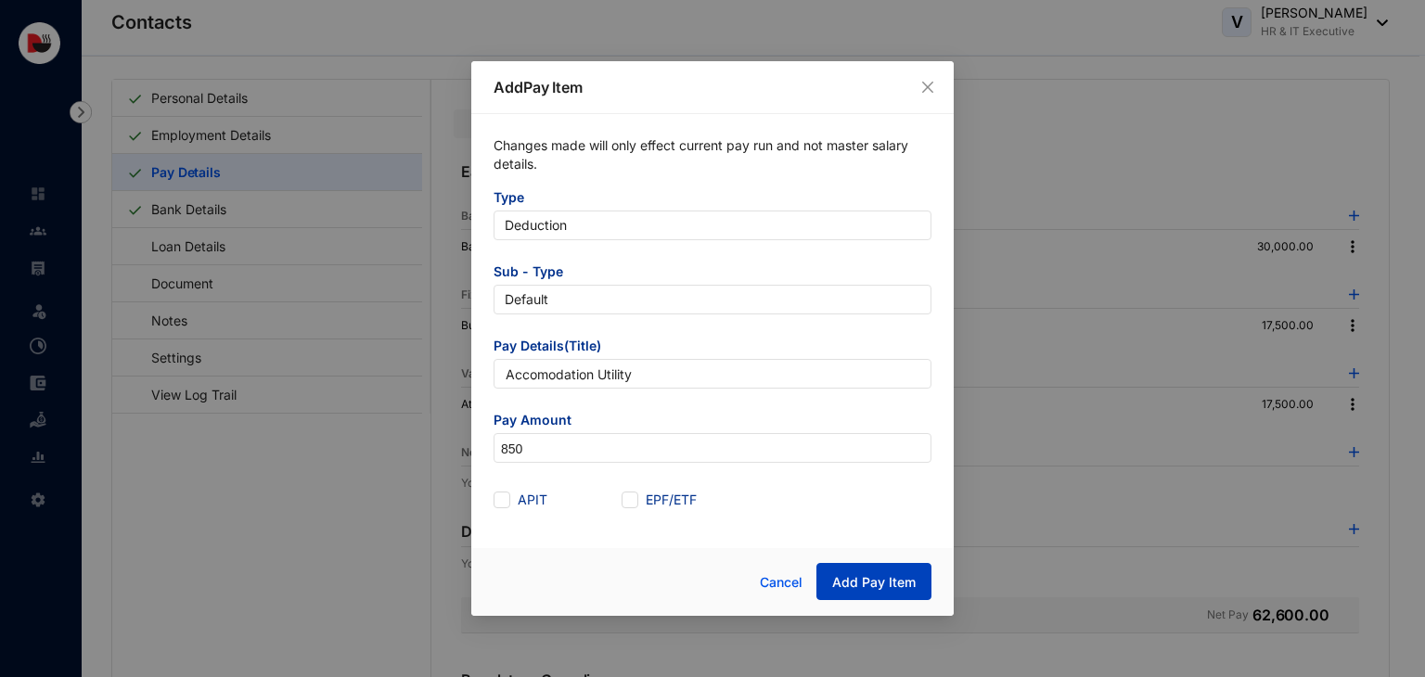
click at [890, 583] on span "Add Pay Item" at bounding box center [873, 582] width 83 height 19
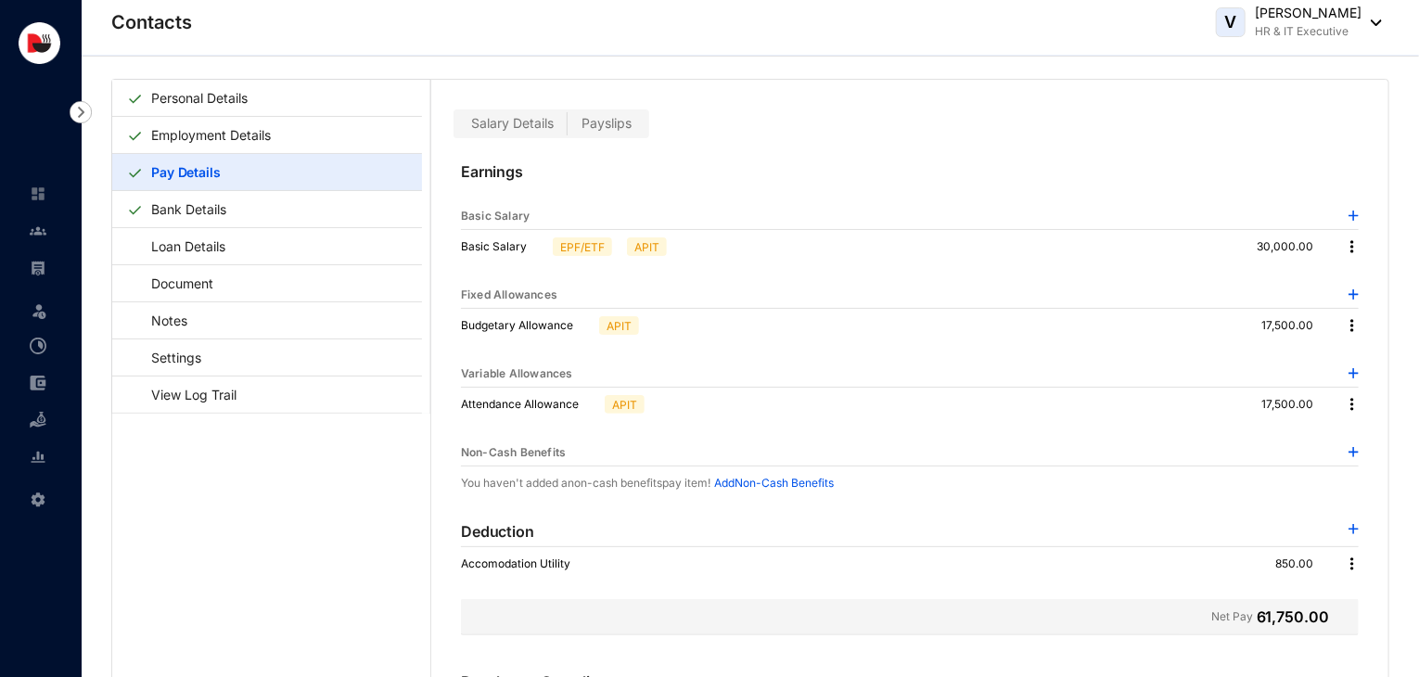
scroll to position [0, 0]
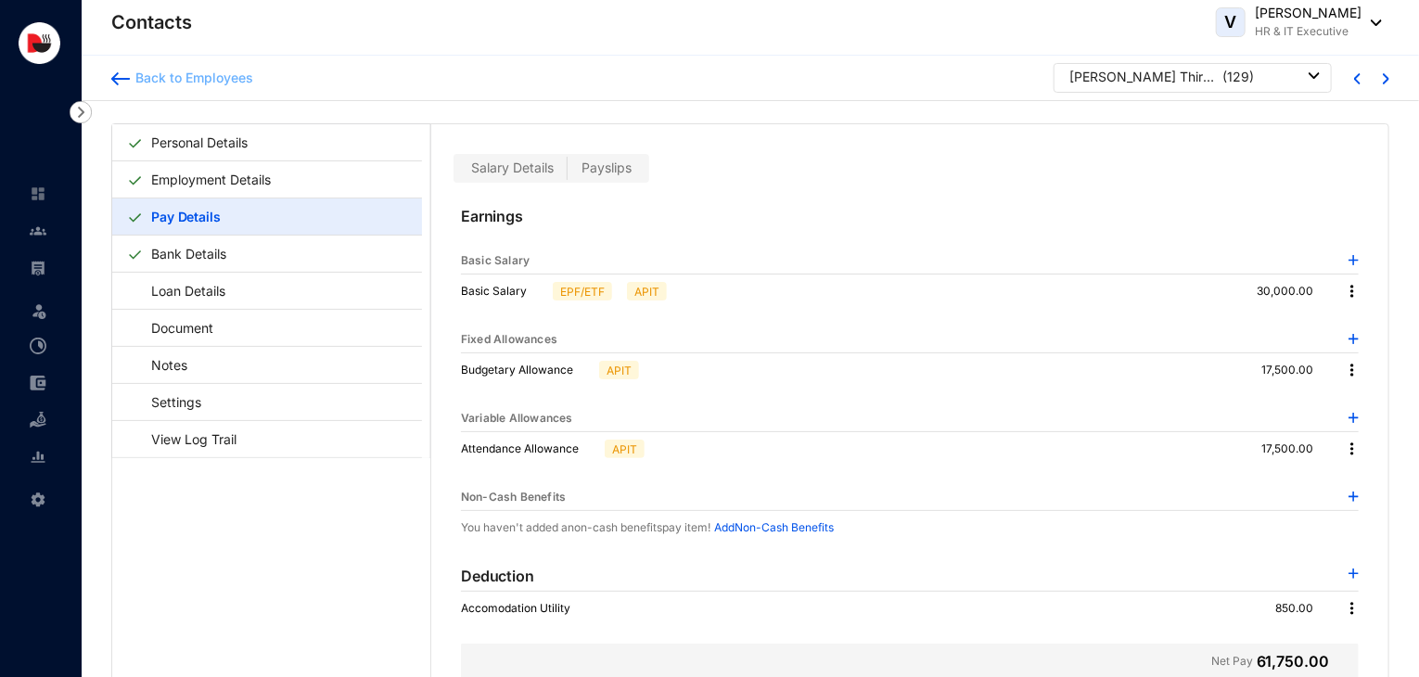
click at [224, 79] on div "Back to Employees" at bounding box center [191, 78] width 123 height 19
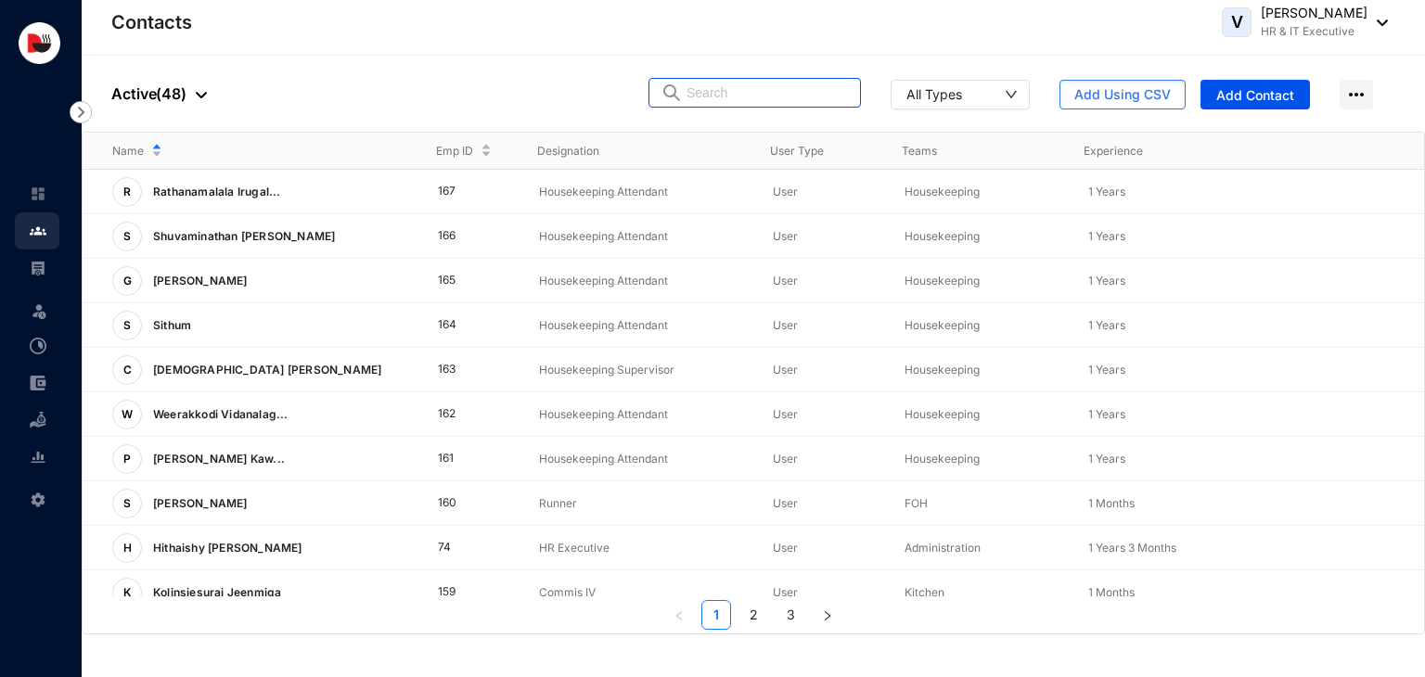
click at [758, 94] on input "text" at bounding box center [767, 93] width 162 height 28
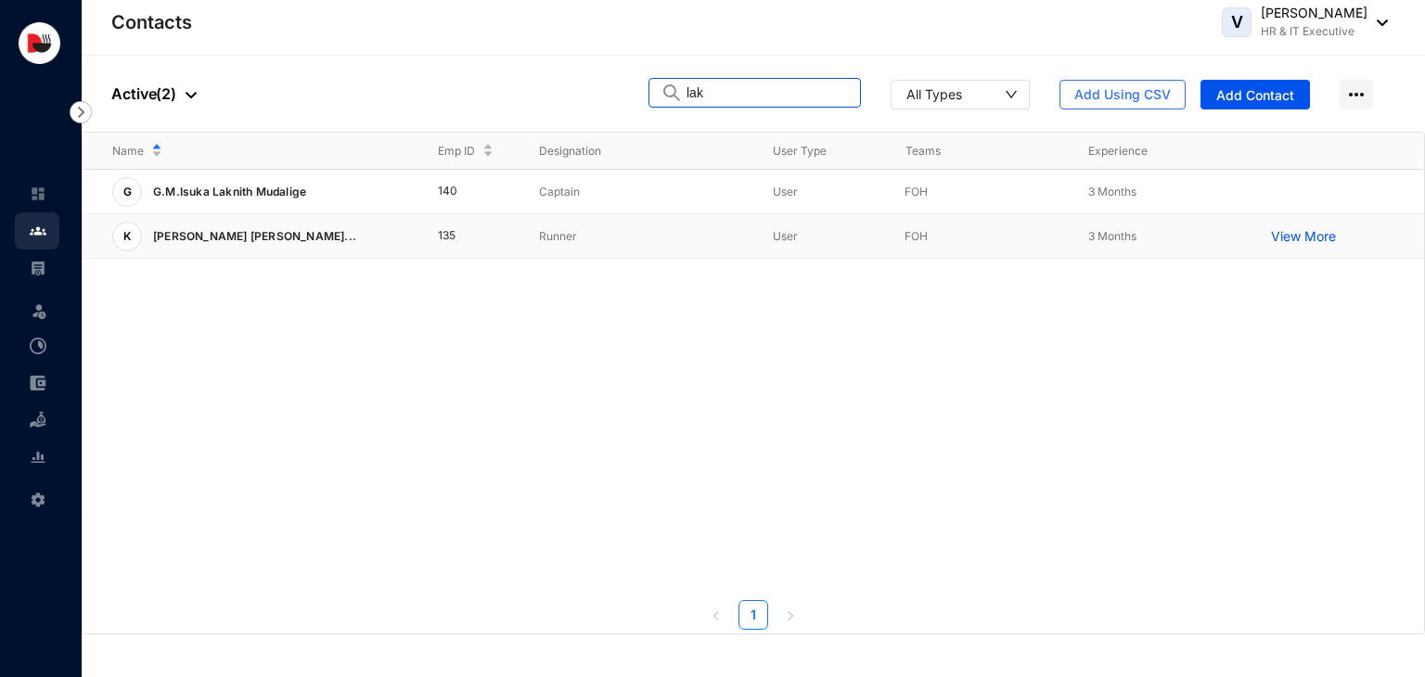
type input "lak"
click at [623, 246] on td "Runner" at bounding box center [626, 236] width 234 height 45
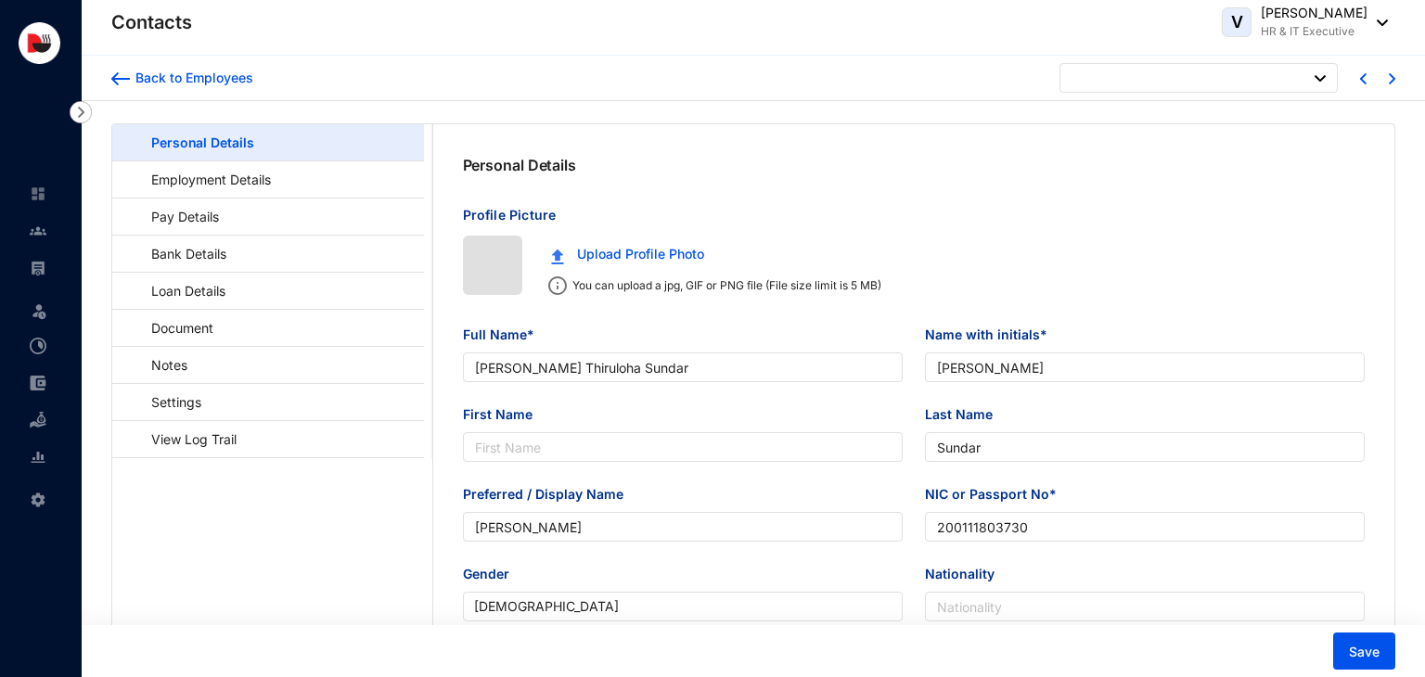
type input "[DATE]"
type input "[PERSON_NAME]"
type input "Wickramaarachchi"
type input "Lakmini"
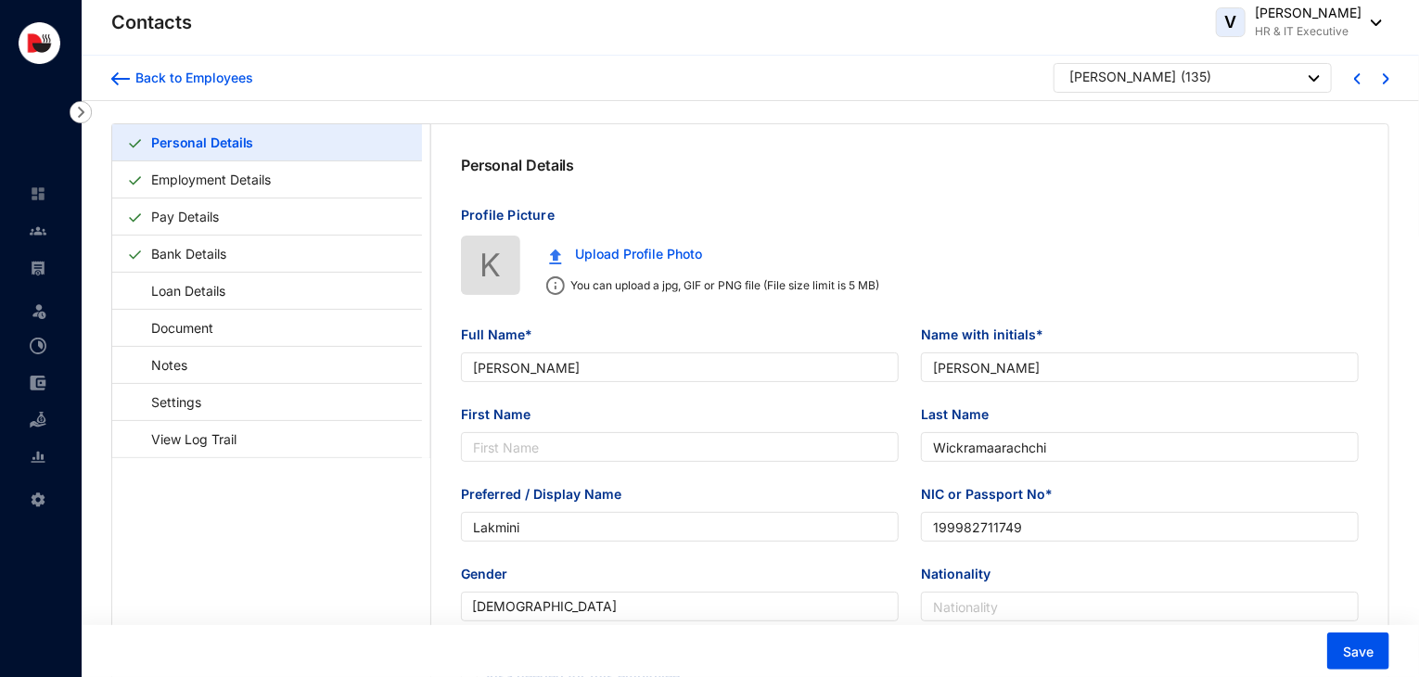
type input "199982711749"
type input "740618798"
type input "[STREET_ADDRESS]."
type input "[DATE]"
click at [226, 224] on link "Pay Details" at bounding box center [185, 217] width 83 height 38
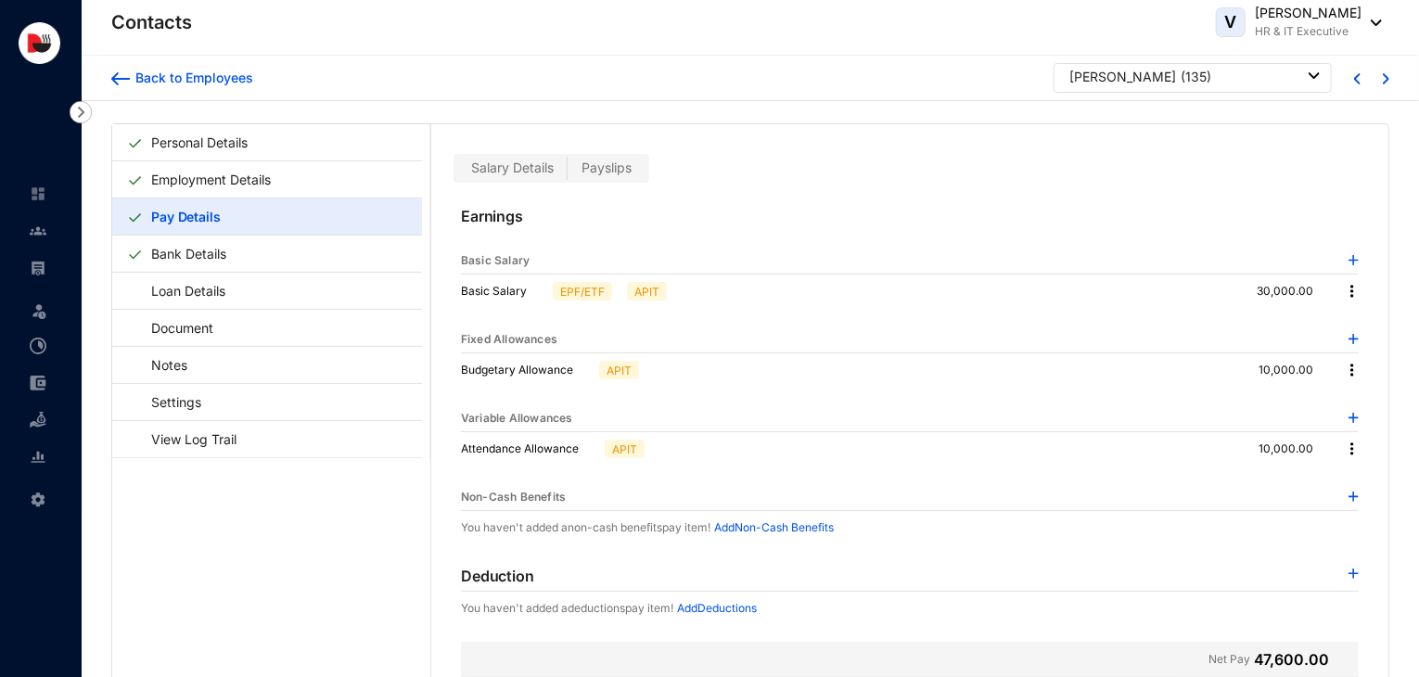
click at [1349, 569] on img at bounding box center [1354, 574] width 10 height 10
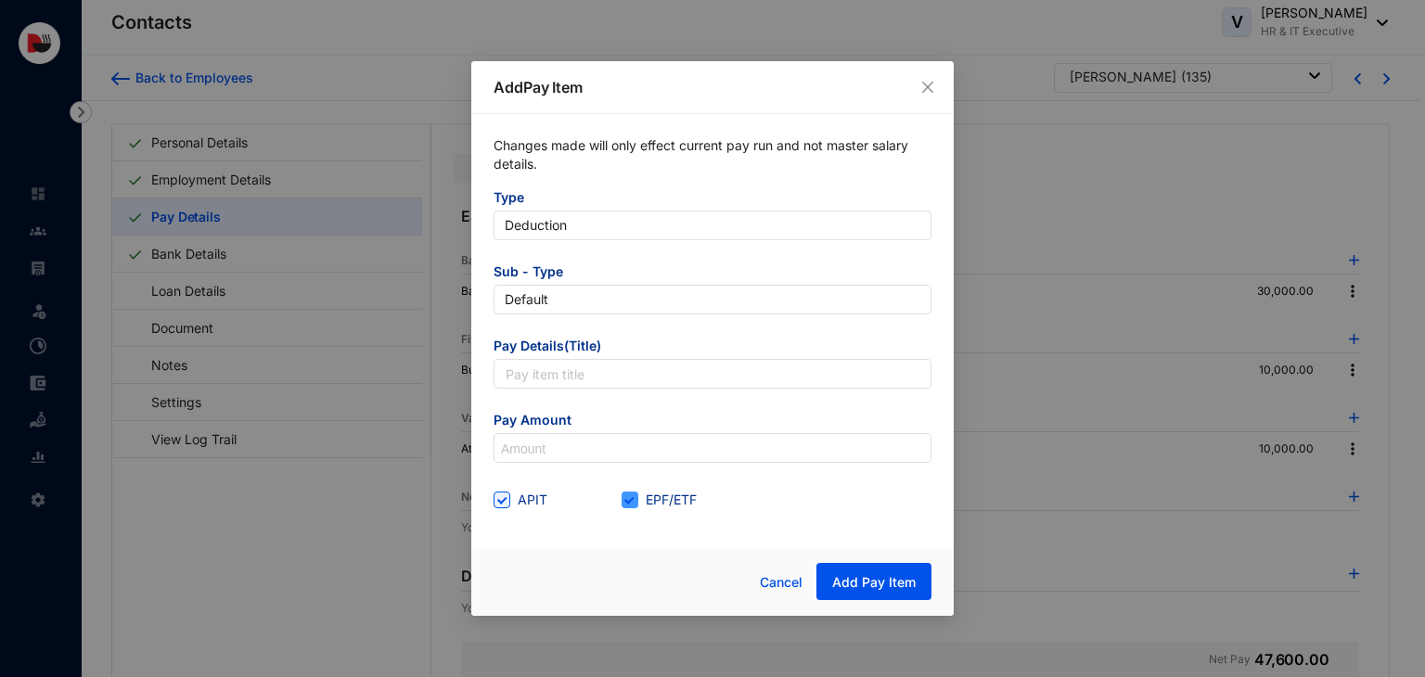
click at [646, 495] on span "EPF/ETF" at bounding box center [671, 500] width 66 height 20
click at [634, 495] on input "EPF/ETF" at bounding box center [627, 498] width 13 height 13
checkbox input "false"
click at [513, 493] on span "APIT" at bounding box center [532, 500] width 45 height 20
click at [506, 493] on input "APIT" at bounding box center [499, 498] width 13 height 13
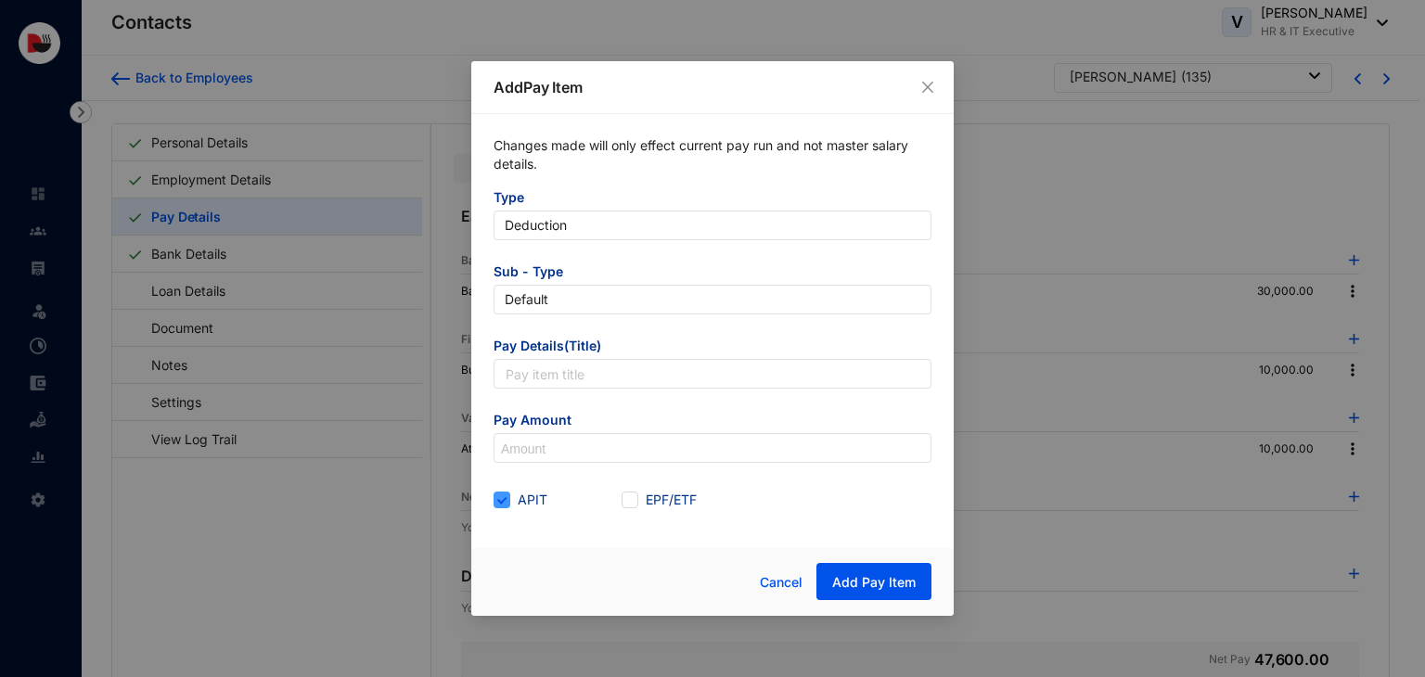
checkbox input "false"
click at [558, 452] on input at bounding box center [712, 449] width 436 height 30
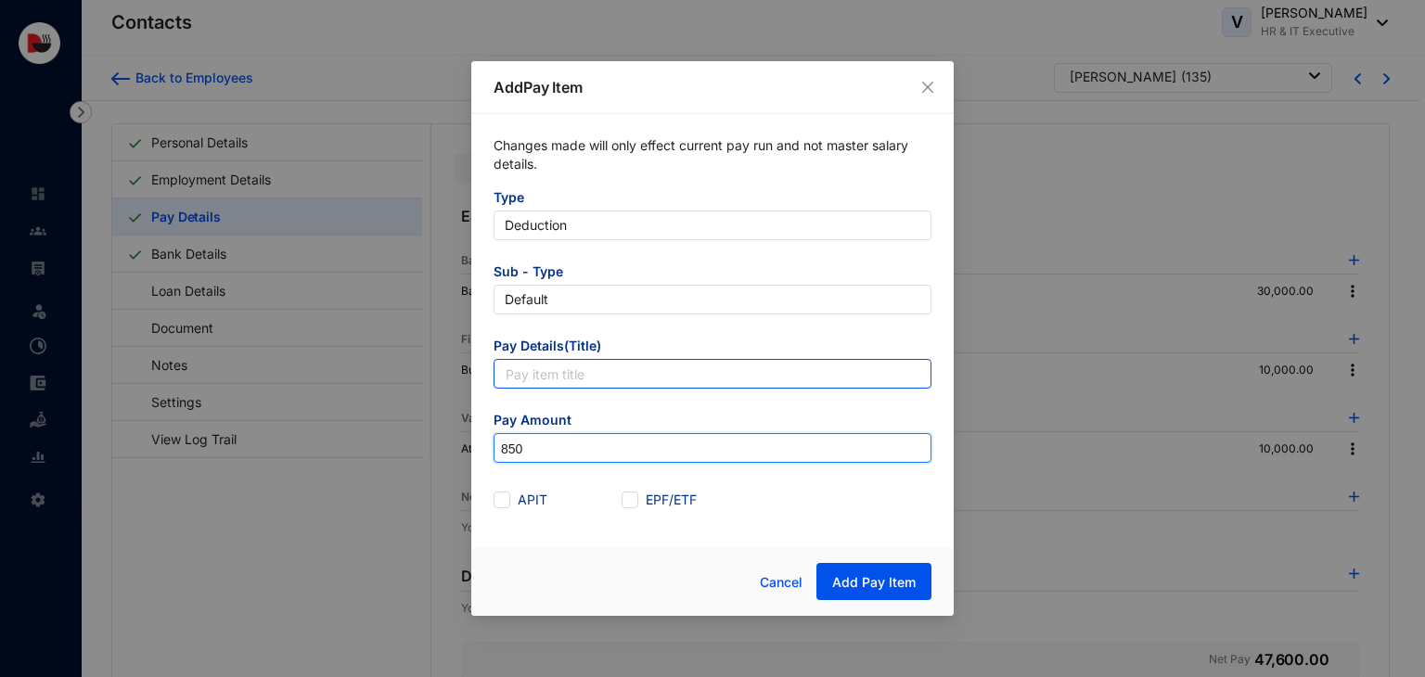
type input "850"
click at [574, 375] on input "text" at bounding box center [712, 374] width 438 height 30
type input "Accomodation Utility"
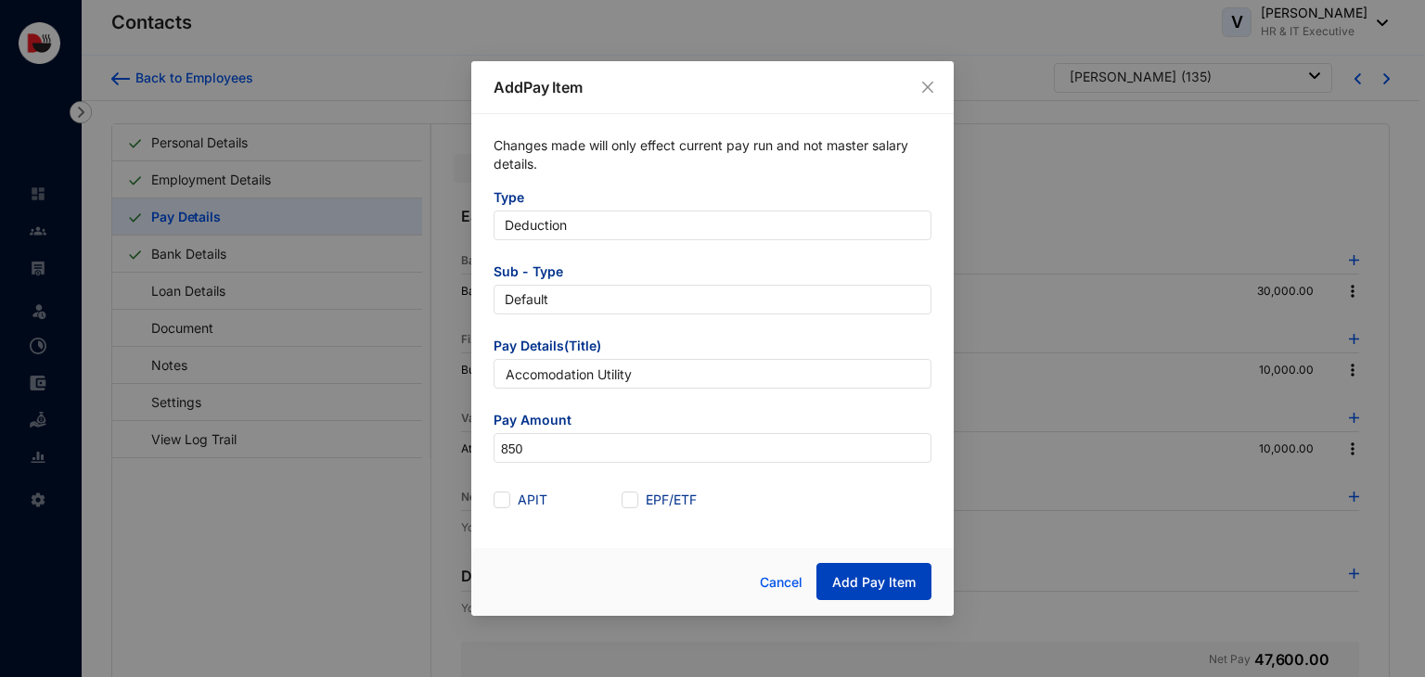
click at [883, 587] on span "Add Pay Item" at bounding box center [873, 582] width 83 height 19
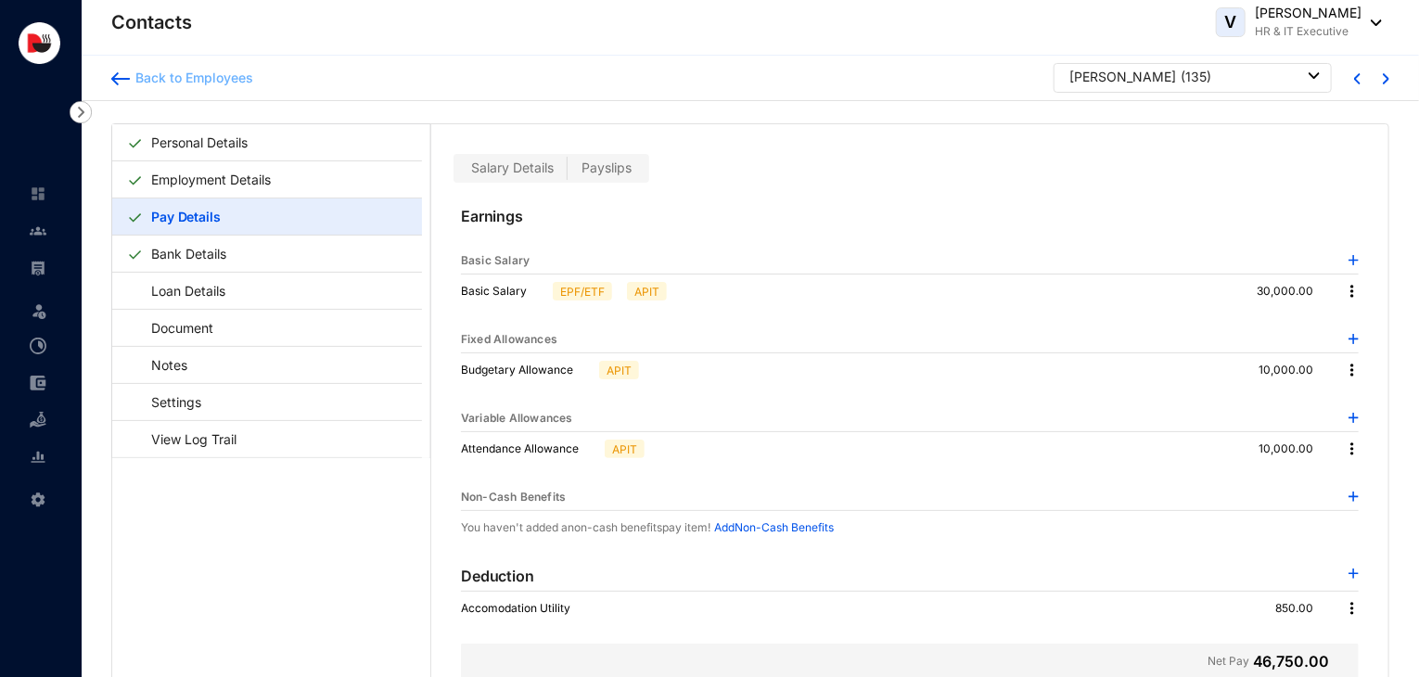
click at [216, 71] on div "Back to Employees" at bounding box center [191, 78] width 123 height 19
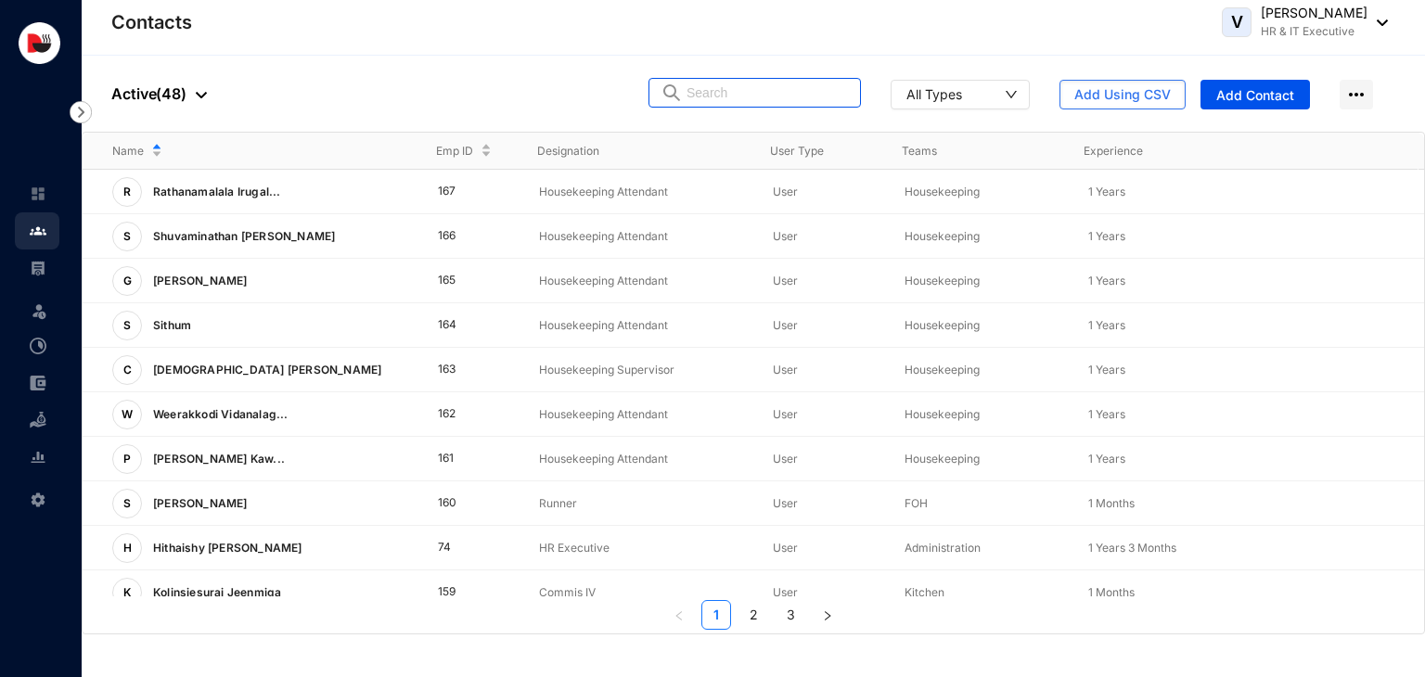
click at [736, 97] on input "text" at bounding box center [767, 93] width 162 height 28
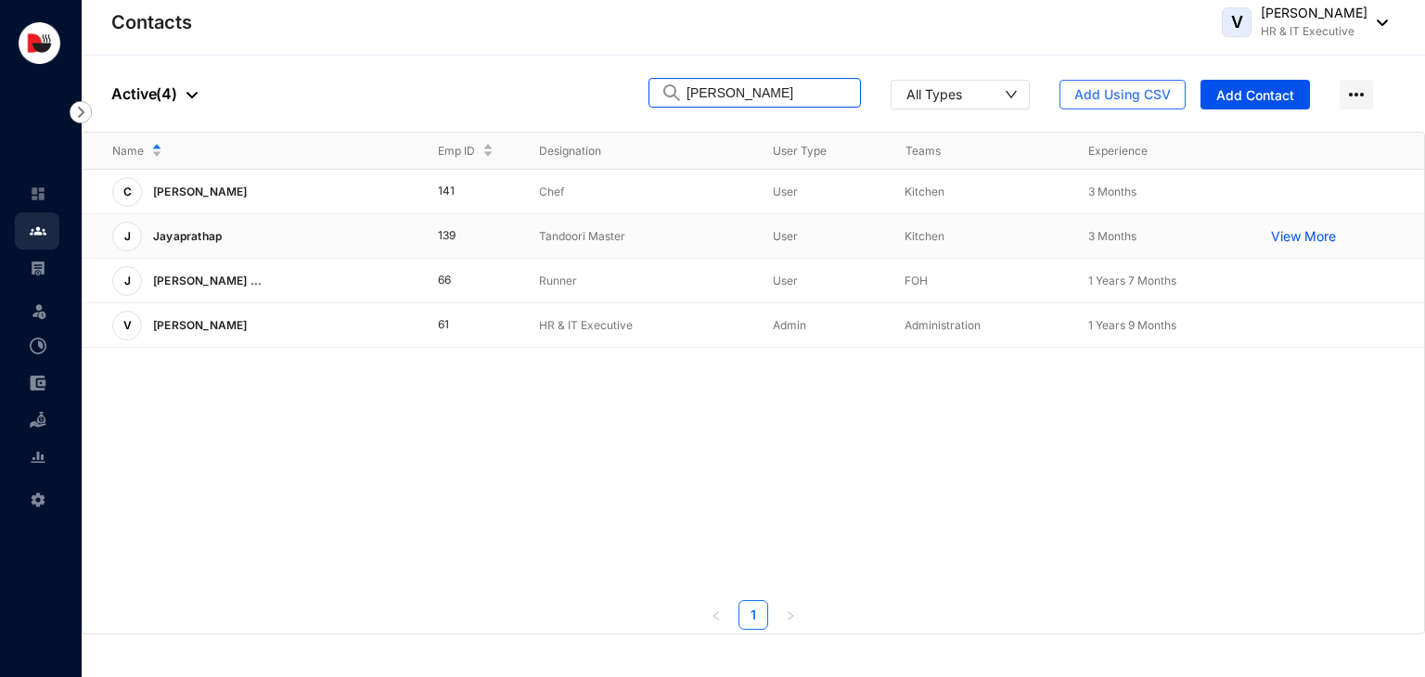
type input "[PERSON_NAME]"
click at [613, 231] on p "Tandoori Master" at bounding box center [641, 236] width 204 height 19
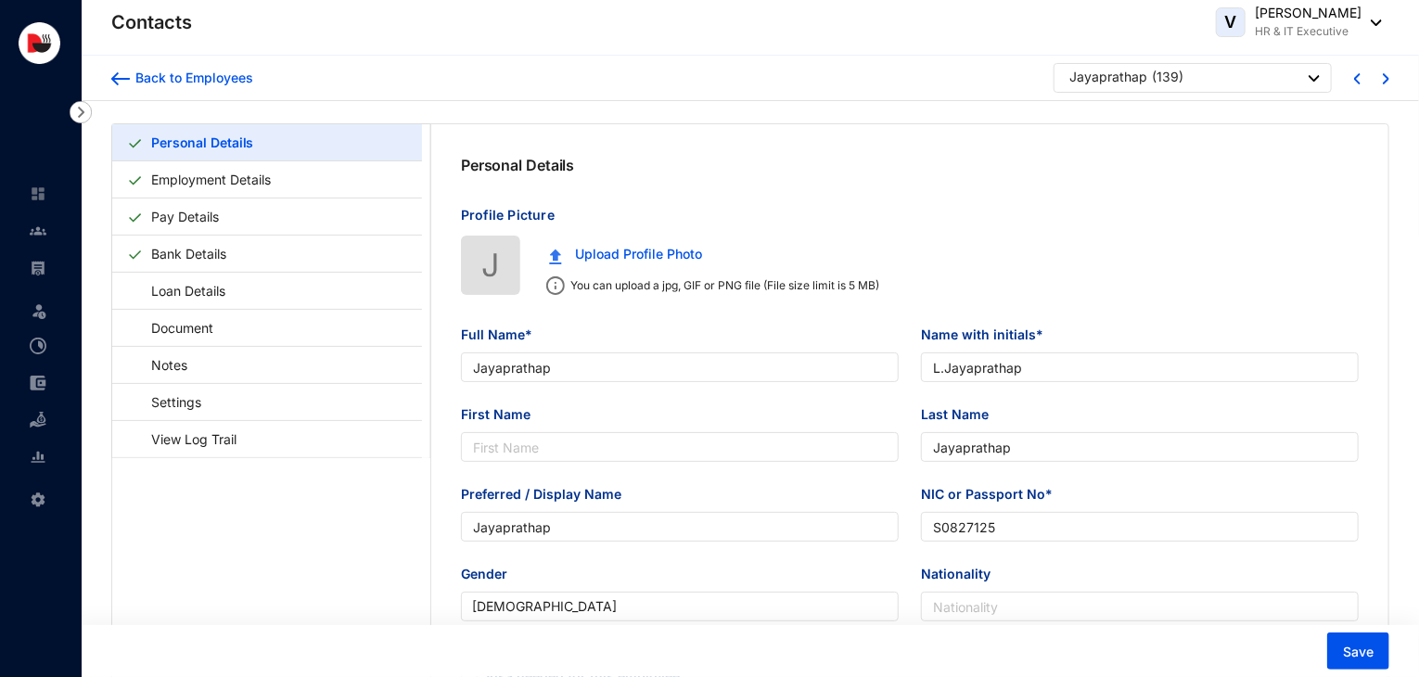
type input "Jayaprathap"
type input "L.Jayaprathap"
type input "Jayaprathap"
type input "S0827125"
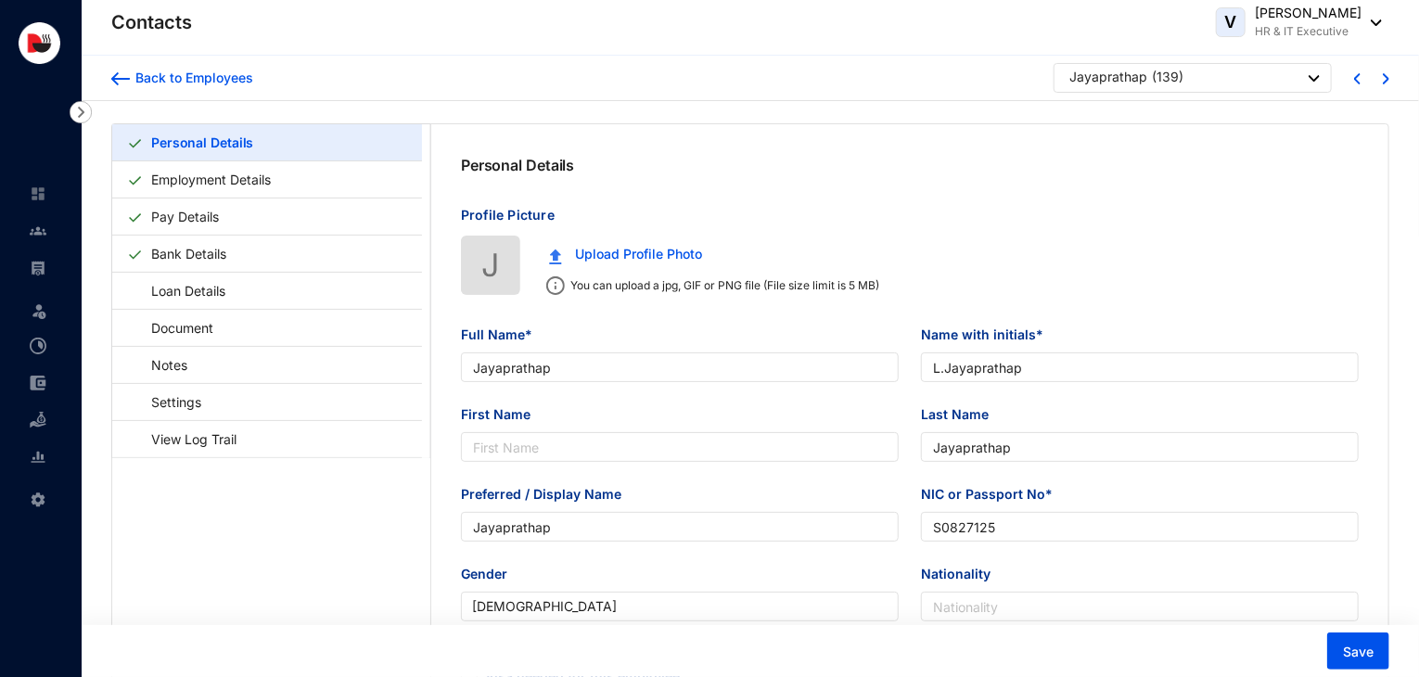
type input "9944008708"
type input "[STREET_ADDRESS]"
type input "[DATE]"
click at [226, 208] on link "Pay Details" at bounding box center [185, 217] width 83 height 38
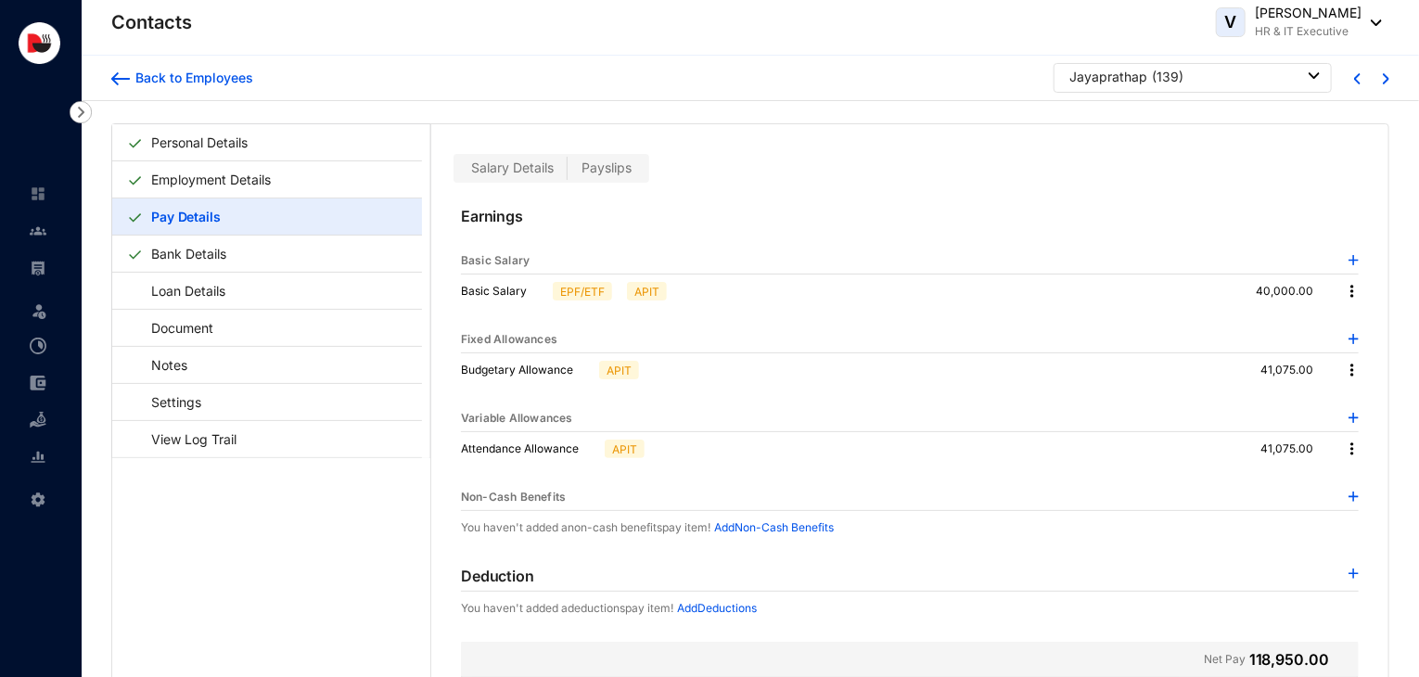
click at [1351, 569] on img at bounding box center [1354, 574] width 10 height 10
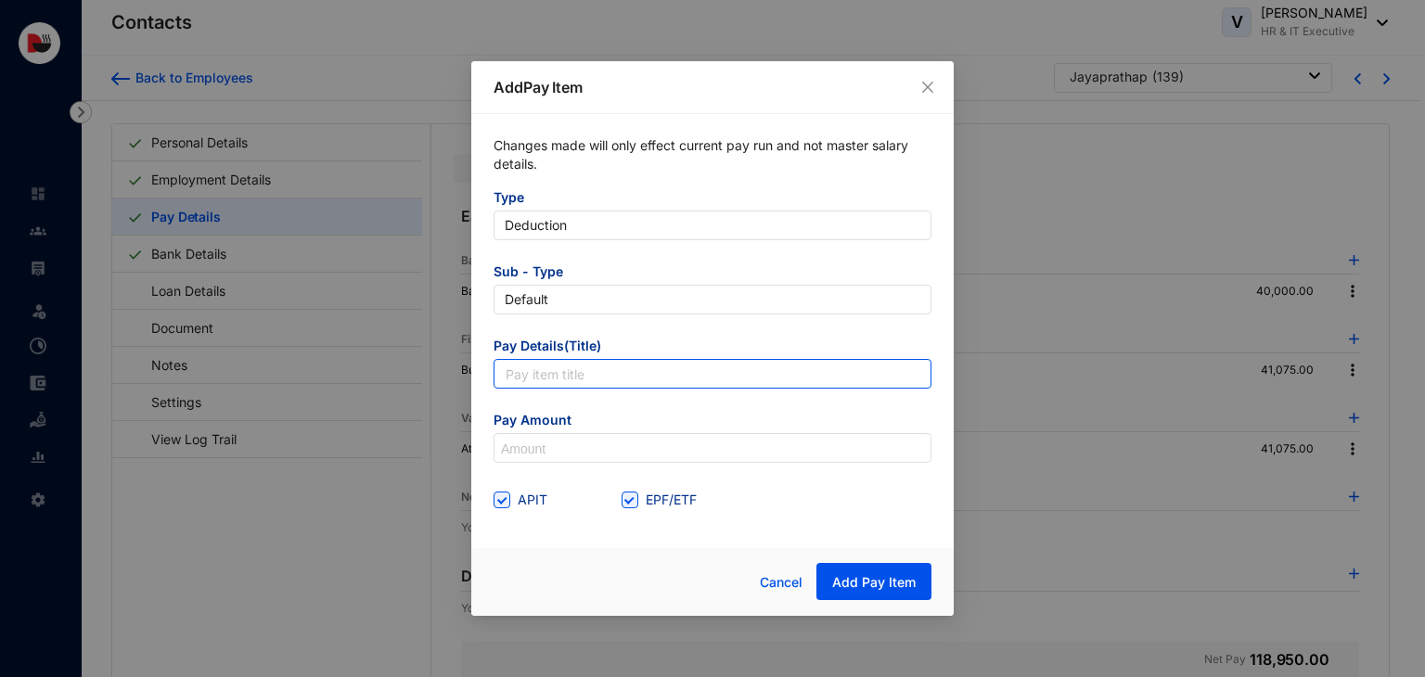
click at [683, 381] on input "text" at bounding box center [712, 374] width 438 height 30
type input "Accomodation Utility"
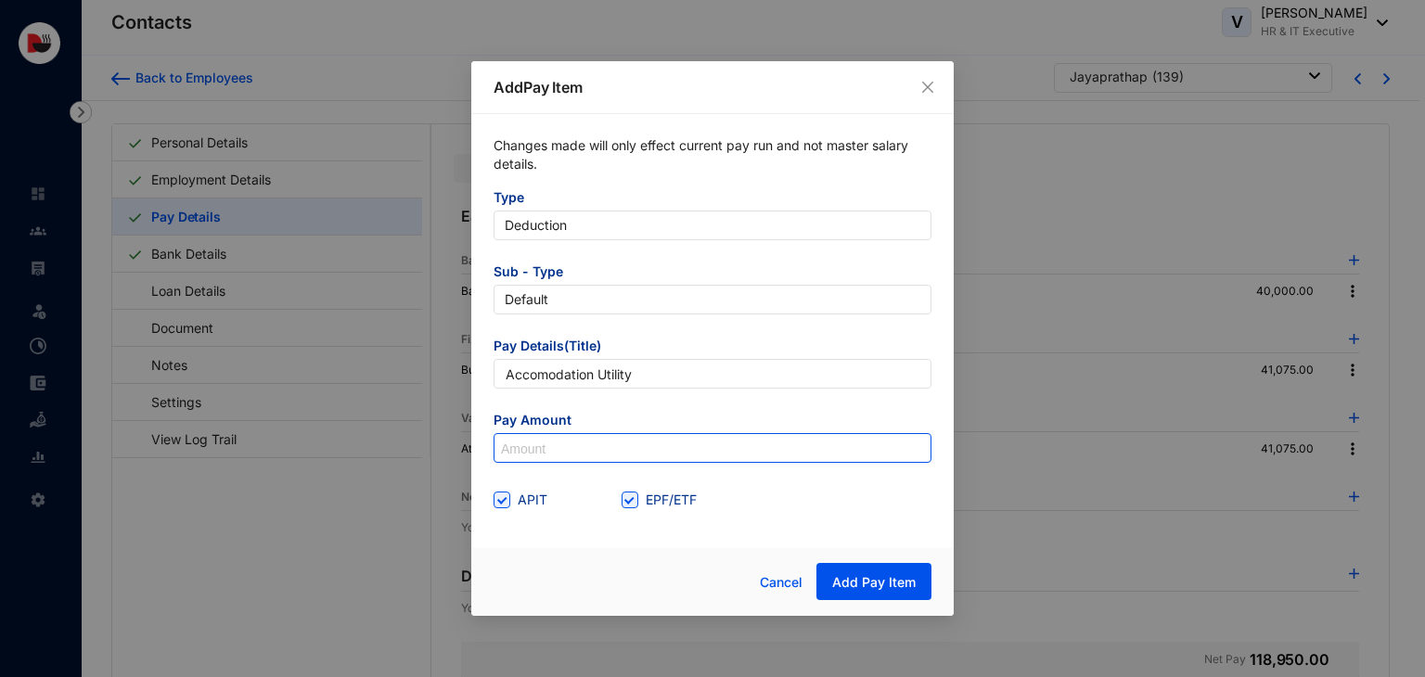
click at [586, 454] on input at bounding box center [712, 449] width 436 height 30
type input "850"
click at [634, 506] on span at bounding box center [629, 500] width 17 height 17
click at [634, 505] on input "EPF/ETF" at bounding box center [627, 498] width 13 height 13
checkbox input "false"
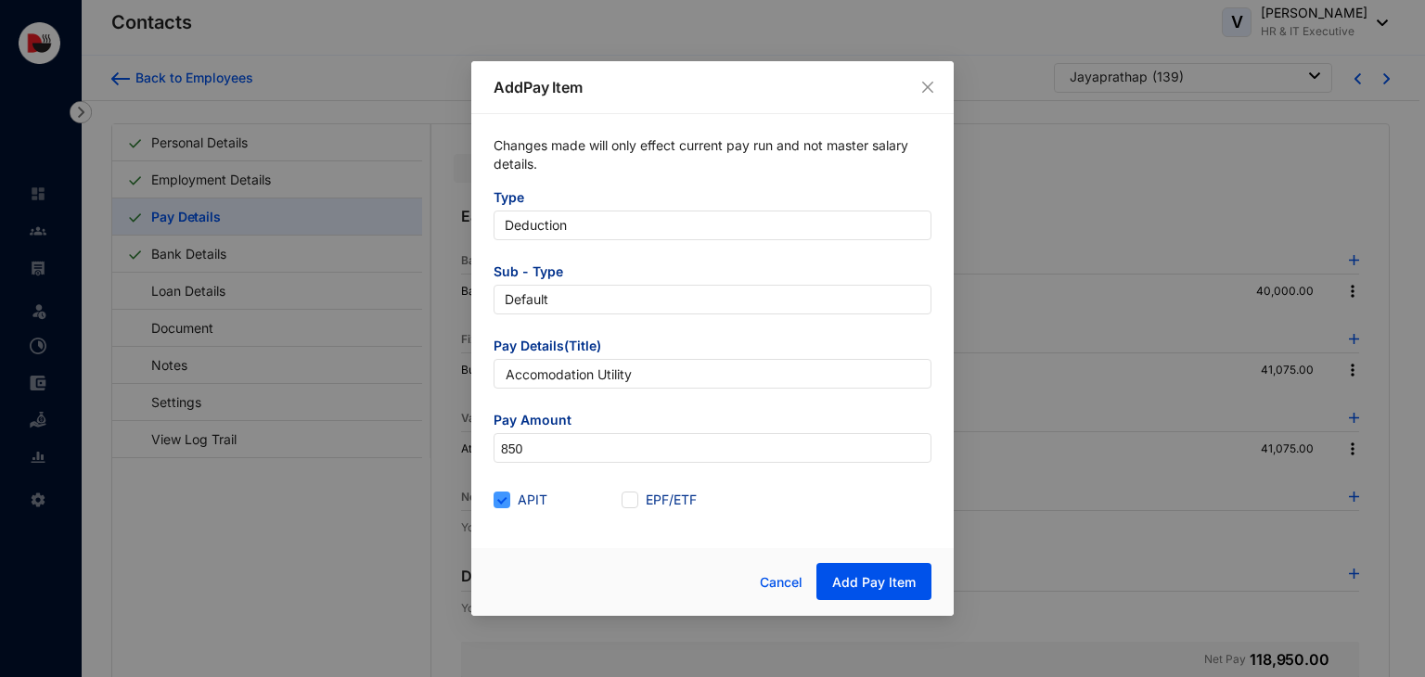
click at [523, 501] on span "APIT" at bounding box center [532, 500] width 45 height 20
click at [506, 501] on input "APIT" at bounding box center [499, 498] width 13 height 13
checkbox input "false"
click at [864, 586] on span "Add Pay Item" at bounding box center [873, 582] width 83 height 19
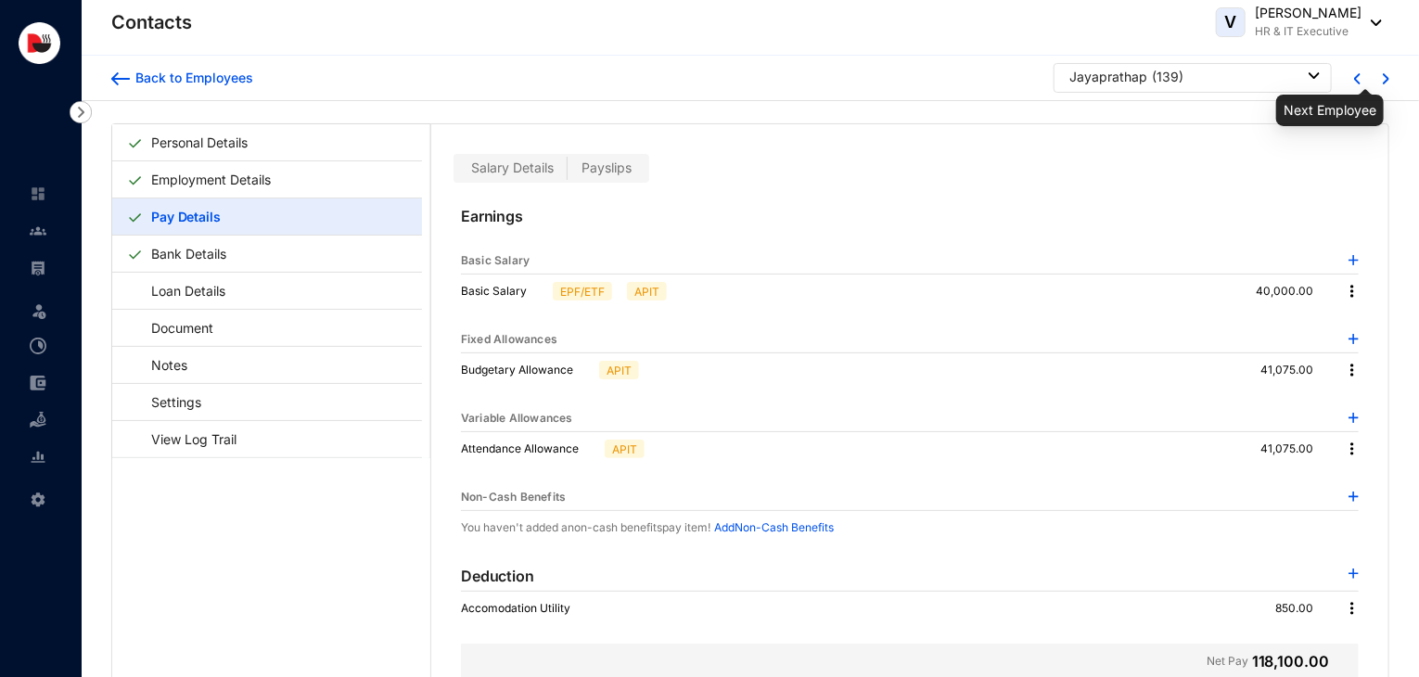
click at [1383, 83] on img at bounding box center [1386, 78] width 6 height 11
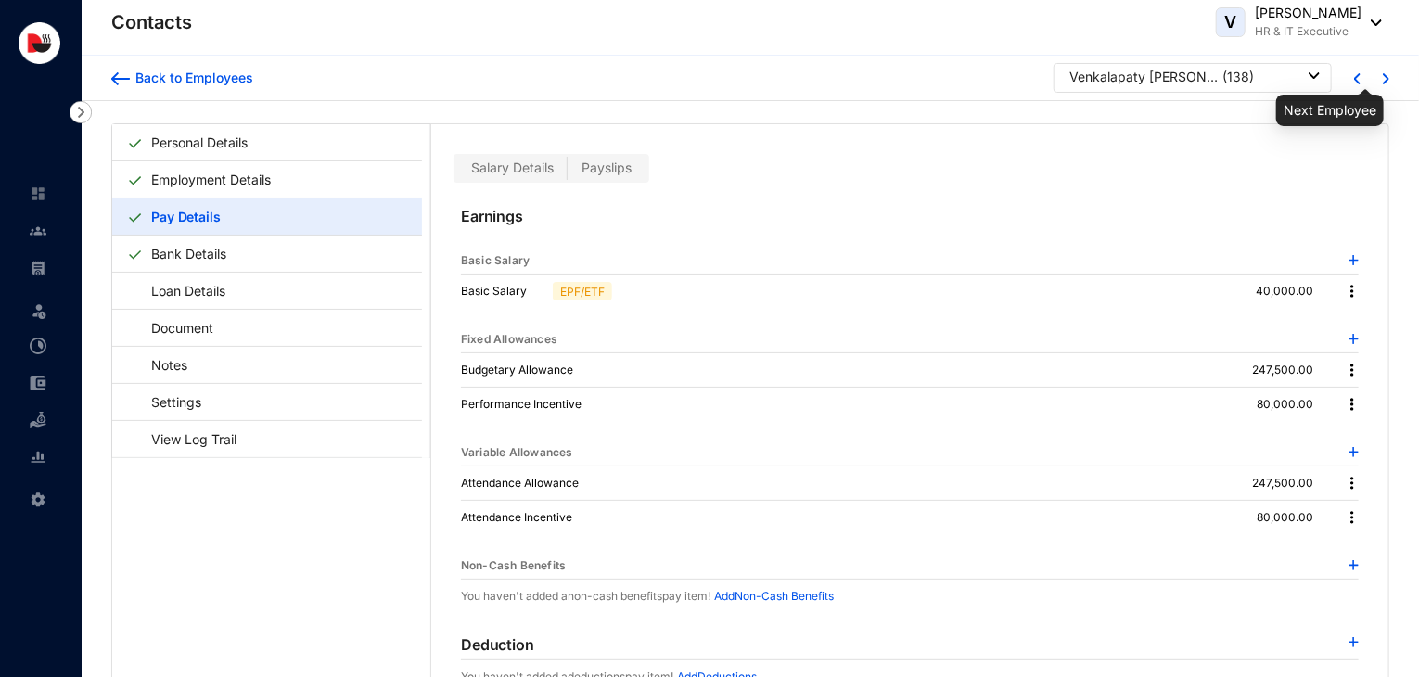
click at [1383, 83] on img at bounding box center [1386, 78] width 6 height 11
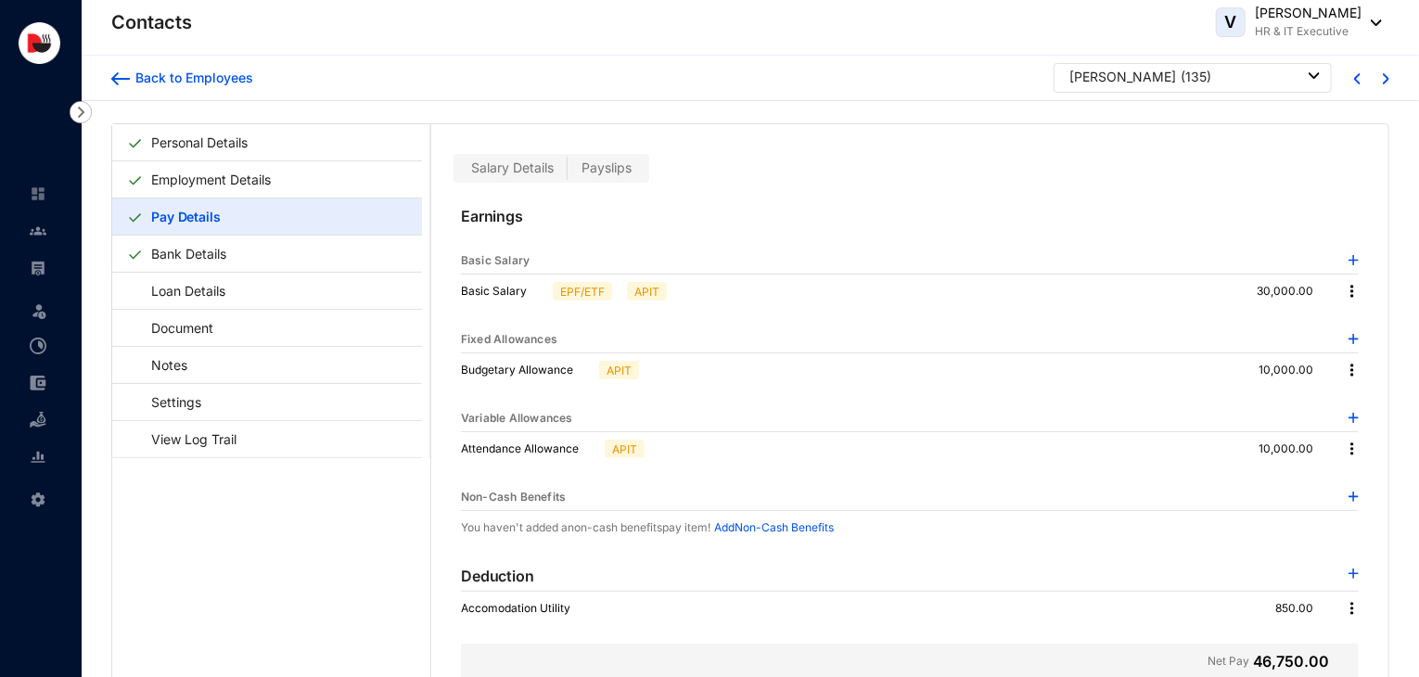
click at [1356, 74] on div at bounding box center [1368, 78] width 29 height 17
click at [1354, 81] on img at bounding box center [1357, 78] width 6 height 11
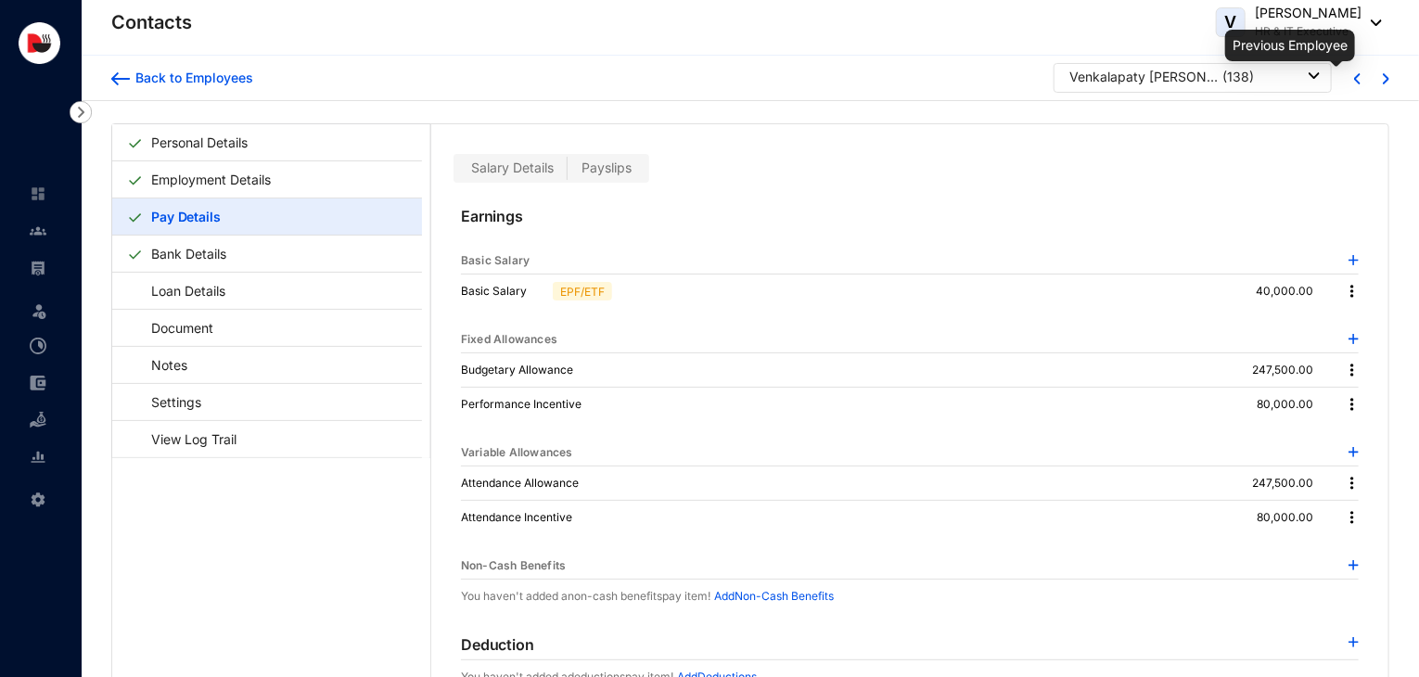
click at [1354, 81] on img at bounding box center [1357, 78] width 6 height 11
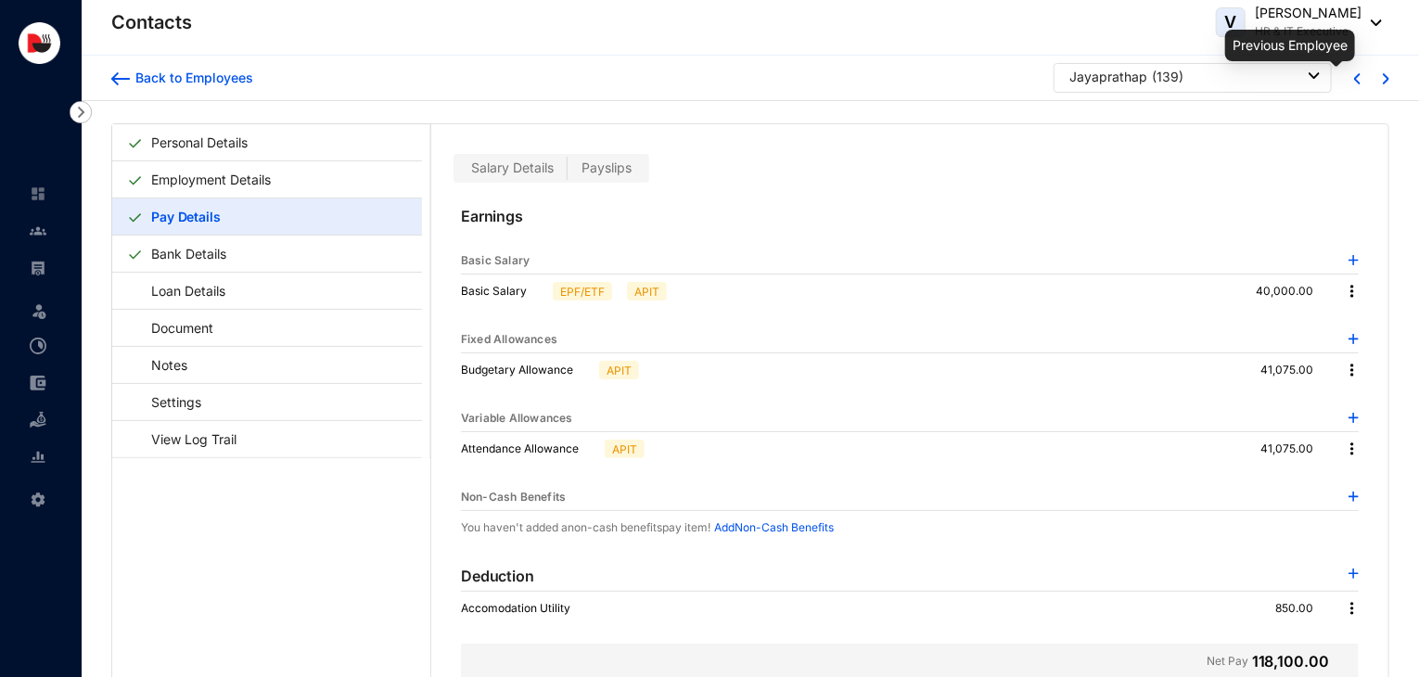
click at [1354, 81] on img at bounding box center [1357, 78] width 6 height 11
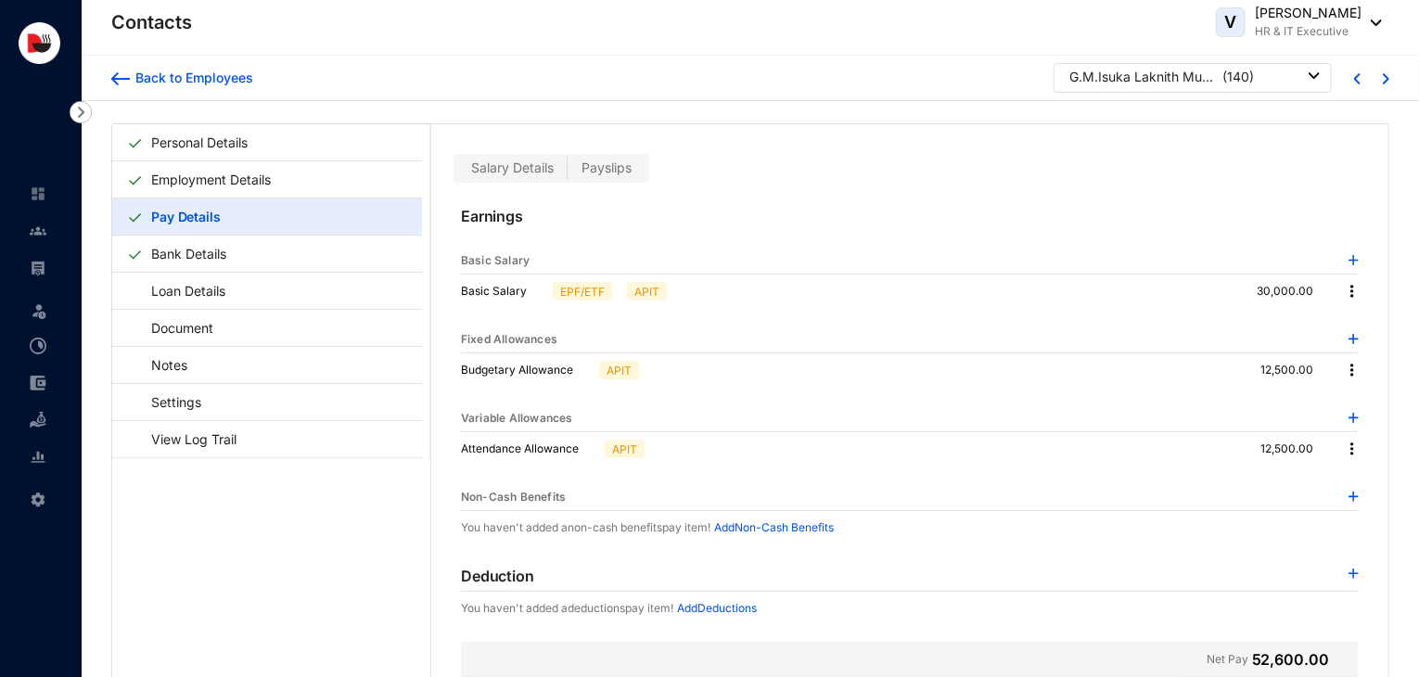
scroll to position [45, 0]
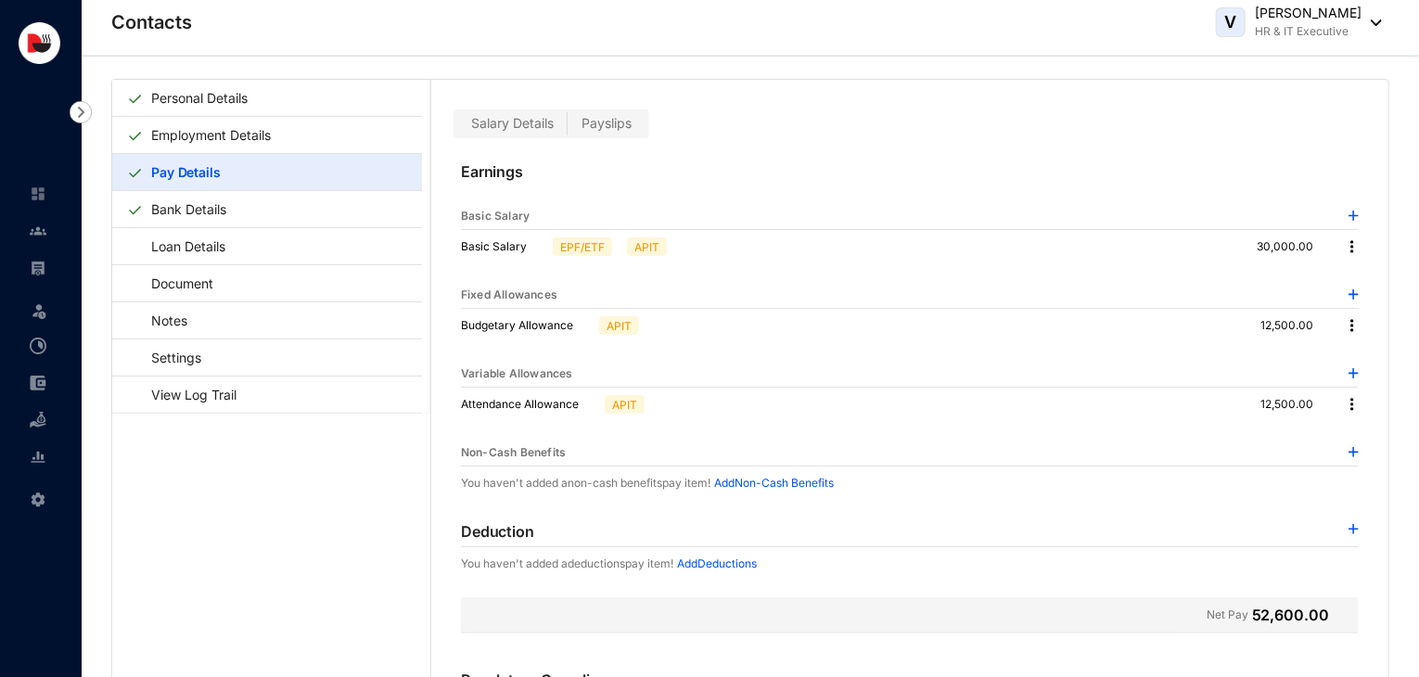
click at [1350, 524] on img at bounding box center [1354, 529] width 10 height 10
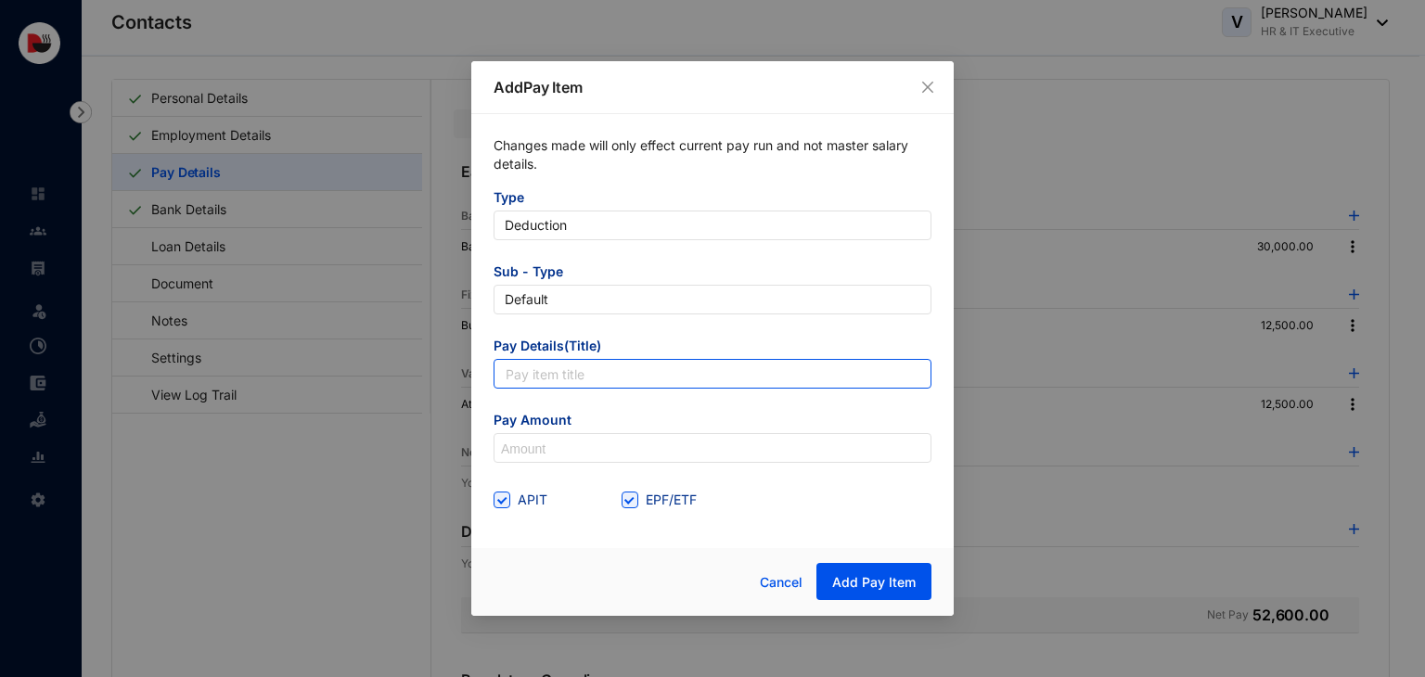
click at [757, 382] on input "text" at bounding box center [712, 374] width 438 height 30
type input "Accomodation Utility"
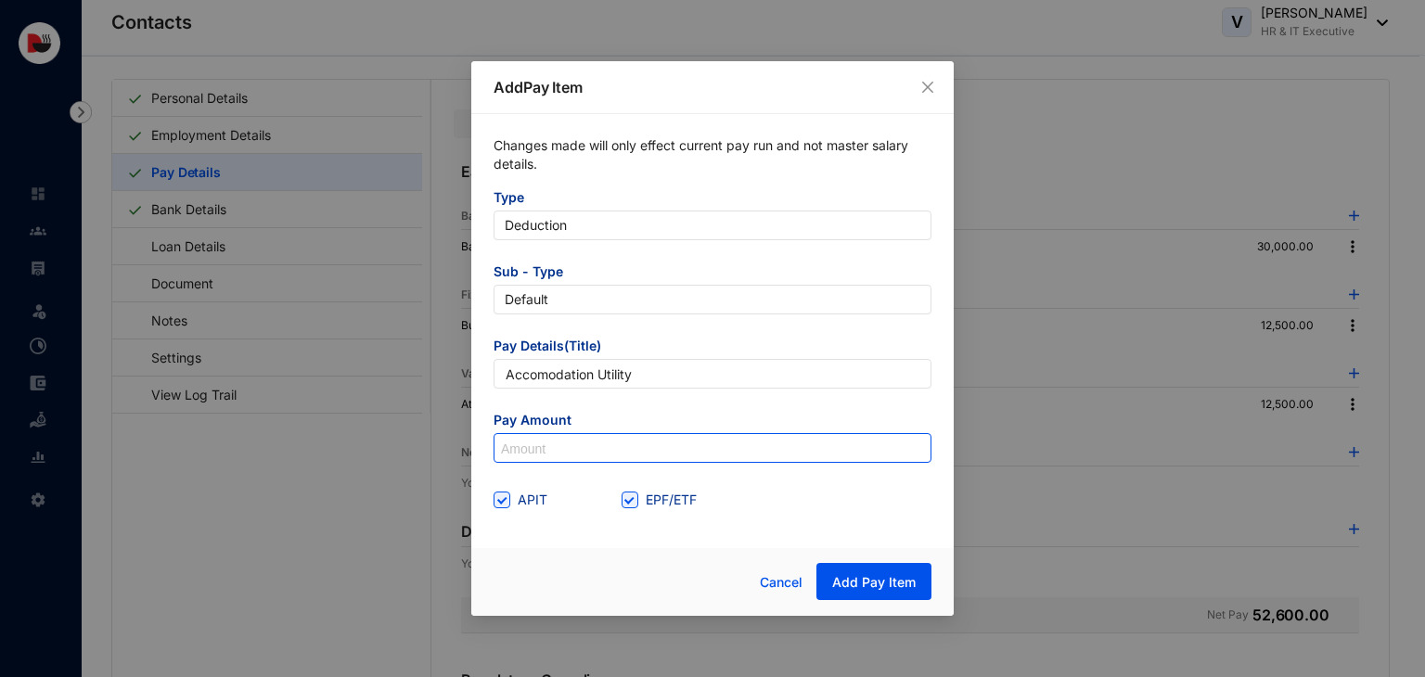
click at [600, 450] on input at bounding box center [712, 449] width 436 height 30
type input "850"
click at [512, 501] on span "APIT" at bounding box center [532, 500] width 45 height 20
click at [506, 501] on input "APIT" at bounding box center [499, 498] width 13 height 13
checkbox input "false"
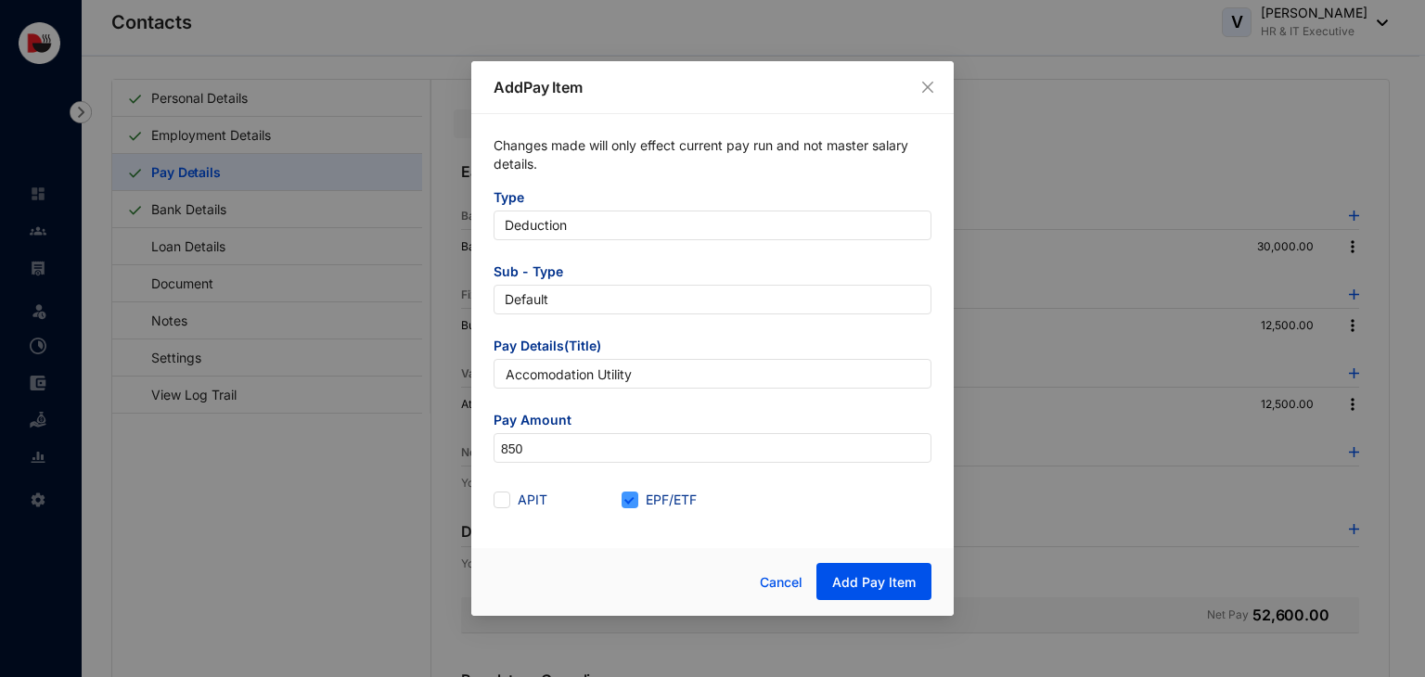
click at [655, 499] on span "EPF/ETF" at bounding box center [671, 500] width 66 height 20
click at [634, 499] on input "EPF/ETF" at bounding box center [627, 498] width 13 height 13
checkbox input "false"
click at [863, 575] on span "Add Pay Item" at bounding box center [873, 582] width 83 height 19
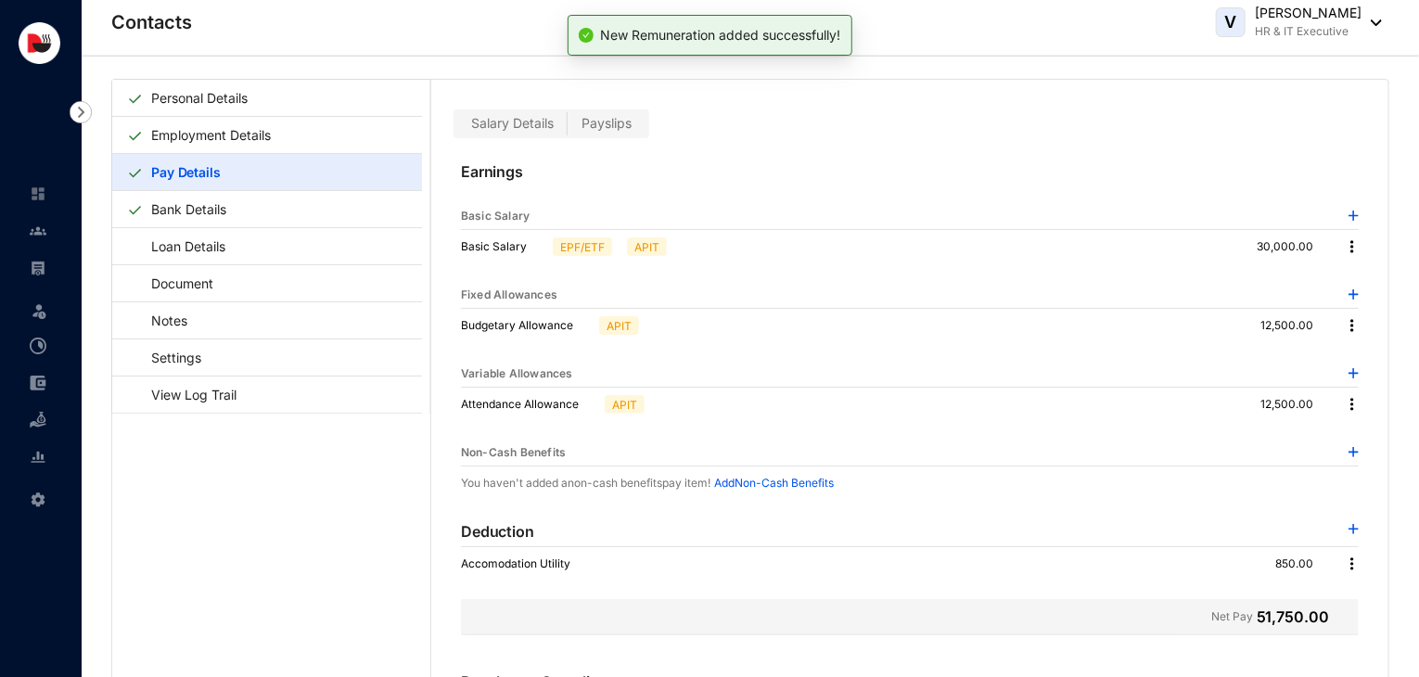
scroll to position [0, 0]
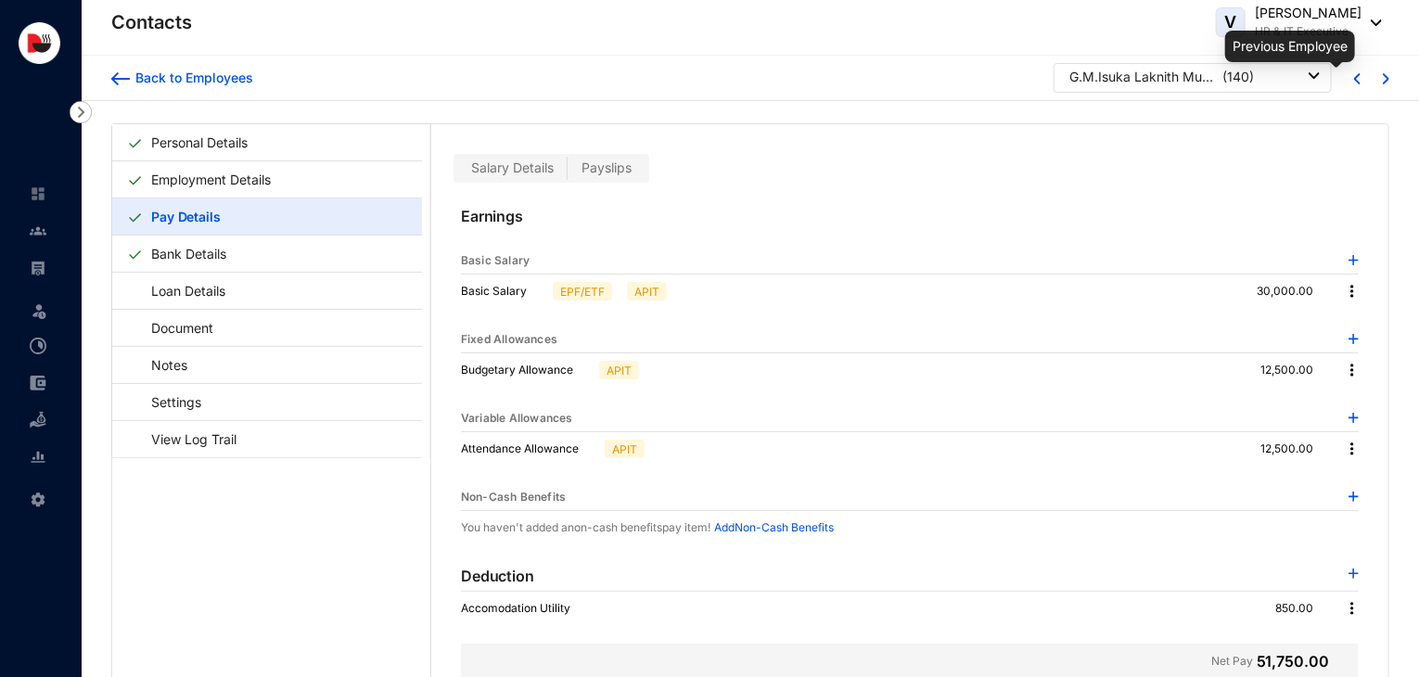
click at [1354, 76] on img at bounding box center [1357, 78] width 6 height 11
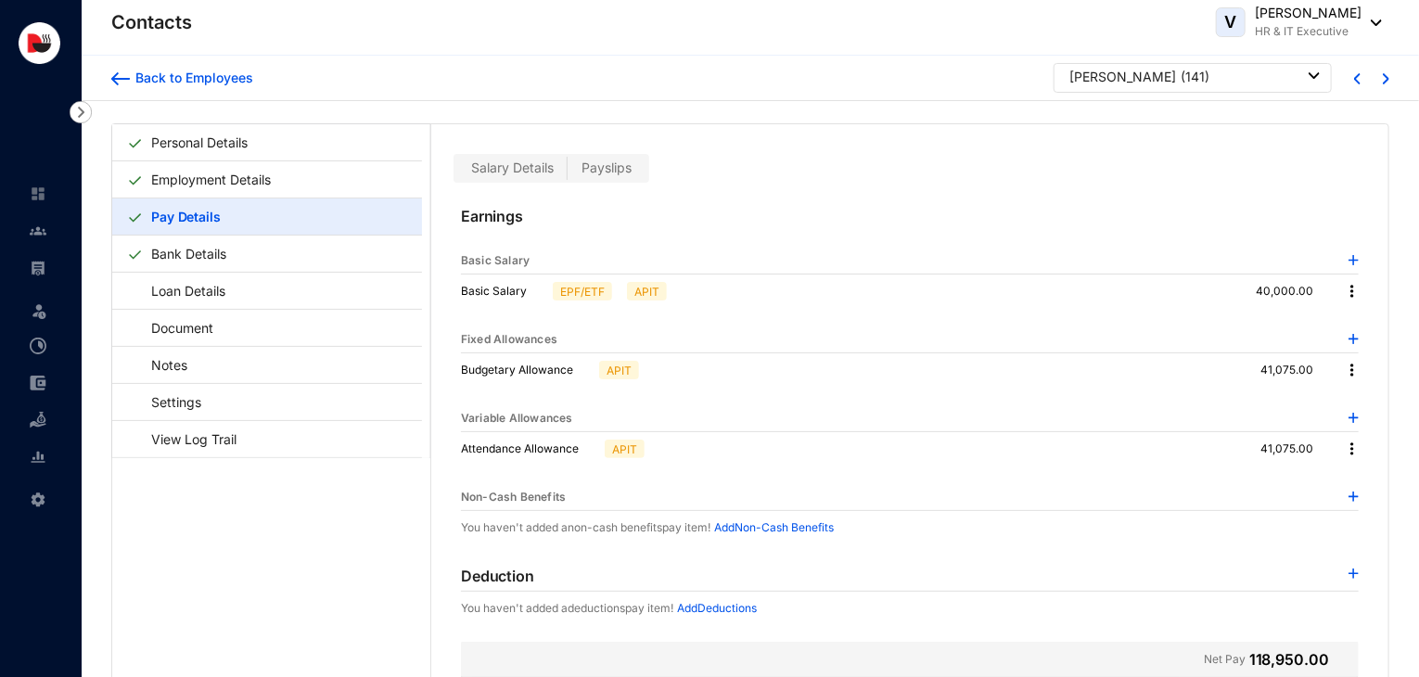
click at [1349, 569] on img at bounding box center [1354, 574] width 10 height 10
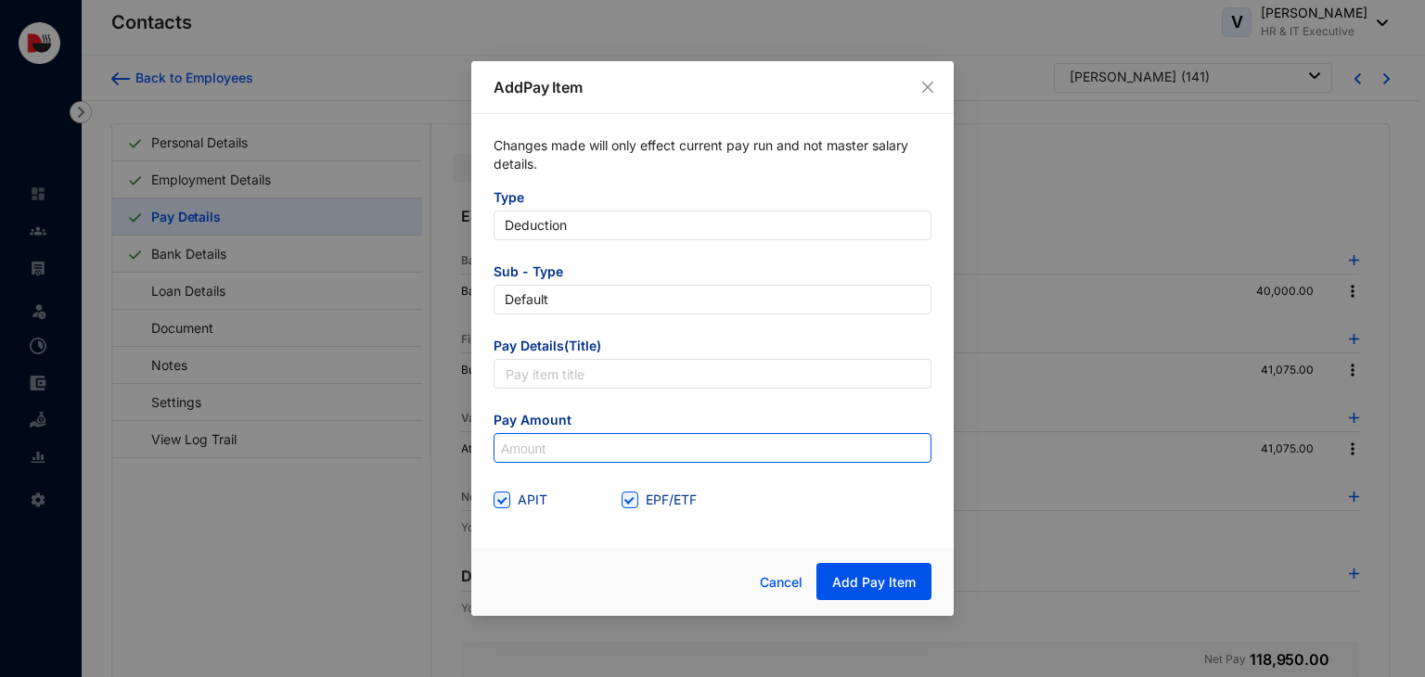
click at [740, 457] on input at bounding box center [712, 449] width 436 height 30
type input "850"
click at [656, 493] on span "EPF/ETF" at bounding box center [671, 500] width 66 height 20
click at [634, 493] on input "EPF/ETF" at bounding box center [627, 498] width 13 height 13
checkbox input "false"
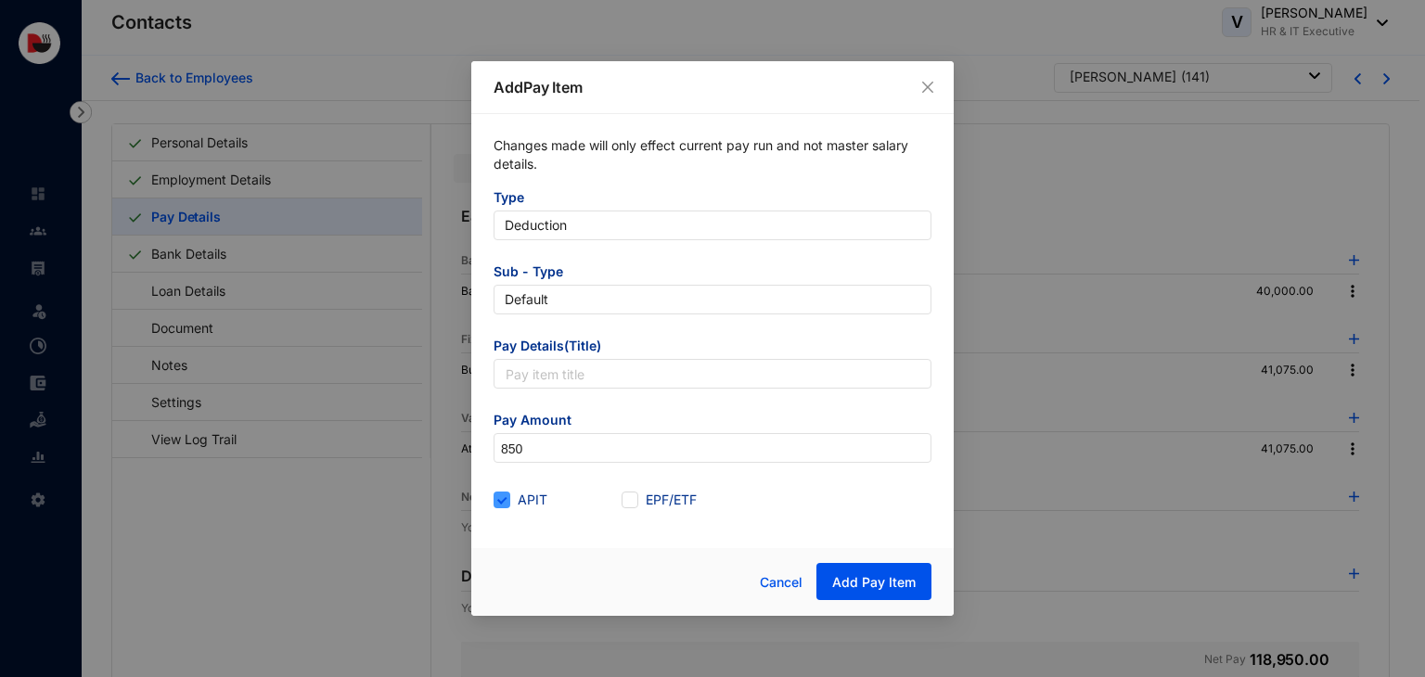
click at [520, 499] on span "APIT" at bounding box center [532, 500] width 45 height 20
click at [506, 499] on input "APIT" at bounding box center [499, 498] width 13 height 13
checkbox input "false"
click at [579, 383] on input "text" at bounding box center [712, 374] width 438 height 30
type input "Accomodation Utility"
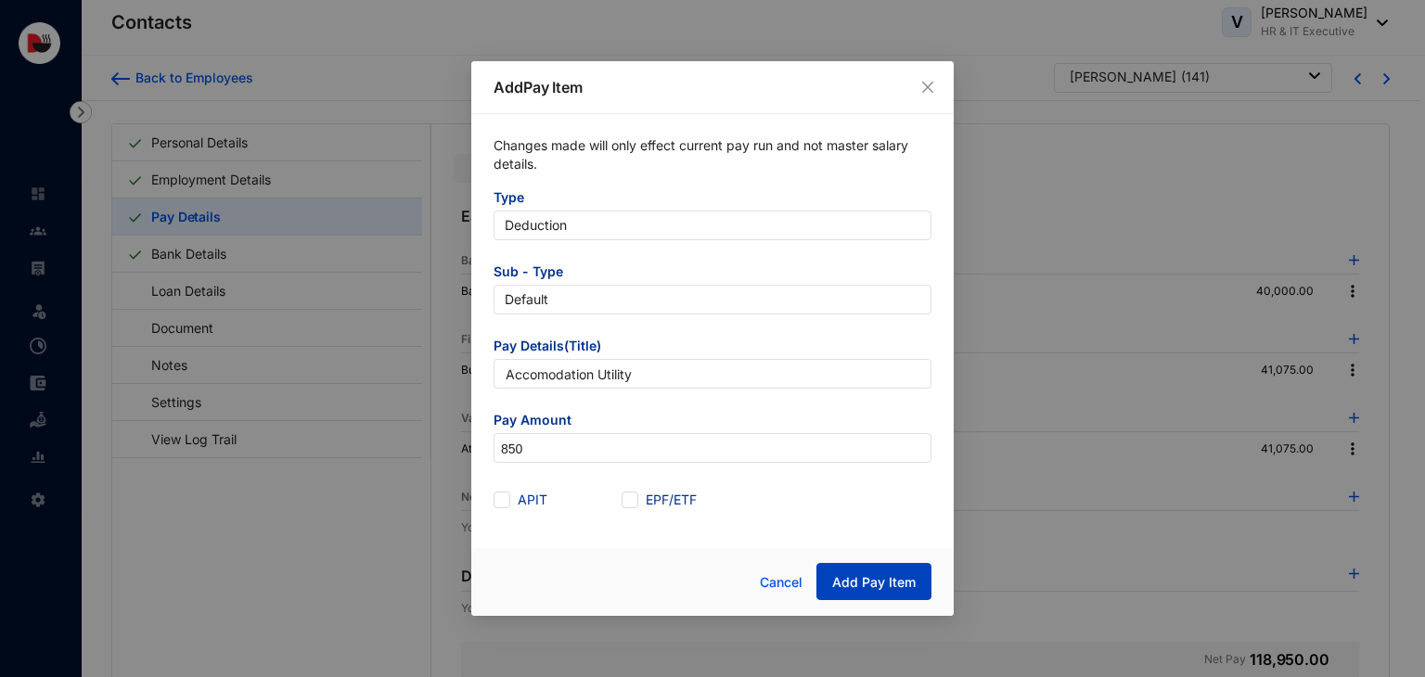
click at [866, 587] on span "Add Pay Item" at bounding box center [873, 582] width 83 height 19
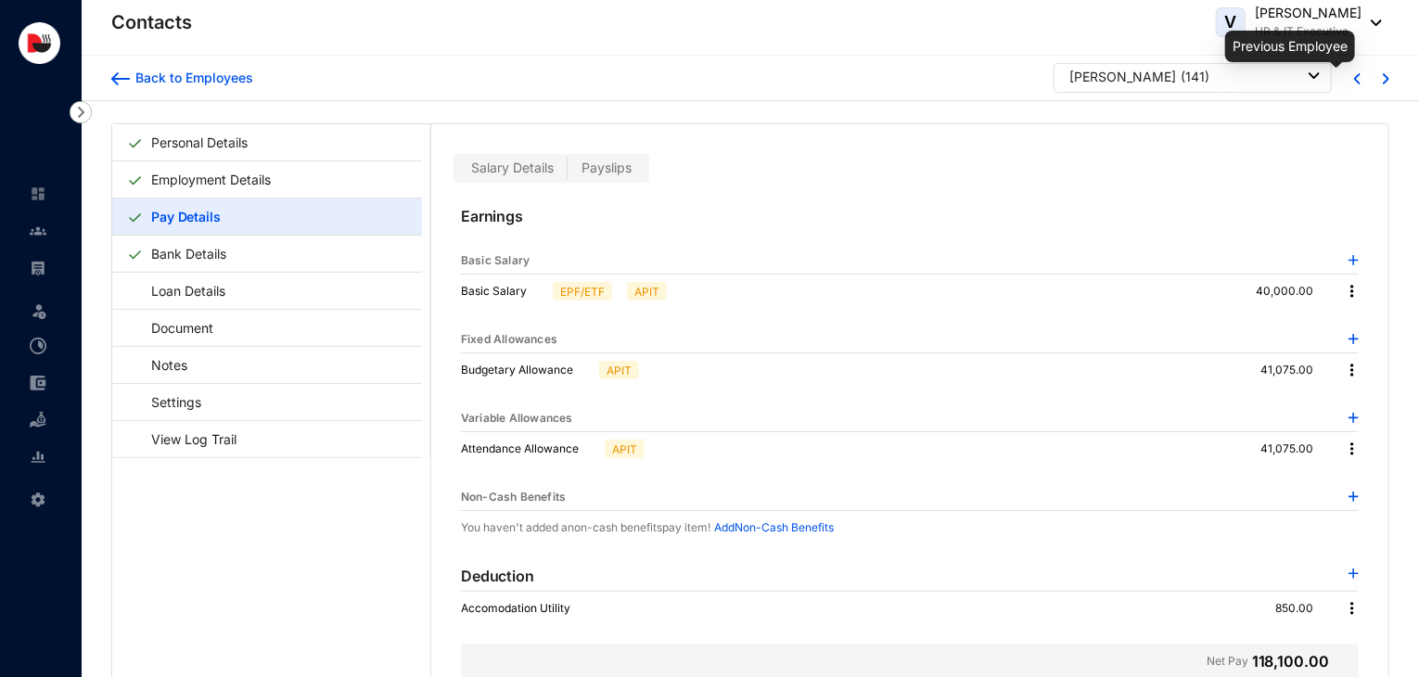
click at [1354, 78] on img at bounding box center [1357, 78] width 6 height 11
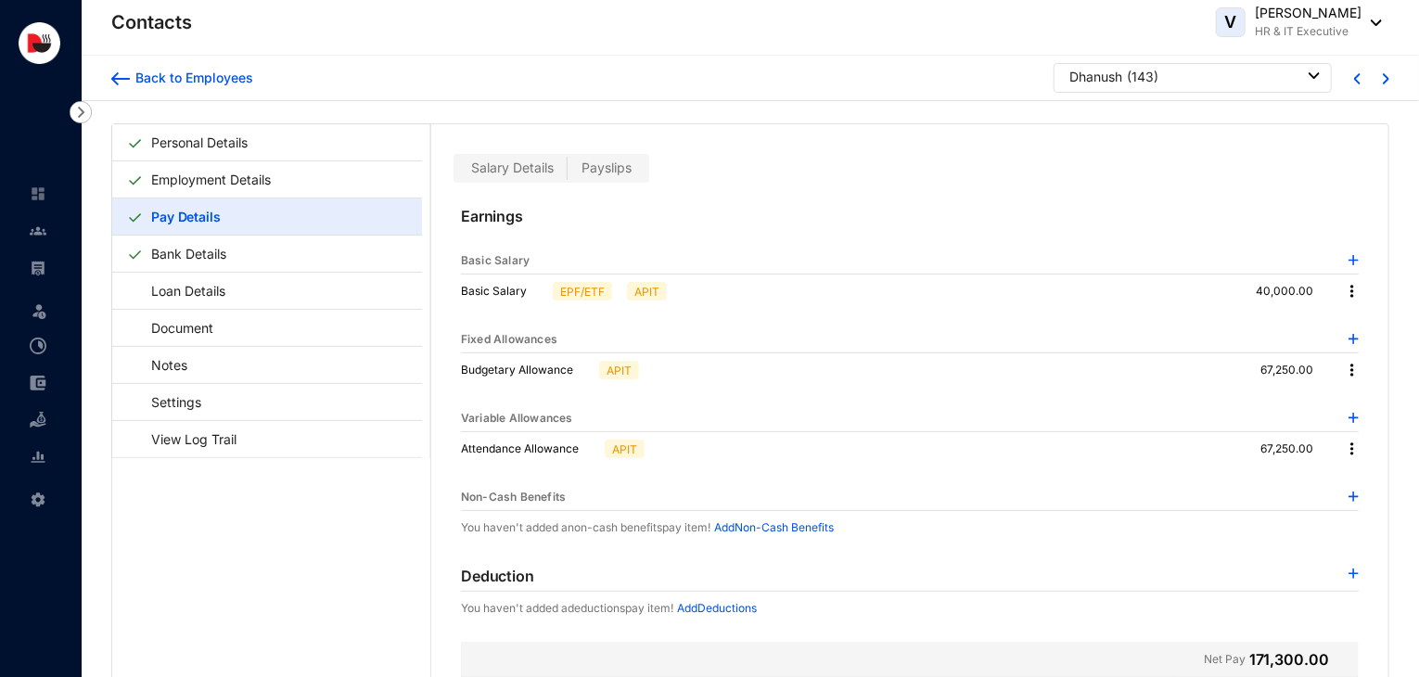
click at [1354, 577] on div "Earnings Basic Salary Basic Salary EPF/ETF APIT 40,000.00 Fixed Allowances Budg…" at bounding box center [909, 559] width 957 height 753
click at [1349, 569] on img at bounding box center [1354, 574] width 10 height 10
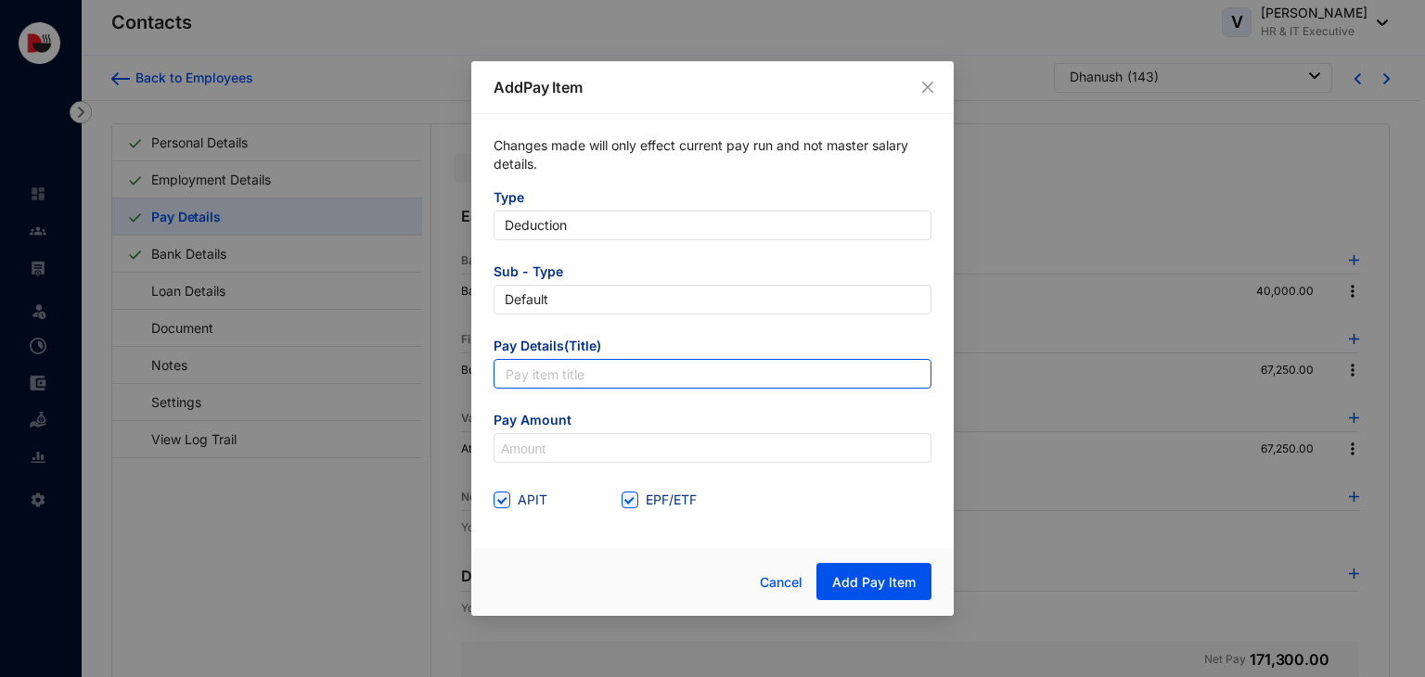
click at [687, 381] on input "text" at bounding box center [712, 374] width 438 height 30
type input "Accomodation Utility"
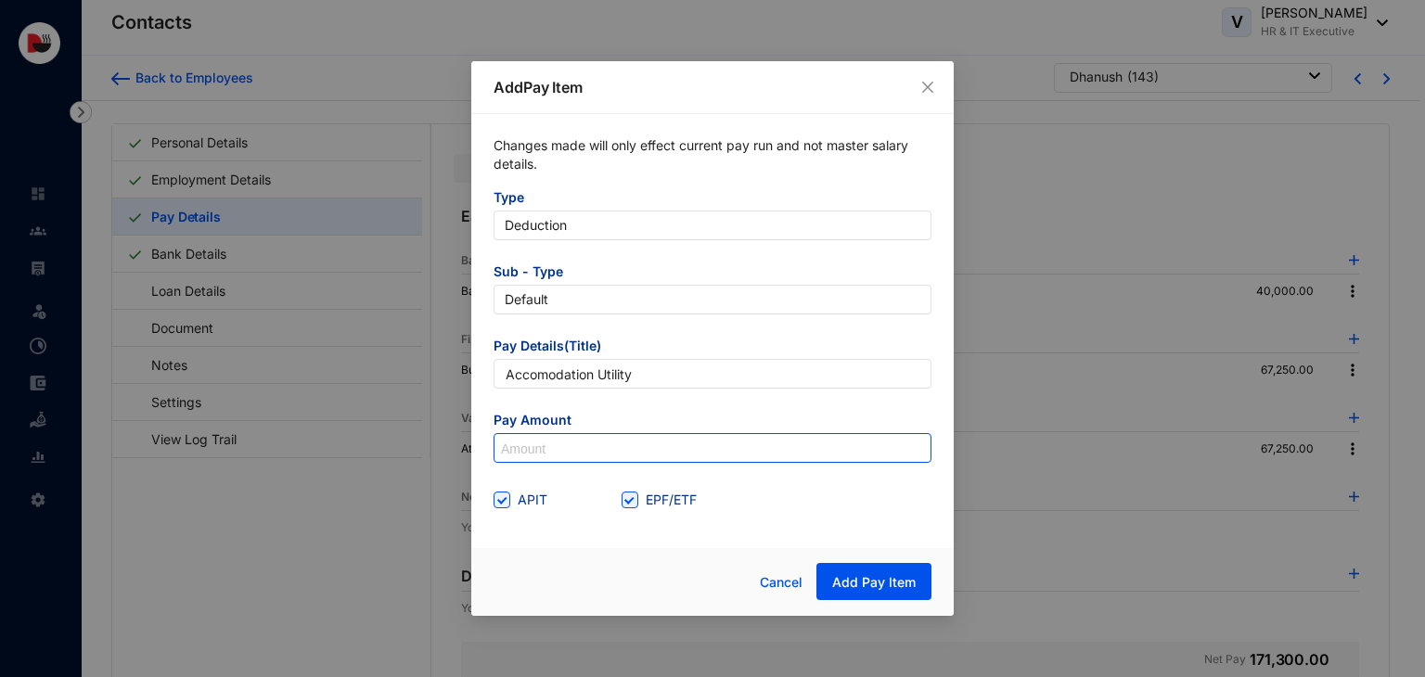
click at [590, 444] on input at bounding box center [712, 449] width 436 height 30
type input "850"
click at [631, 493] on input "EPF/ETF" at bounding box center [627, 498] width 13 height 13
checkbox input "false"
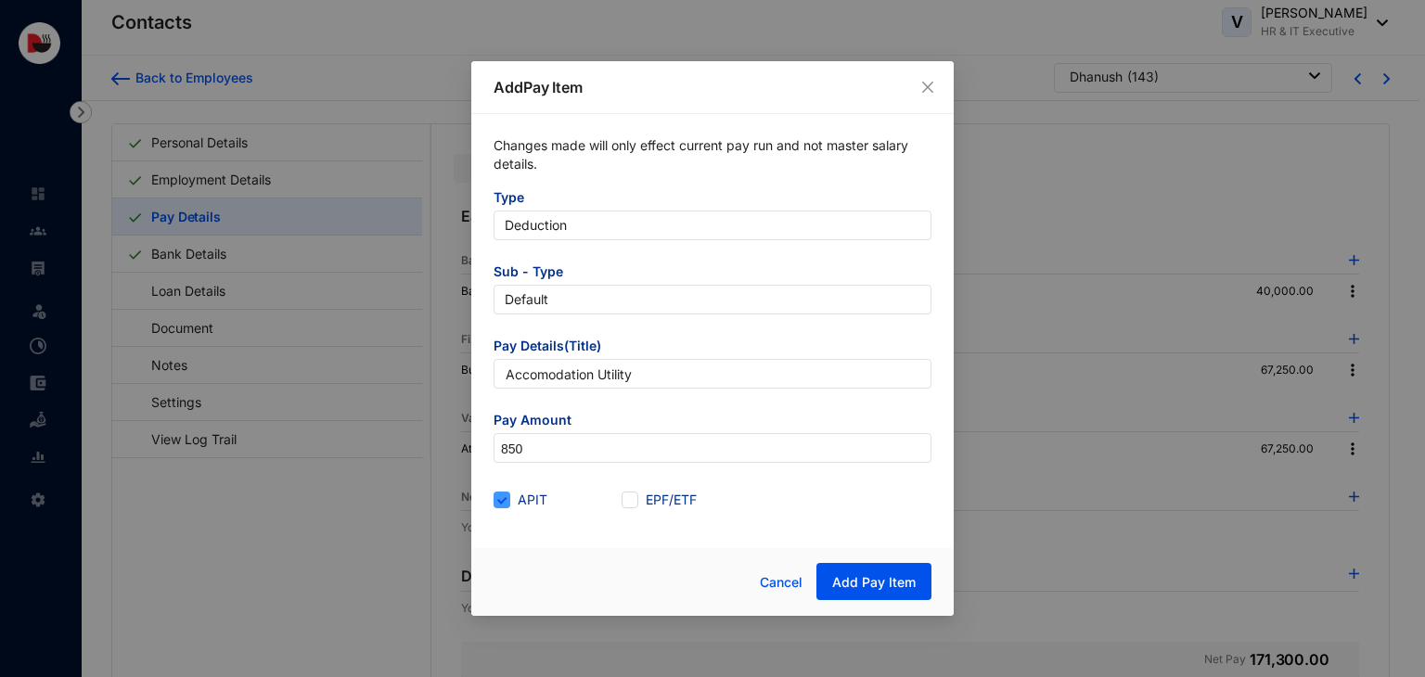
click at [516, 497] on span "APIT" at bounding box center [532, 500] width 45 height 20
click at [506, 497] on input "APIT" at bounding box center [499, 498] width 13 height 13
checkbox input "false"
click at [842, 582] on span "Add Pay Item" at bounding box center [873, 582] width 83 height 19
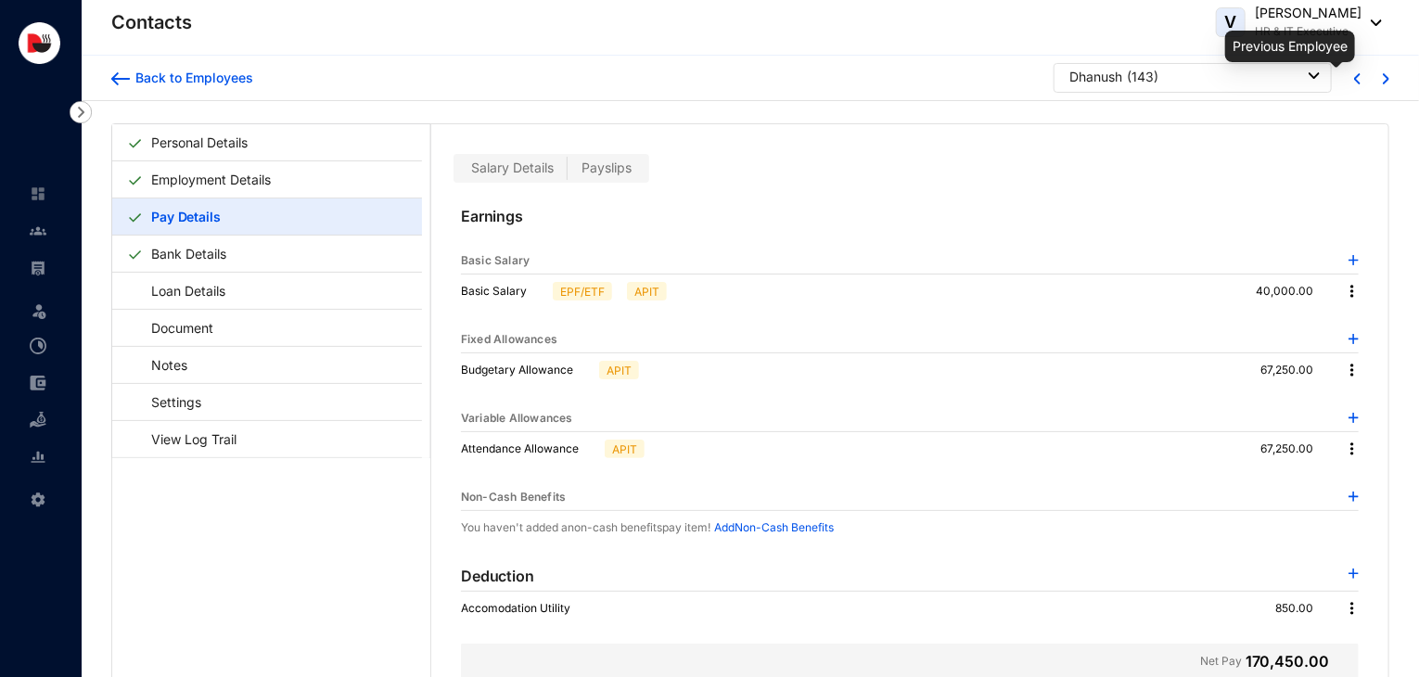
click at [1354, 73] on img at bounding box center [1357, 78] width 6 height 11
click at [1354, 76] on img at bounding box center [1357, 78] width 6 height 11
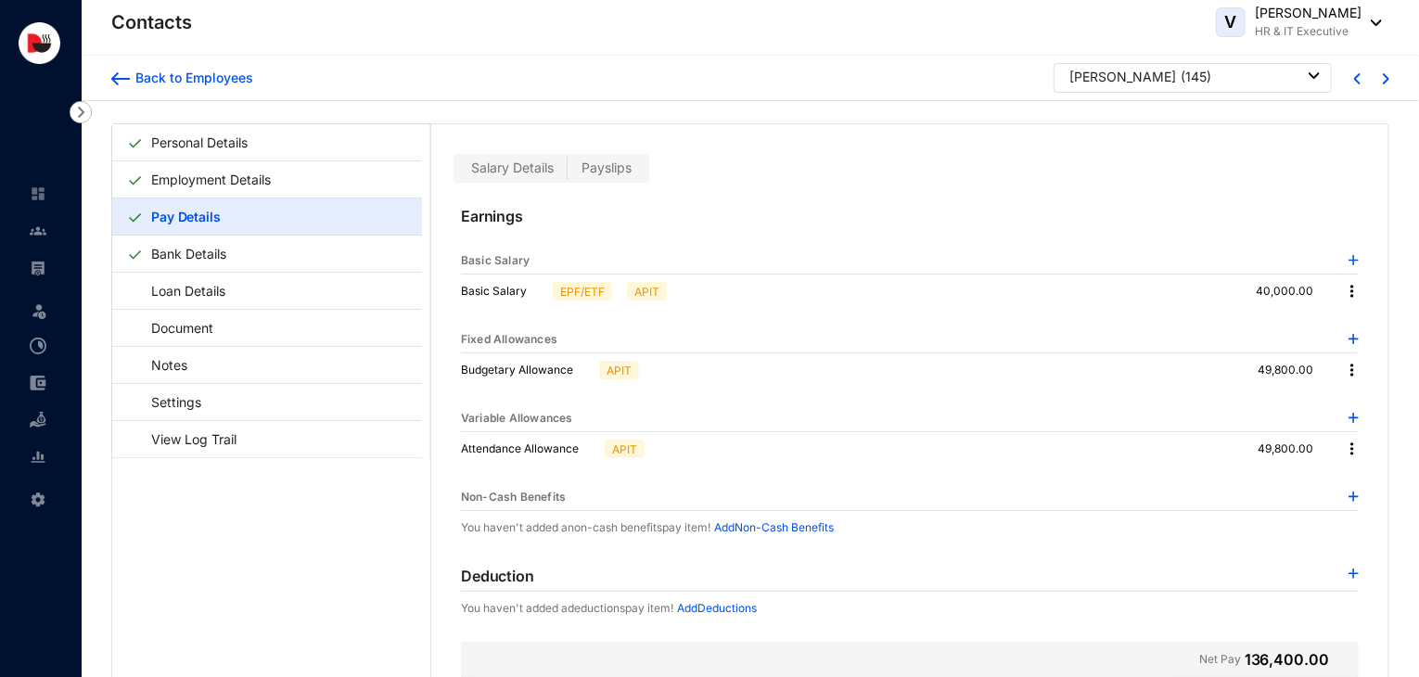
click at [1353, 572] on img at bounding box center [1354, 574] width 10 height 10
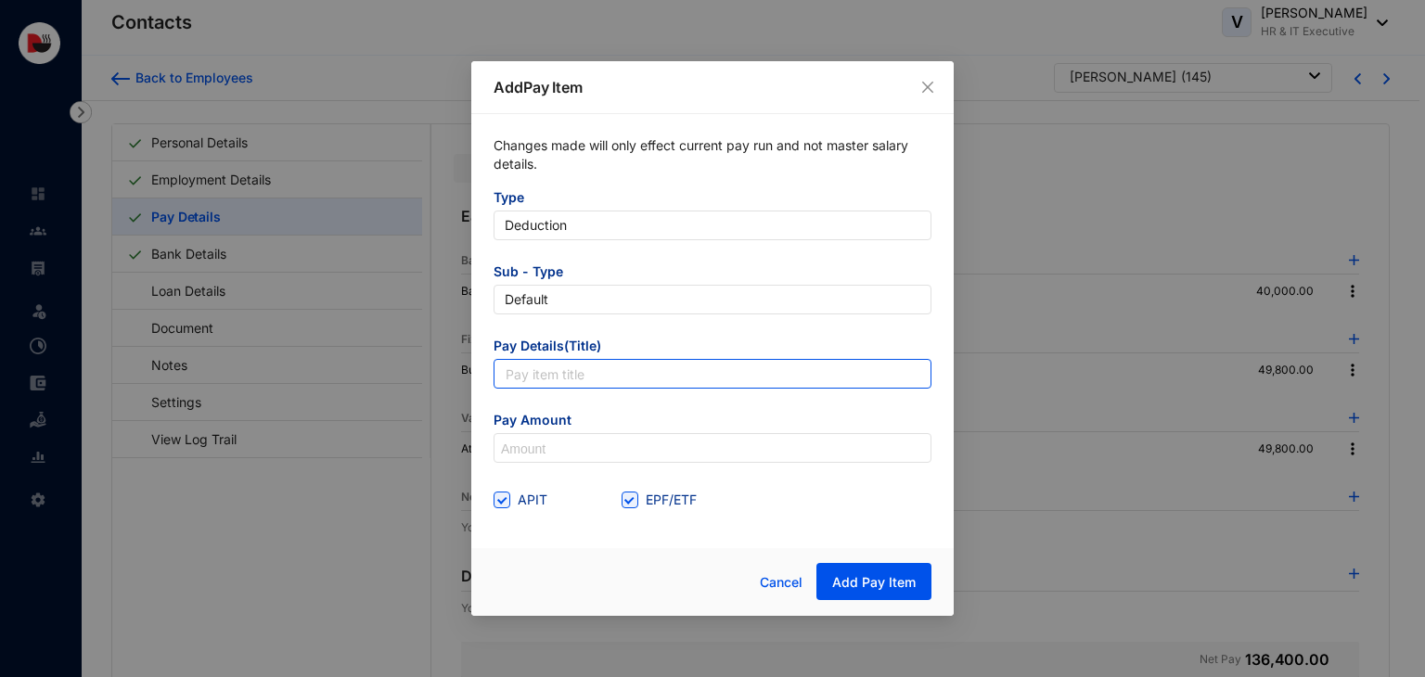
click at [647, 379] on input "text" at bounding box center [712, 374] width 438 height 30
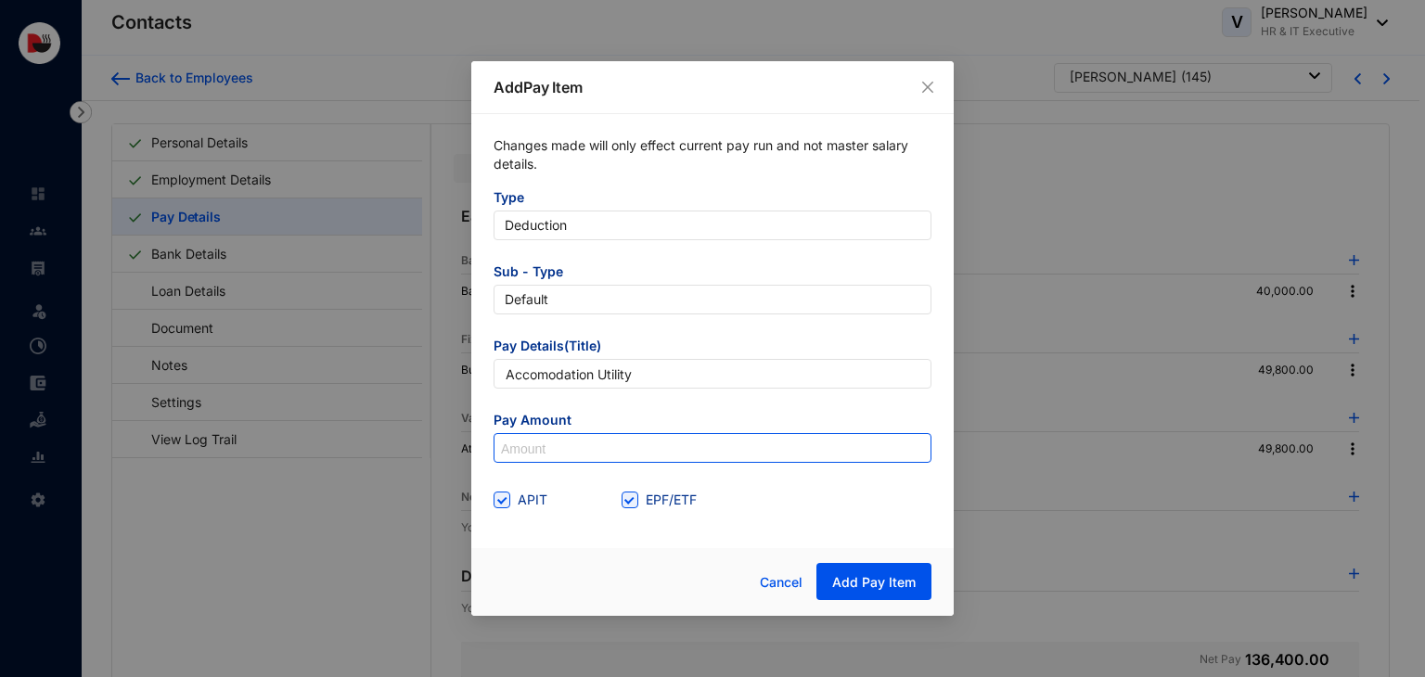
click at [579, 455] on input at bounding box center [712, 449] width 436 height 30
click at [647, 506] on span "EPF/ETF" at bounding box center [671, 500] width 66 height 20
click at [634, 505] on input "EPF/ETF" at bounding box center [627, 498] width 13 height 13
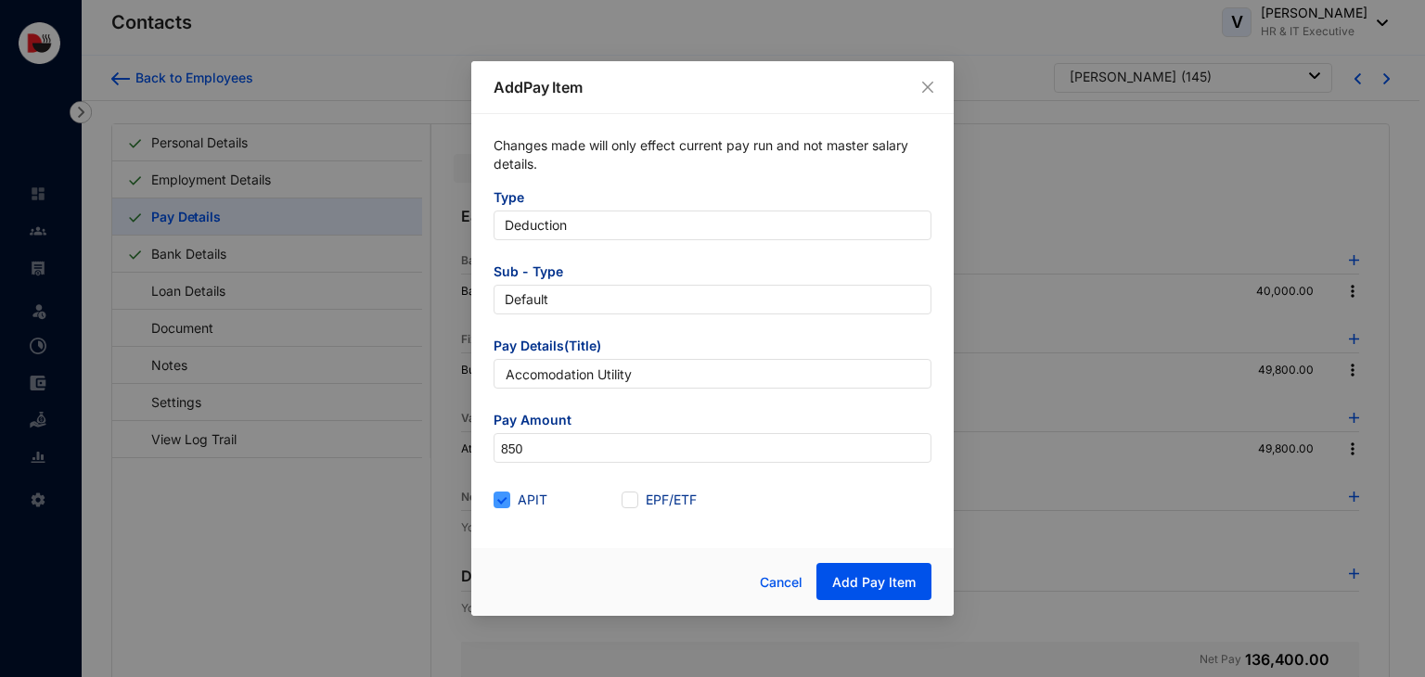
click at [523, 505] on span "APIT" at bounding box center [532, 500] width 45 height 20
click at [506, 505] on input "APIT" at bounding box center [499, 498] width 13 height 13
click at [899, 570] on button "Add Pay Item" at bounding box center [873, 581] width 115 height 37
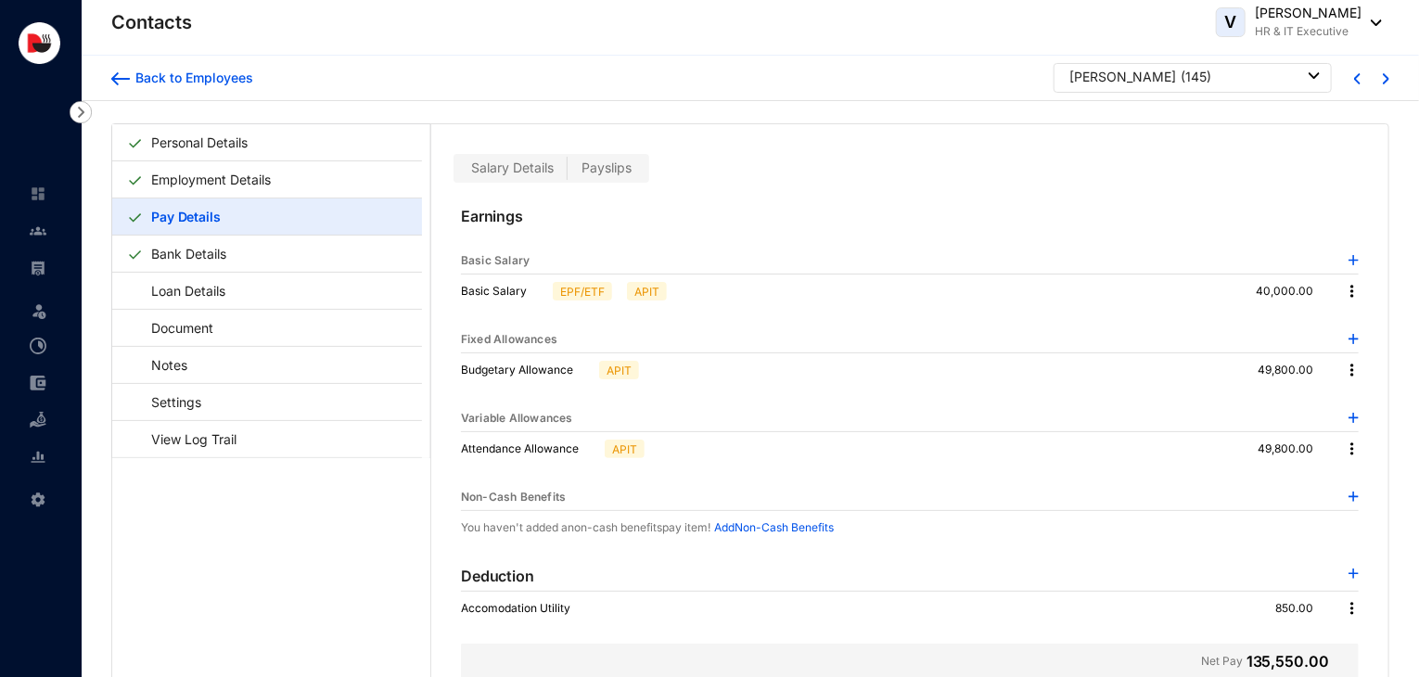
click at [1358, 78] on div at bounding box center [1368, 78] width 29 height 17
click at [1354, 83] on img at bounding box center [1357, 78] width 6 height 11
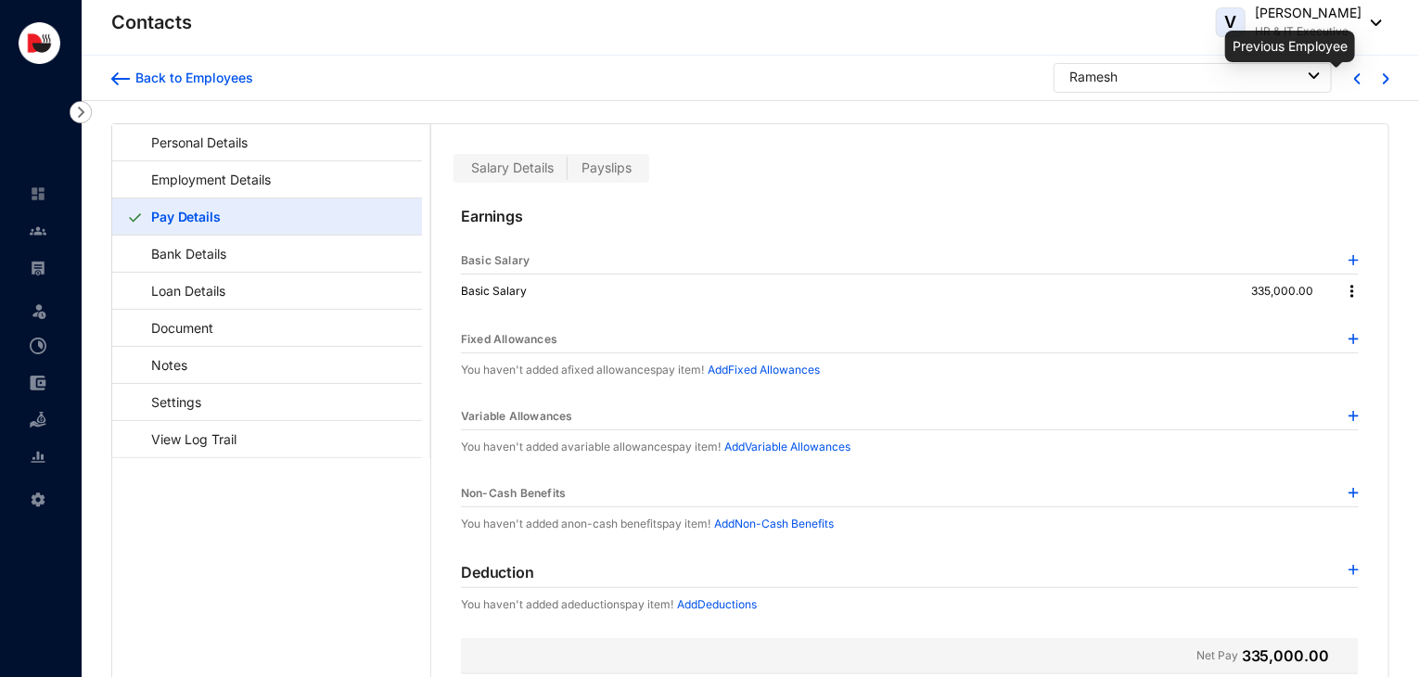
click at [1354, 83] on img at bounding box center [1357, 78] width 6 height 11
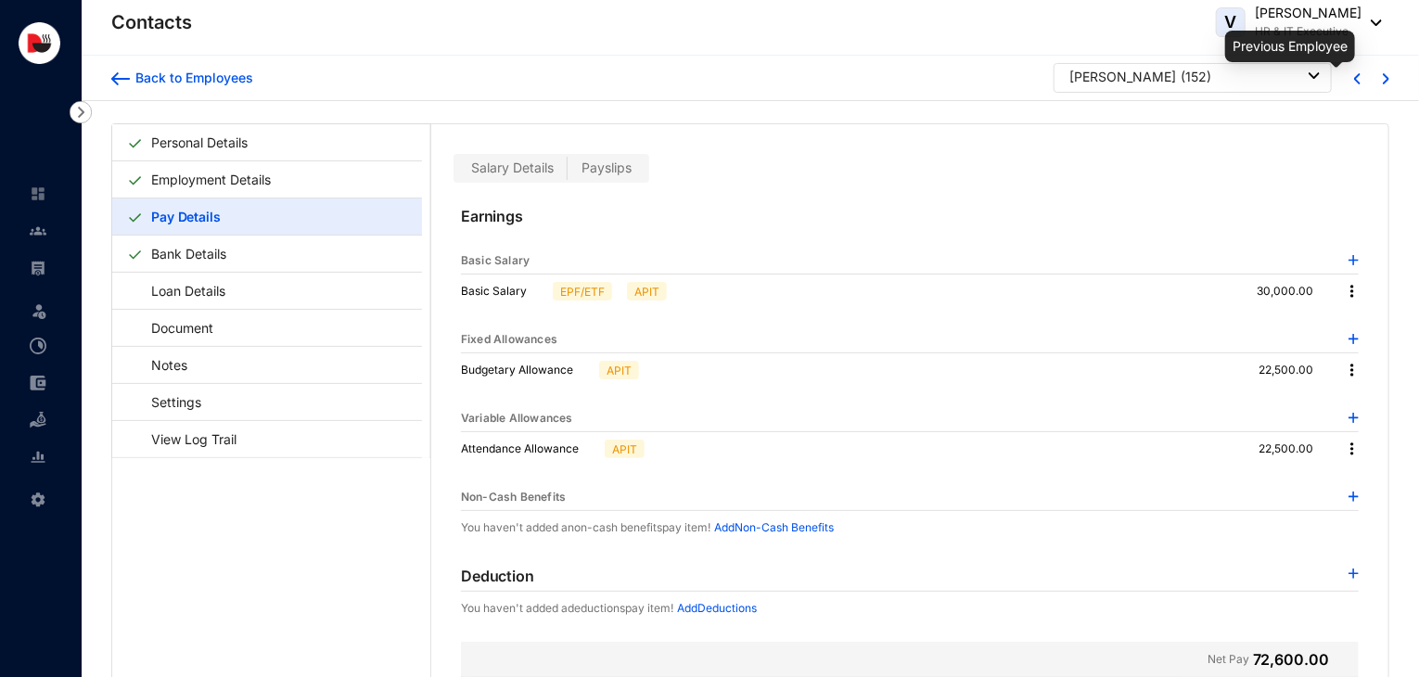
click at [1354, 83] on img at bounding box center [1357, 78] width 6 height 11
click at [1349, 575] on img at bounding box center [1354, 574] width 10 height 10
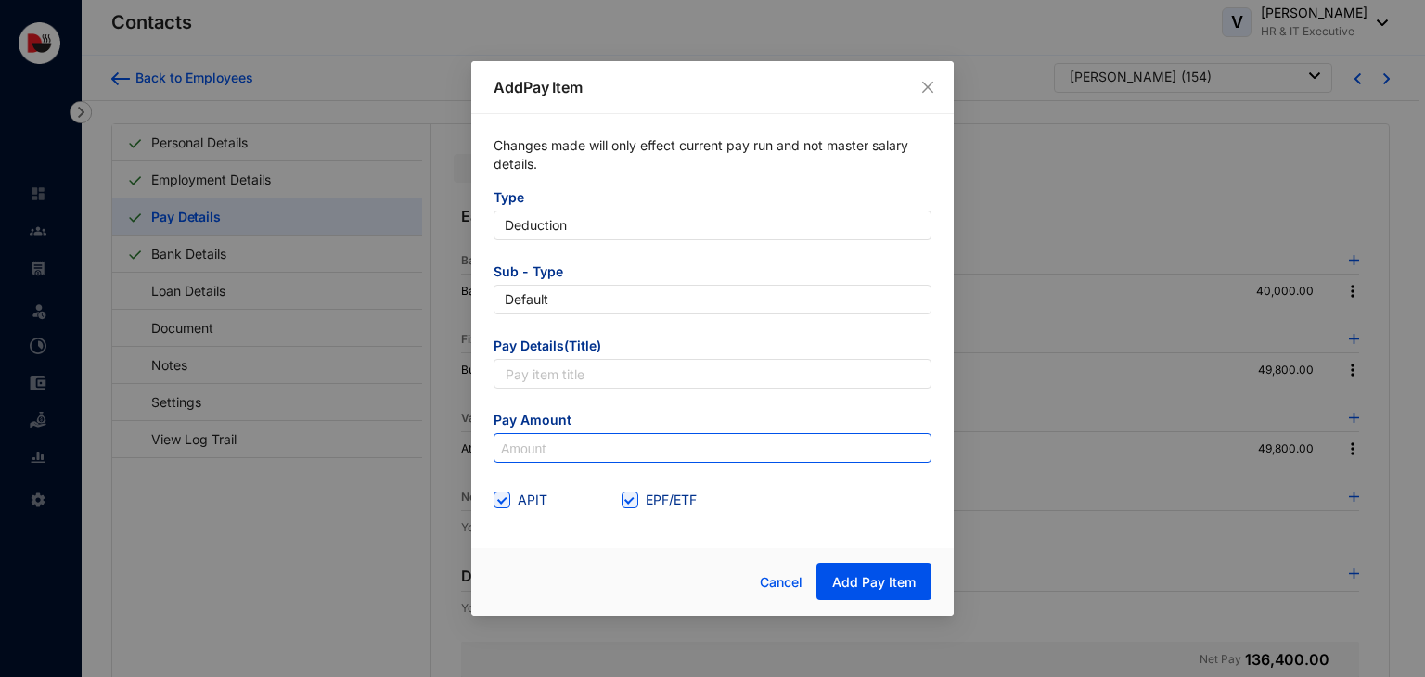
click at [640, 447] on input at bounding box center [712, 449] width 436 height 30
click at [648, 500] on span "EPF/ETF" at bounding box center [671, 500] width 66 height 20
click at [634, 500] on input "EPF/ETF" at bounding box center [627, 498] width 13 height 13
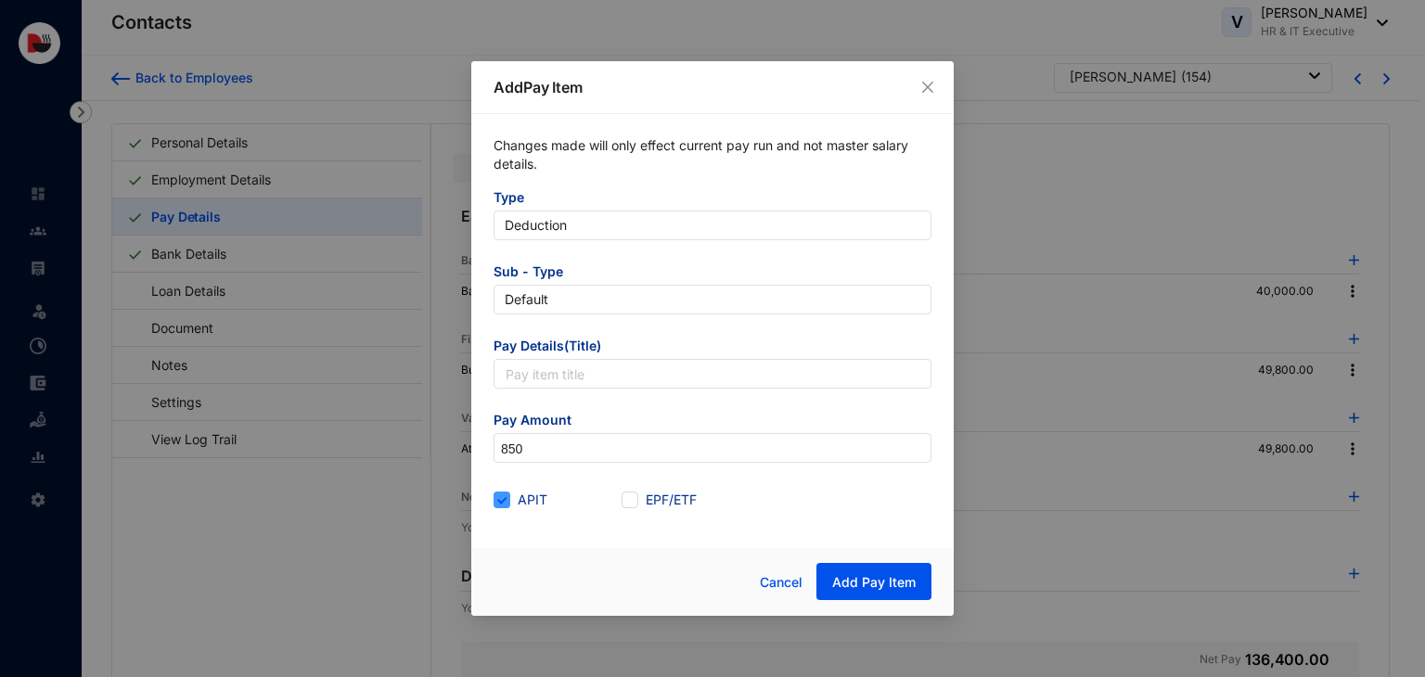
click at [504, 499] on input "APIT" at bounding box center [499, 498] width 13 height 13
click at [571, 385] on input "text" at bounding box center [712, 374] width 438 height 30
click at [866, 601] on div "Cancel Add Pay Item" at bounding box center [712, 582] width 482 height 68
click at [881, 592] on button "Add Pay Item" at bounding box center [873, 581] width 115 height 37
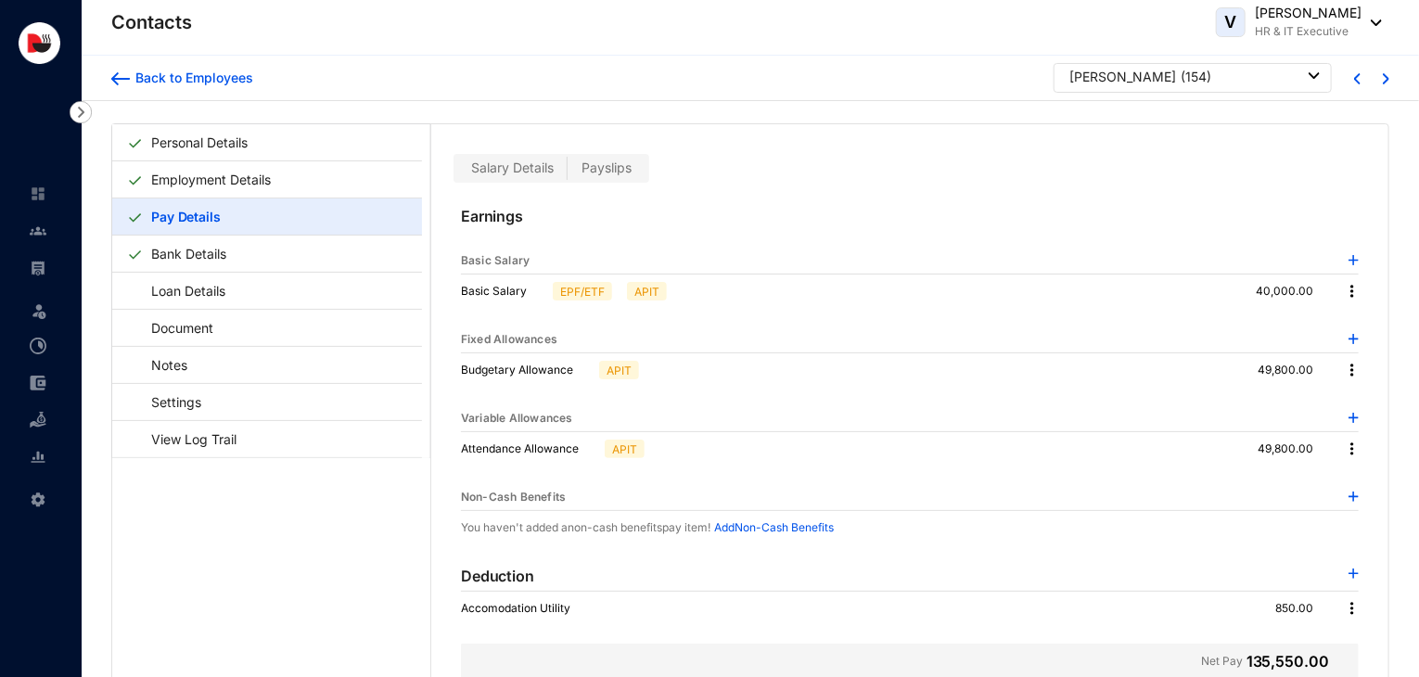
click at [1354, 76] on div at bounding box center [1368, 78] width 29 height 17
click at [1354, 76] on img at bounding box center [1357, 78] width 6 height 11
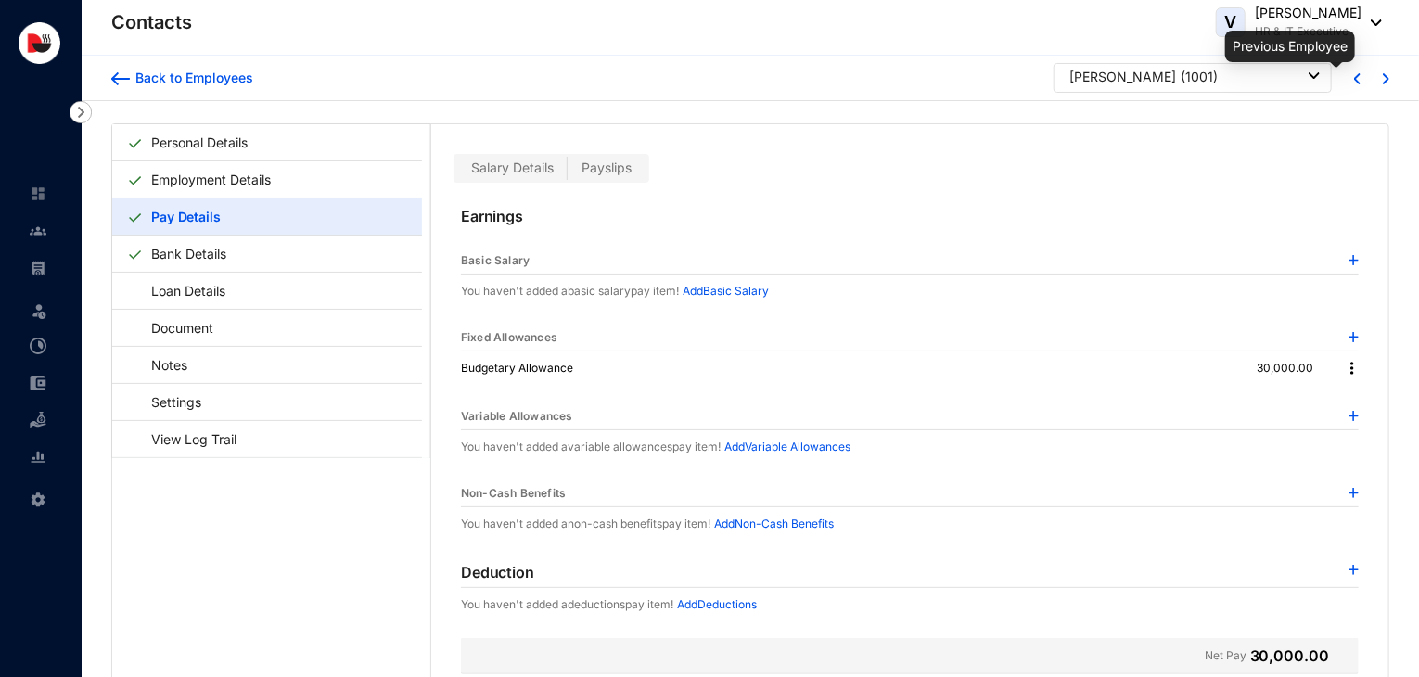
click at [1354, 76] on img at bounding box center [1357, 78] width 6 height 11
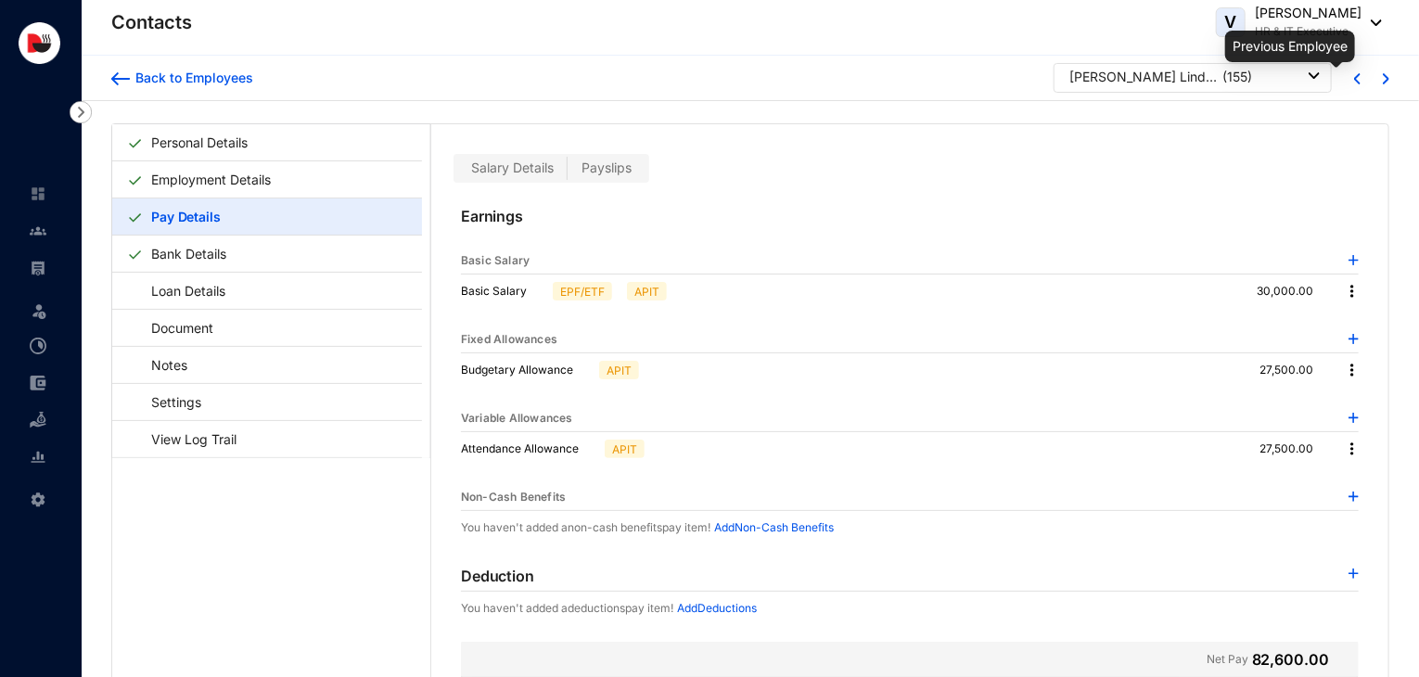
click at [1354, 76] on img at bounding box center [1357, 78] width 6 height 11
click at [1354, 569] on div "Earnings Basic Salary Basic Salary 21,000.00 Fixed Allowances Budgetary Allowan…" at bounding box center [909, 480] width 957 height 594
click at [1349, 572] on img at bounding box center [1354, 574] width 10 height 10
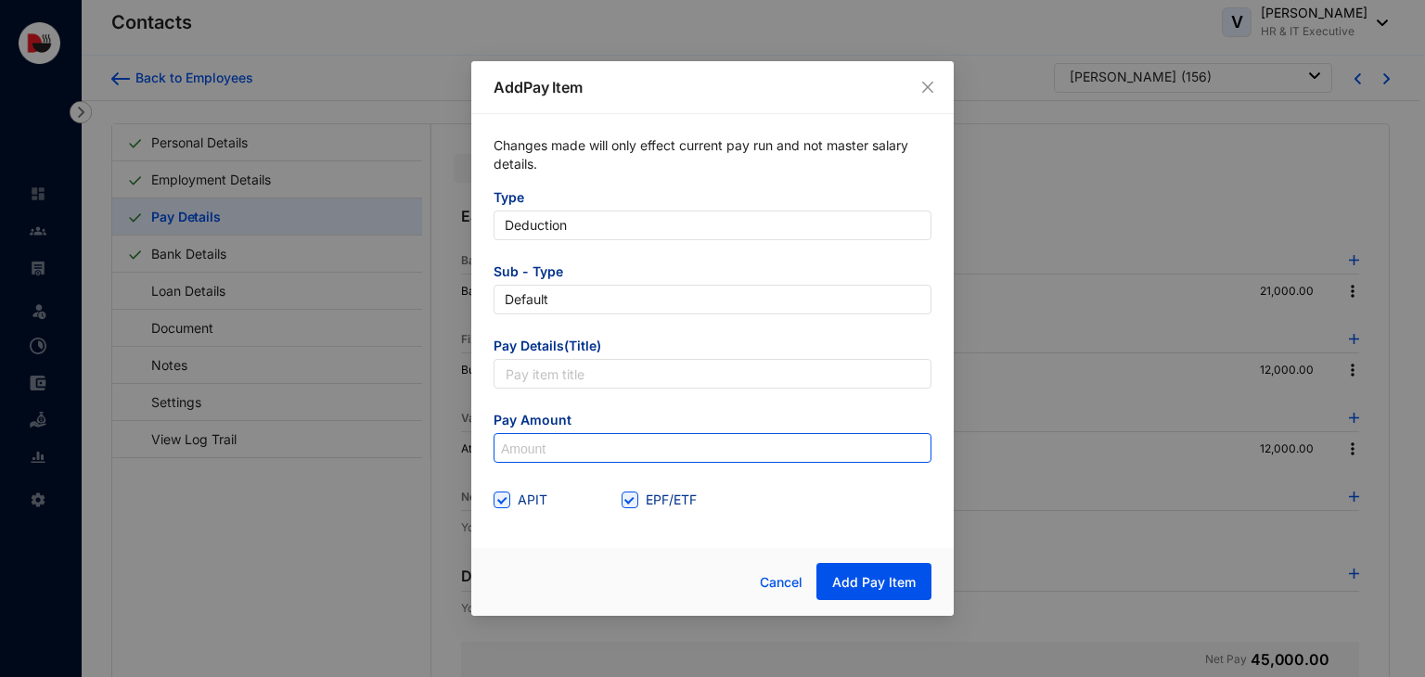
click at [693, 452] on input at bounding box center [712, 449] width 436 height 30
click at [654, 503] on span "EPF/ETF" at bounding box center [671, 500] width 66 height 20
click at [634, 503] on input "EPF/ETF" at bounding box center [627, 498] width 13 height 13
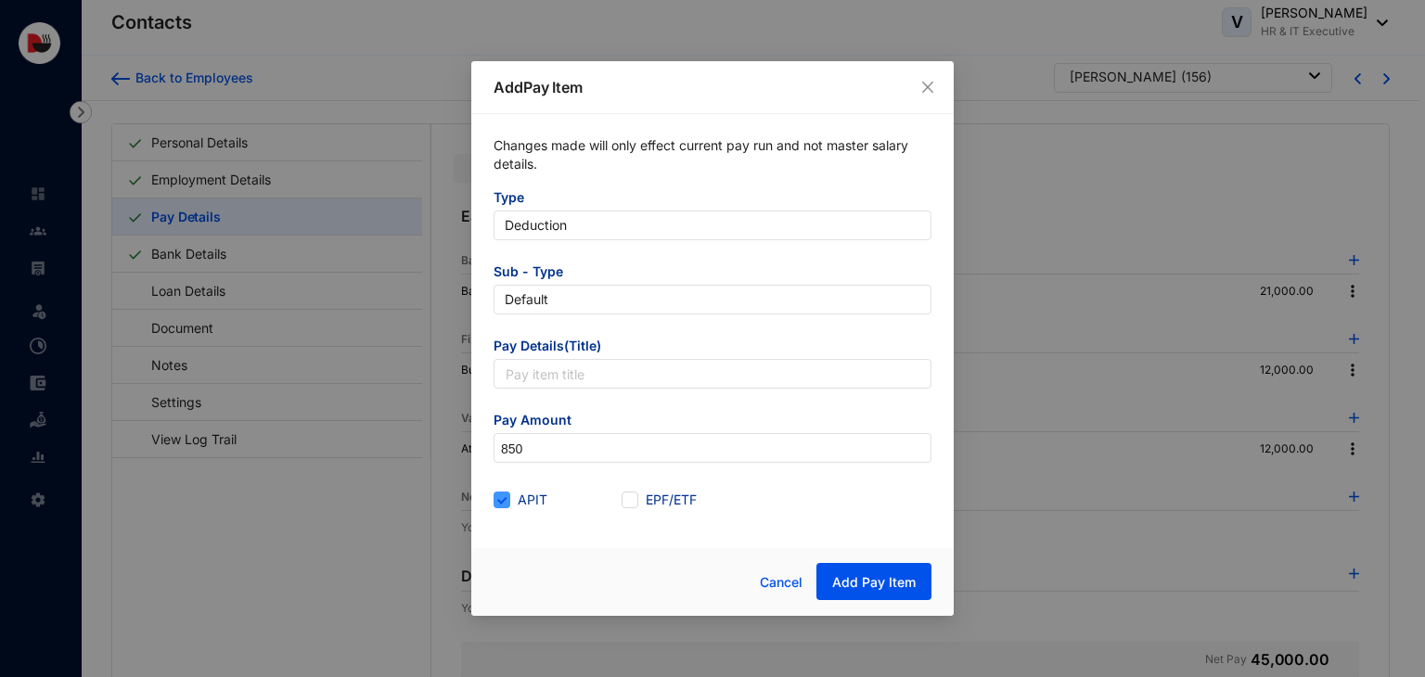
click at [522, 498] on span "APIT" at bounding box center [532, 500] width 45 height 20
click at [506, 498] on input "APIT" at bounding box center [499, 498] width 13 height 13
click at [585, 377] on input "text" at bounding box center [712, 374] width 438 height 30
click at [892, 586] on span "Add Pay Item" at bounding box center [873, 582] width 83 height 19
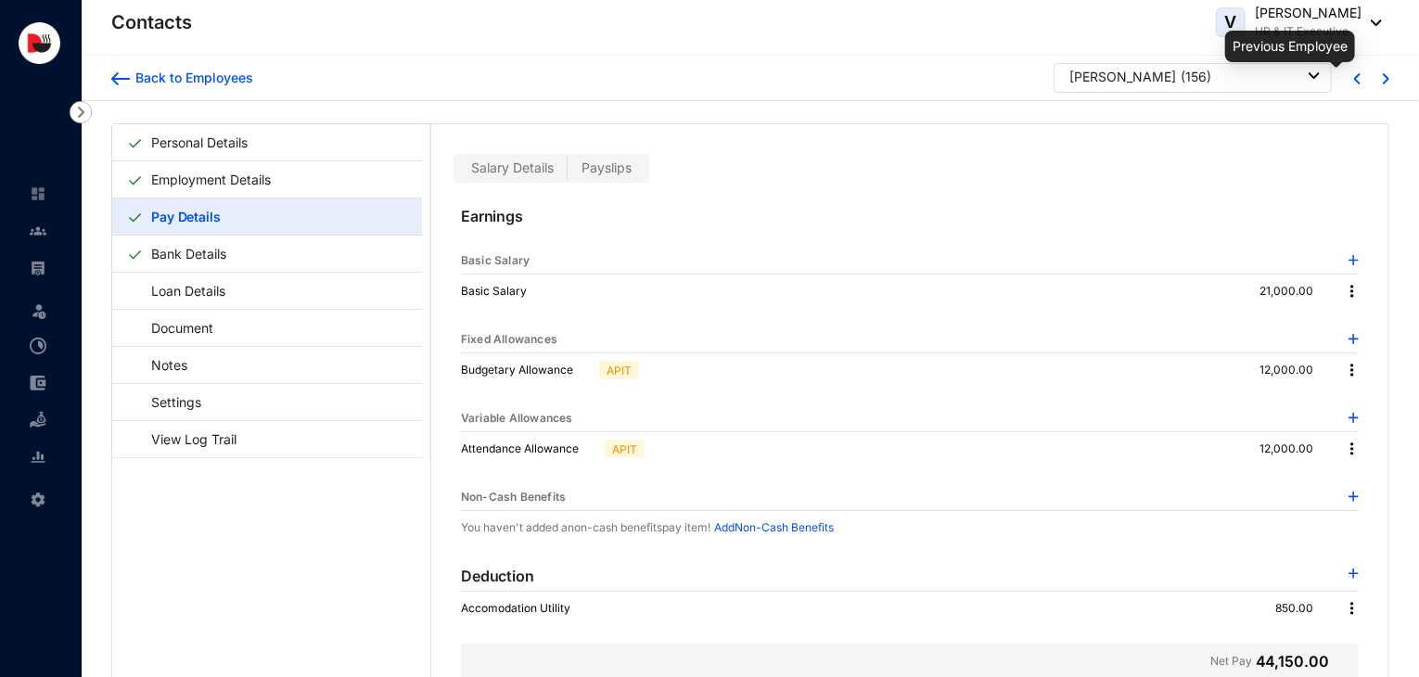
click at [1354, 76] on img at bounding box center [1357, 78] width 6 height 11
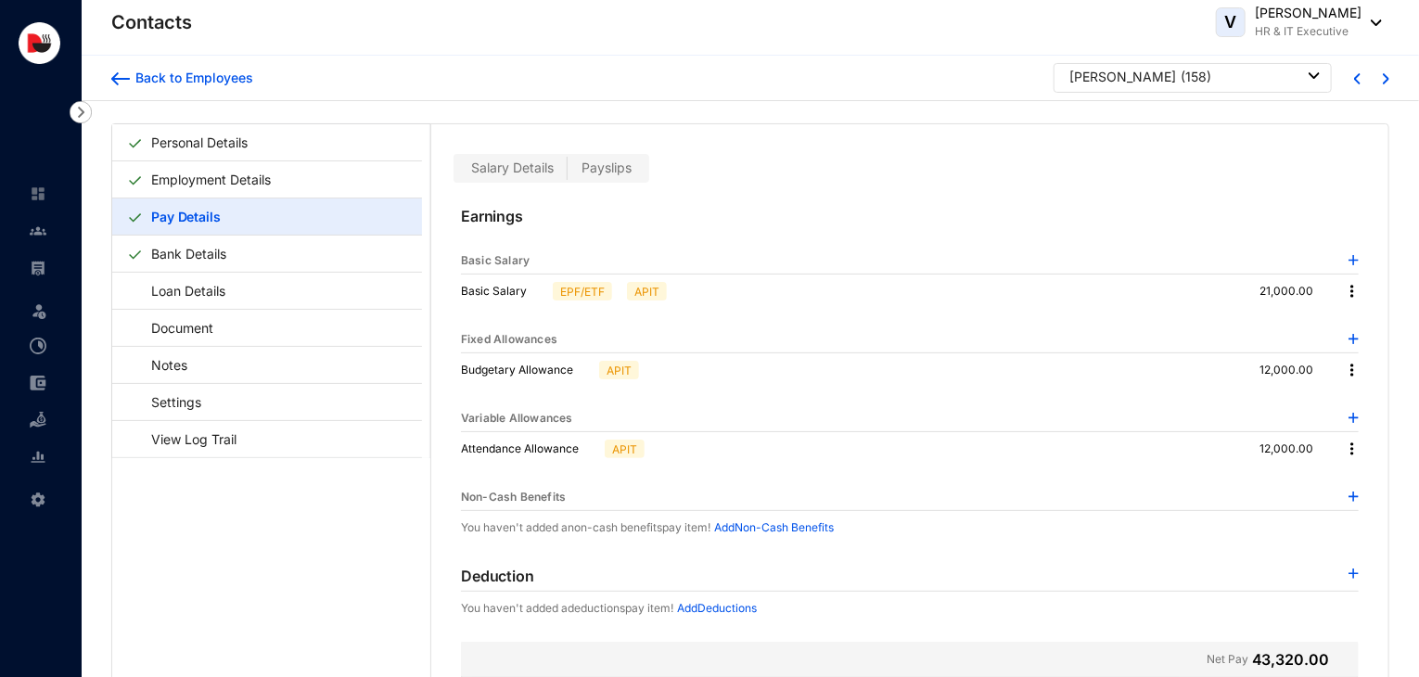
click at [1349, 569] on img at bounding box center [1354, 574] width 10 height 10
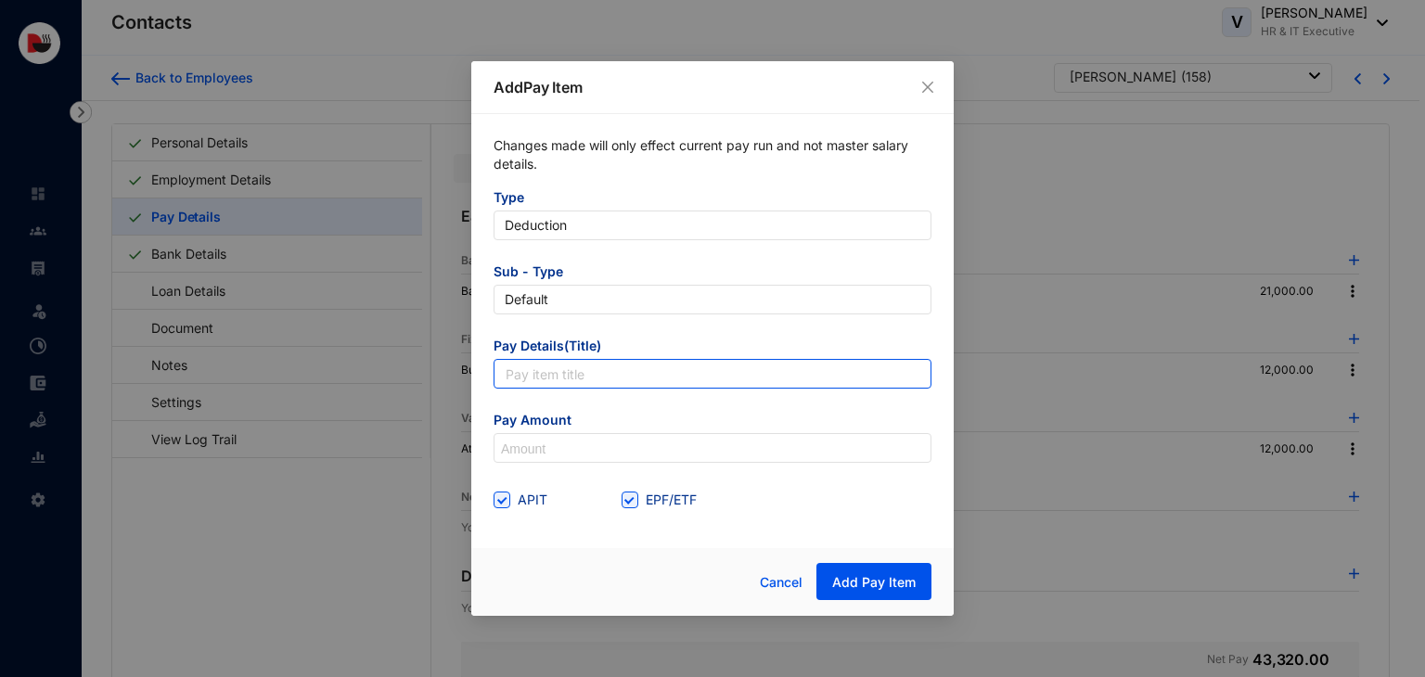
click at [612, 373] on input "text" at bounding box center [712, 374] width 438 height 30
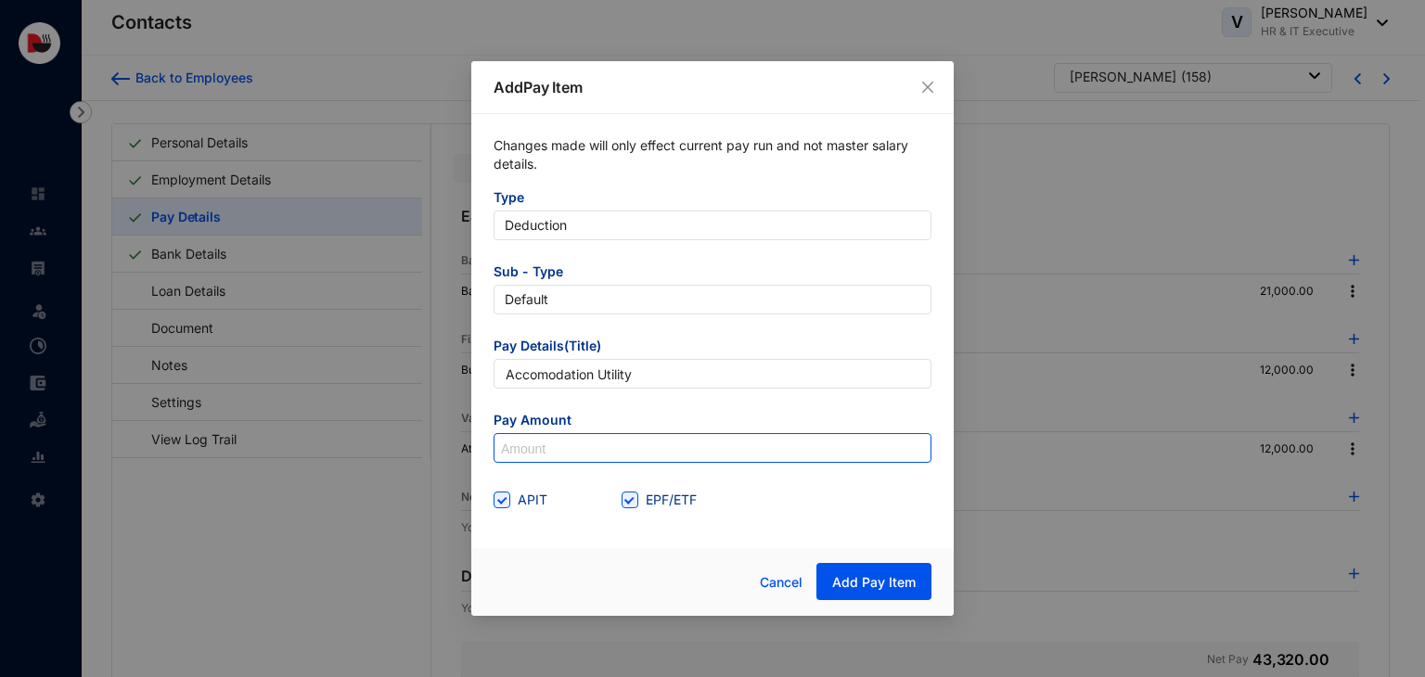
click at [593, 451] on input at bounding box center [712, 449] width 436 height 30
click at [638, 506] on span "EPF/ETF" at bounding box center [671, 500] width 66 height 20
click at [634, 505] on input "EPF/ETF" at bounding box center [627, 498] width 13 height 13
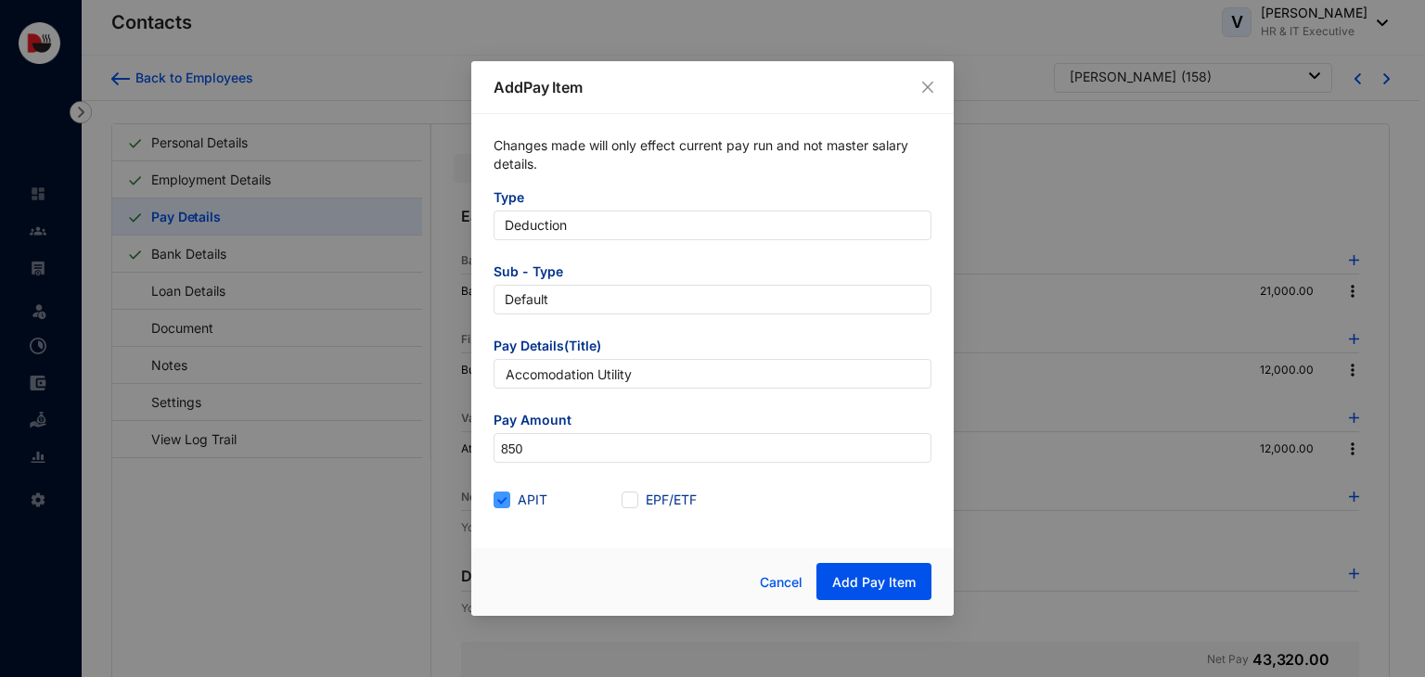
click at [516, 494] on span "APIT" at bounding box center [532, 500] width 45 height 20
click at [506, 494] on input "APIT" at bounding box center [499, 498] width 13 height 13
click at [863, 581] on span "Add Pay Item" at bounding box center [873, 582] width 83 height 19
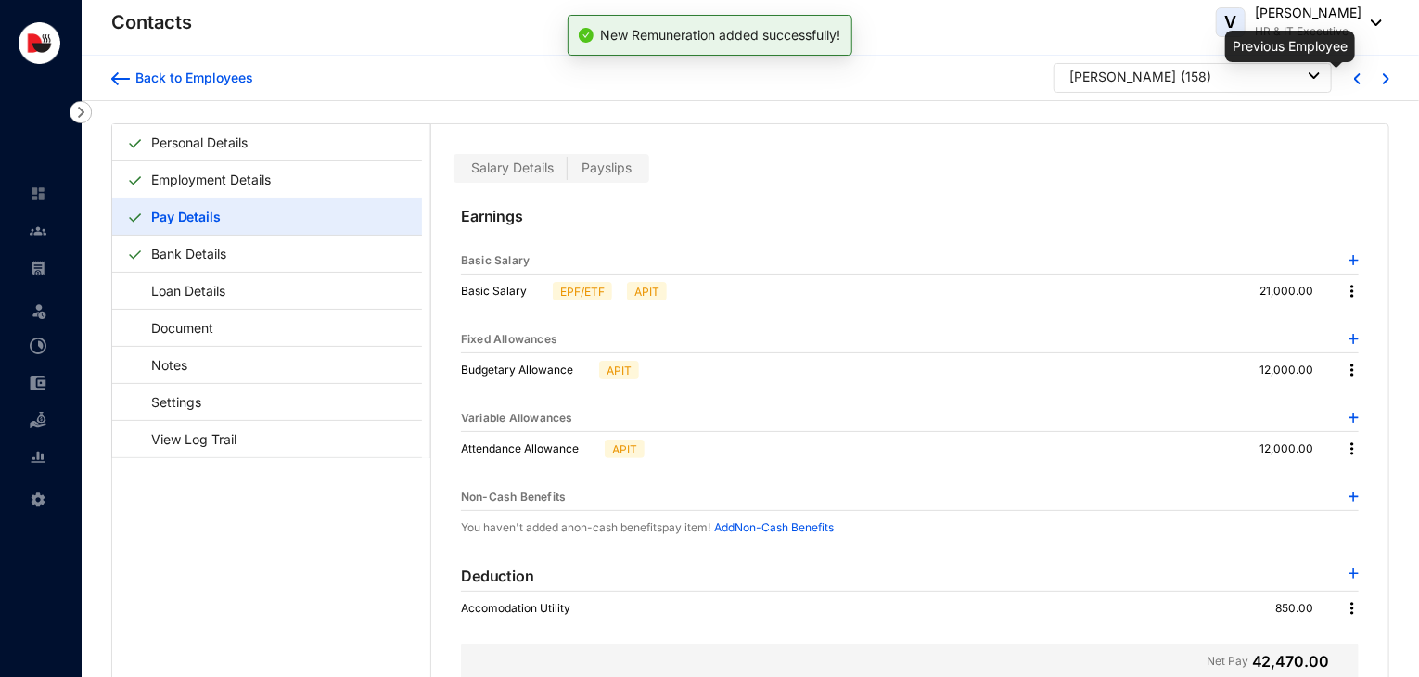
click at [1354, 79] on img at bounding box center [1357, 78] width 6 height 11
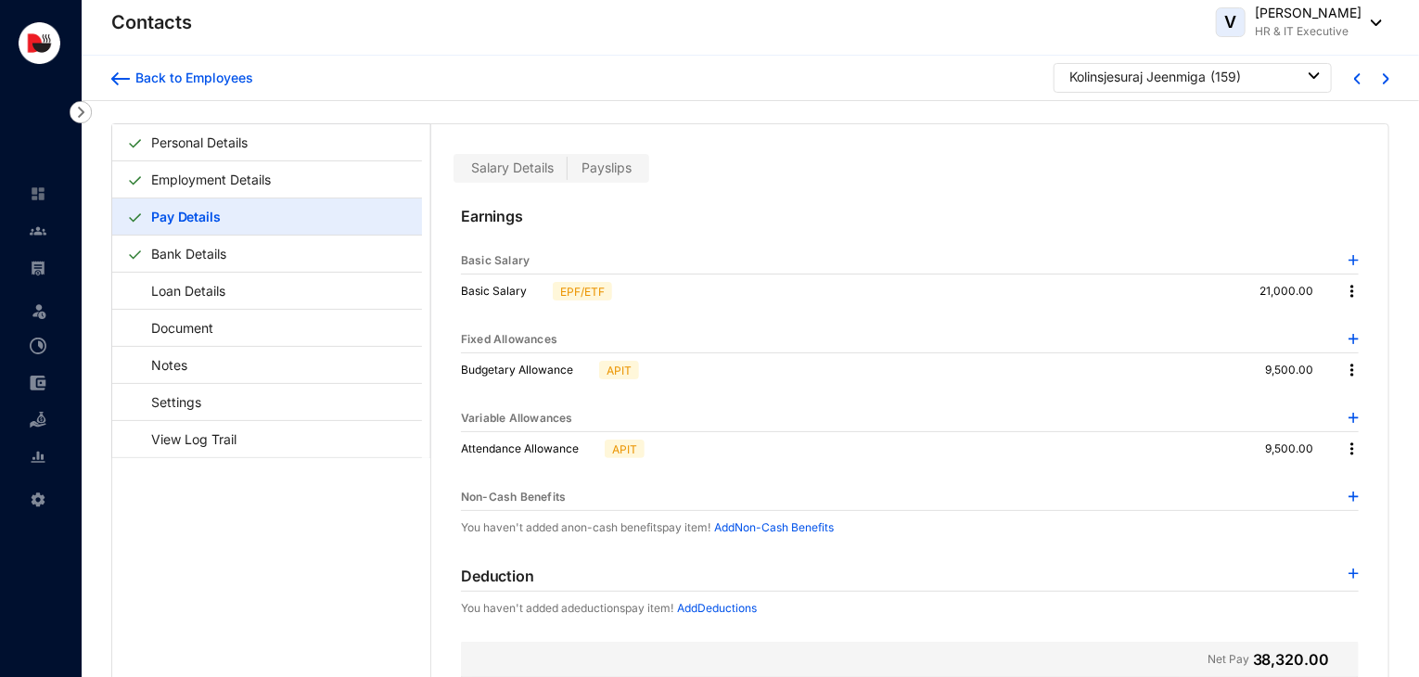
click at [1349, 576] on img at bounding box center [1354, 574] width 10 height 10
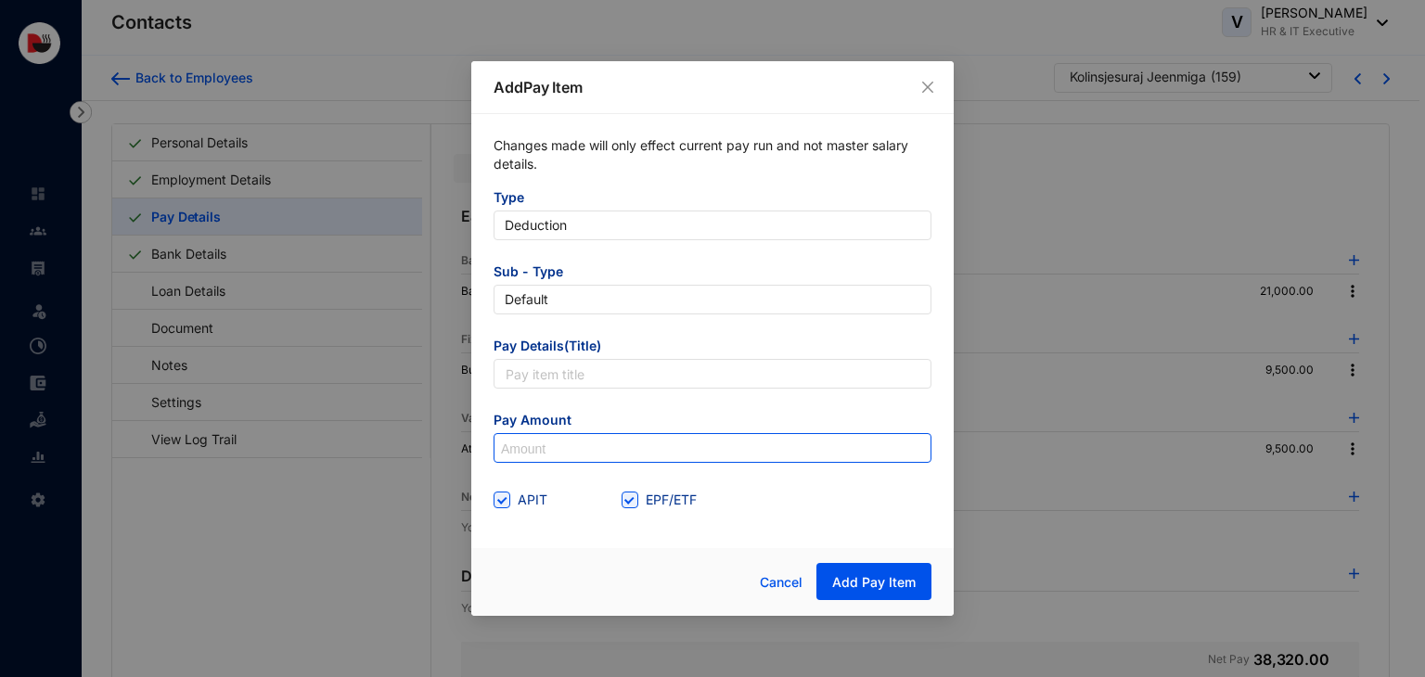
click at [615, 446] on input at bounding box center [712, 449] width 436 height 30
click at [646, 500] on span "EPF/ETF" at bounding box center [671, 500] width 66 height 20
click at [634, 500] on input "EPF/ETF" at bounding box center [627, 498] width 13 height 13
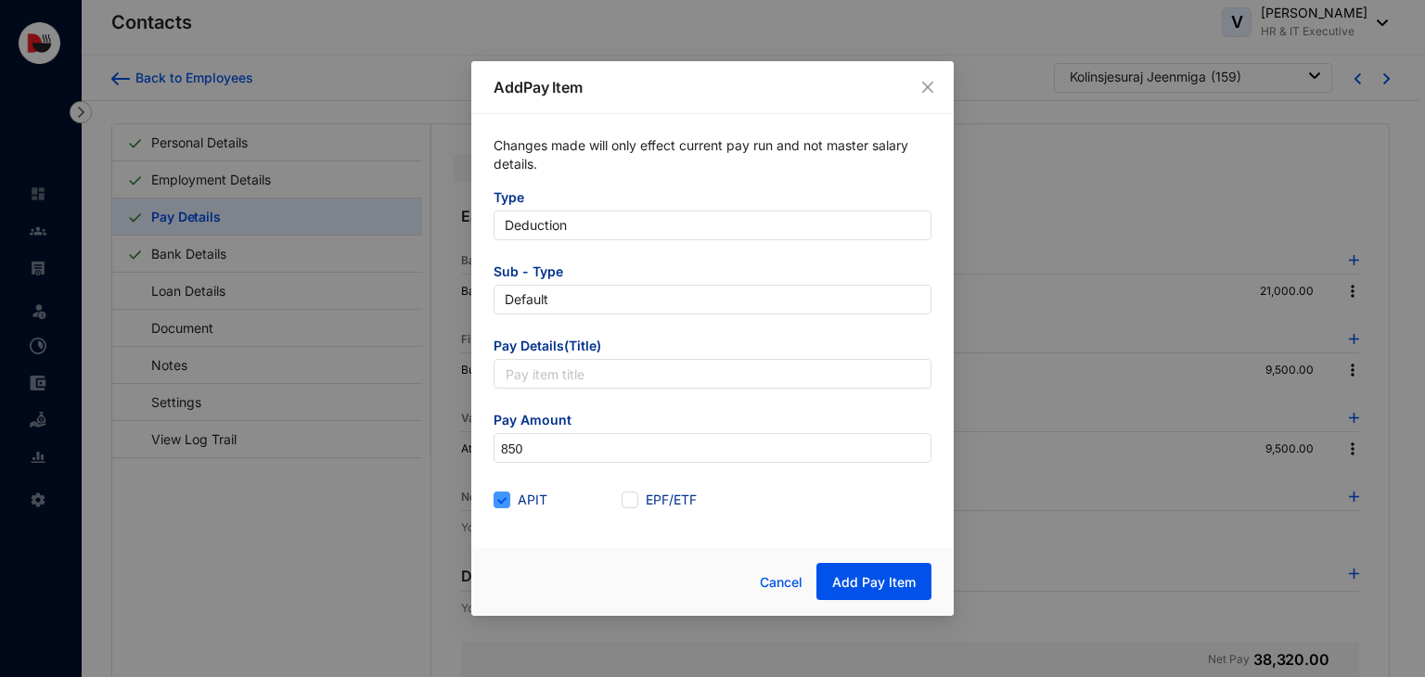
click at [501, 502] on input "APIT" at bounding box center [499, 498] width 13 height 13
click at [542, 381] on input "text" at bounding box center [712, 374] width 438 height 30
click at [902, 589] on span "Add Pay Item" at bounding box center [873, 582] width 83 height 19
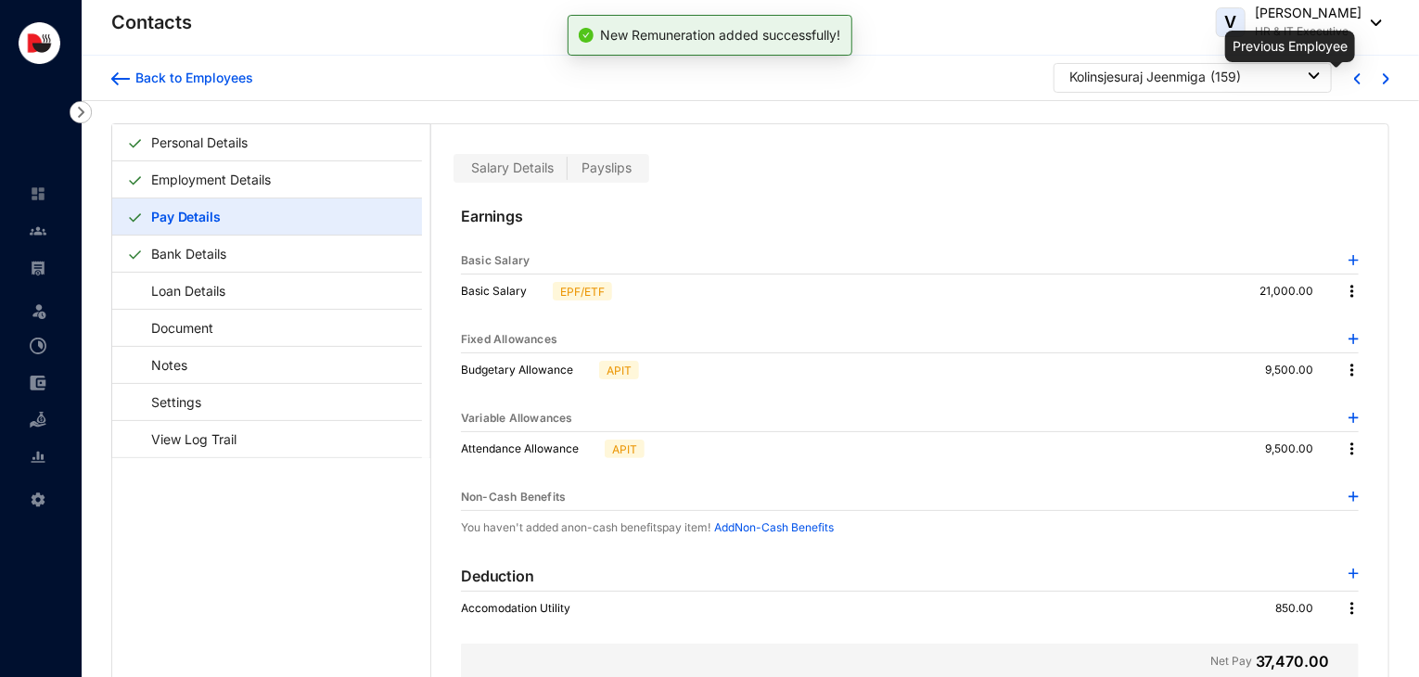
click at [1354, 79] on img at bounding box center [1357, 78] width 6 height 11
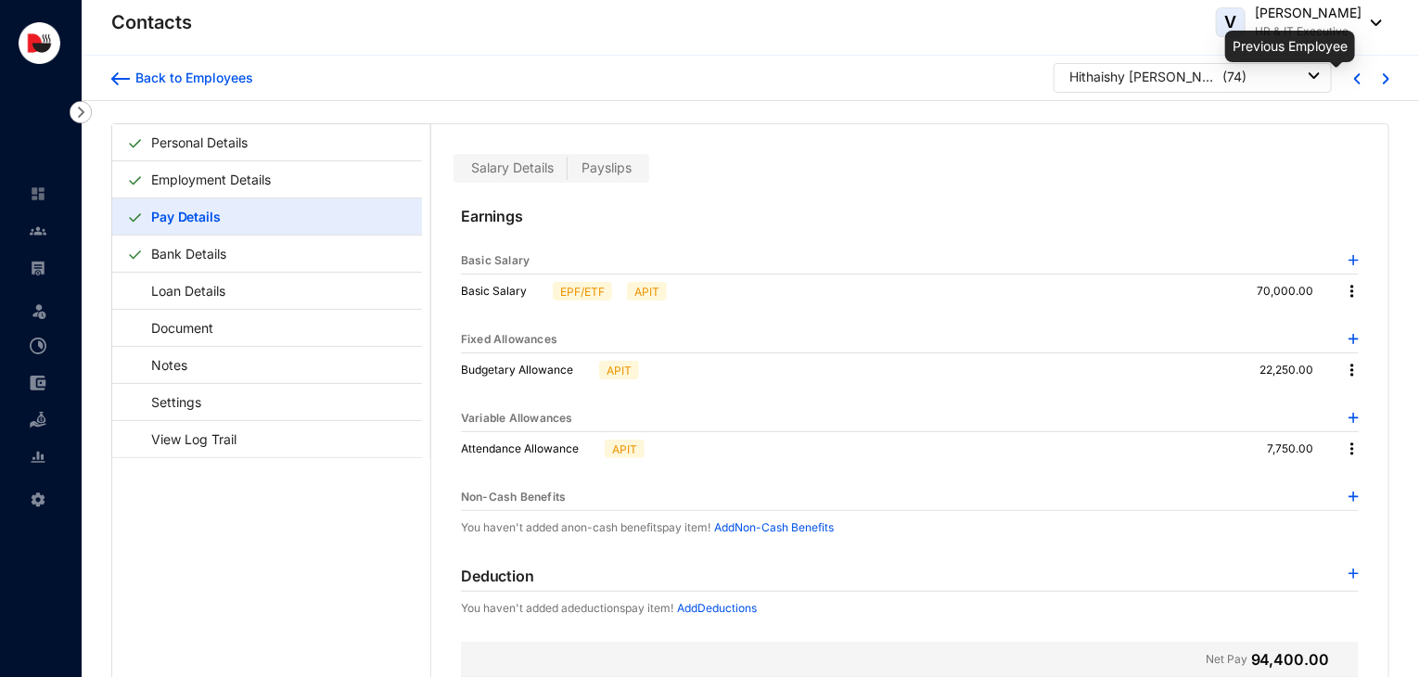
click at [1354, 79] on img at bounding box center [1357, 78] width 6 height 11
click at [1351, 577] on div at bounding box center [1354, 576] width 10 height 22
click at [1349, 573] on img at bounding box center [1354, 574] width 10 height 10
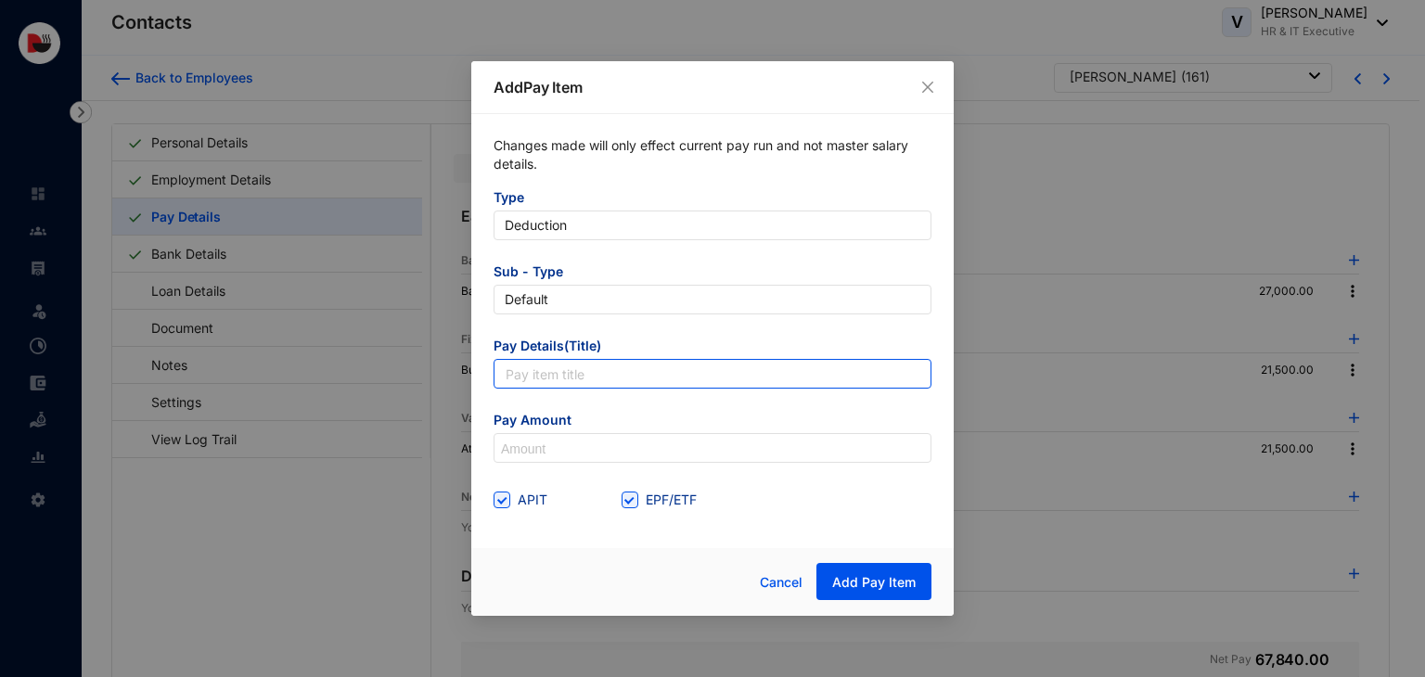
click at [634, 376] on input "text" at bounding box center [712, 374] width 438 height 30
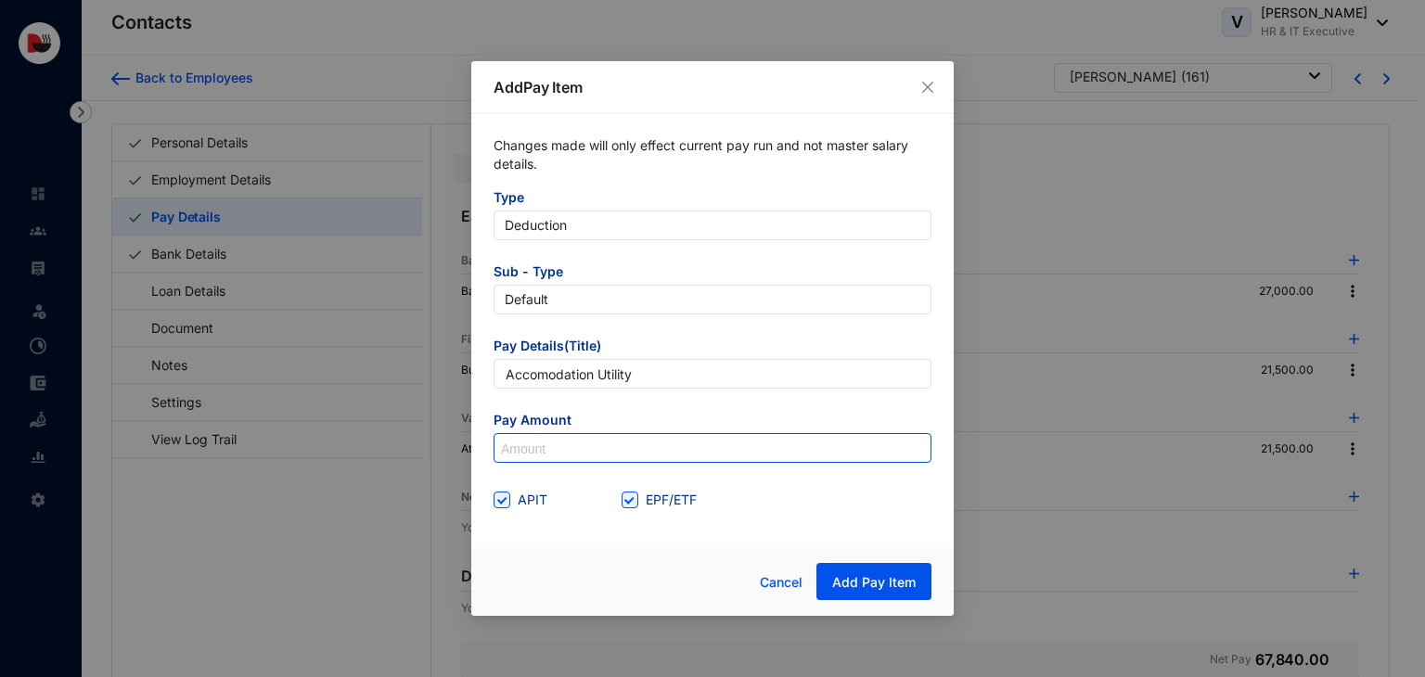
click at [596, 452] on input at bounding box center [712, 449] width 436 height 30
click at [660, 500] on span "EPF/ETF" at bounding box center [671, 500] width 66 height 20
click at [634, 500] on input "EPF/ETF" at bounding box center [627, 498] width 13 height 13
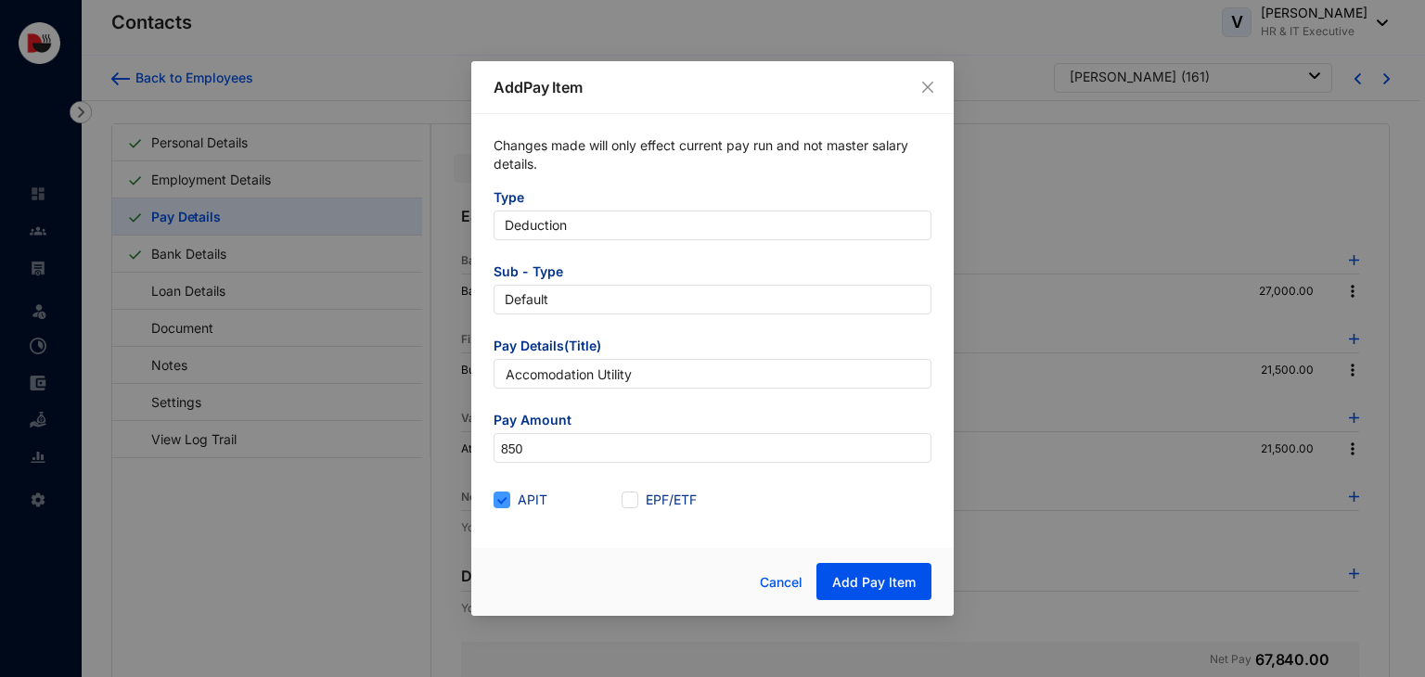
click at [512, 501] on span "APIT" at bounding box center [532, 500] width 45 height 20
click at [506, 501] on input "APIT" at bounding box center [499, 498] width 13 height 13
click at [890, 591] on span "Add Pay Item" at bounding box center [873, 582] width 83 height 19
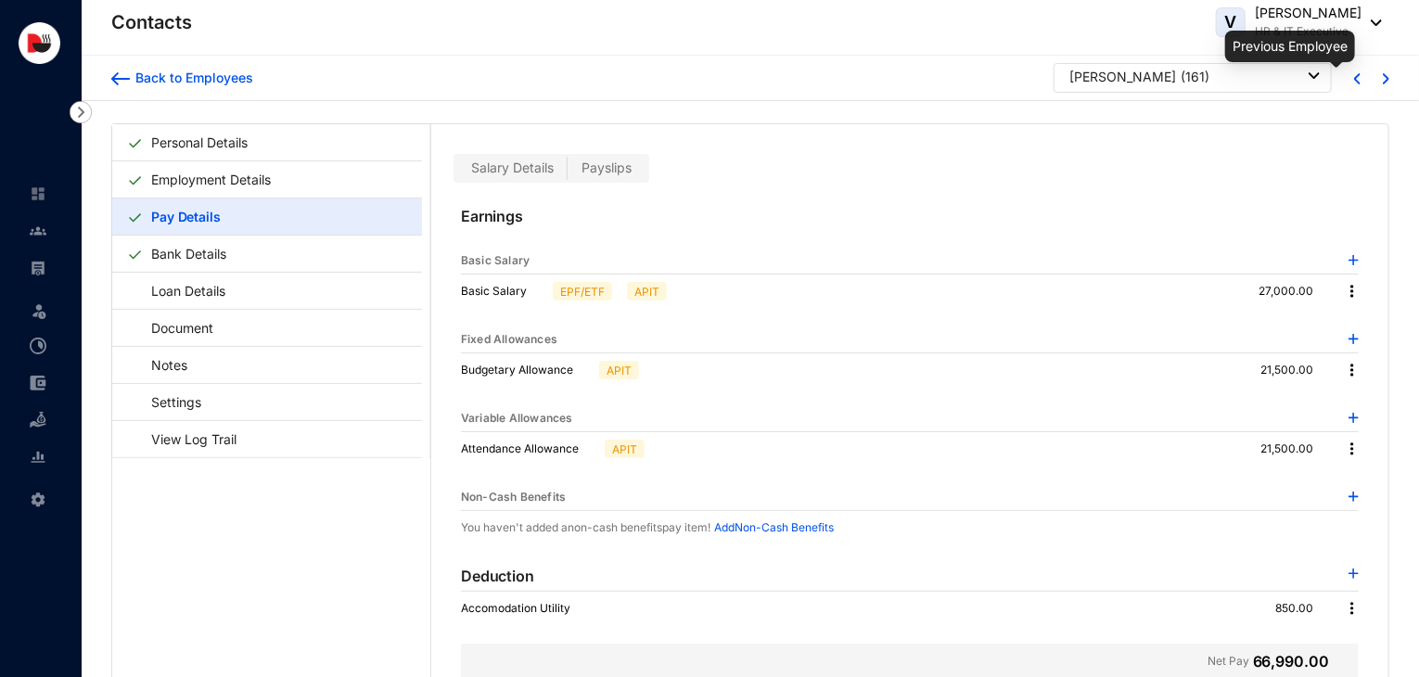
click at [1354, 77] on img at bounding box center [1357, 78] width 6 height 11
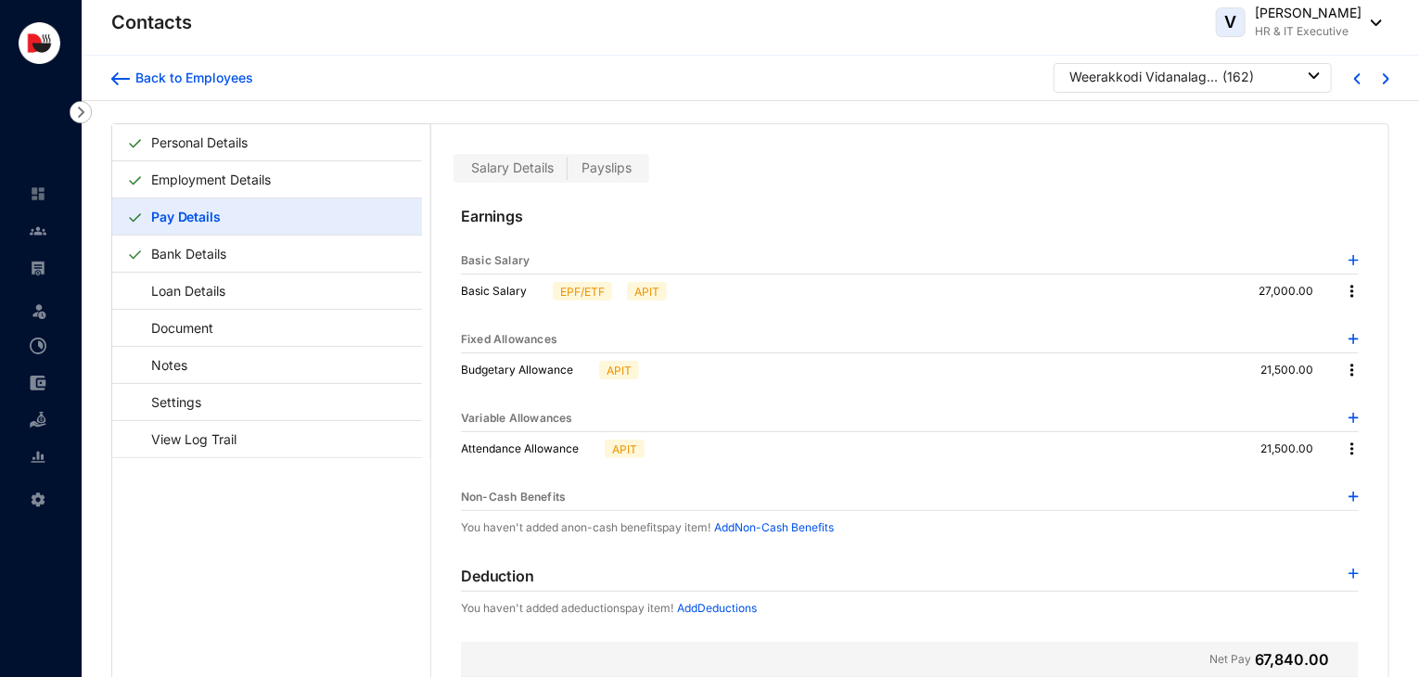
click at [1350, 569] on img at bounding box center [1354, 574] width 10 height 10
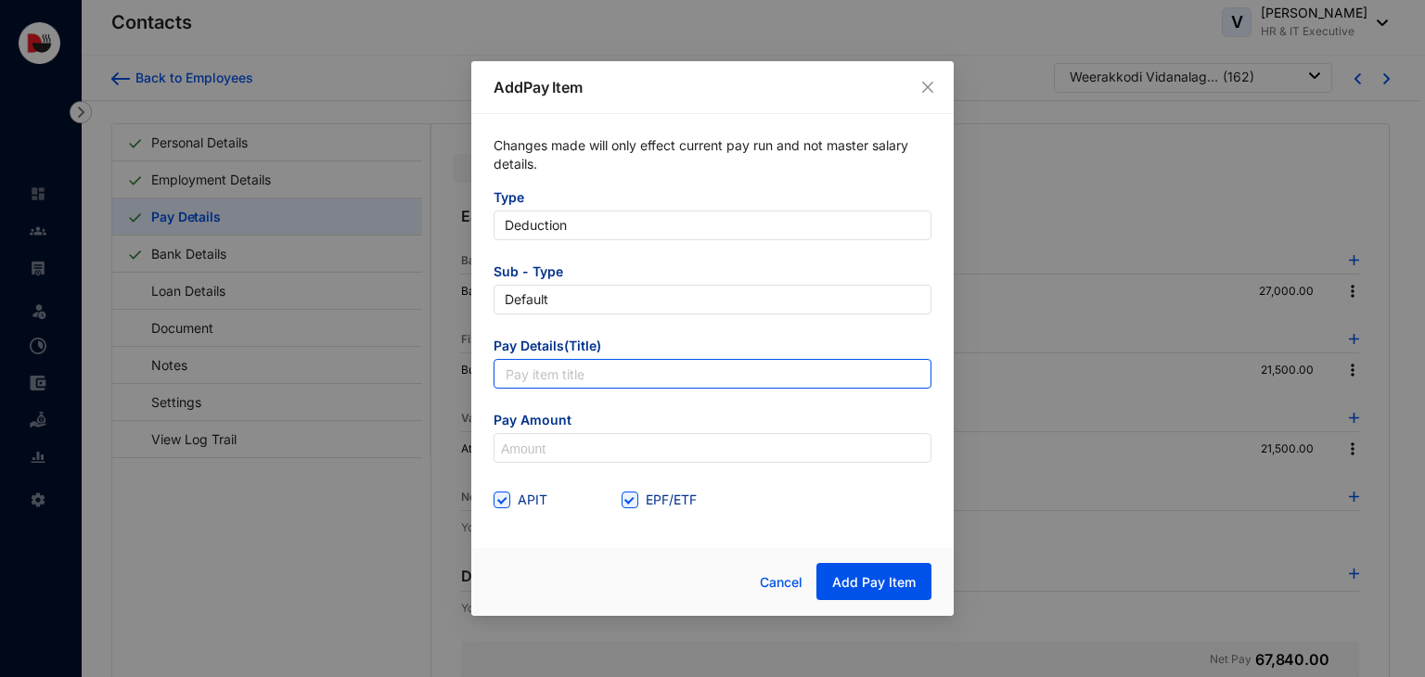
click at [586, 380] on input "text" at bounding box center [712, 374] width 438 height 30
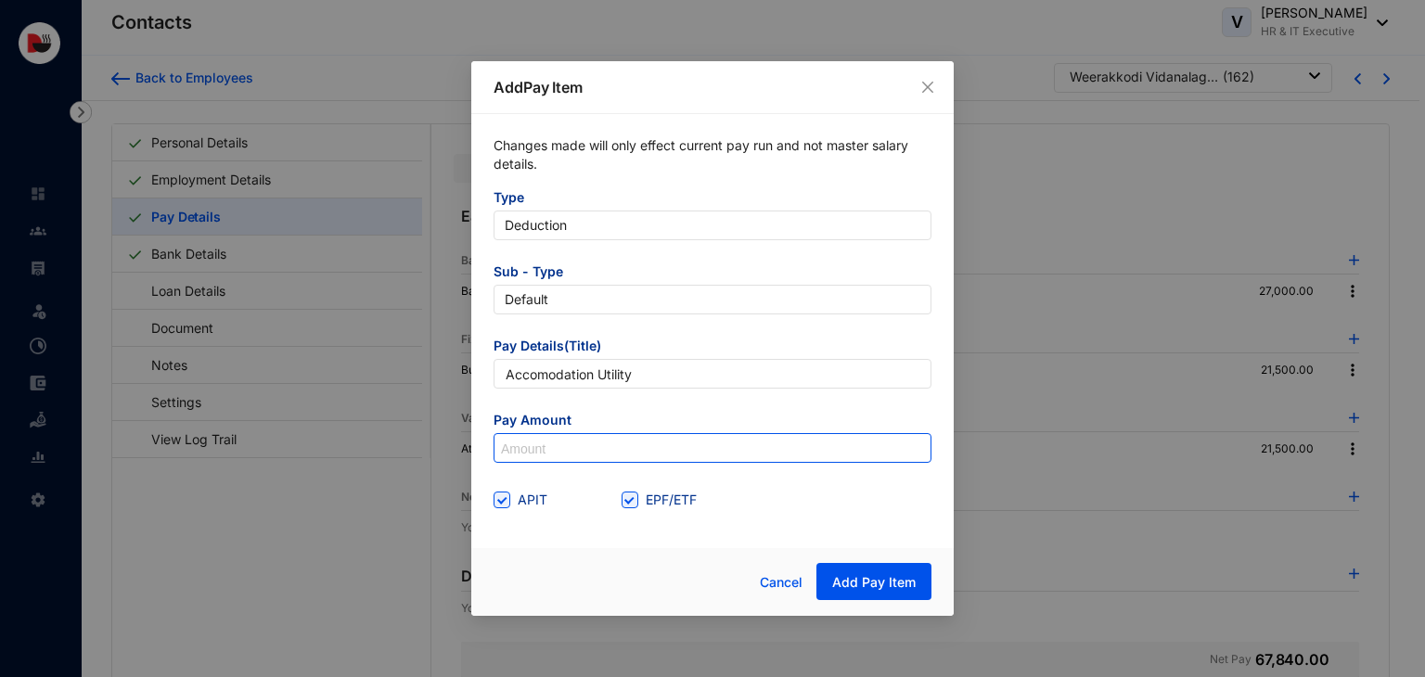
click at [602, 442] on input at bounding box center [712, 449] width 436 height 30
click at [656, 506] on span "EPF/ETF" at bounding box center [671, 500] width 66 height 20
click at [634, 505] on input "EPF/ETF" at bounding box center [627, 498] width 13 height 13
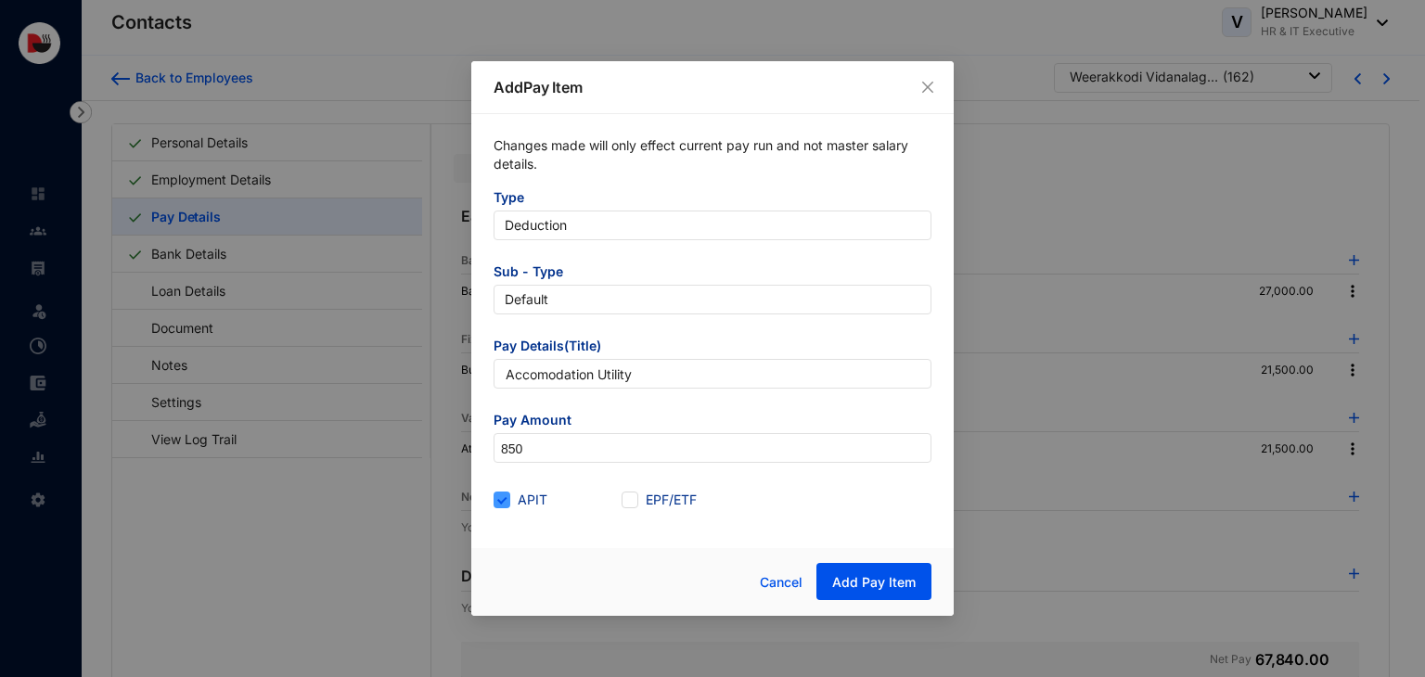
click at [528, 506] on span "APIT" at bounding box center [532, 500] width 45 height 20
click at [506, 505] on input "APIT" at bounding box center [499, 498] width 13 height 13
click at [864, 597] on button "Add Pay Item" at bounding box center [873, 581] width 115 height 37
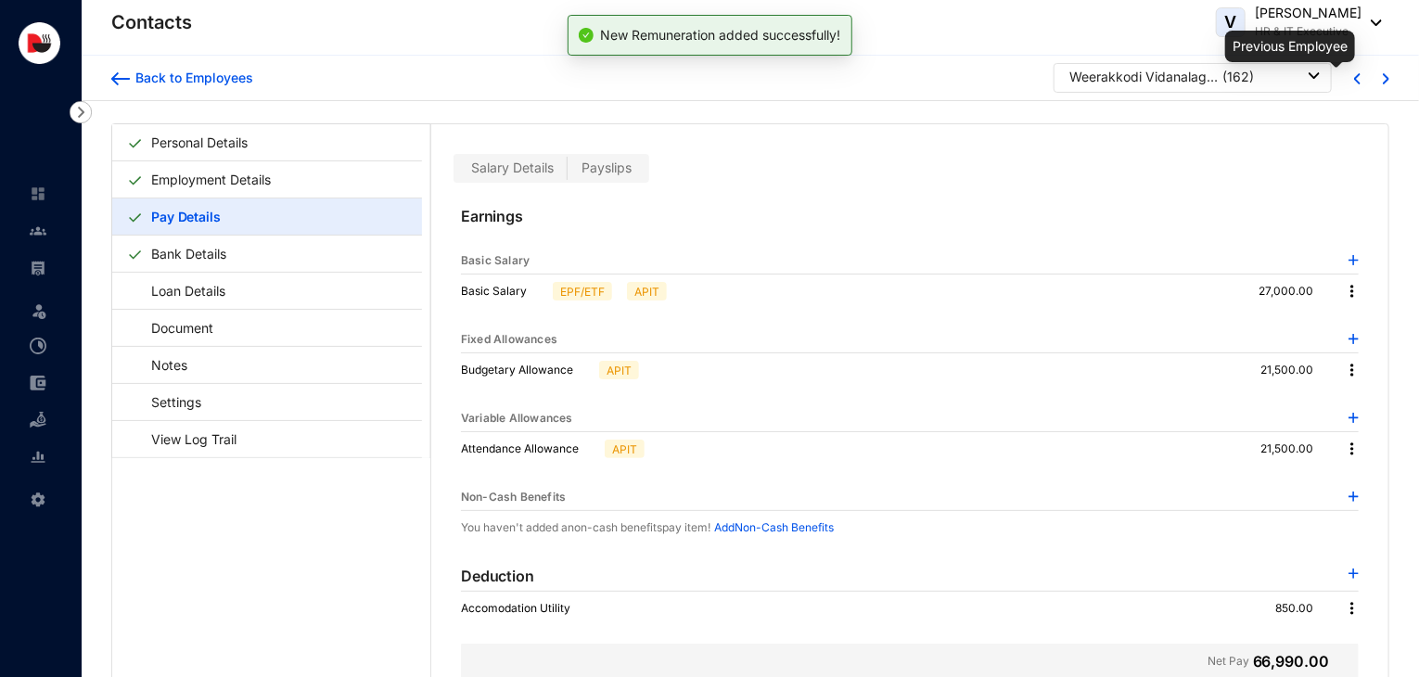
click at [1354, 73] on img at bounding box center [1357, 78] width 6 height 11
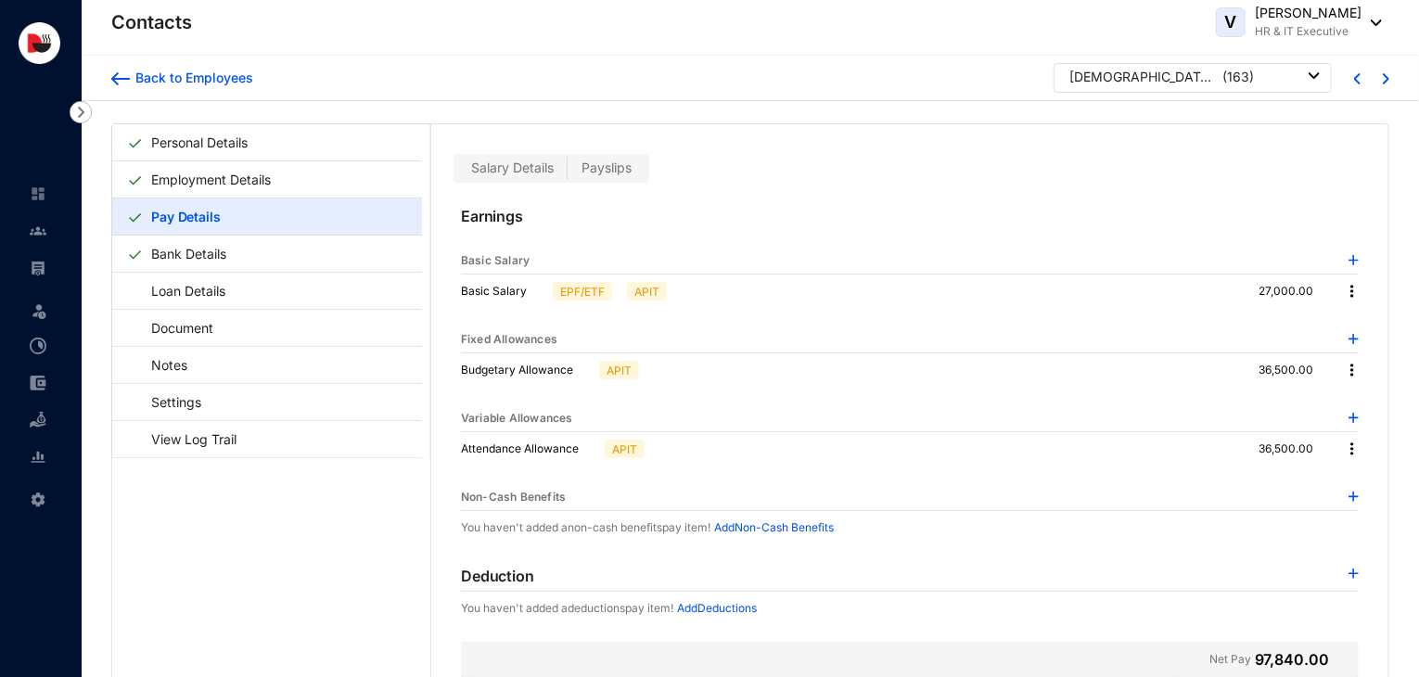
click at [1349, 565] on div at bounding box center [1354, 576] width 10 height 22
click at [1349, 569] on img at bounding box center [1354, 574] width 10 height 10
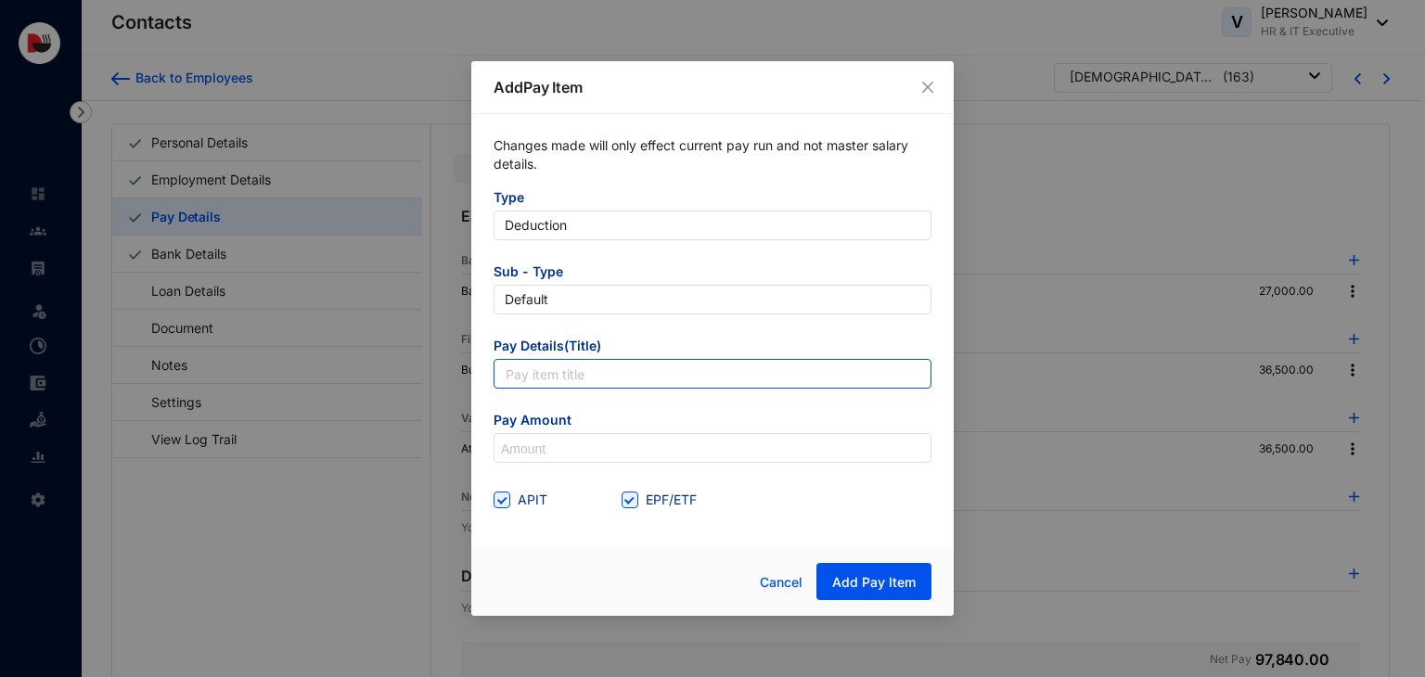
click at [579, 370] on input "text" at bounding box center [712, 374] width 438 height 30
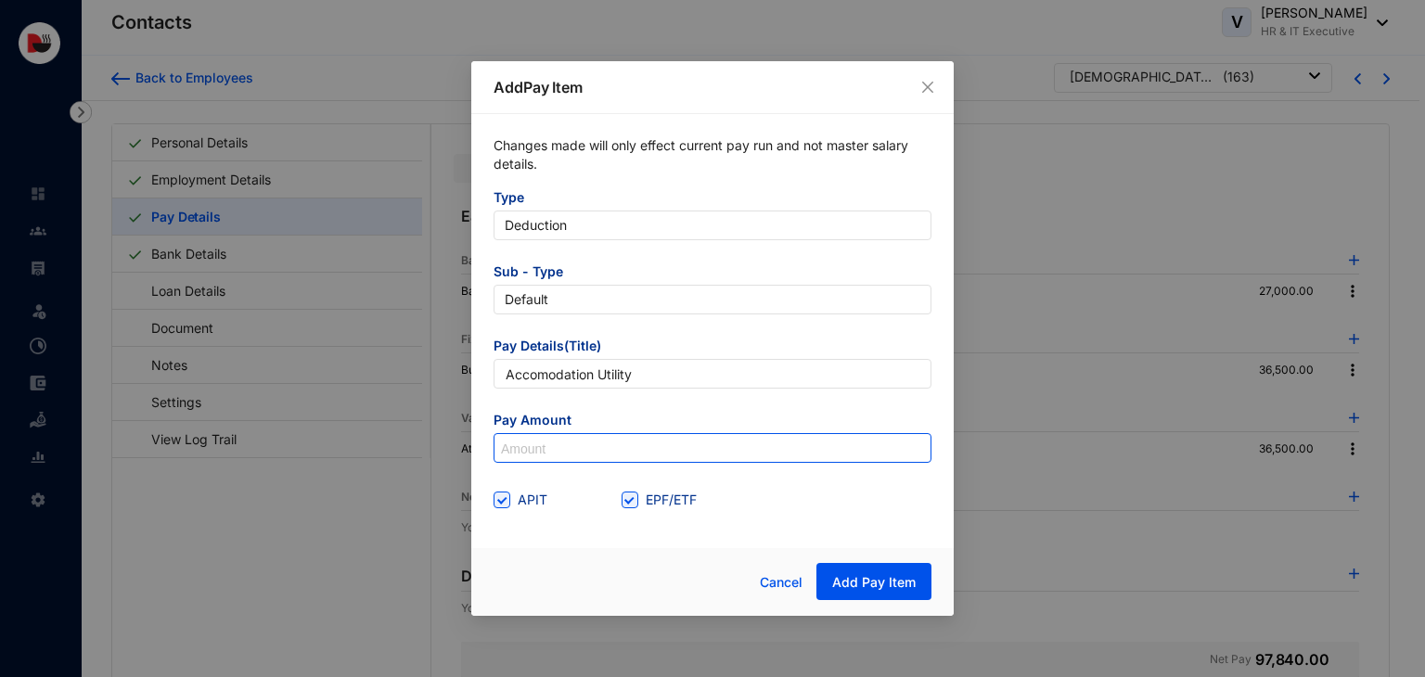
click at [576, 440] on input at bounding box center [712, 449] width 436 height 30
click at [639, 499] on span "EPF/ETF" at bounding box center [671, 500] width 66 height 20
click at [634, 499] on input "EPF/ETF" at bounding box center [627, 498] width 13 height 13
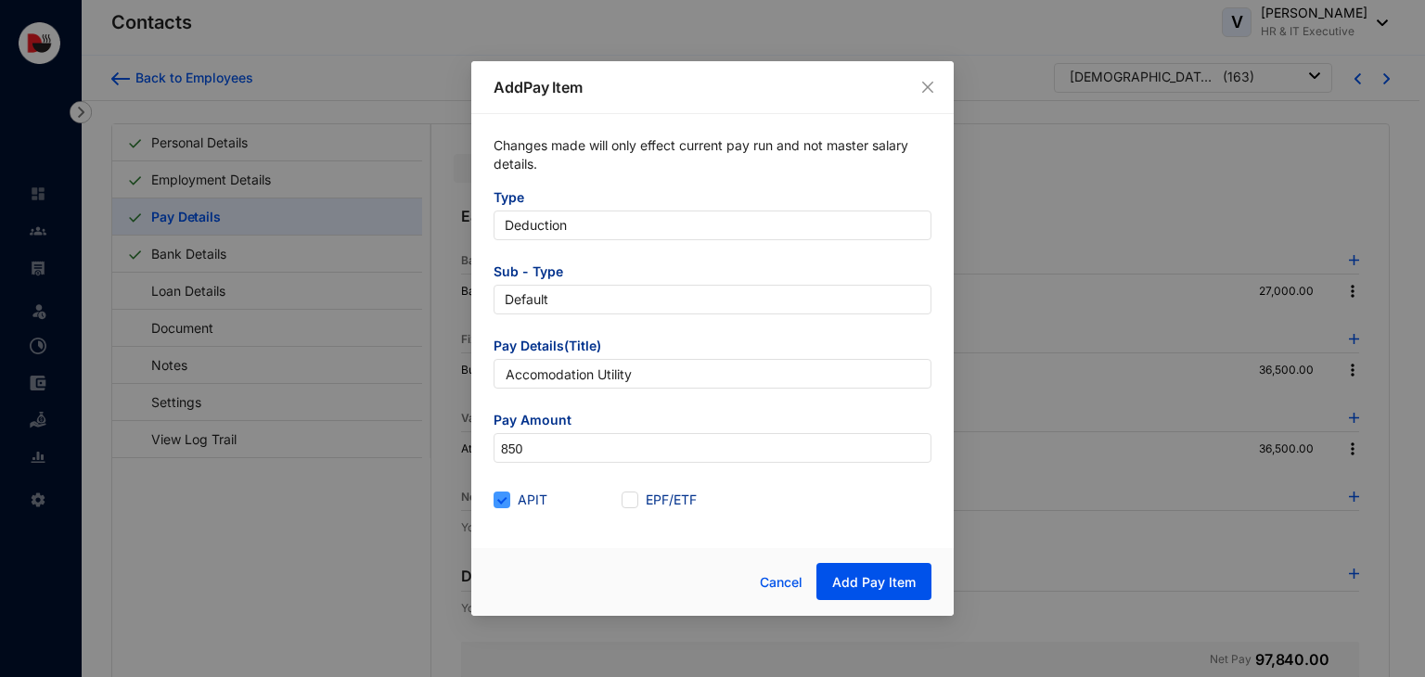
click at [506, 493] on input "APIT" at bounding box center [499, 498] width 13 height 13
click at [871, 576] on span "Add Pay Item" at bounding box center [873, 582] width 83 height 19
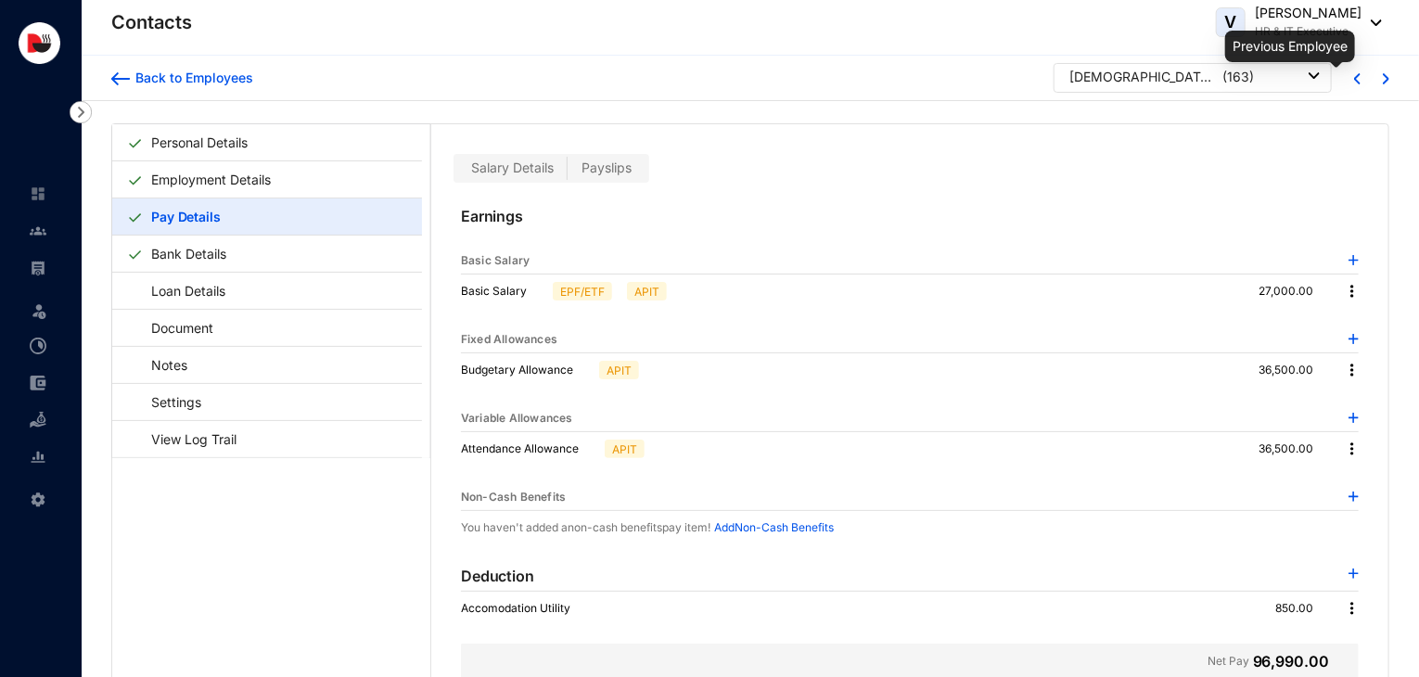
click at [1354, 83] on img at bounding box center [1357, 78] width 6 height 11
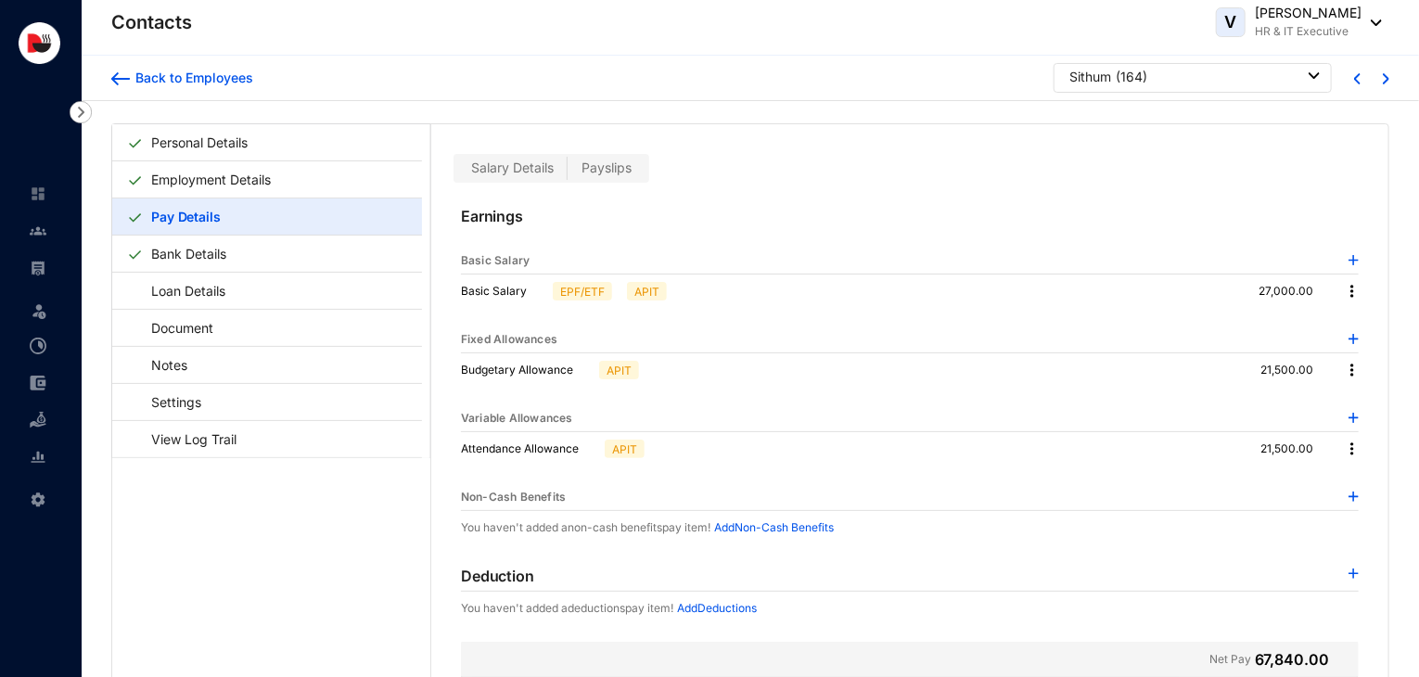
click at [1350, 569] on img at bounding box center [1354, 574] width 10 height 10
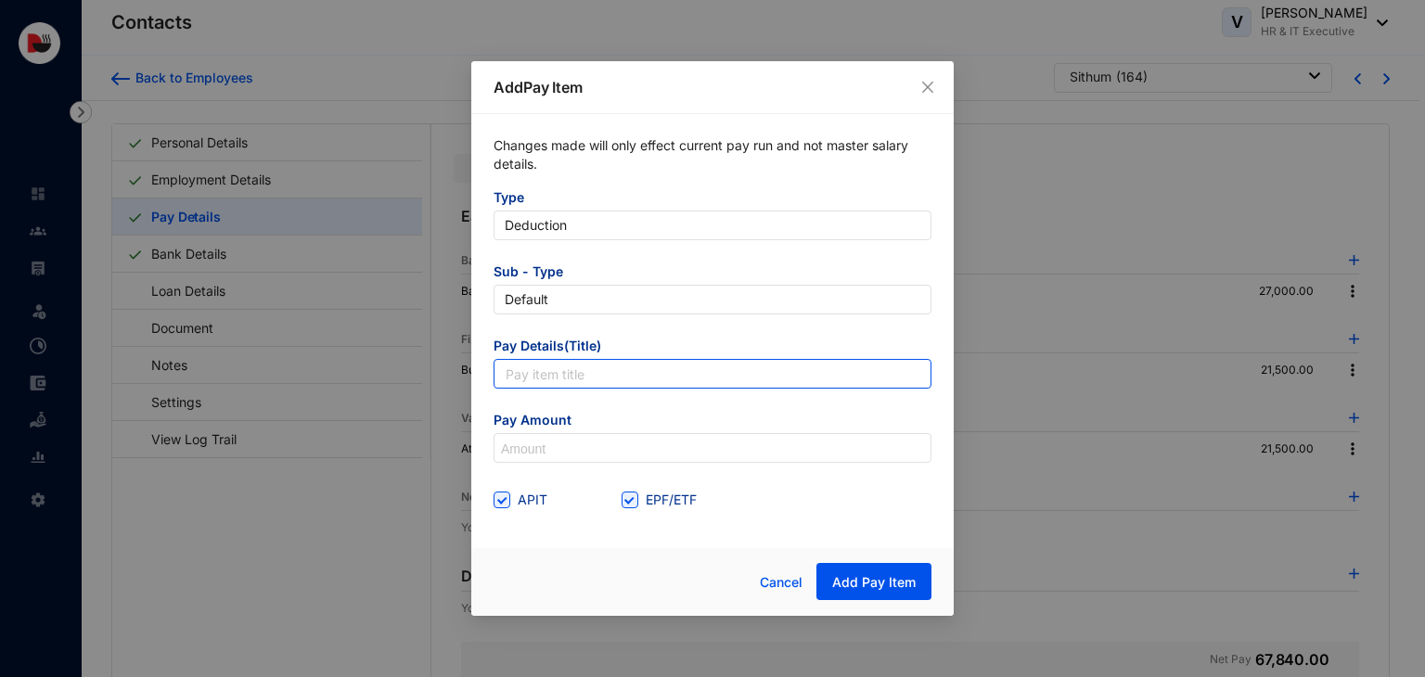
click at [569, 372] on input "text" at bounding box center [712, 374] width 438 height 30
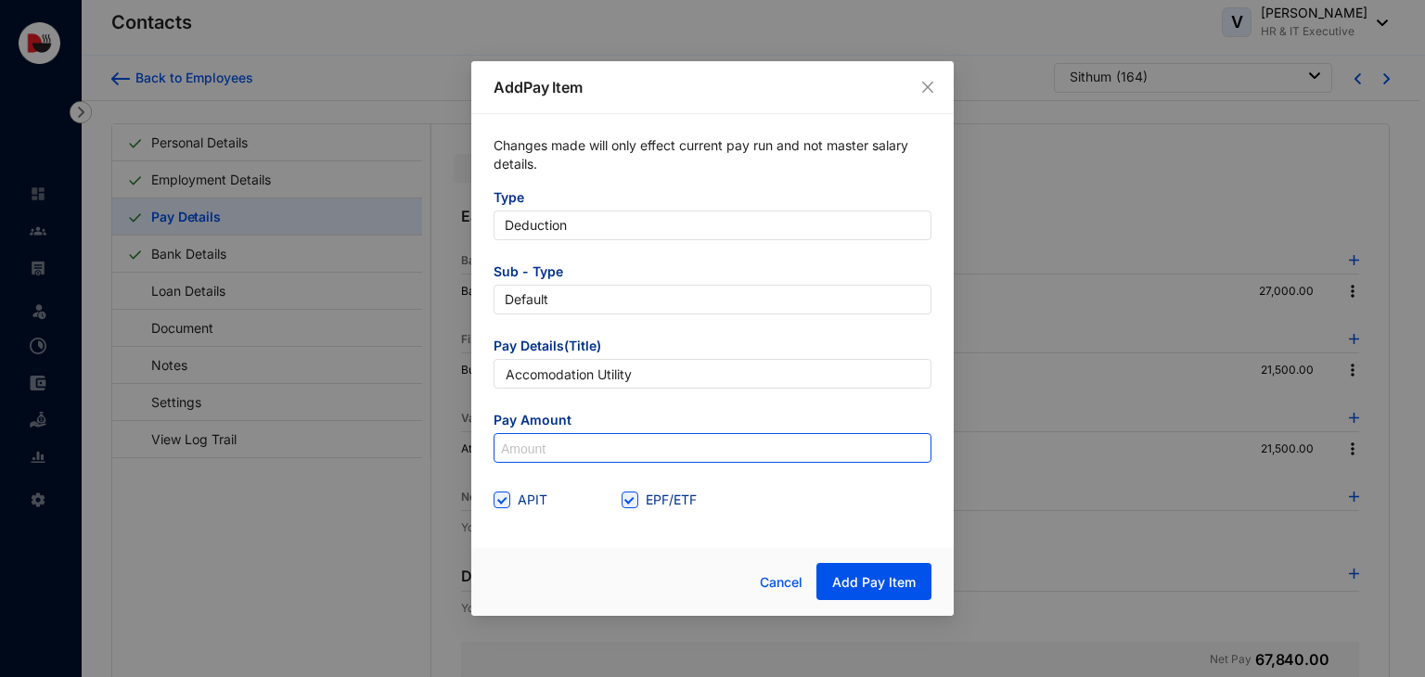
click at [620, 450] on input at bounding box center [712, 449] width 436 height 30
click at [655, 506] on span "EPF/ETF" at bounding box center [671, 500] width 66 height 20
click at [634, 505] on input "EPF/ETF" at bounding box center [627, 498] width 13 height 13
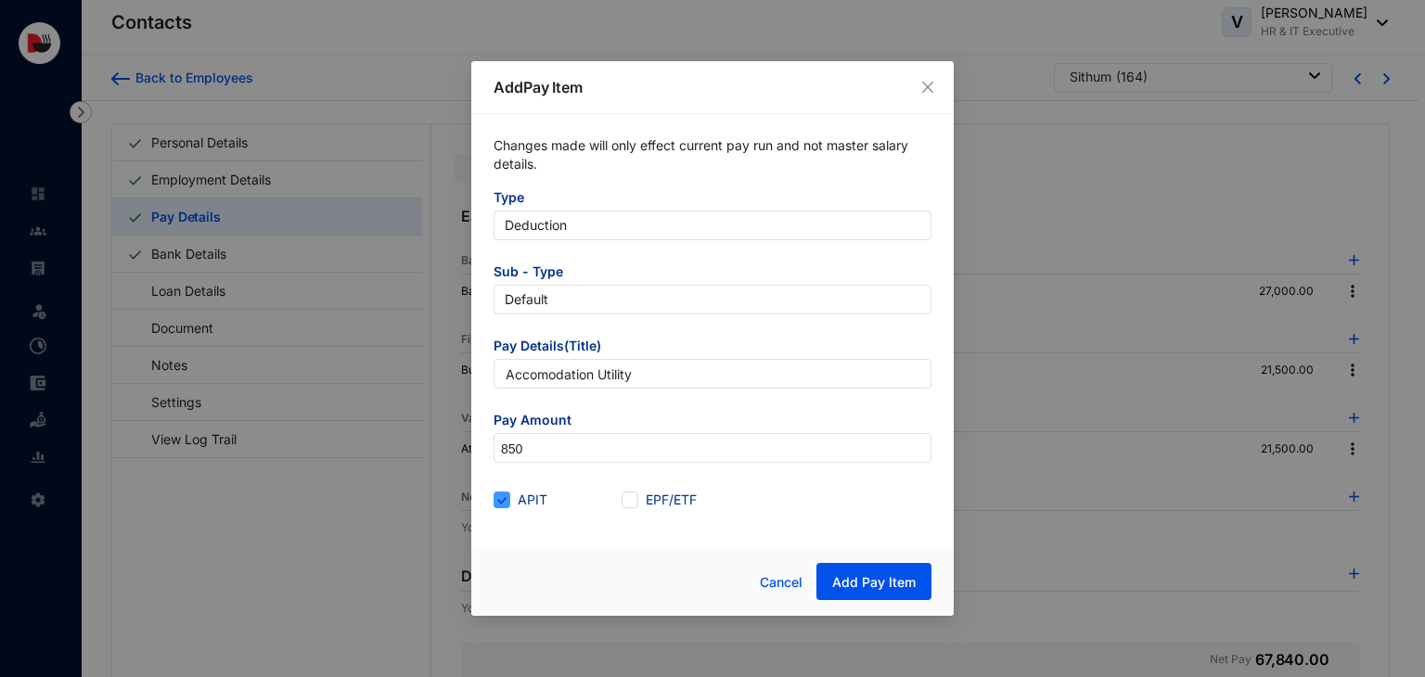
click at [522, 506] on span "APIT" at bounding box center [532, 500] width 45 height 20
click at [506, 505] on input "APIT" at bounding box center [499, 498] width 13 height 13
click at [838, 574] on span "Add Pay Item" at bounding box center [873, 582] width 83 height 19
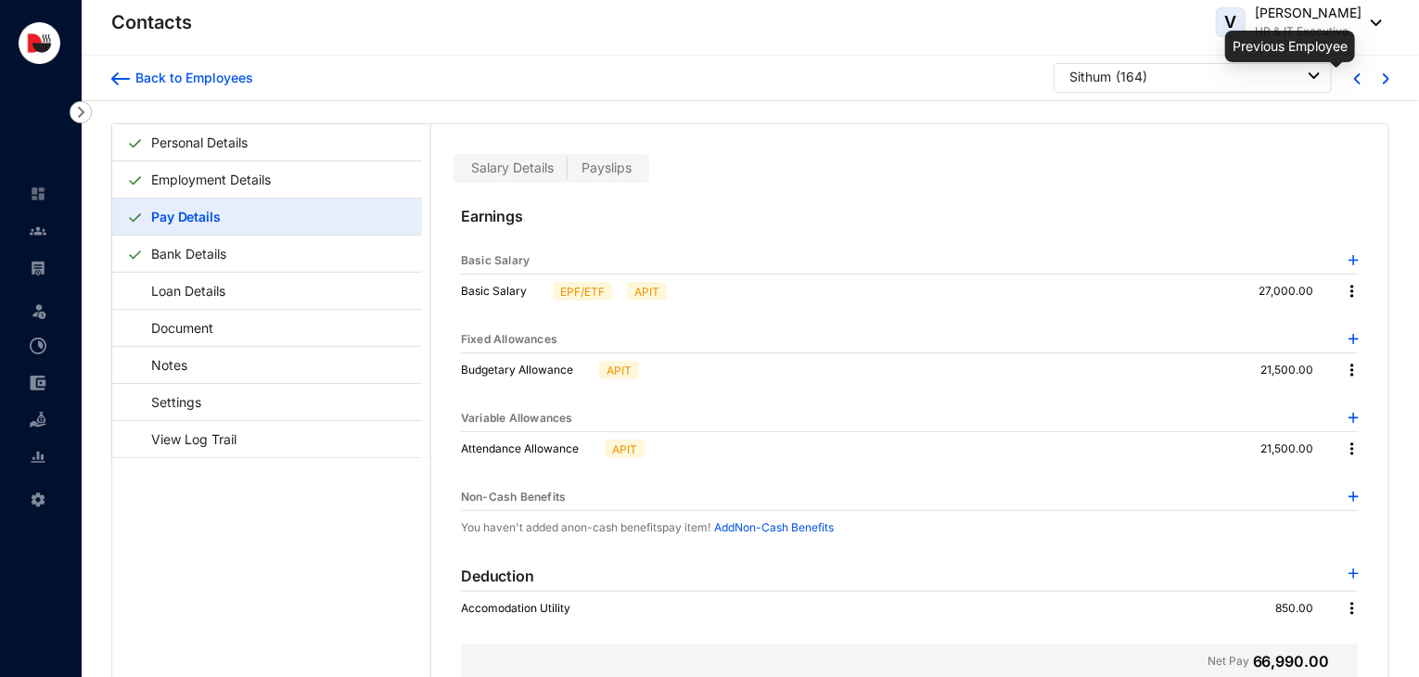
click at [1355, 79] on img at bounding box center [1357, 78] width 6 height 11
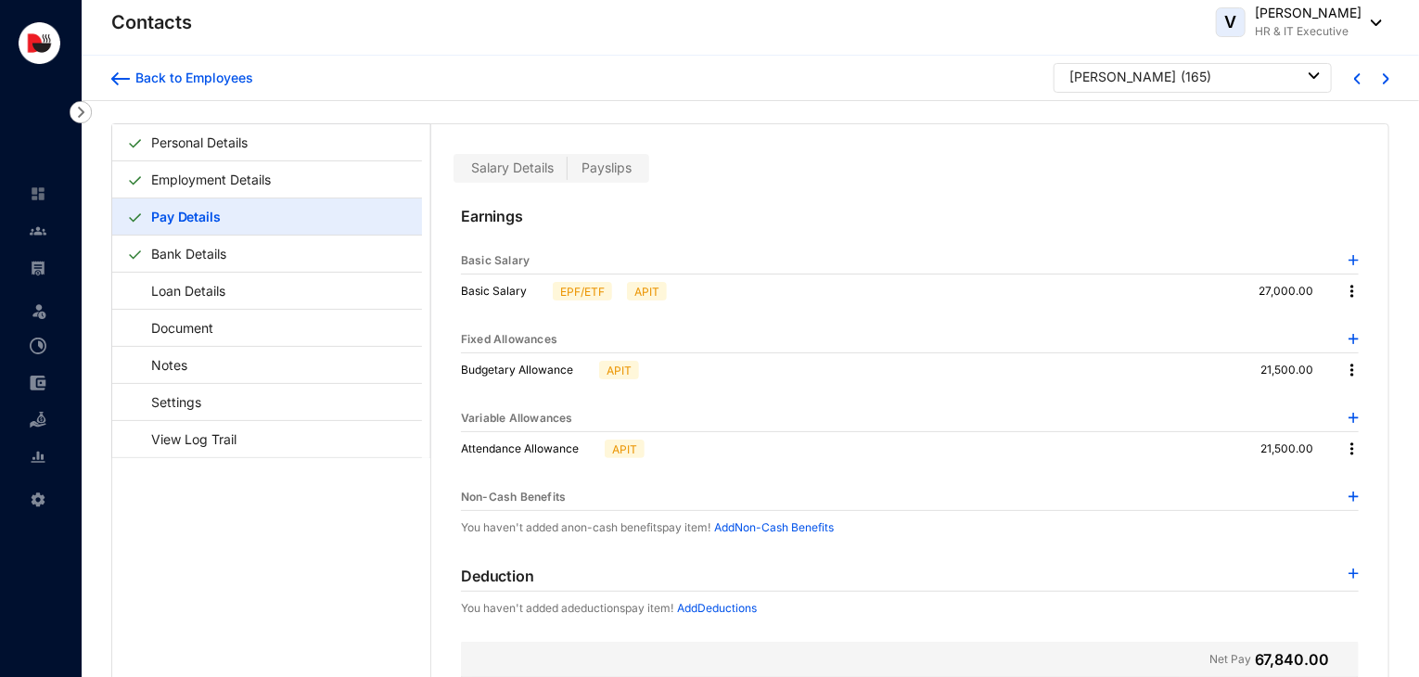
click at [1349, 572] on img at bounding box center [1354, 574] width 10 height 10
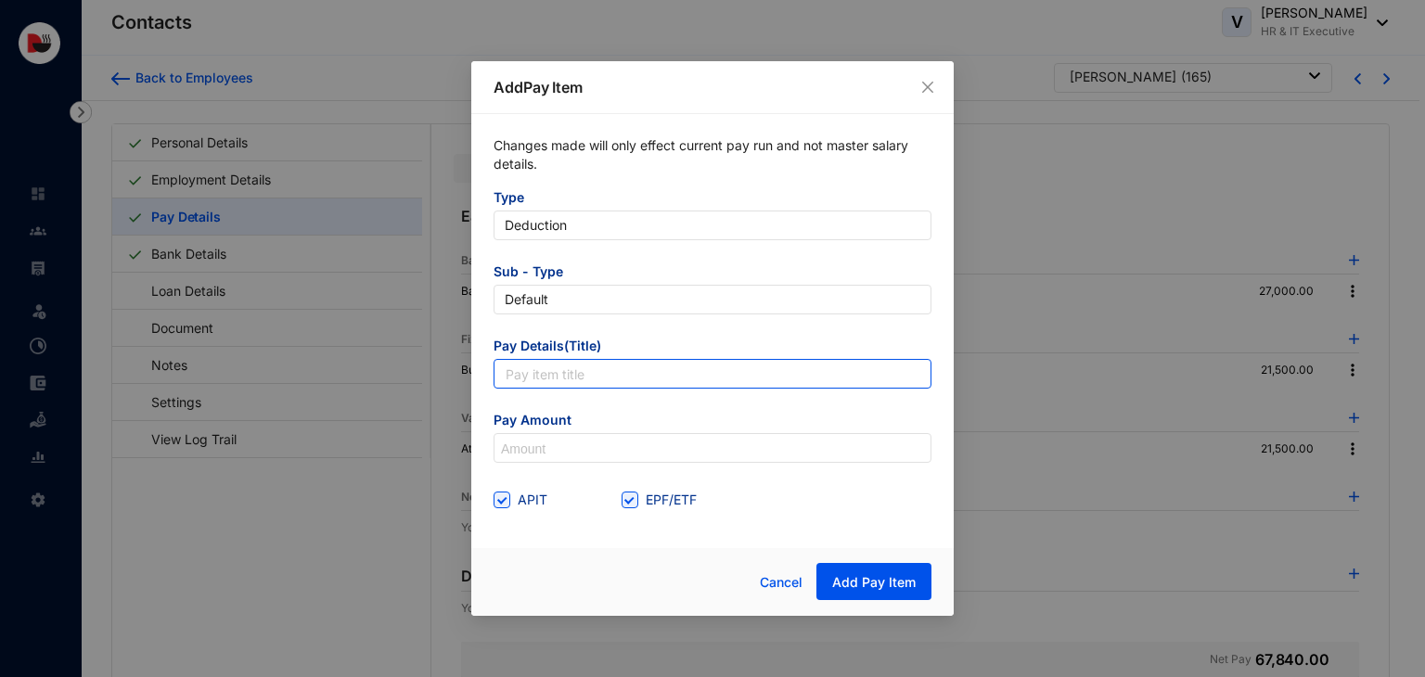
click at [588, 376] on input "text" at bounding box center [712, 374] width 438 height 30
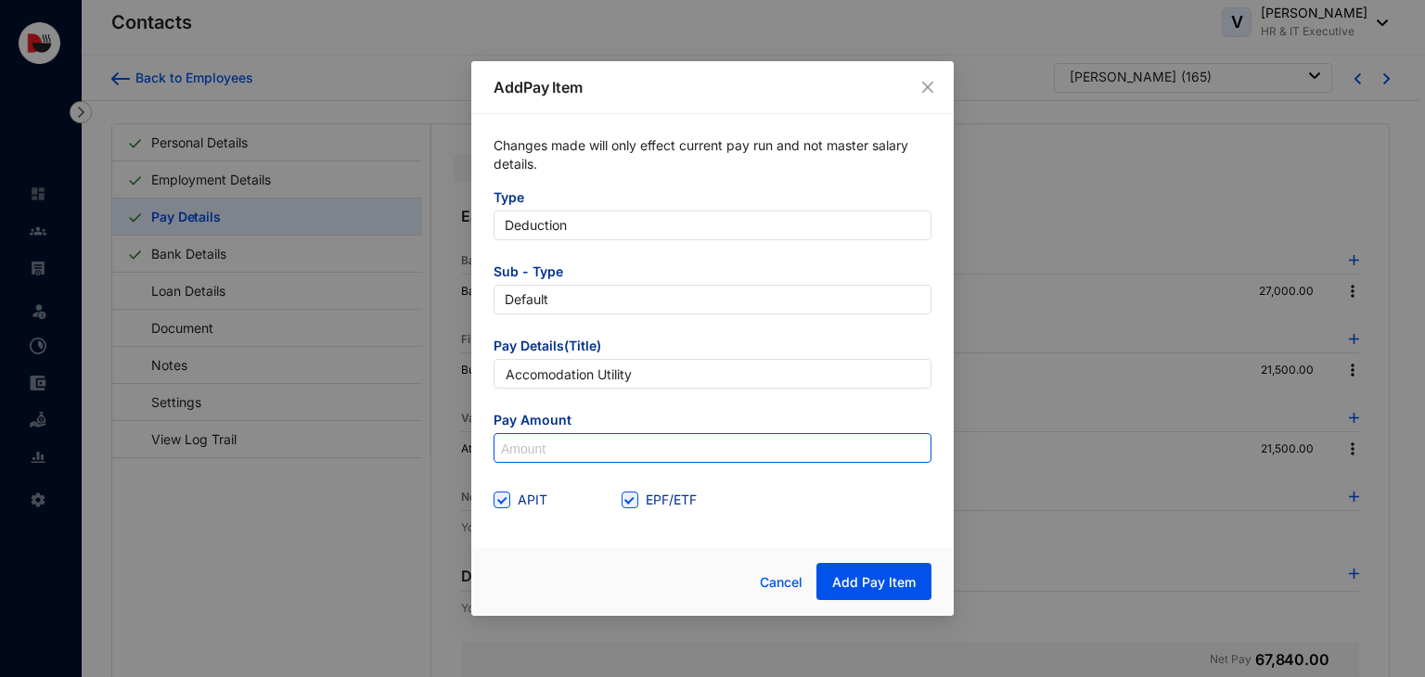
click at [620, 454] on input at bounding box center [712, 449] width 436 height 30
click at [653, 498] on span "EPF/ETF" at bounding box center [671, 500] width 66 height 20
click at [634, 498] on input "EPF/ETF" at bounding box center [627, 498] width 13 height 13
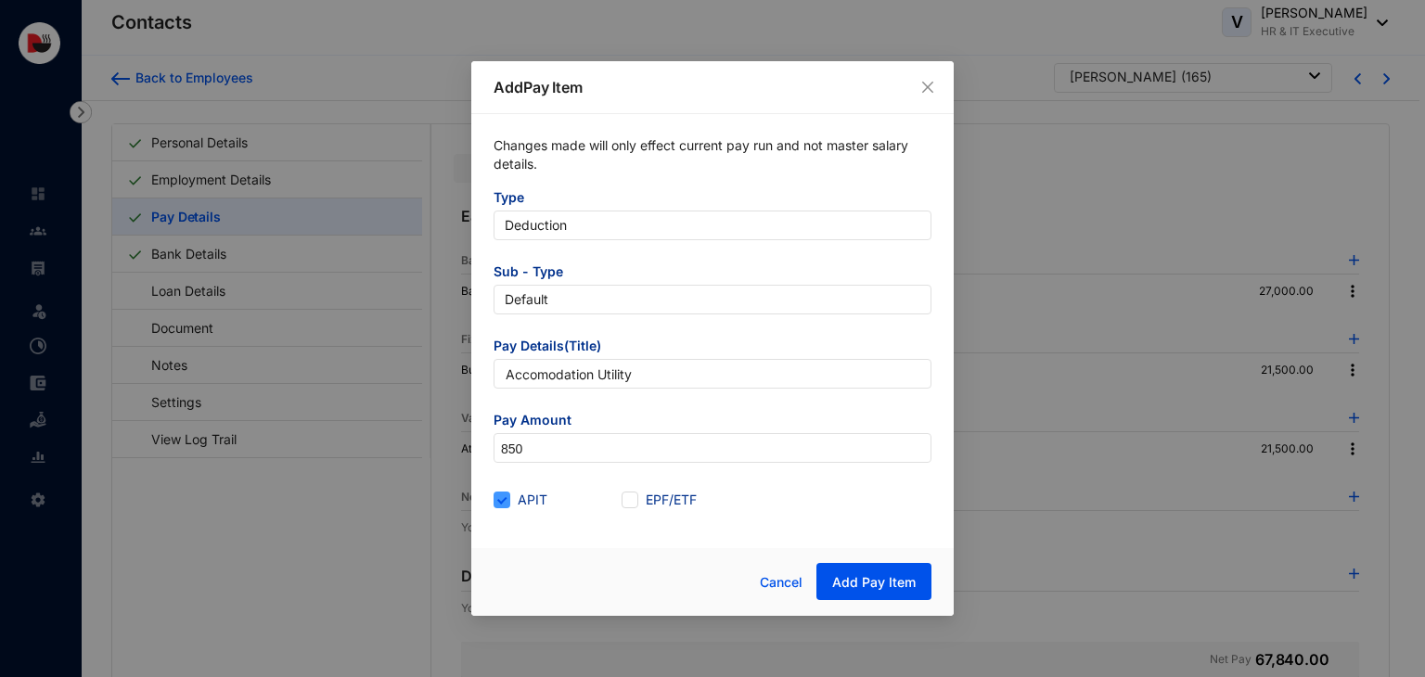
click at [531, 499] on span "APIT" at bounding box center [532, 500] width 45 height 20
click at [506, 499] on input "APIT" at bounding box center [499, 498] width 13 height 13
click at [856, 577] on span "Add Pay Item" at bounding box center [873, 582] width 83 height 19
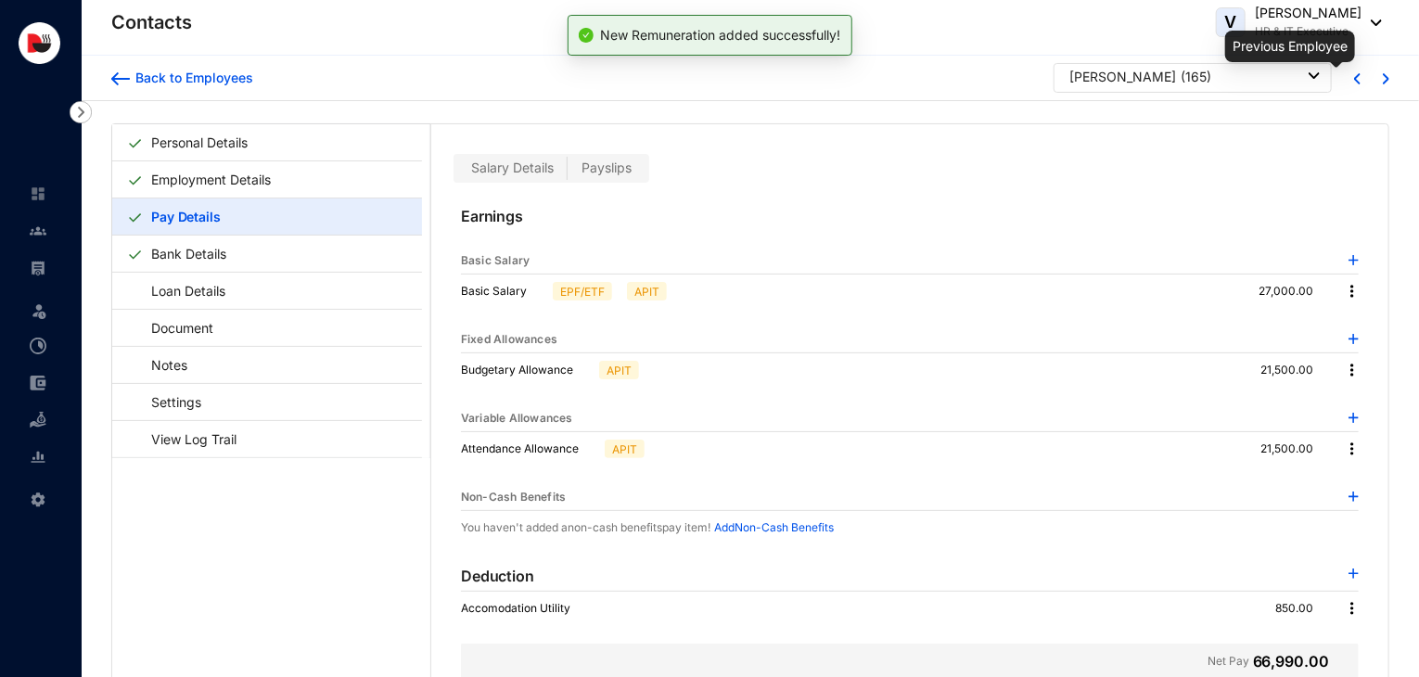
click at [1354, 83] on img at bounding box center [1357, 78] width 6 height 11
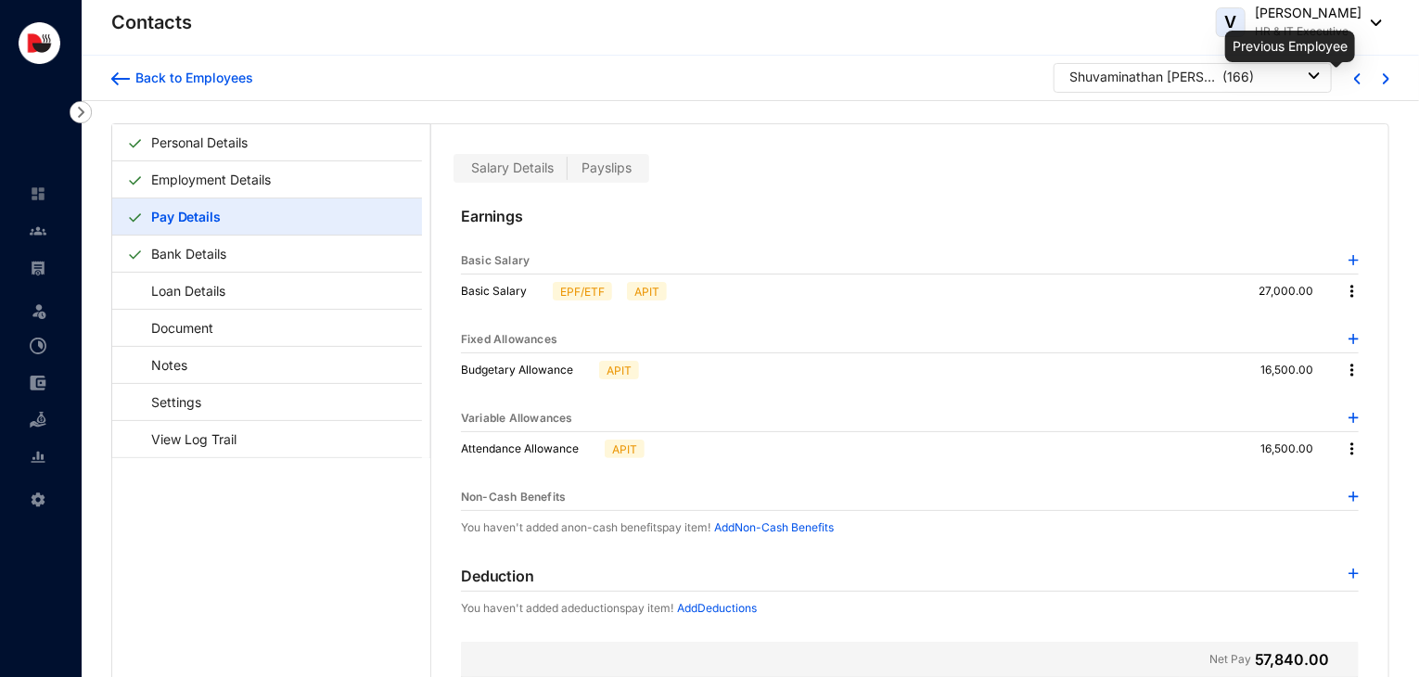
click at [1354, 78] on img at bounding box center [1357, 78] width 6 height 11
click at [1350, 569] on img at bounding box center [1354, 574] width 10 height 10
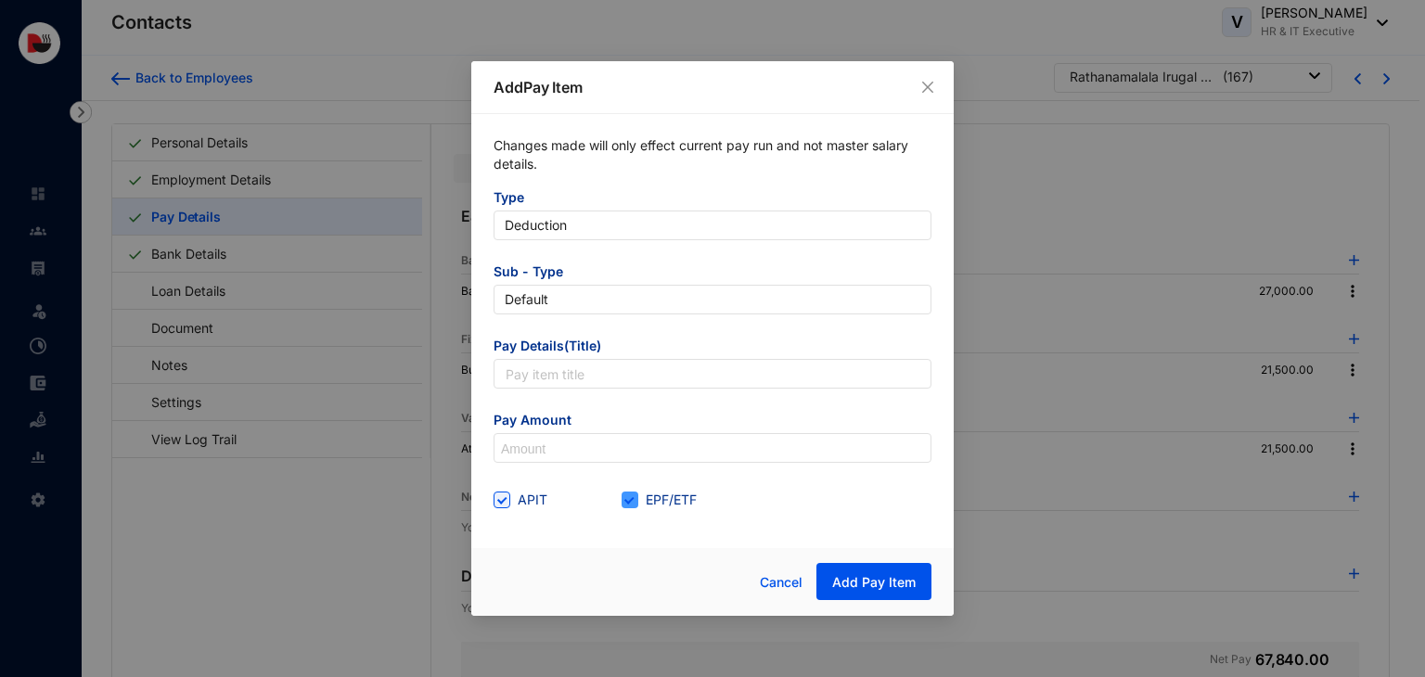
click at [642, 498] on span "EPF/ETF" at bounding box center [671, 500] width 66 height 20
click at [634, 498] on input "EPF/ETF" at bounding box center [627, 498] width 13 height 13
click at [513, 504] on span "APIT" at bounding box center [532, 500] width 45 height 20
click at [506, 504] on input "APIT" at bounding box center [499, 498] width 13 height 13
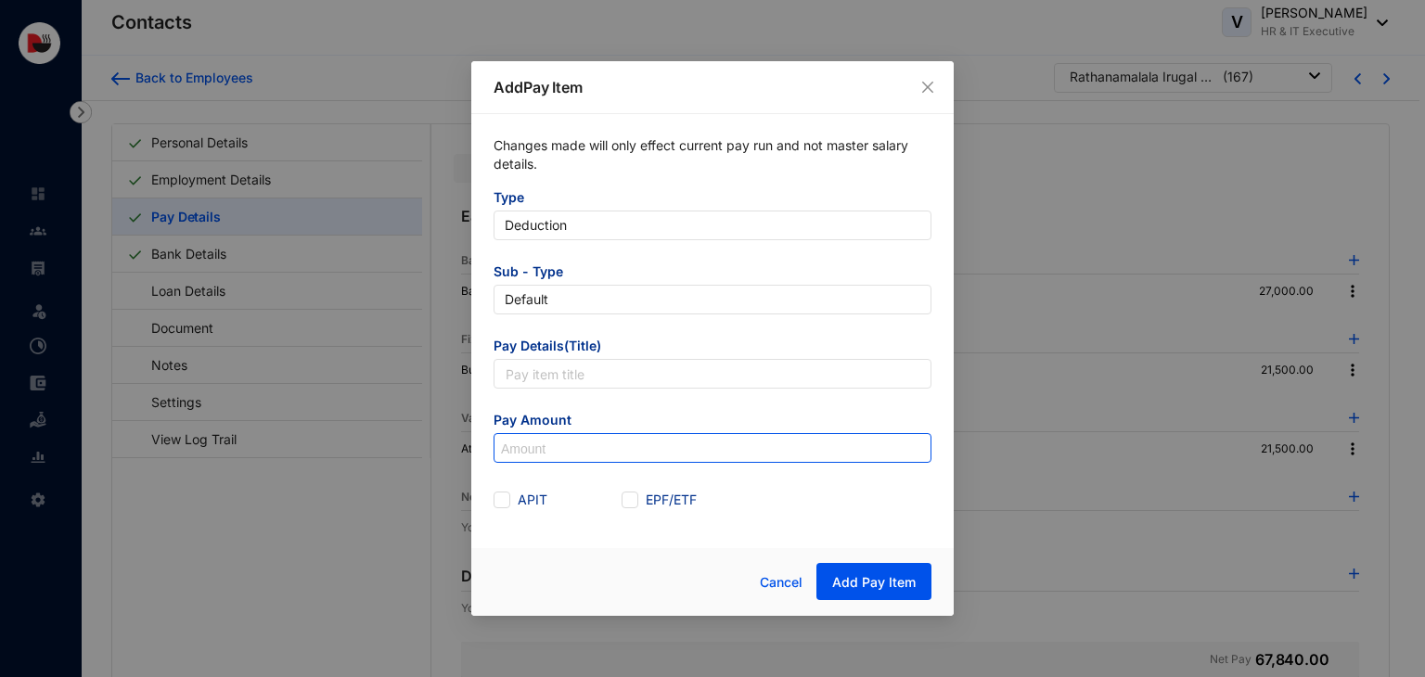
click at [563, 452] on input at bounding box center [712, 449] width 436 height 30
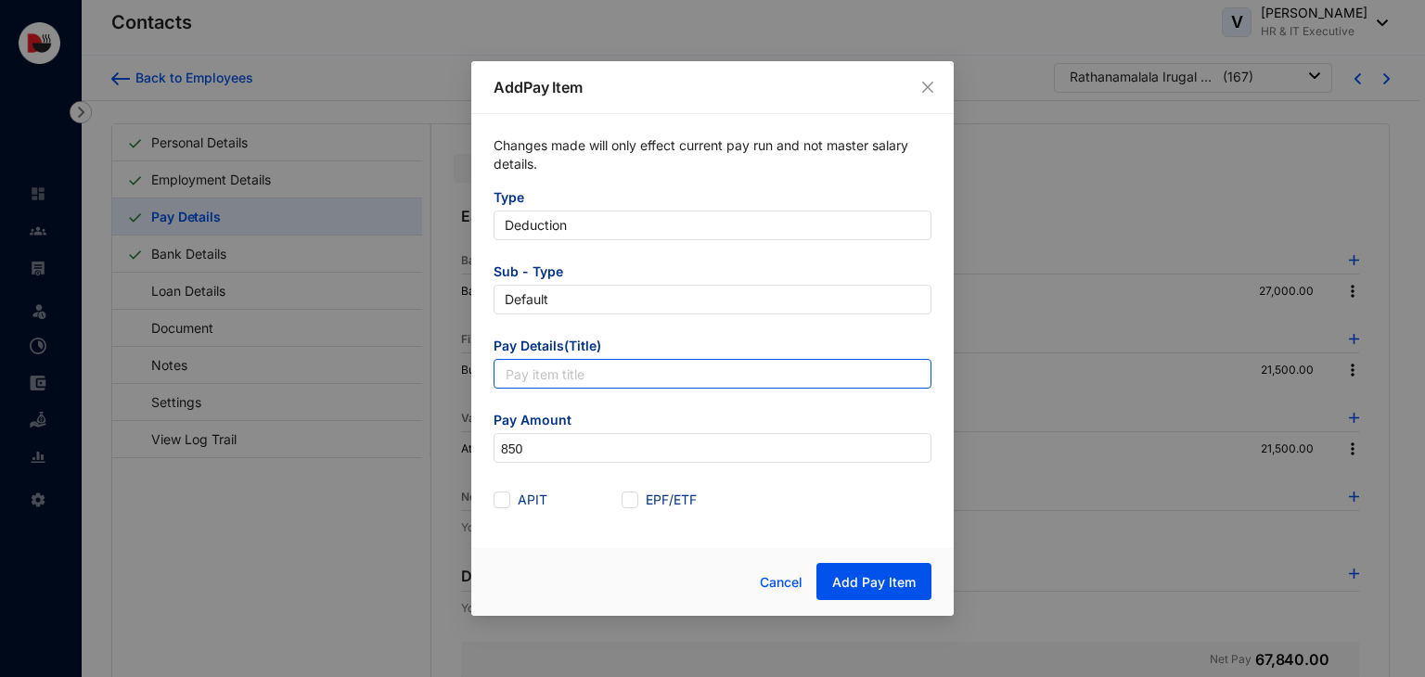
click at [558, 378] on input "text" at bounding box center [712, 374] width 438 height 30
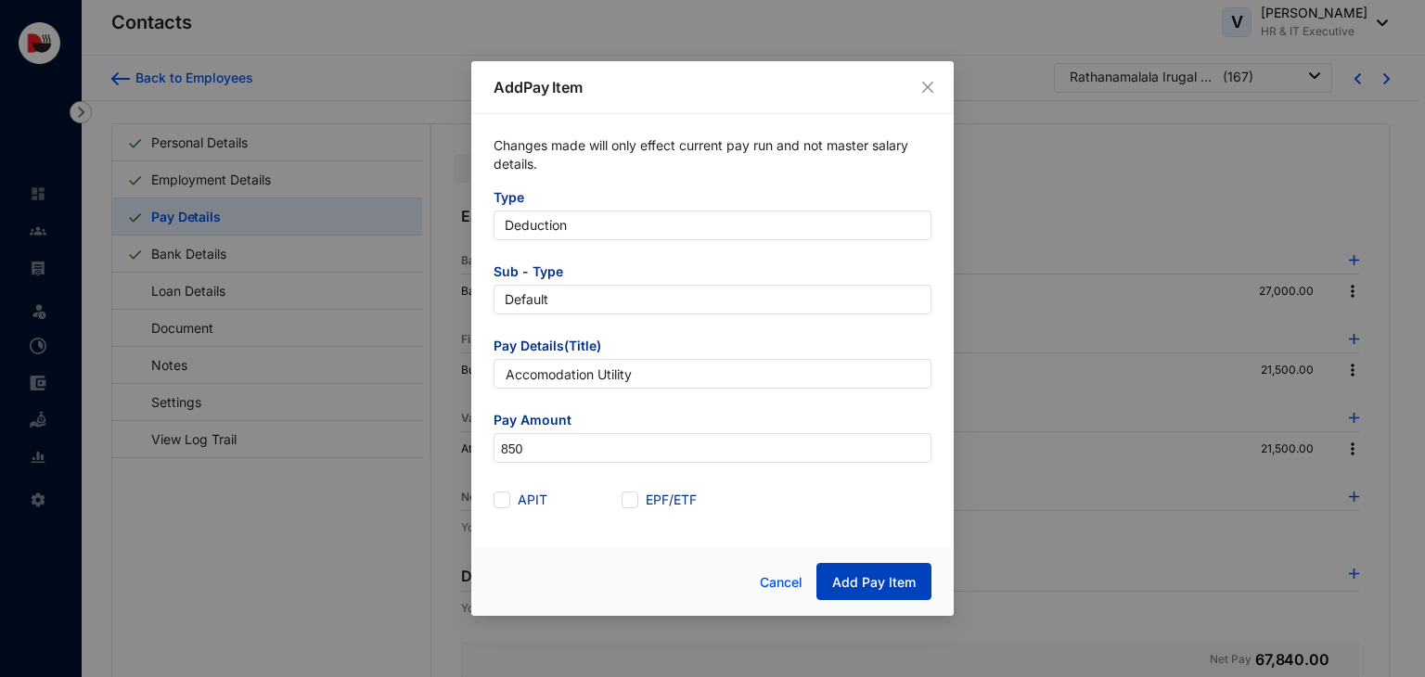
click at [901, 578] on span "Add Pay Item" at bounding box center [873, 582] width 83 height 19
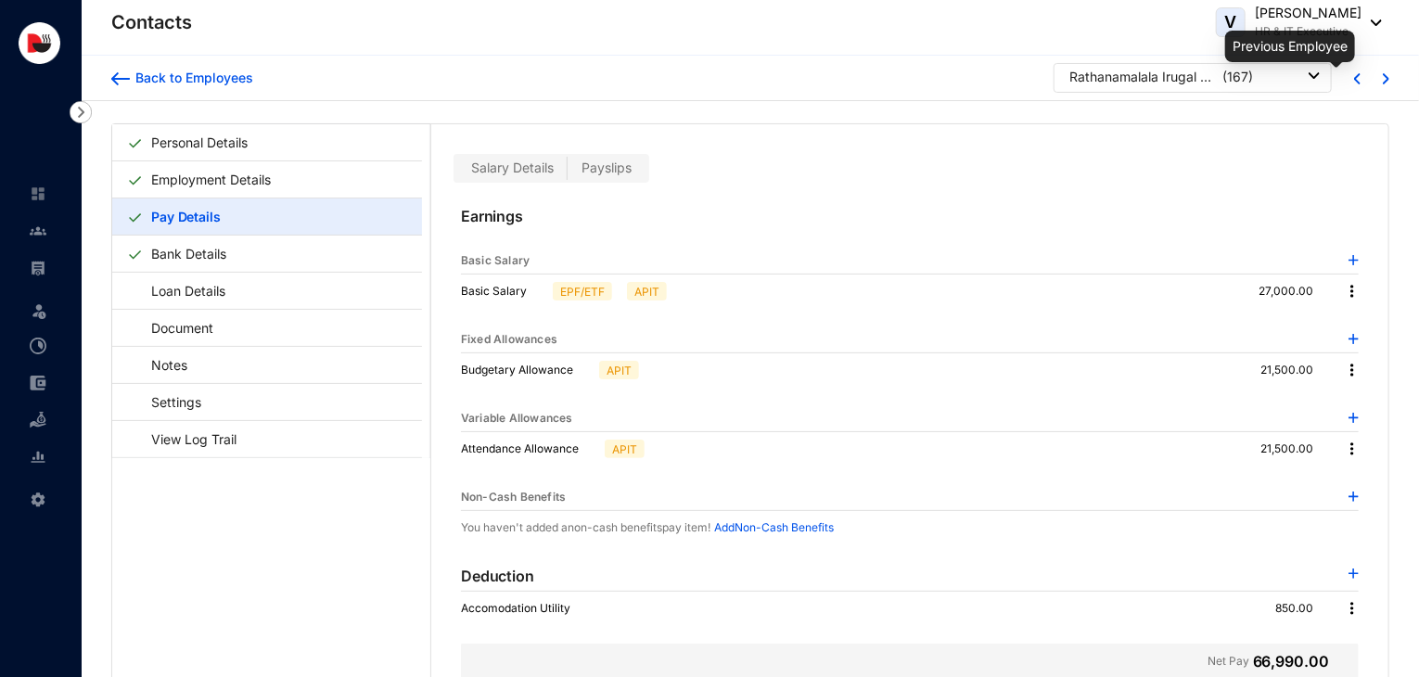
click at [1354, 82] on img at bounding box center [1357, 78] width 6 height 11
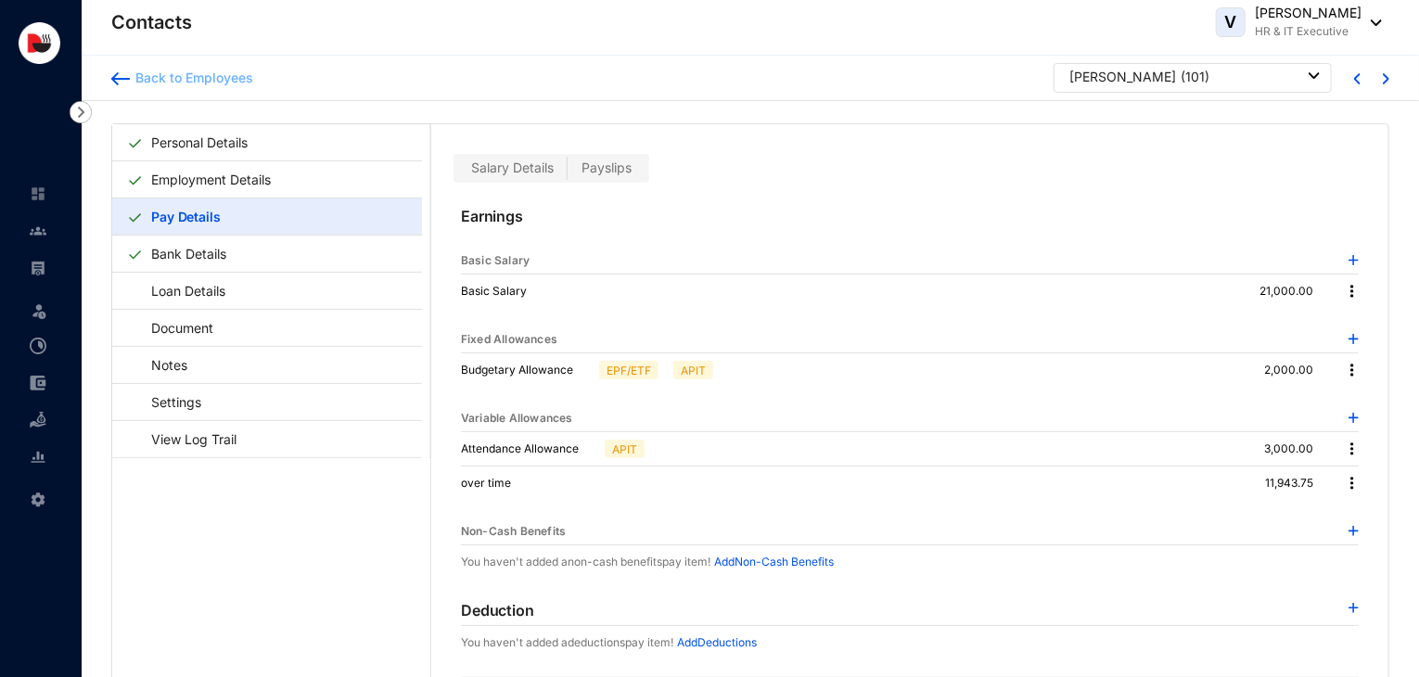
click at [197, 80] on div "Back to Employees" at bounding box center [191, 78] width 123 height 19
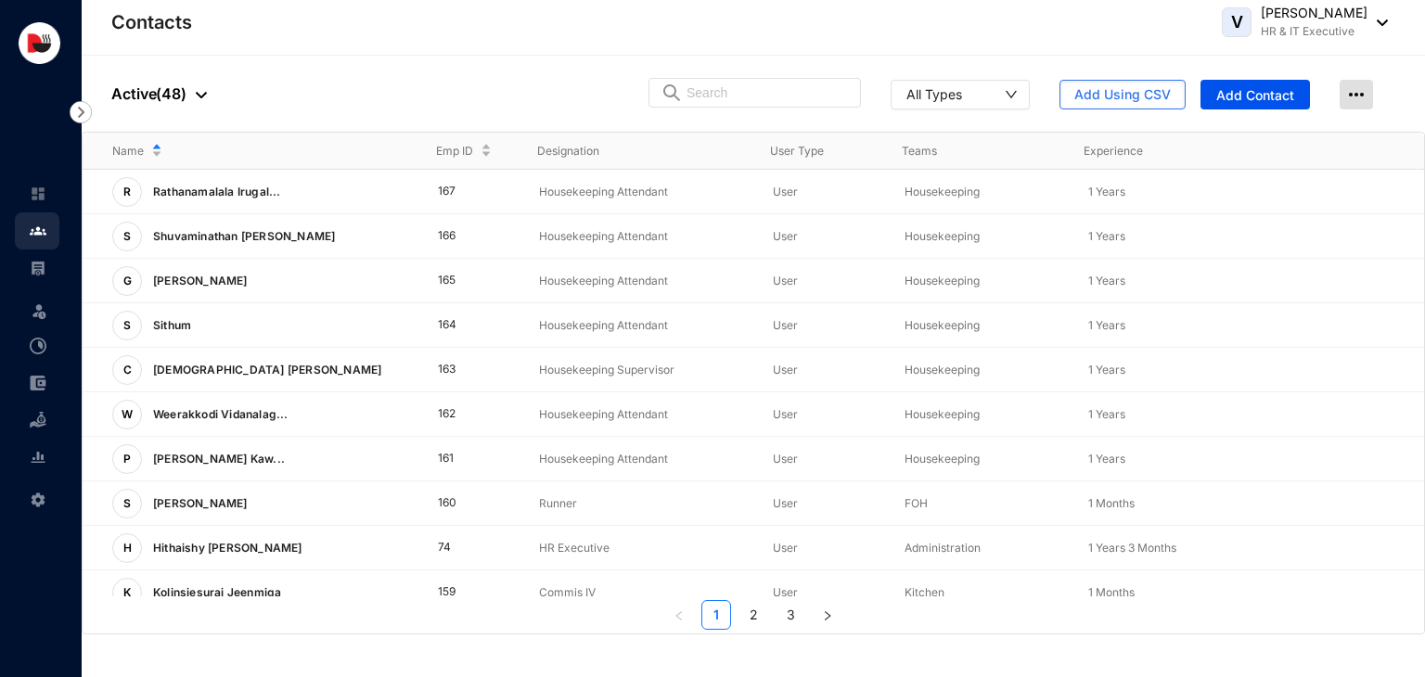
click at [1347, 86] on img at bounding box center [1355, 95] width 33 height 30
click at [1340, 137] on span "View LogTrail" at bounding box center [1317, 132] width 81 height 20
click at [43, 350] on img at bounding box center [38, 346] width 17 height 17
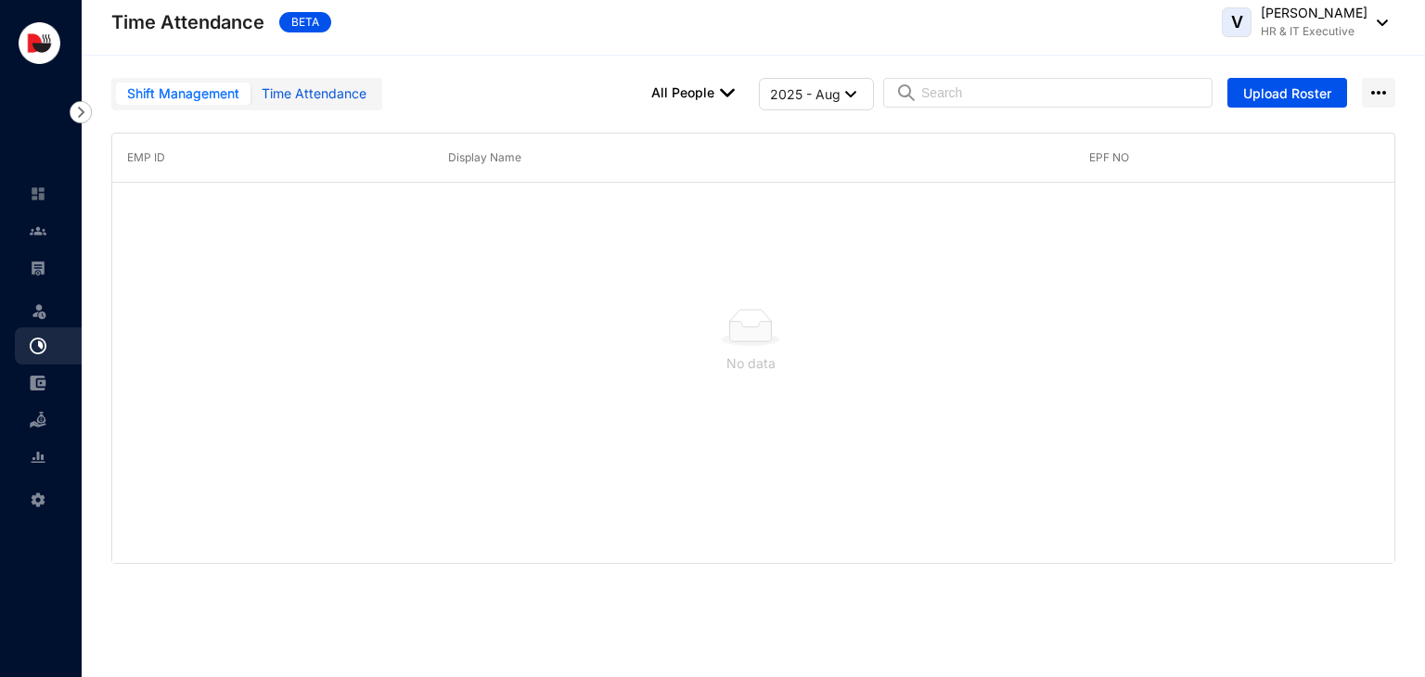
click at [320, 89] on div "Time Attendance" at bounding box center [314, 93] width 105 height 20
